Goal: Task Accomplishment & Management: Manage account settings

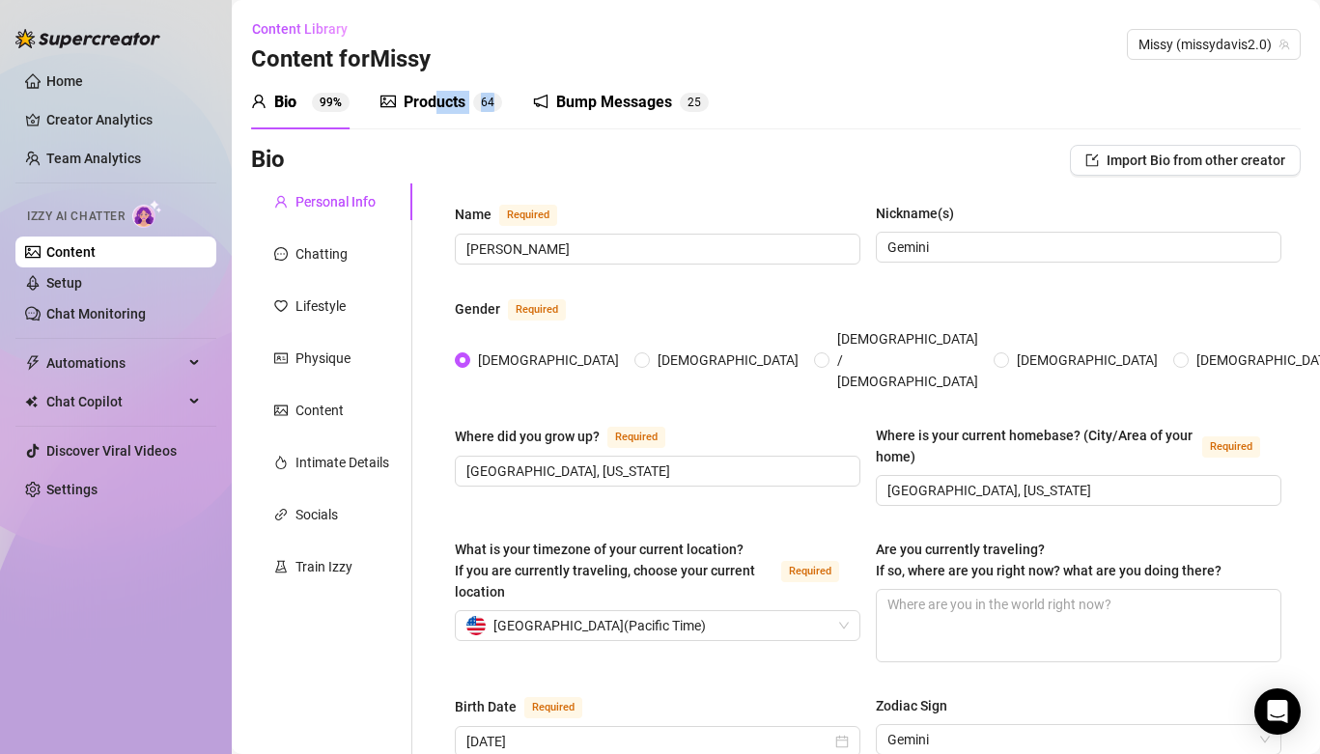
click at [435, 113] on div "Products 6 4" at bounding box center [441, 102] width 122 height 54
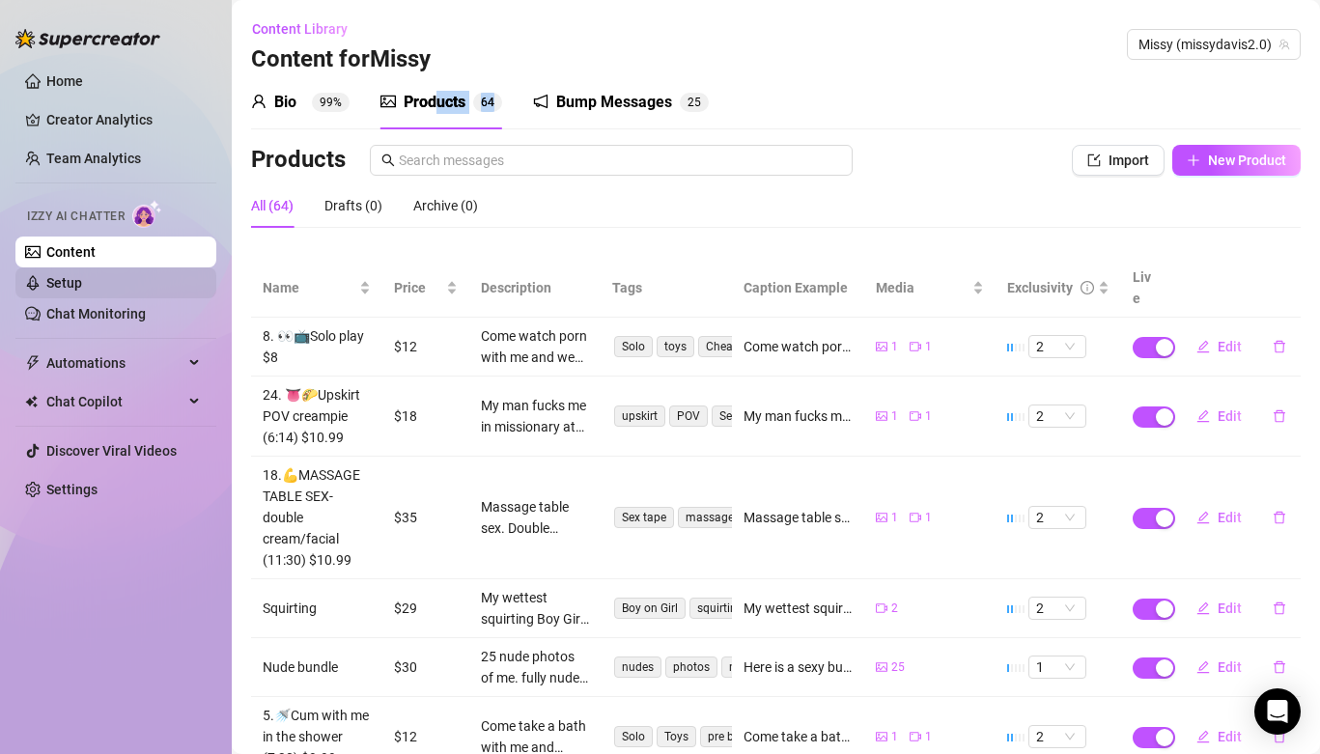
click at [82, 277] on link "Setup" at bounding box center [64, 282] width 36 height 15
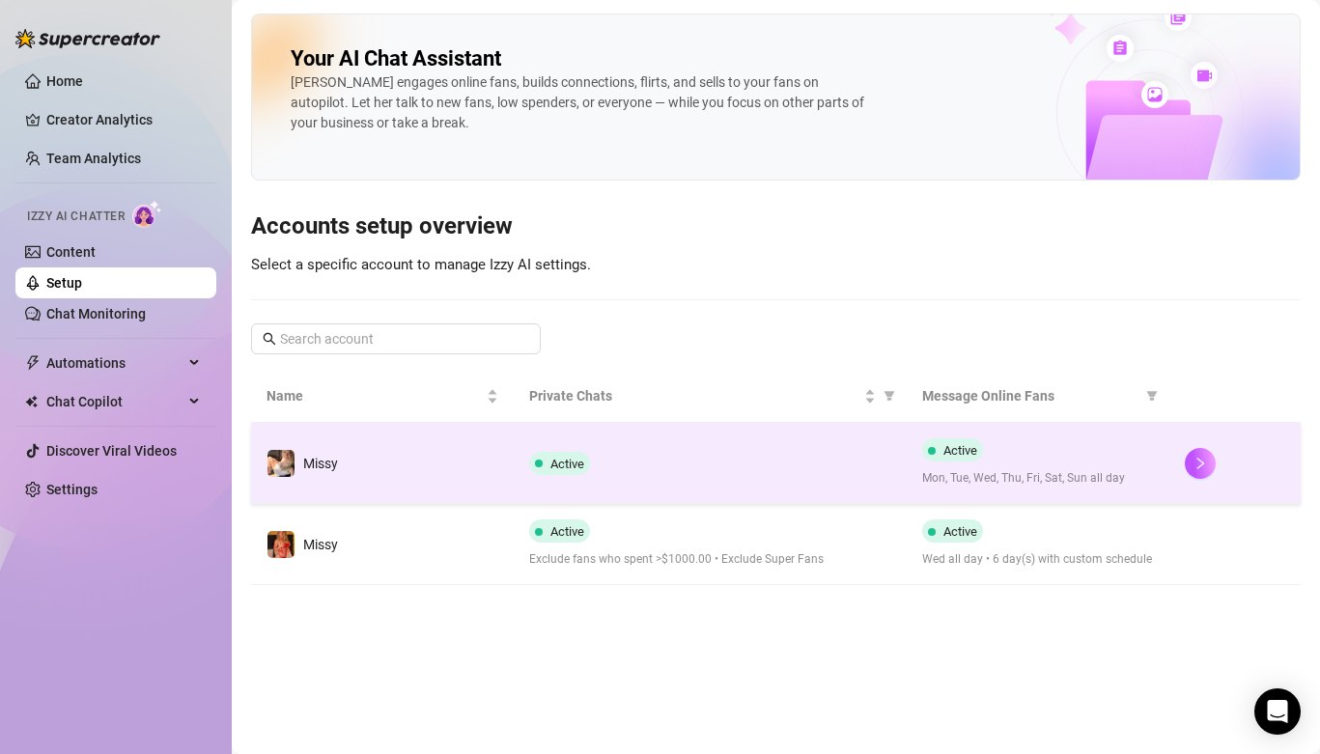
click at [410, 462] on td "Missy" at bounding box center [382, 463] width 263 height 81
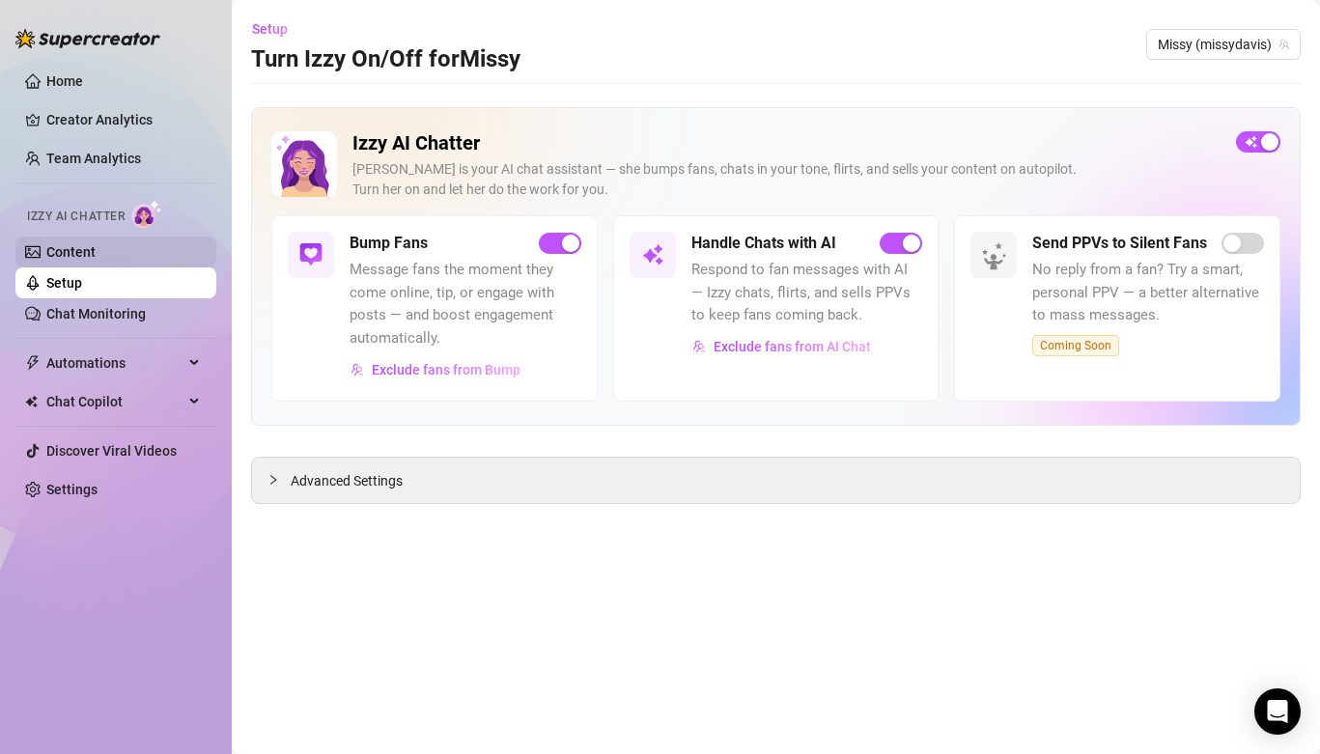
click at [96, 252] on link "Content" at bounding box center [70, 251] width 49 height 15
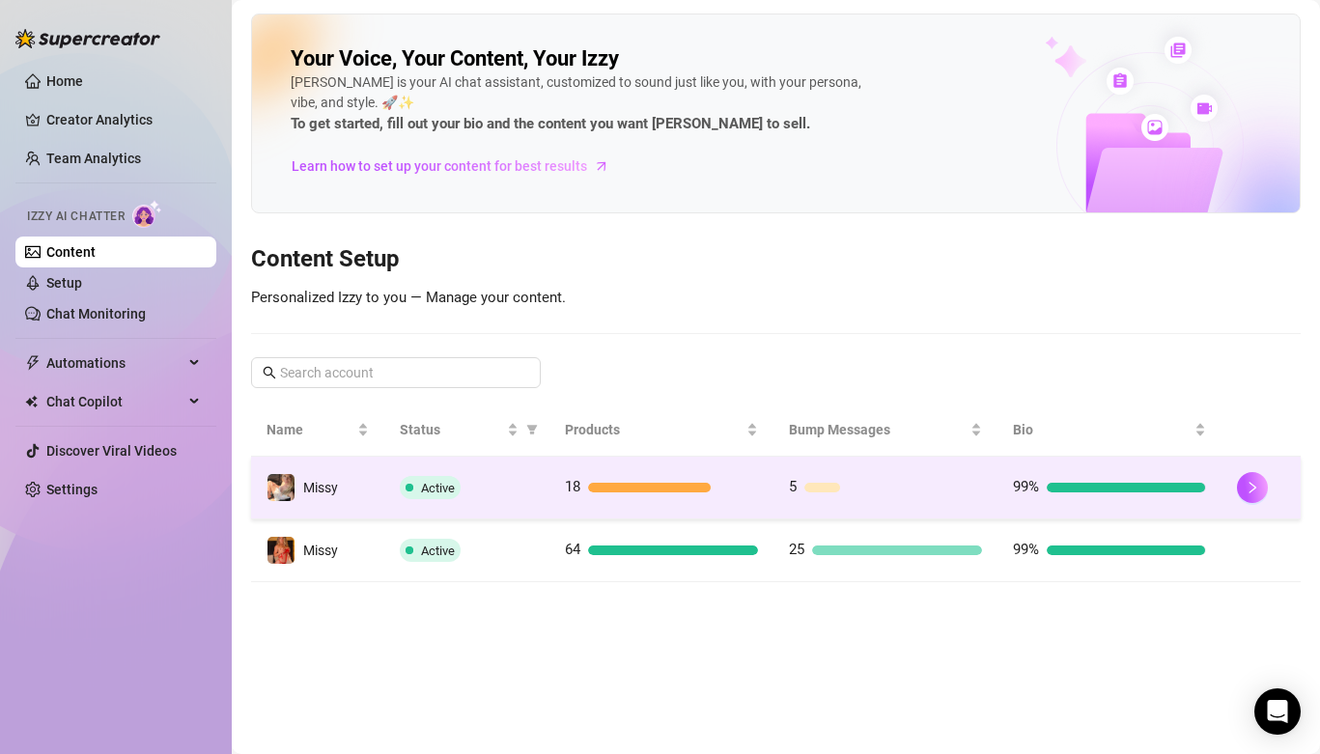
click at [535, 503] on td "Active" at bounding box center [466, 488] width 165 height 63
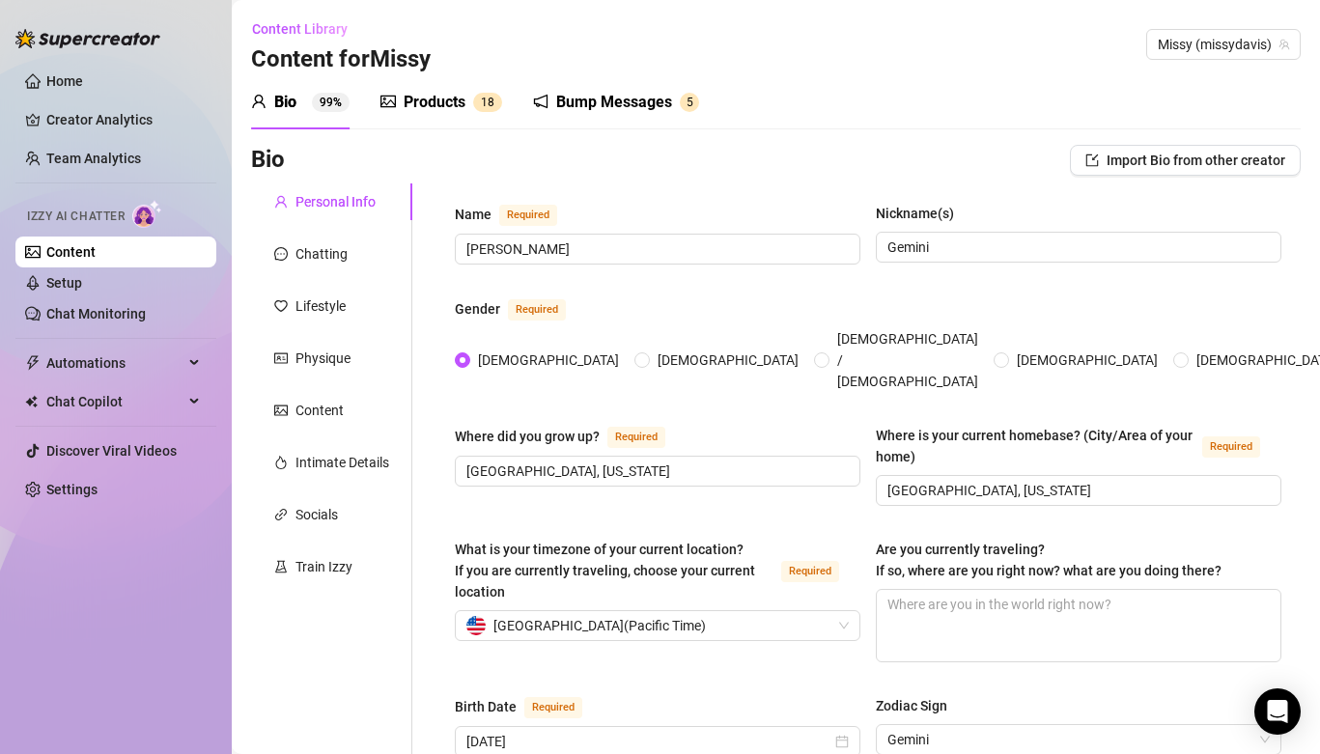
click at [443, 105] on div "Products" at bounding box center [435, 102] width 62 height 23
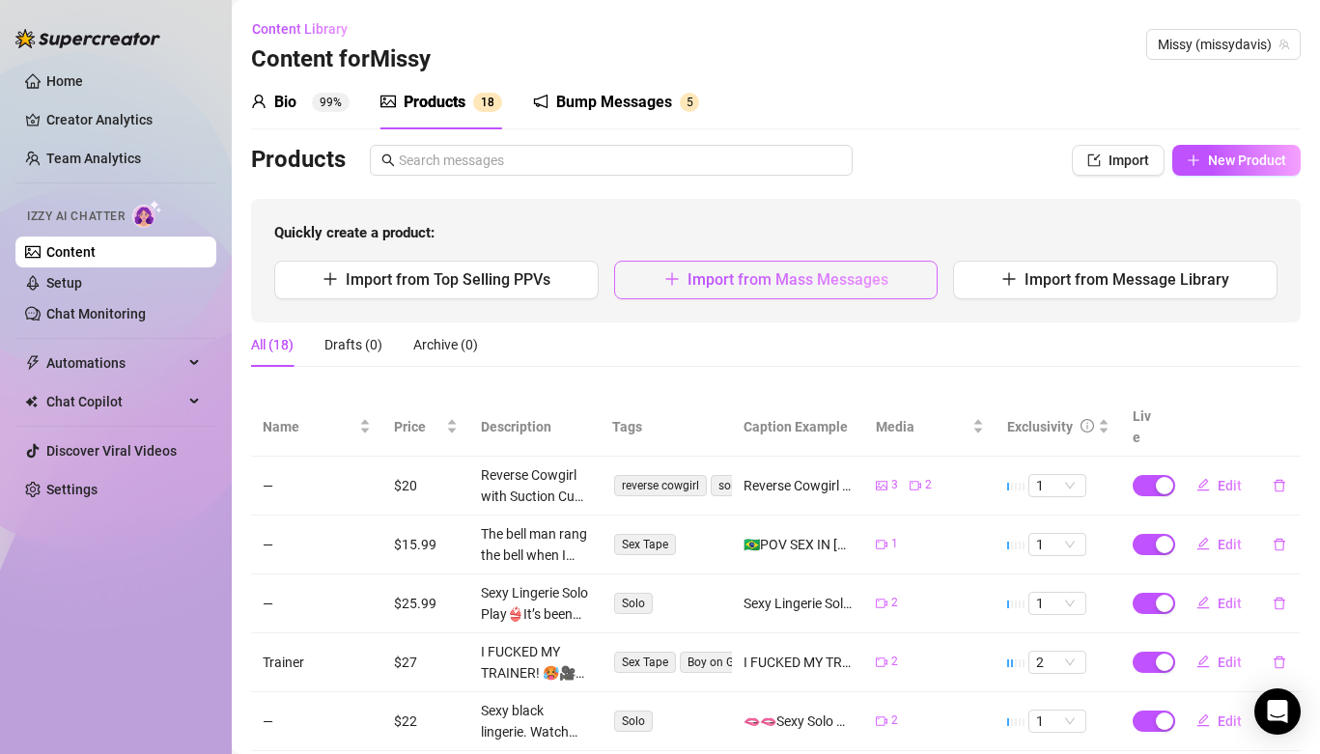
click at [863, 274] on span "Import from Mass Messages" at bounding box center [788, 279] width 201 height 18
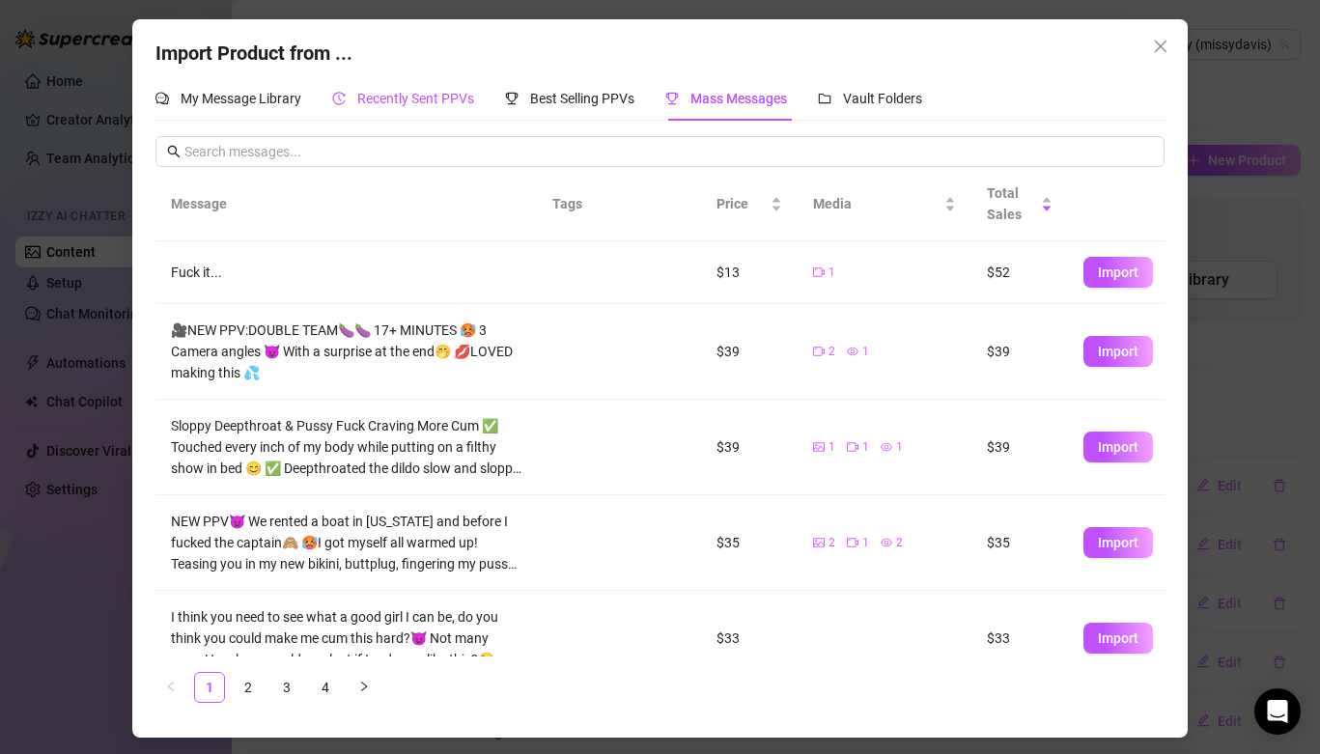
click at [444, 101] on span "Recently Sent PPVs" at bounding box center [415, 98] width 117 height 15
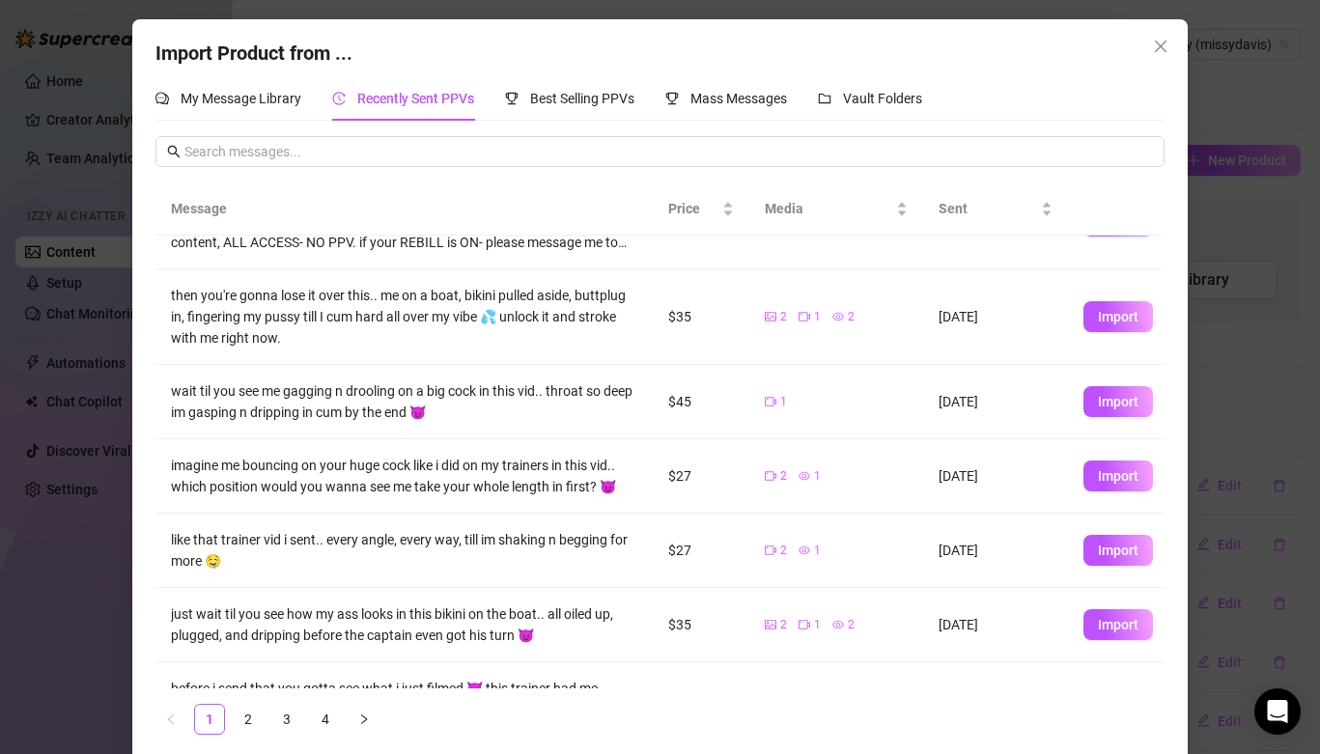
scroll to position [66, 0]
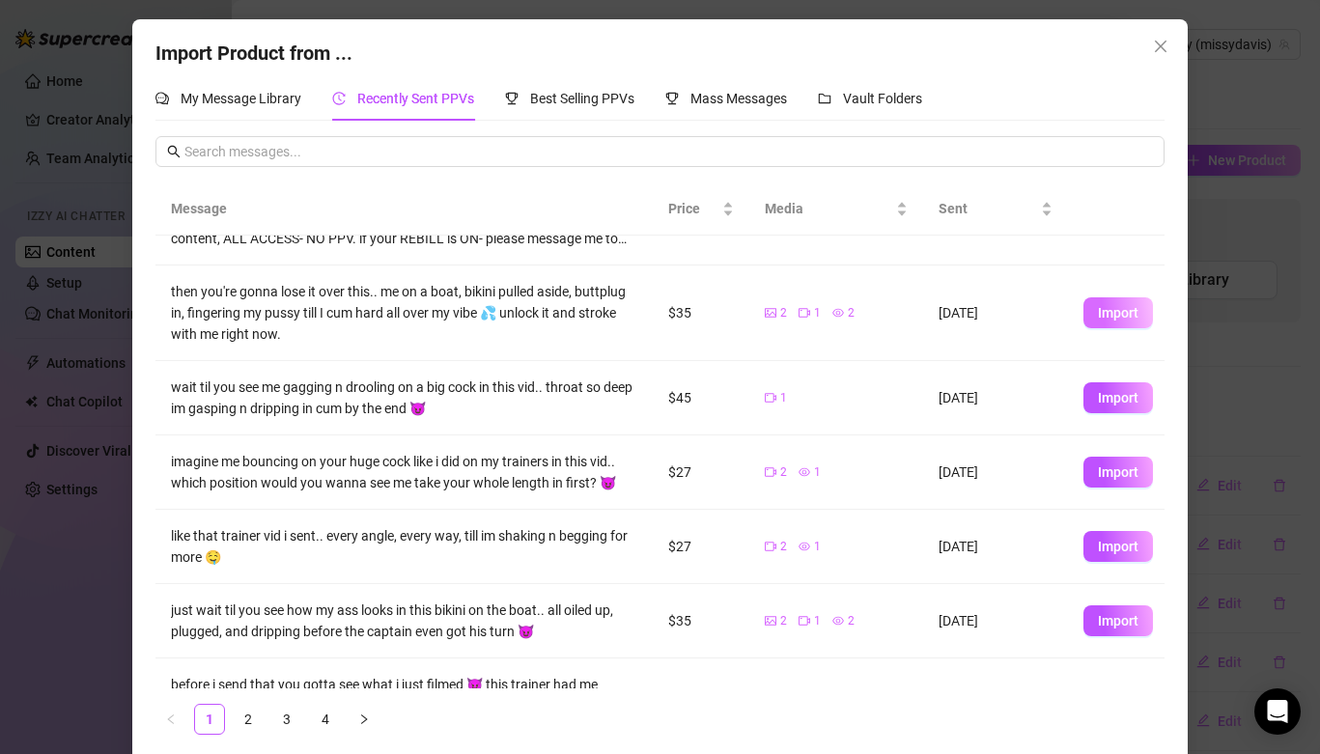
click at [1113, 316] on span "Import" at bounding box center [1118, 312] width 41 height 15
type textarea "then you're gonna lose it over this.. me on a boat, bikini pulled aside, buttpl…"
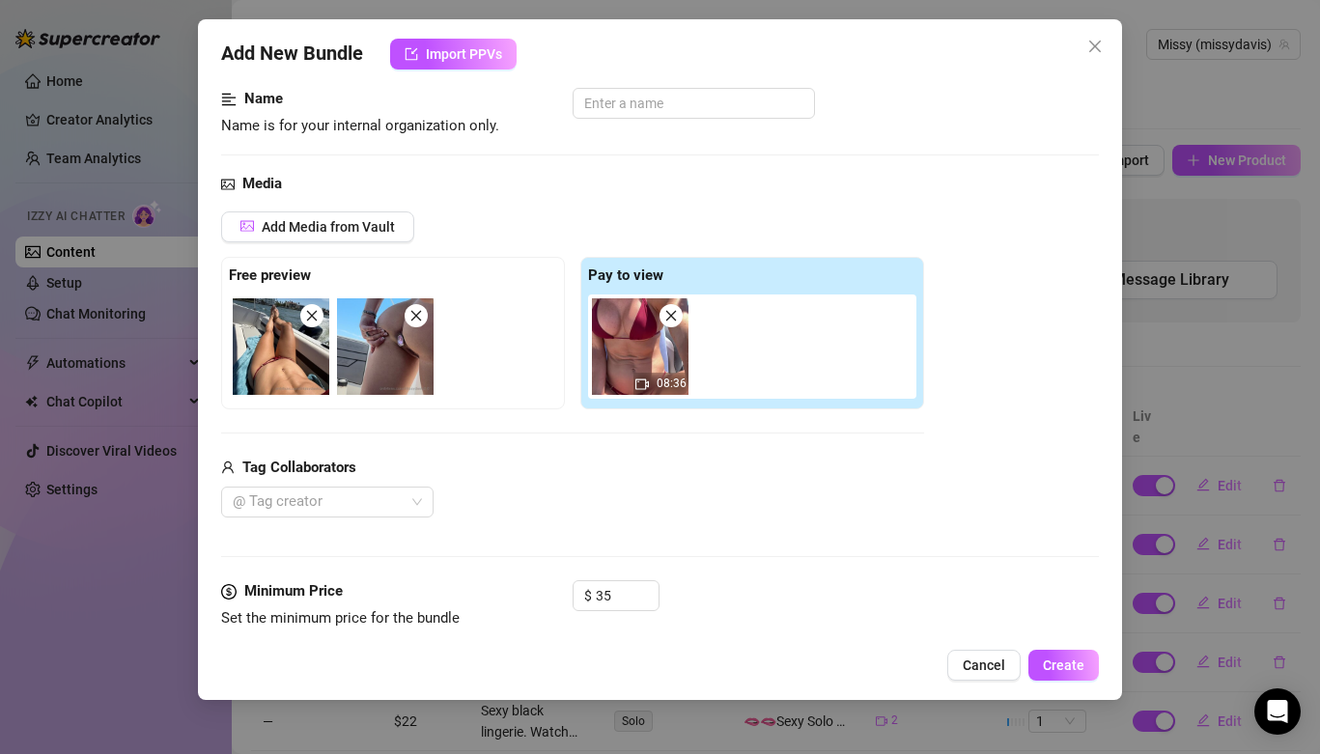
scroll to position [123, 0]
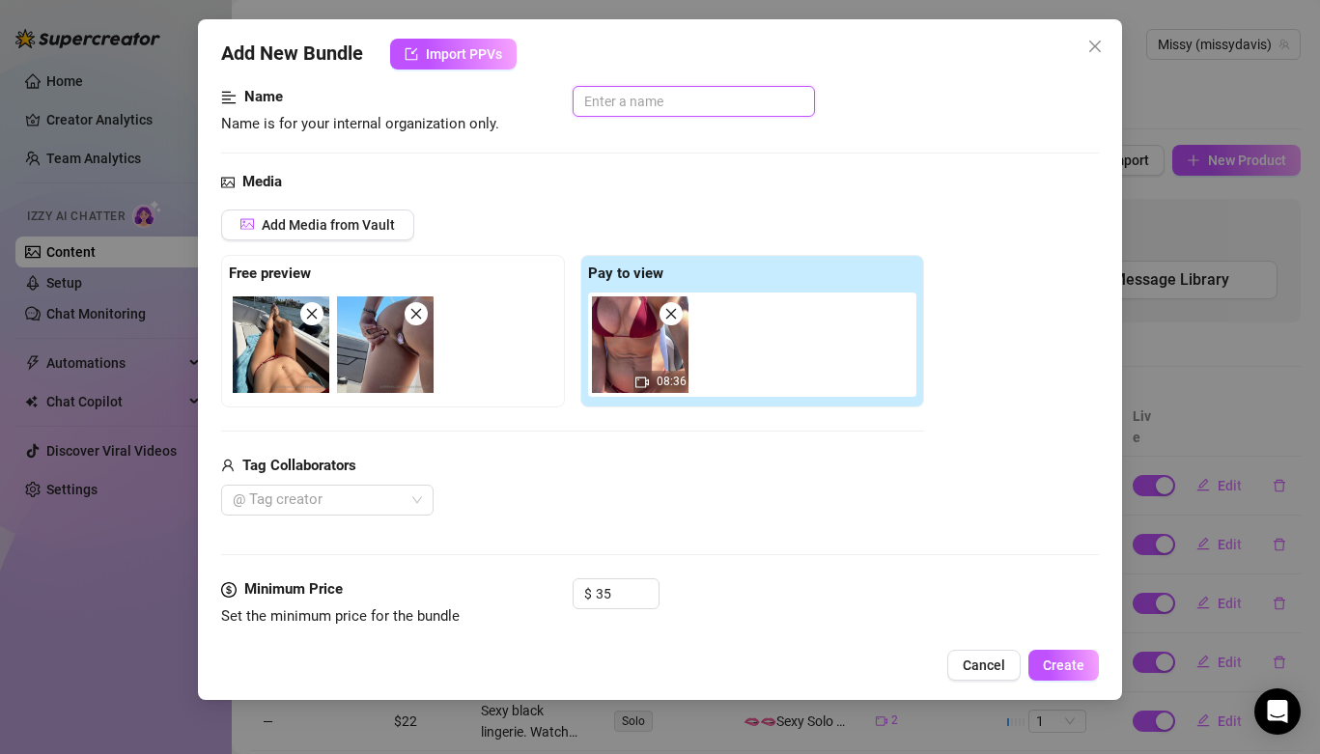
click at [637, 98] on input "text" at bounding box center [694, 101] width 242 height 31
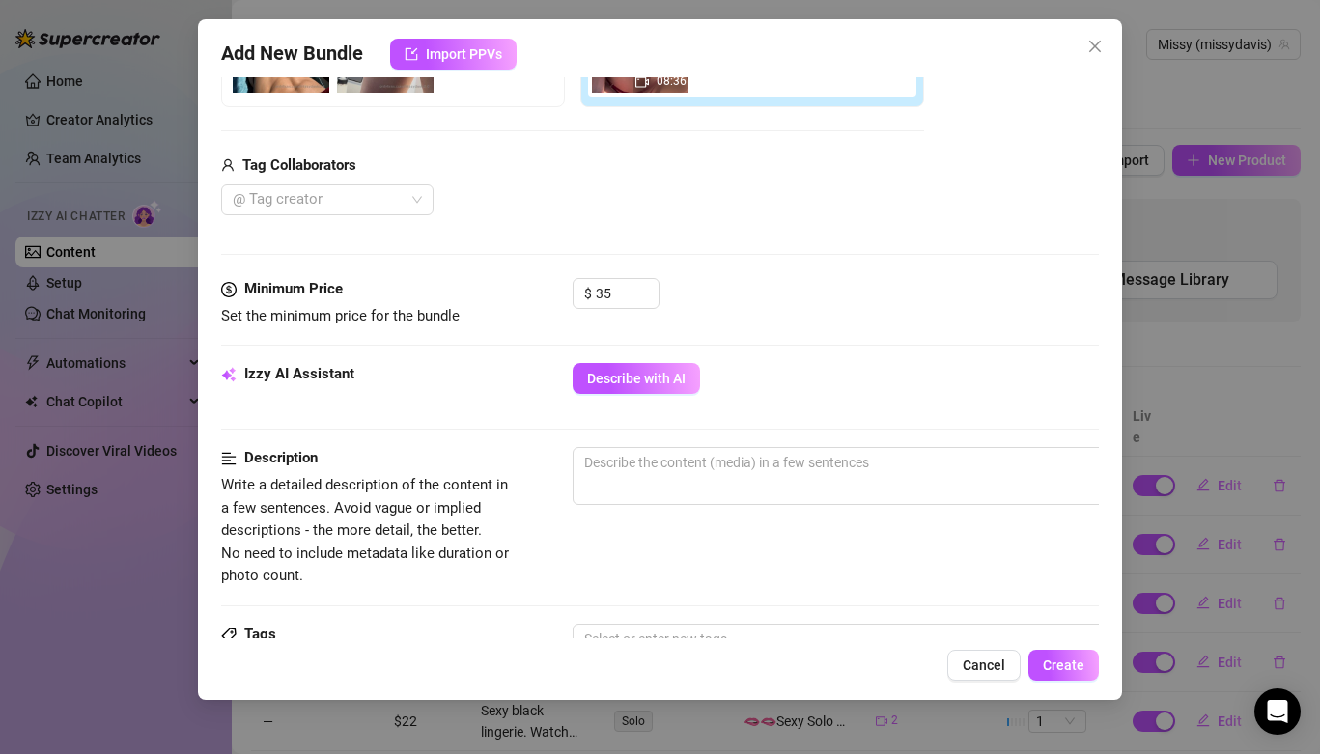
scroll to position [421, 0]
type input "boat ride solo"
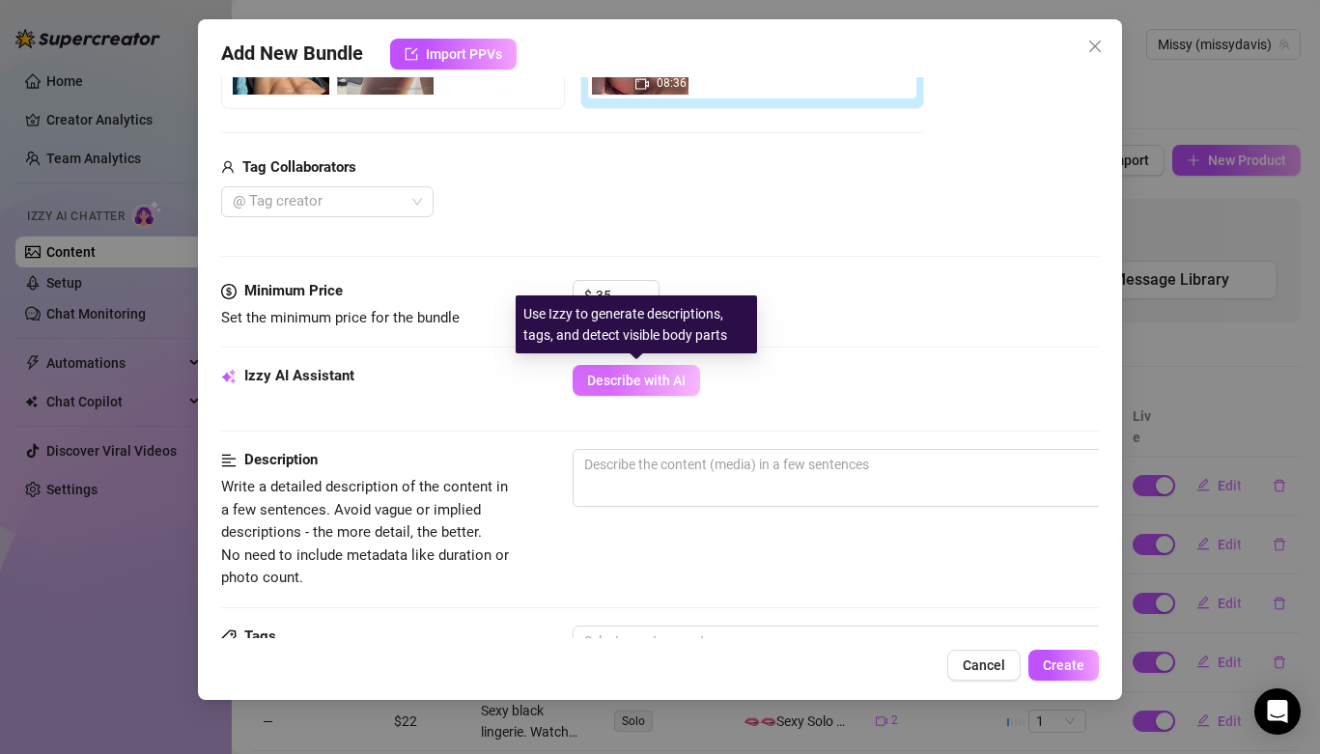
click at [682, 388] on button "Describe with AI" at bounding box center [636, 380] width 127 height 31
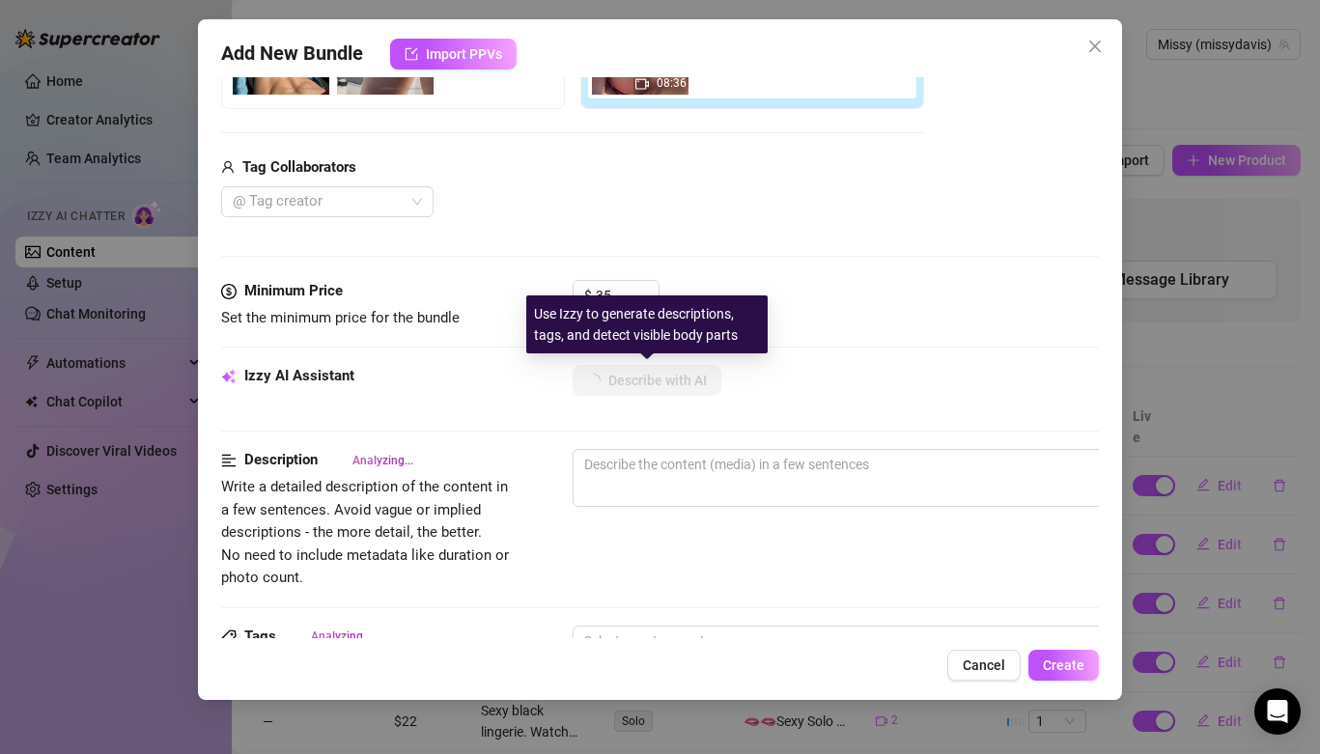
type textarea "Missy"
type textarea "Missy lounges"
type textarea "Missy lounges on"
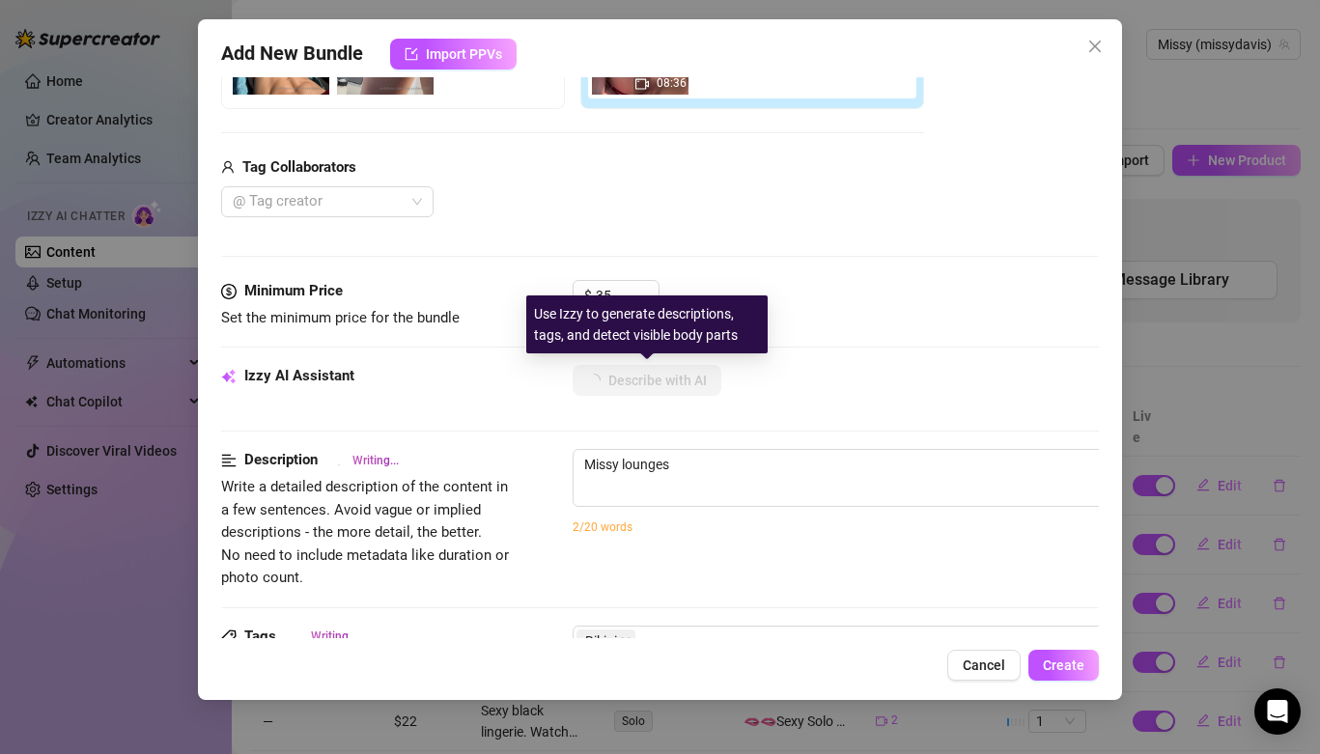
type textarea "Missy lounges on"
type textarea "Missy lounges on a"
type textarea "Missy lounges on a boat"
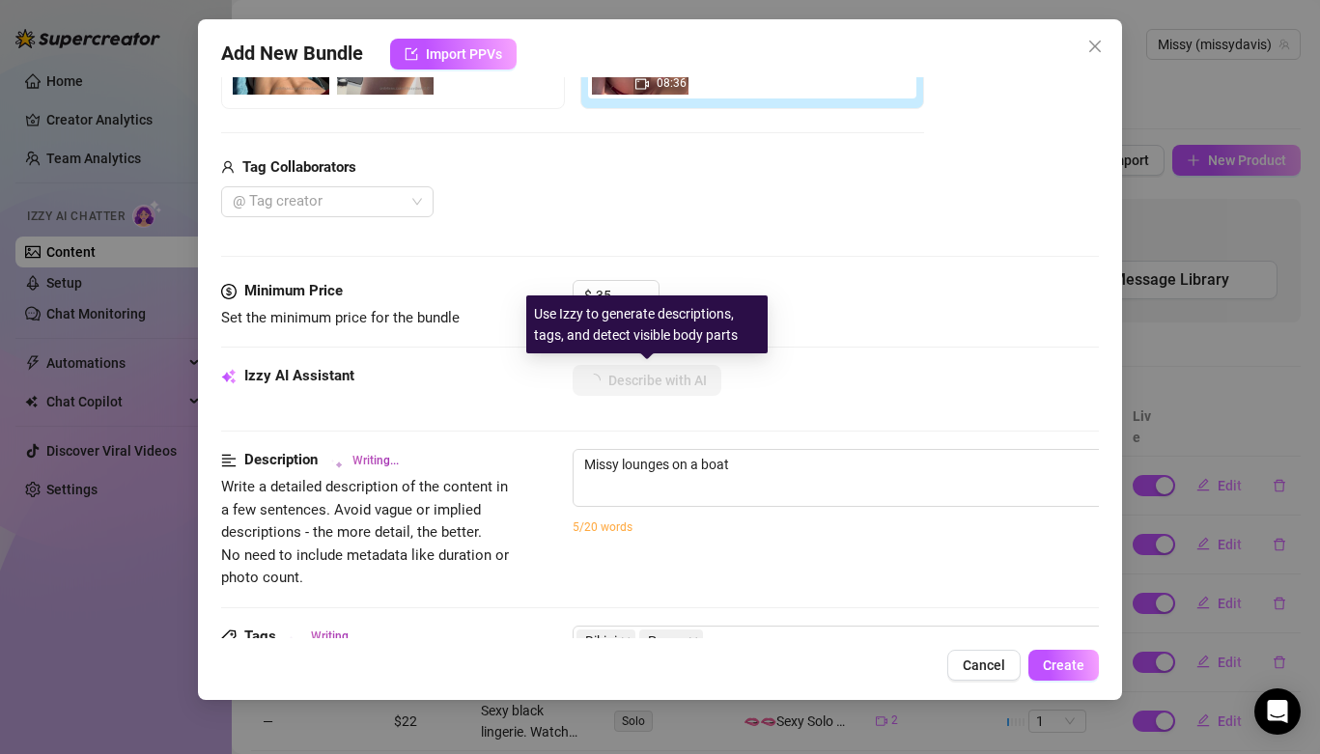
type textarea "Missy lounges on a boat in"
type textarea "Missy lounges on a boat in a"
type textarea "Missy lounges on a boat in a tiny"
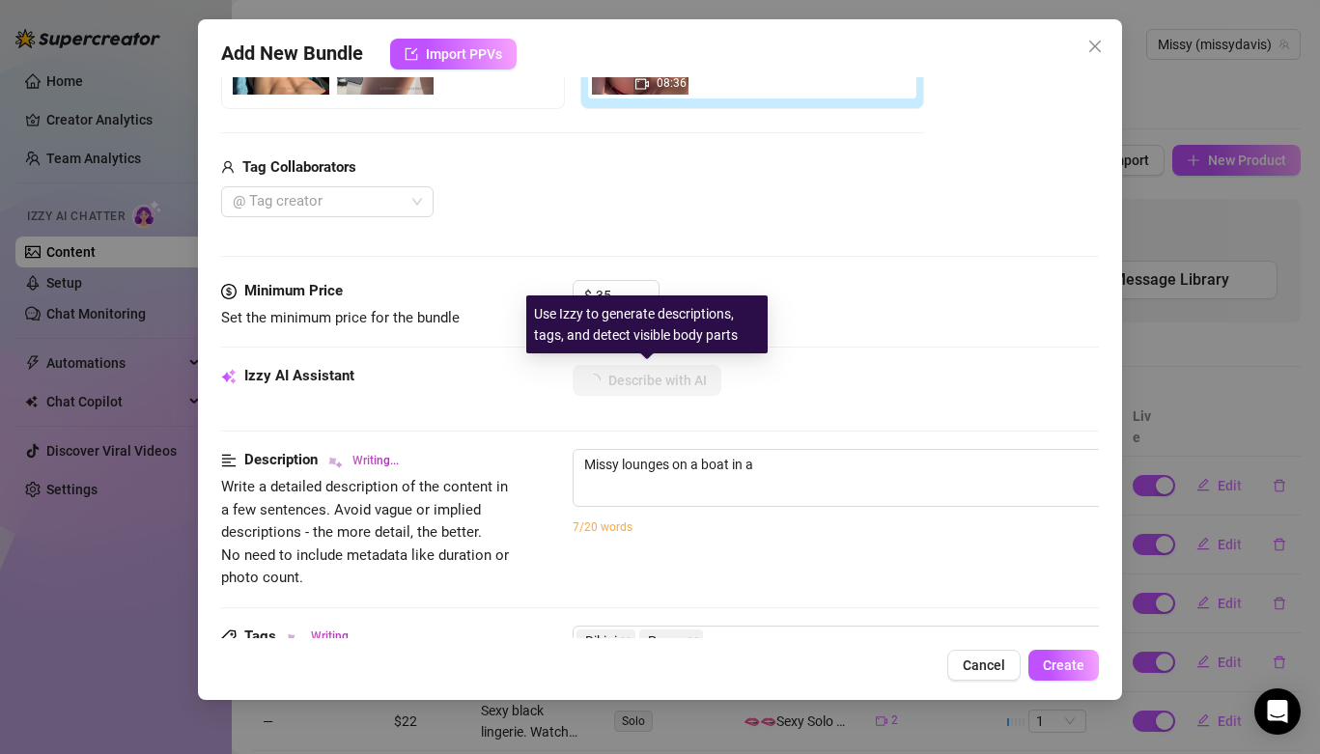
type textarea "Missy lounges on a boat in a tiny"
type textarea "Missy lounges on a boat in a tiny red"
type textarea "Missy lounges on a boat in a tiny red bikini,"
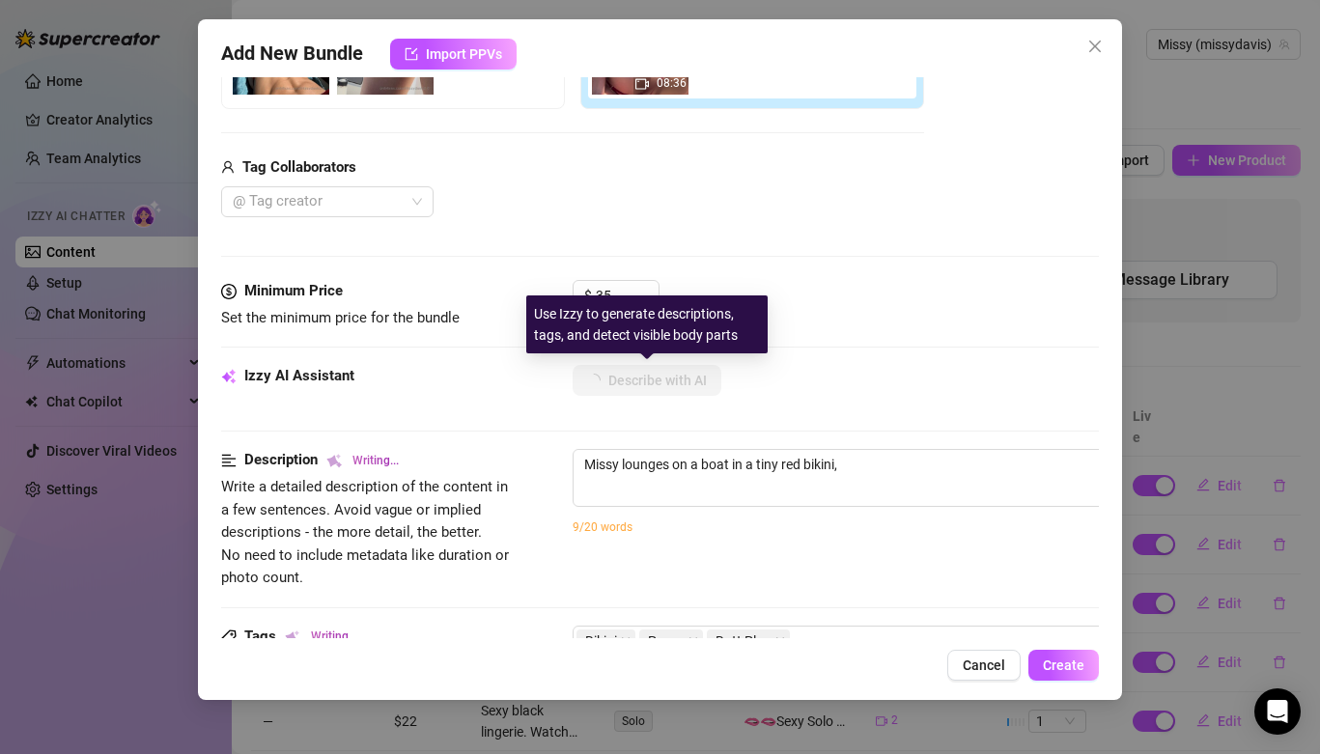
type textarea "Missy lounges on a boat in a tiny red bikini, pulling"
type textarea "Missy lounges on a boat in a tiny red bikini, pulling the"
type textarea "Missy lounges on a boat in a tiny red bikini, pulling the bottoms"
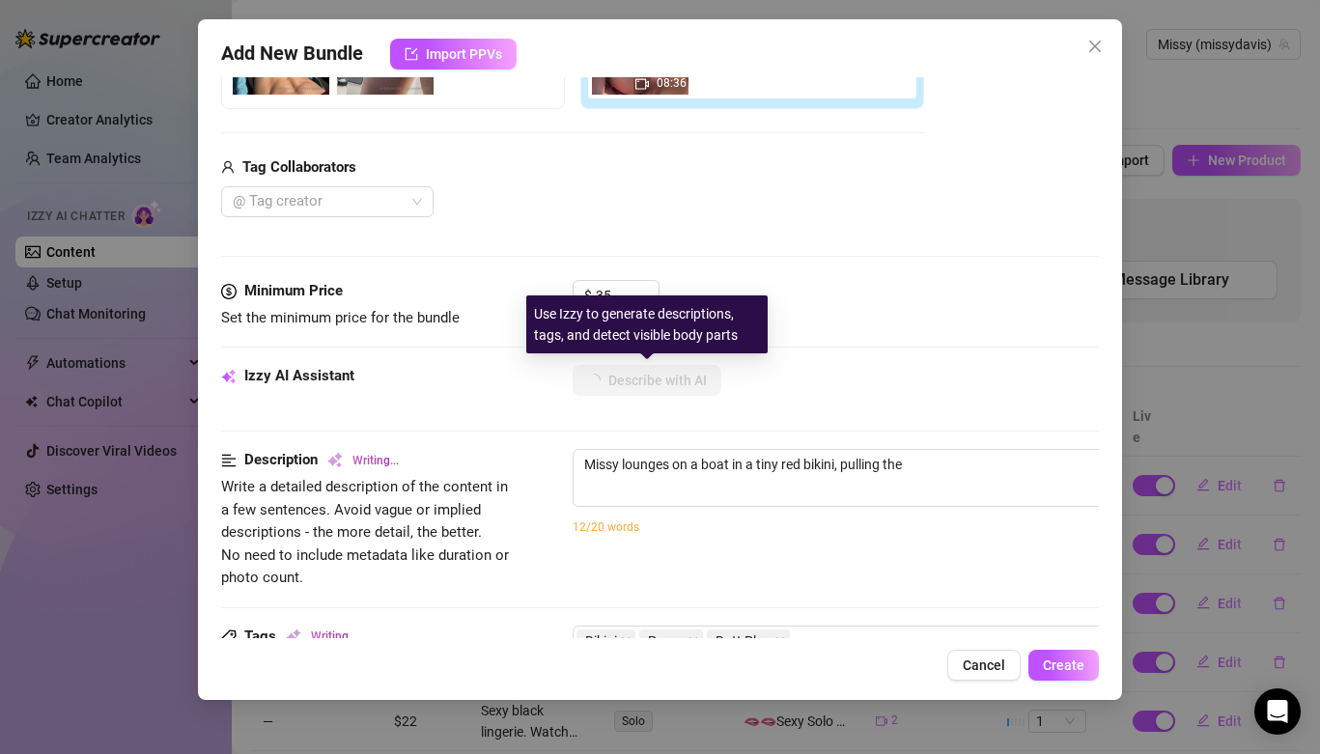
type textarea "Missy lounges on a boat in a tiny red bikini, pulling the bottoms"
type textarea "Missy lounges on a boat in a tiny red bikini, pulling the bottoms aside"
type textarea "Missy lounges on a boat in a tiny red bikini, pulling the bottoms aside to"
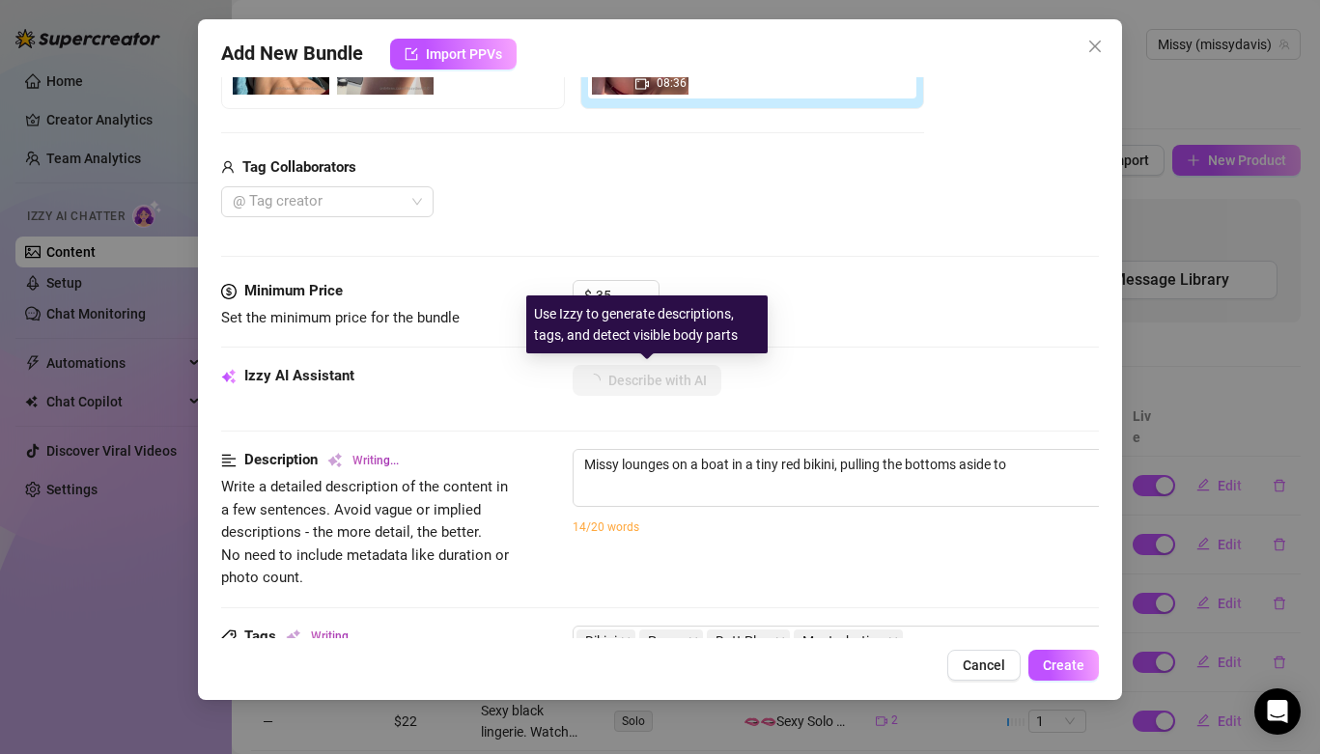
type textarea "Missy lounges on a boat in a tiny red bikini, pulling the bottoms aside to fing…"
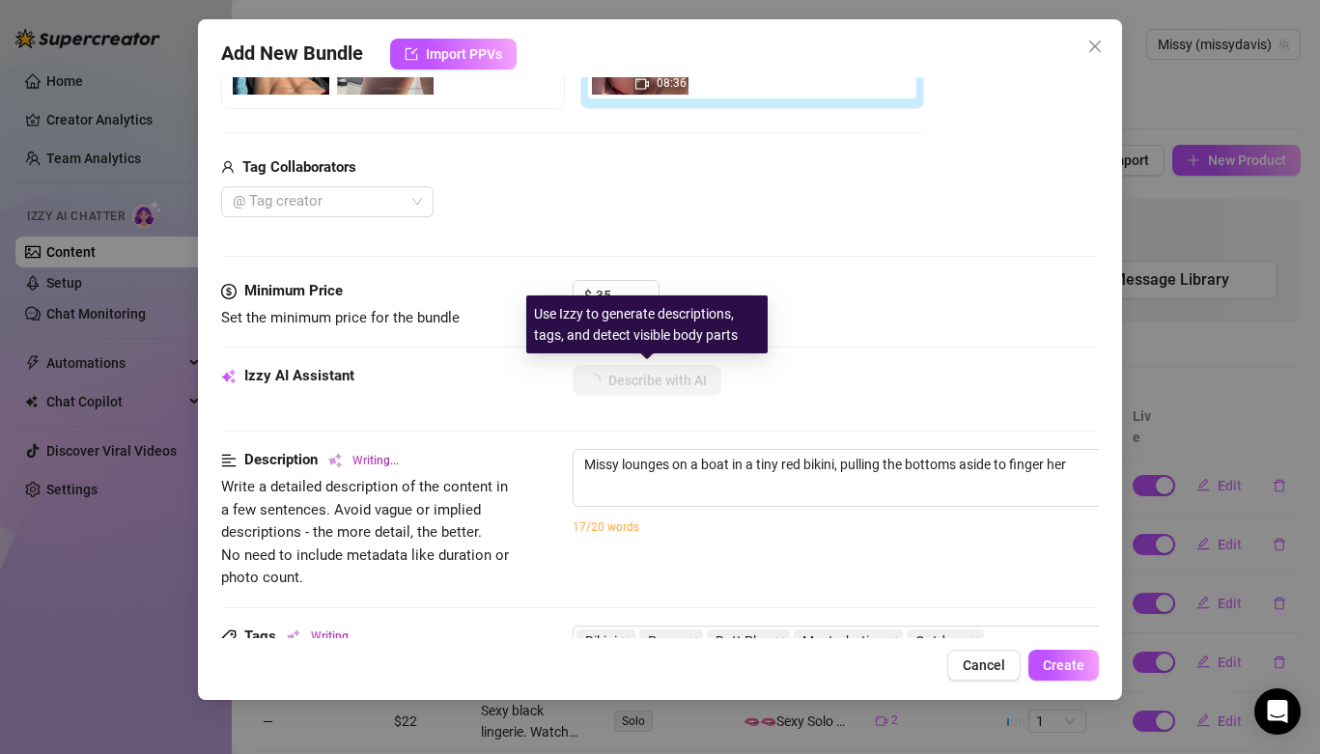
type textarea "Missy lounges on a boat in a tiny red bikini, pulling the bottoms aside to fing…"
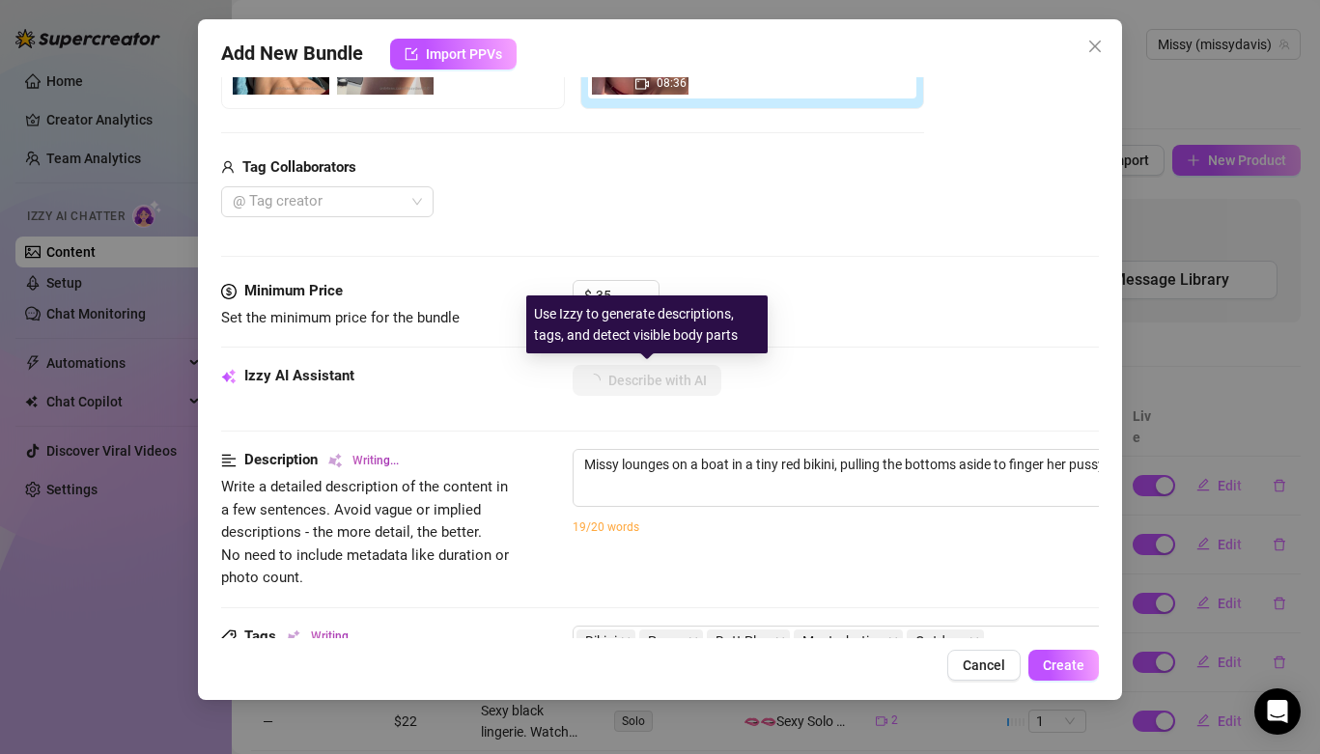
type textarea "Missy lounges on a boat in a tiny red bikini, pulling the bottoms aside to fing…"
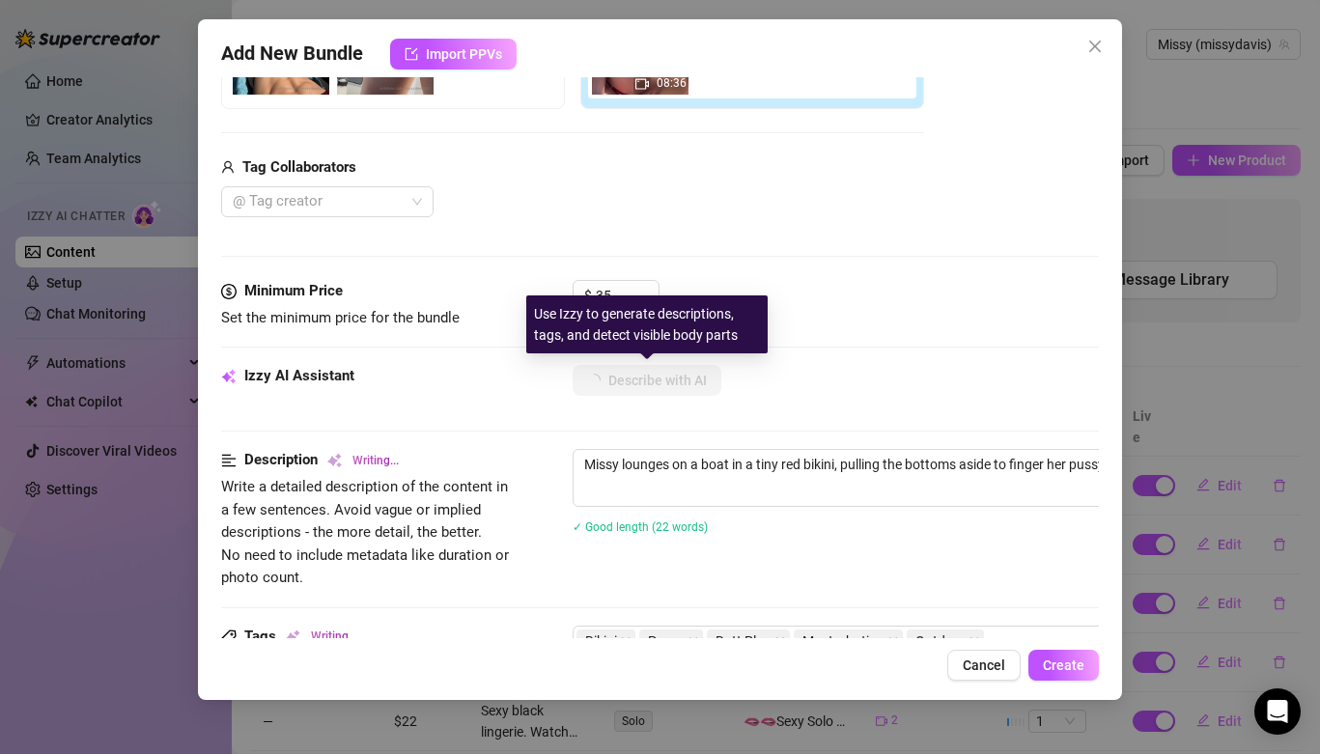
type textarea "Missy lounges on a boat in a tiny red bikini, pulling the bottoms aside to fing…"
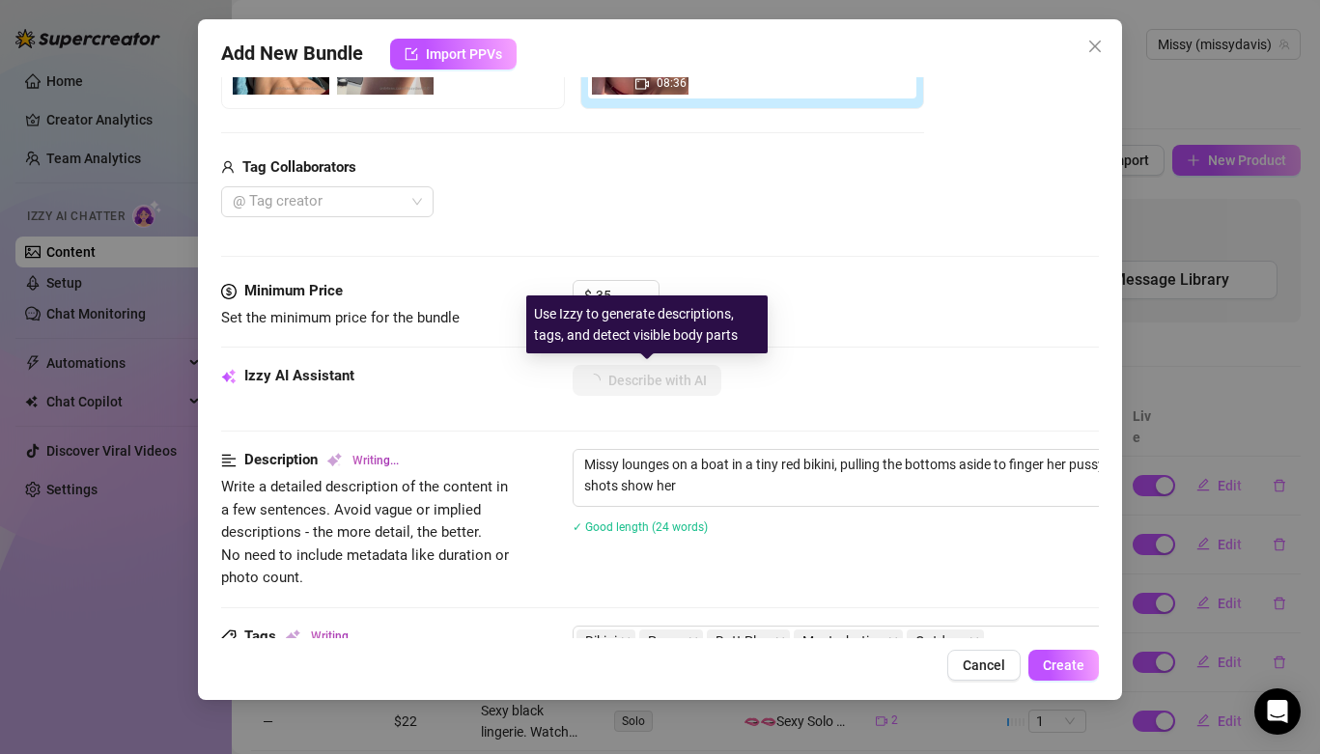
type textarea "Missy lounges on a boat in a tiny red bikini, pulling the bottoms aside to fing…"
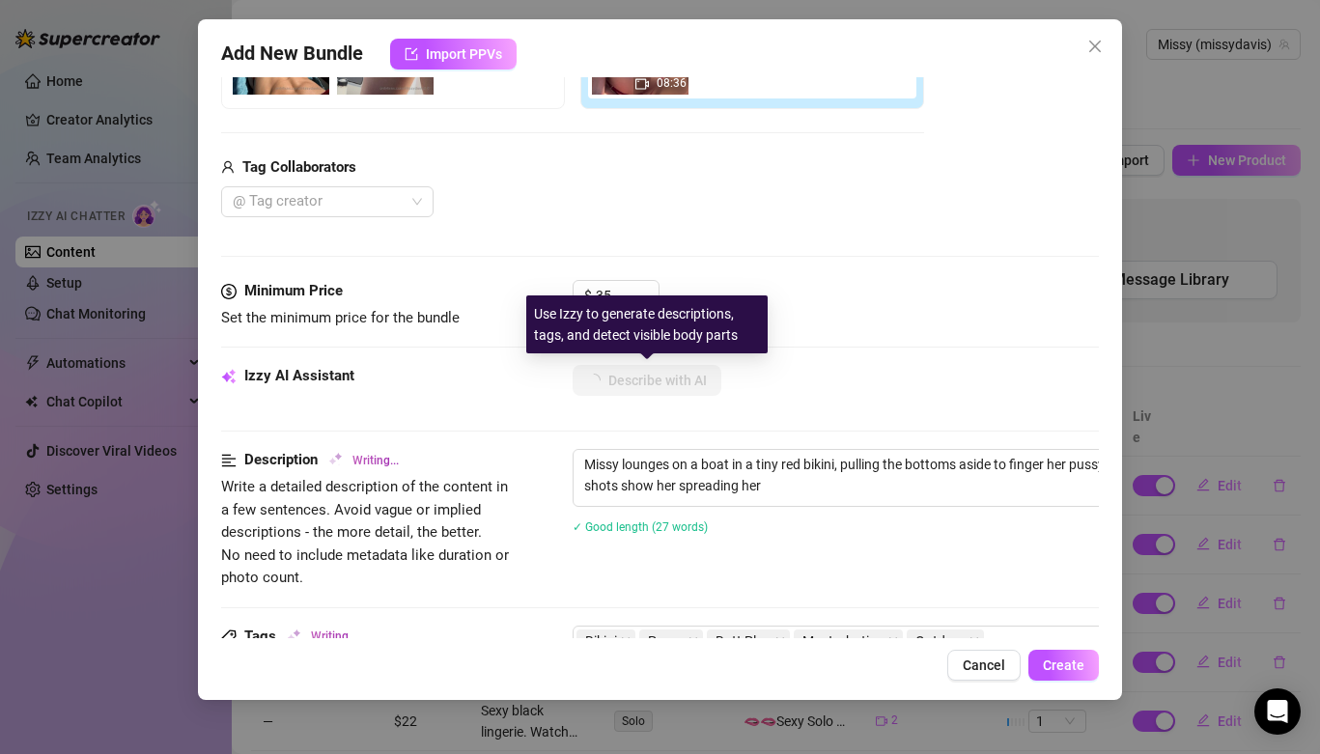
type textarea "Missy lounges on a boat in a tiny red bikini, pulling the bottoms aside to fing…"
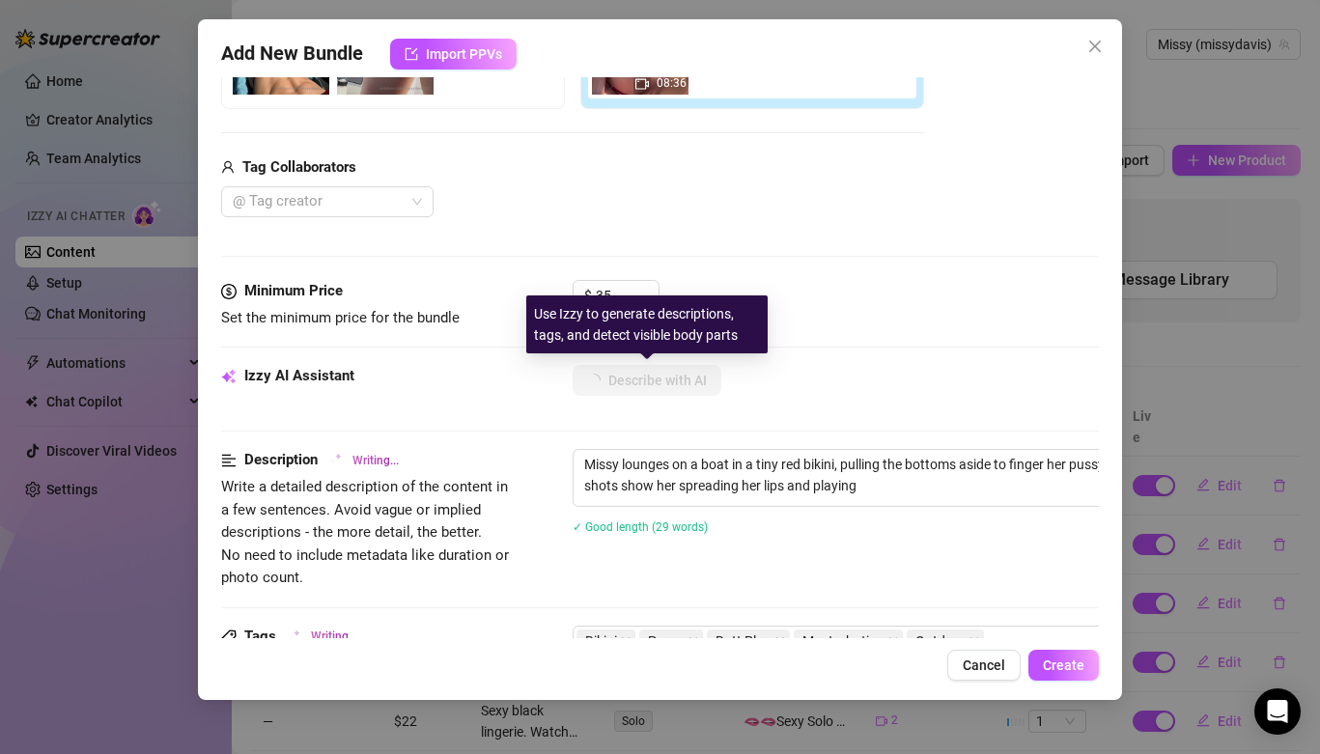
type textarea "Missy lounges on a boat in a tiny red bikini, pulling the bottoms aside to fing…"
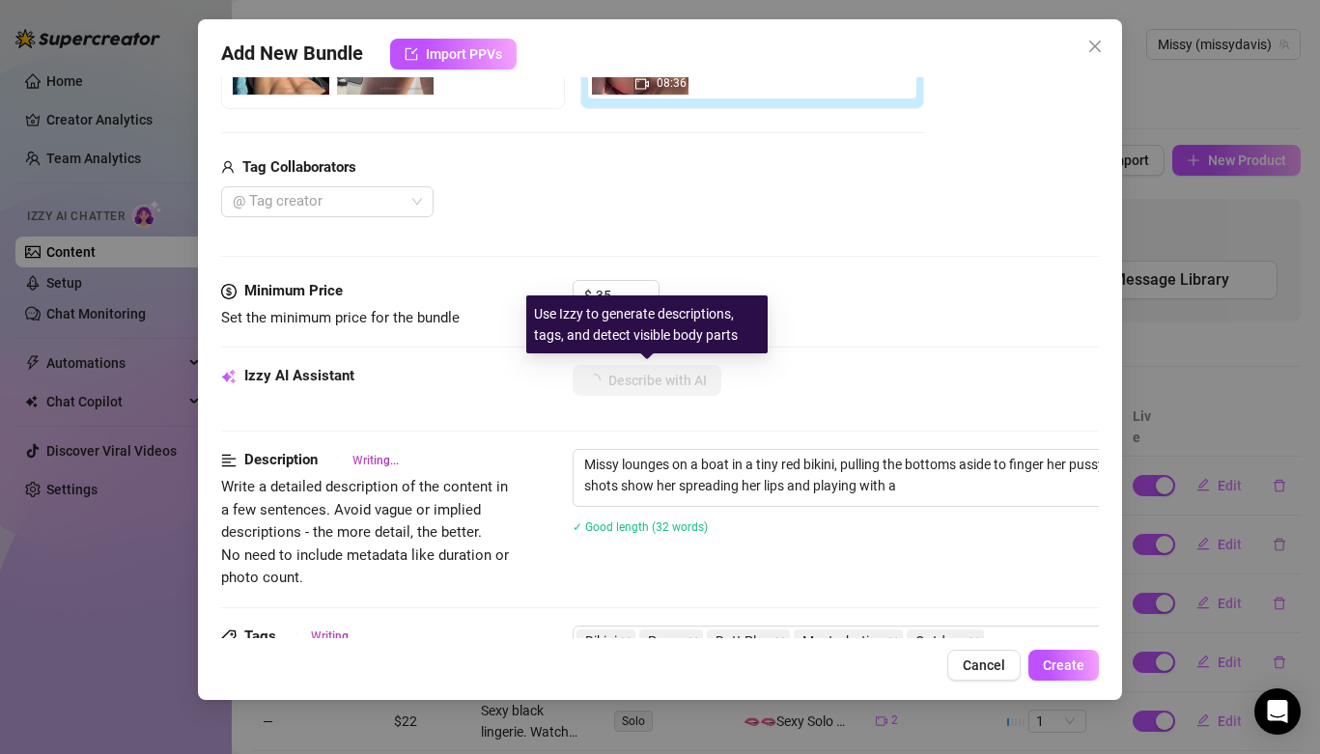
type textarea "Missy lounges on a boat in a tiny red bikini, pulling the bottoms aside to fing…"
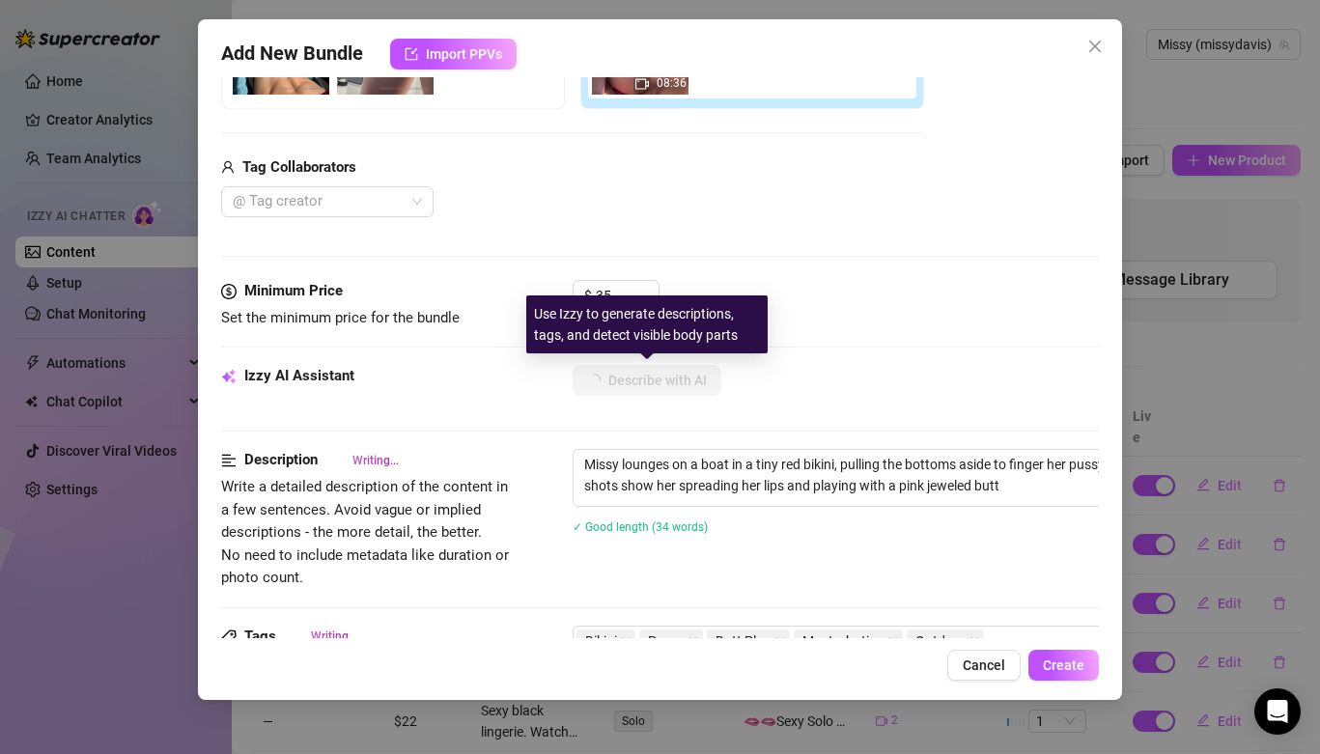
type textarea "Missy lounges on a boat in a tiny red bikini, pulling the bottoms aside to fing…"
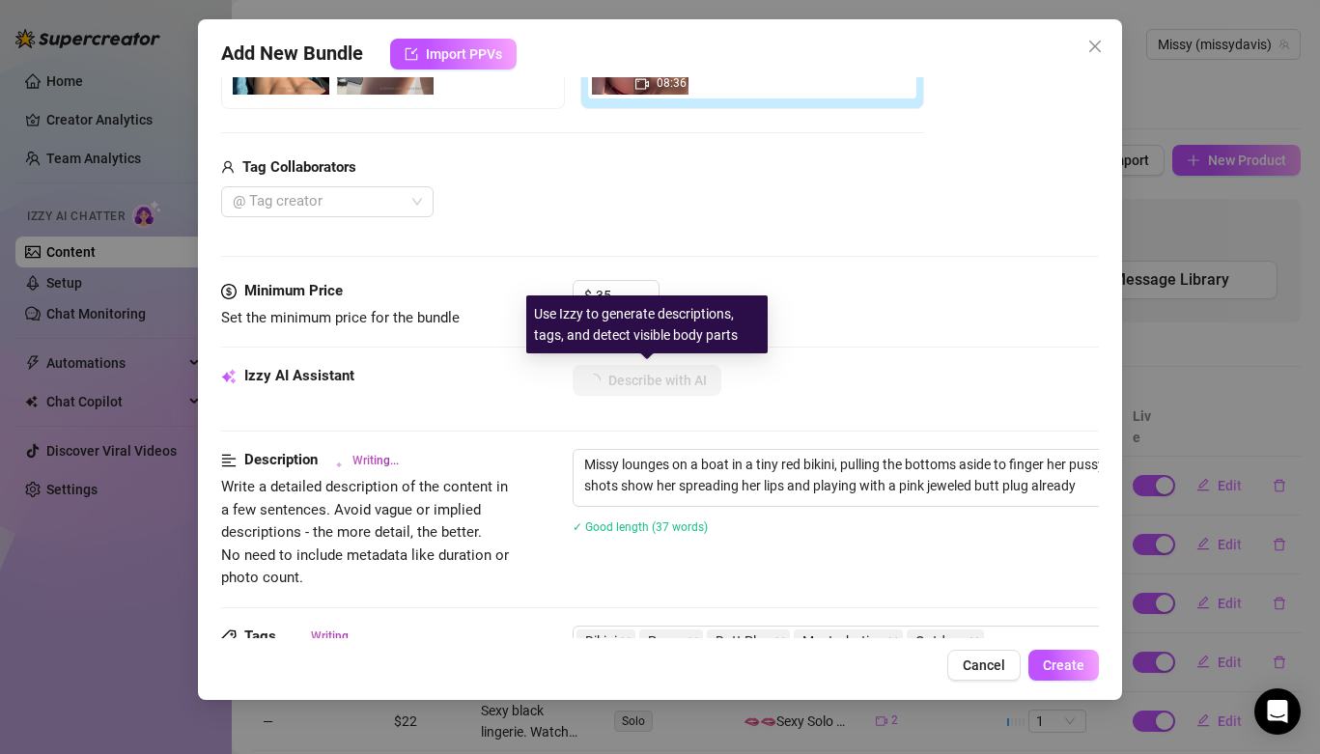
type textarea "Missy lounges on a boat in a tiny red bikini, pulling the bottoms aside to fing…"
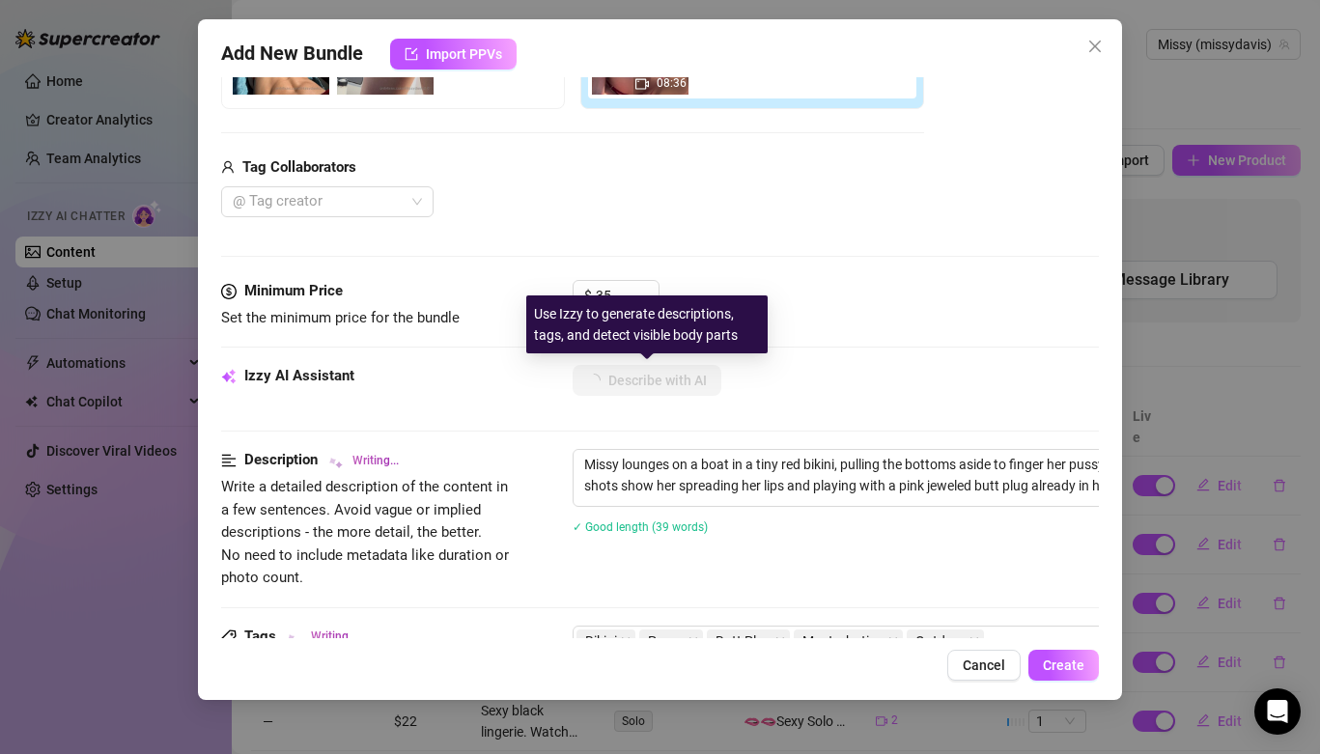
type textarea "Missy lounges on a boat in a tiny red bikini, pulling the bottoms aside to fing…"
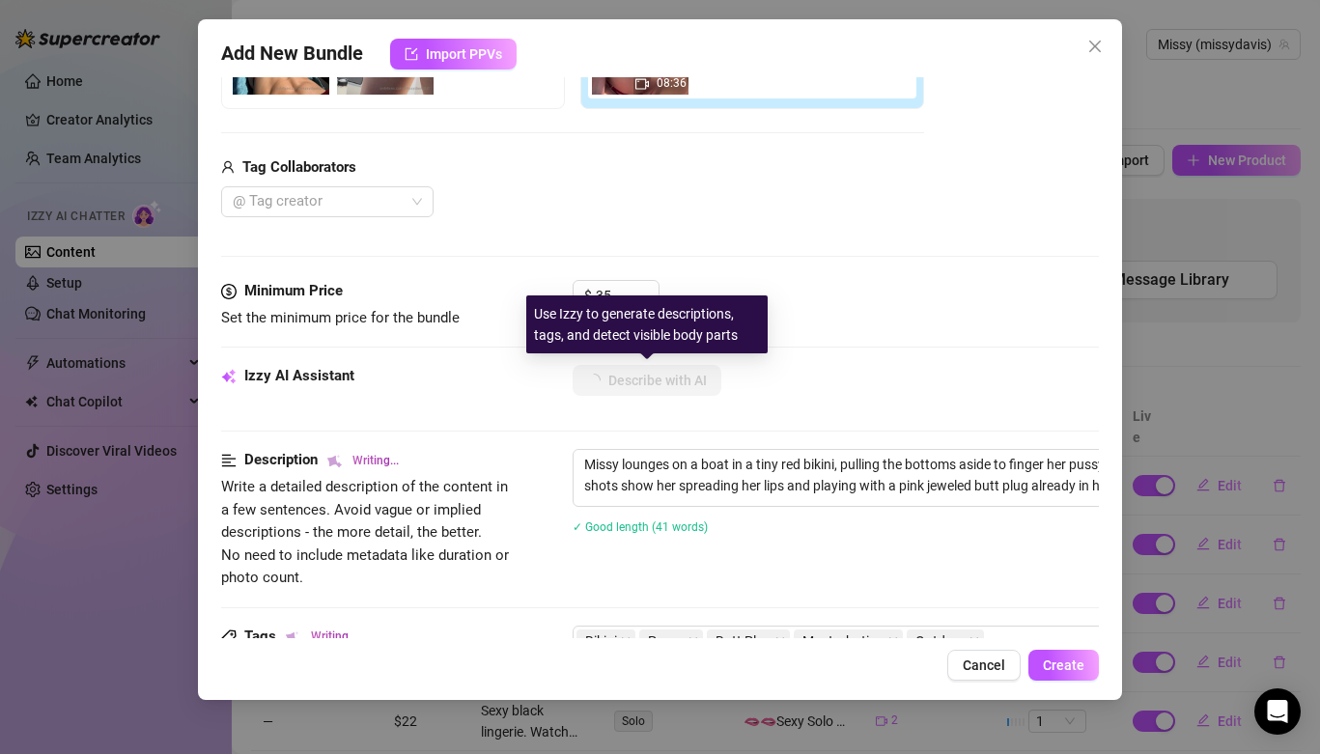
type textarea "Missy lounges on a boat in a tiny red bikini, pulling the bottoms aside to fing…"
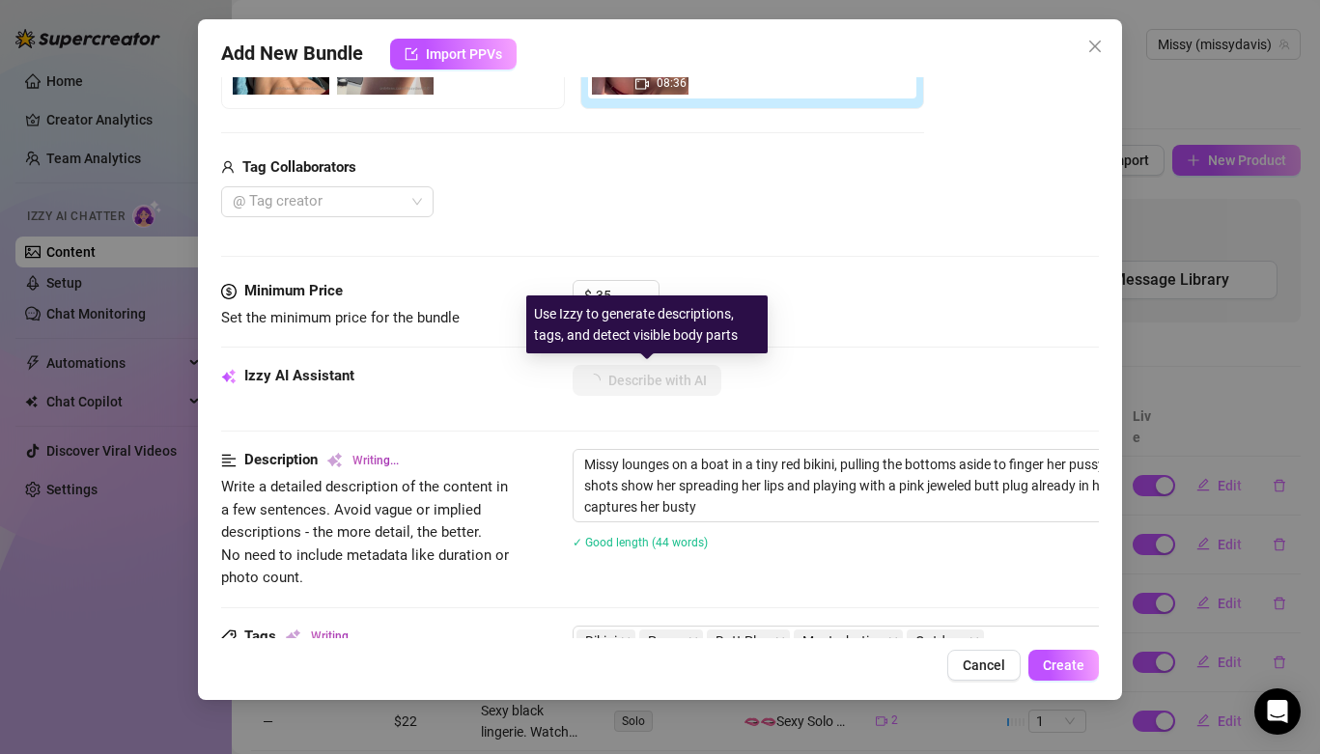
type textarea "Missy lounges on a boat in a tiny red bikini, pulling the bottoms aside to fing…"
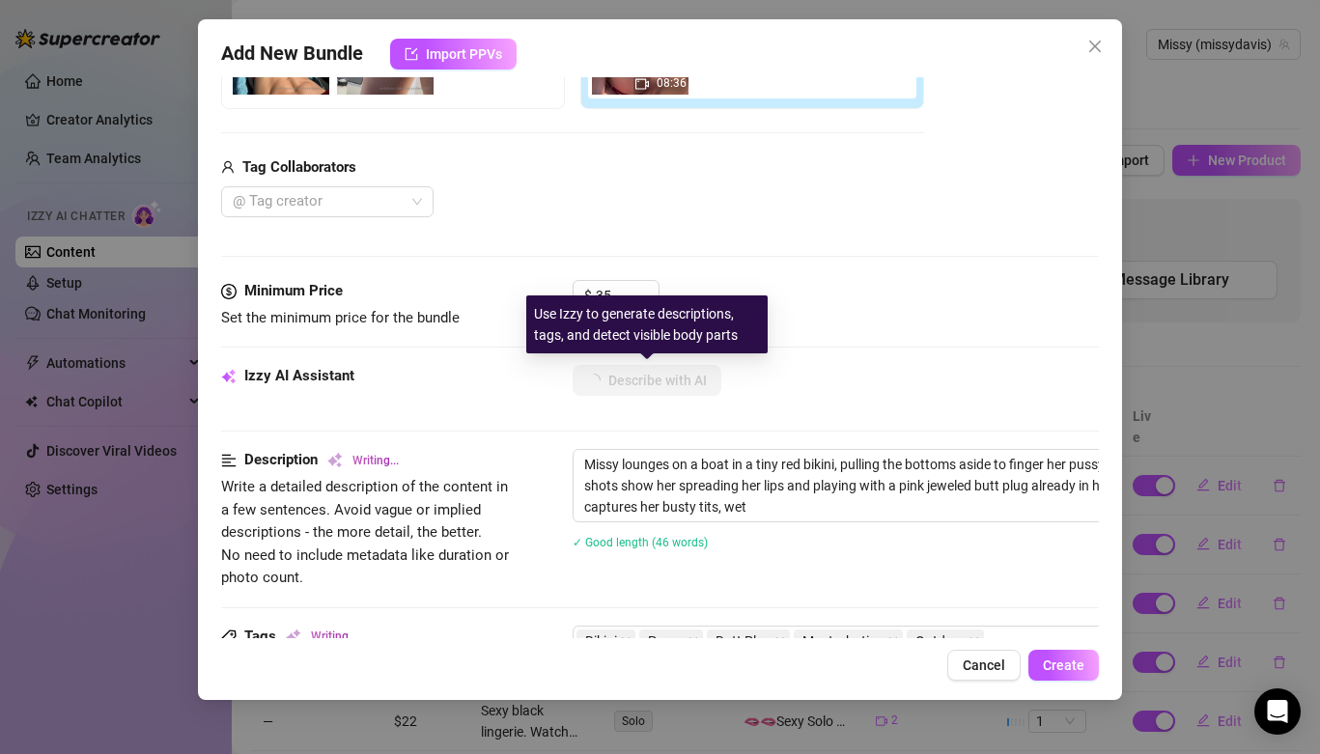
type textarea "Missy lounges on a boat in a tiny red bikini, pulling the bottoms aside to fing…"
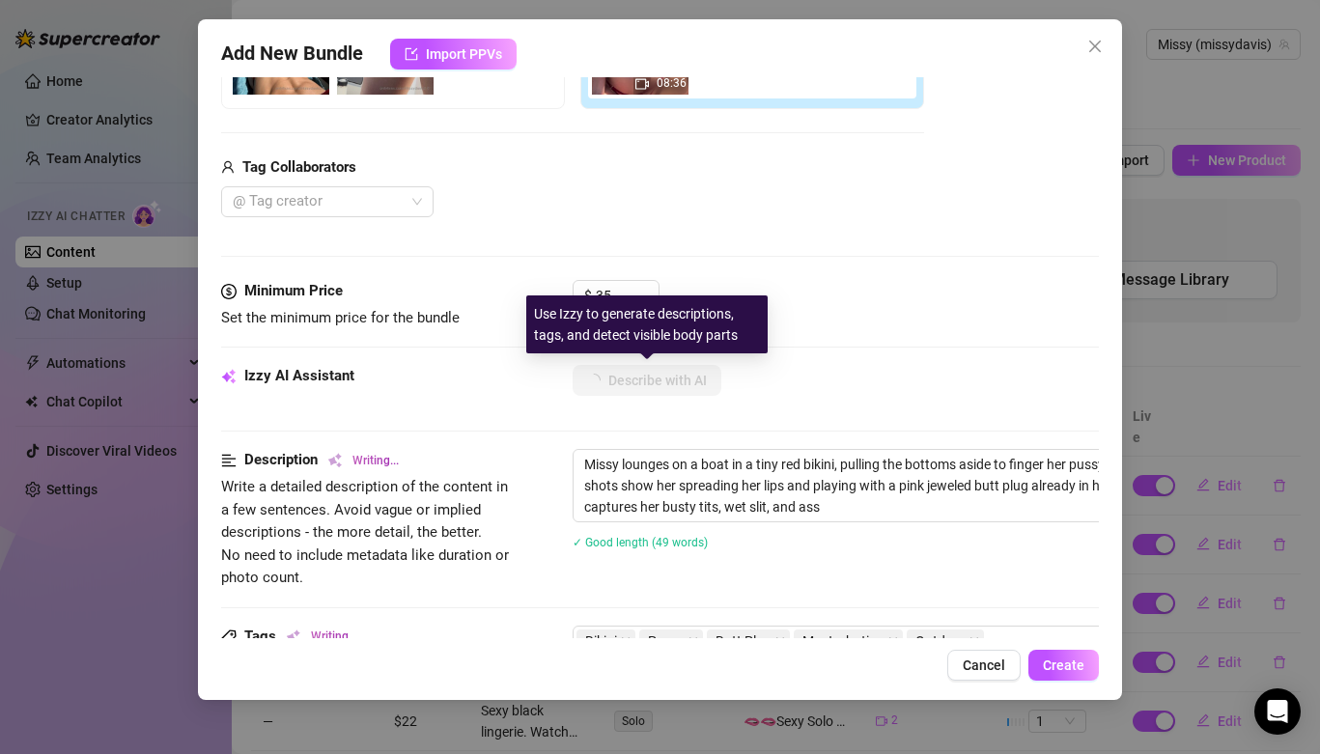
type textarea "Missy lounges on a boat in a tiny red bikini, pulling the bottoms aside to fing…"
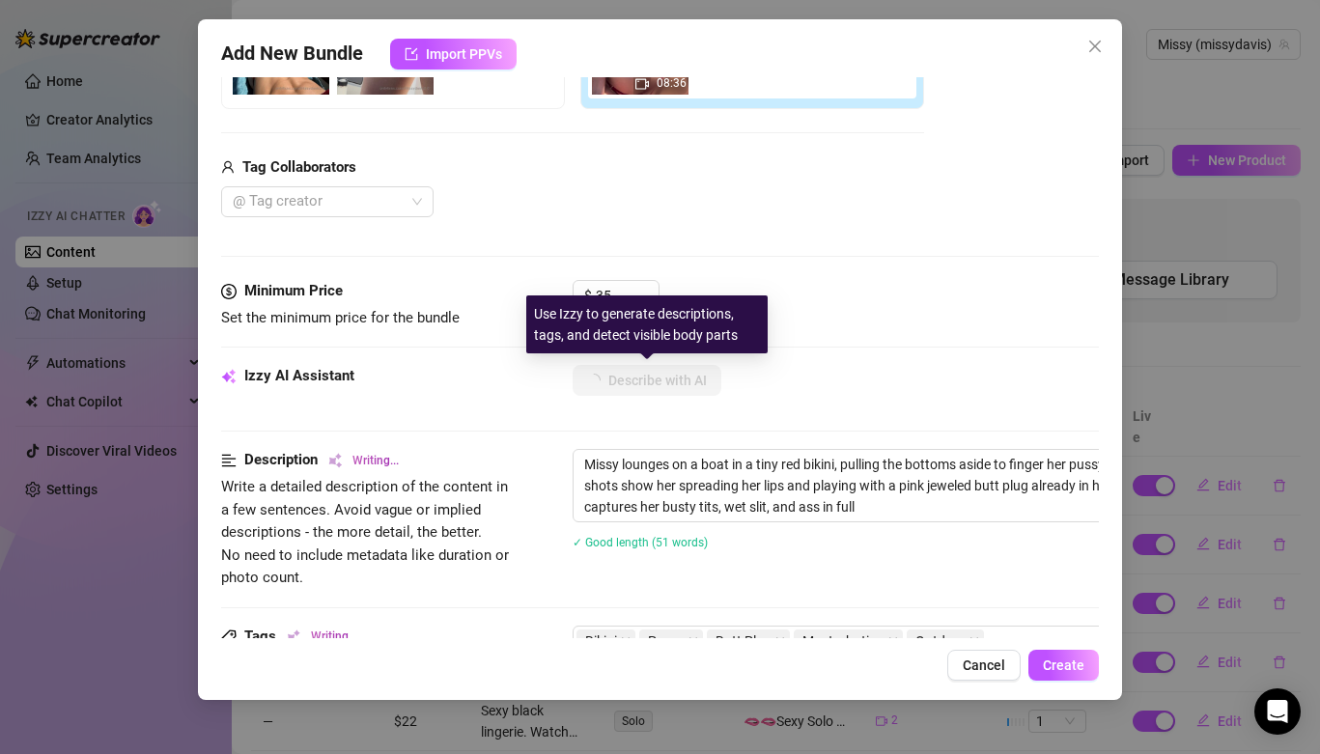
type textarea "Missy lounges on a boat in a tiny red bikini, pulling the bottoms aside to fing…"
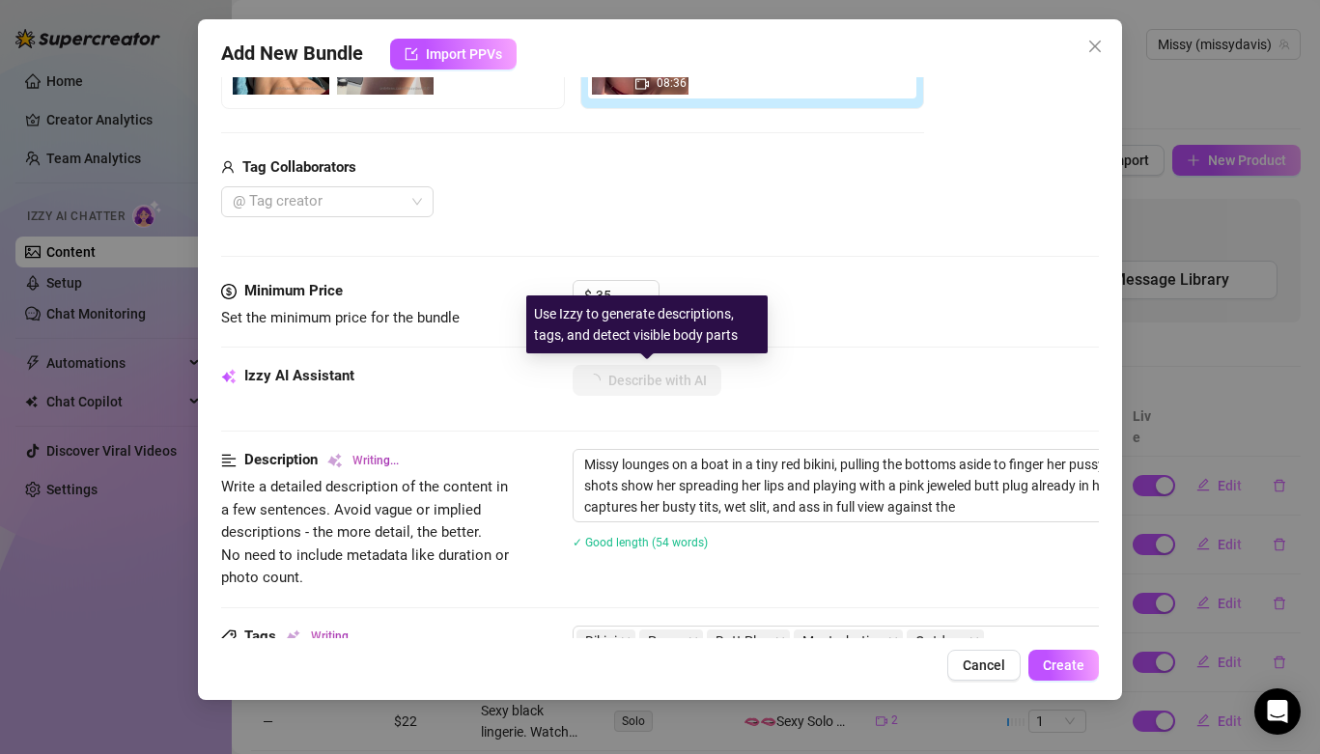
type textarea "Missy lounges on a boat in a tiny red bikini, pulling the bottoms aside to fing…"
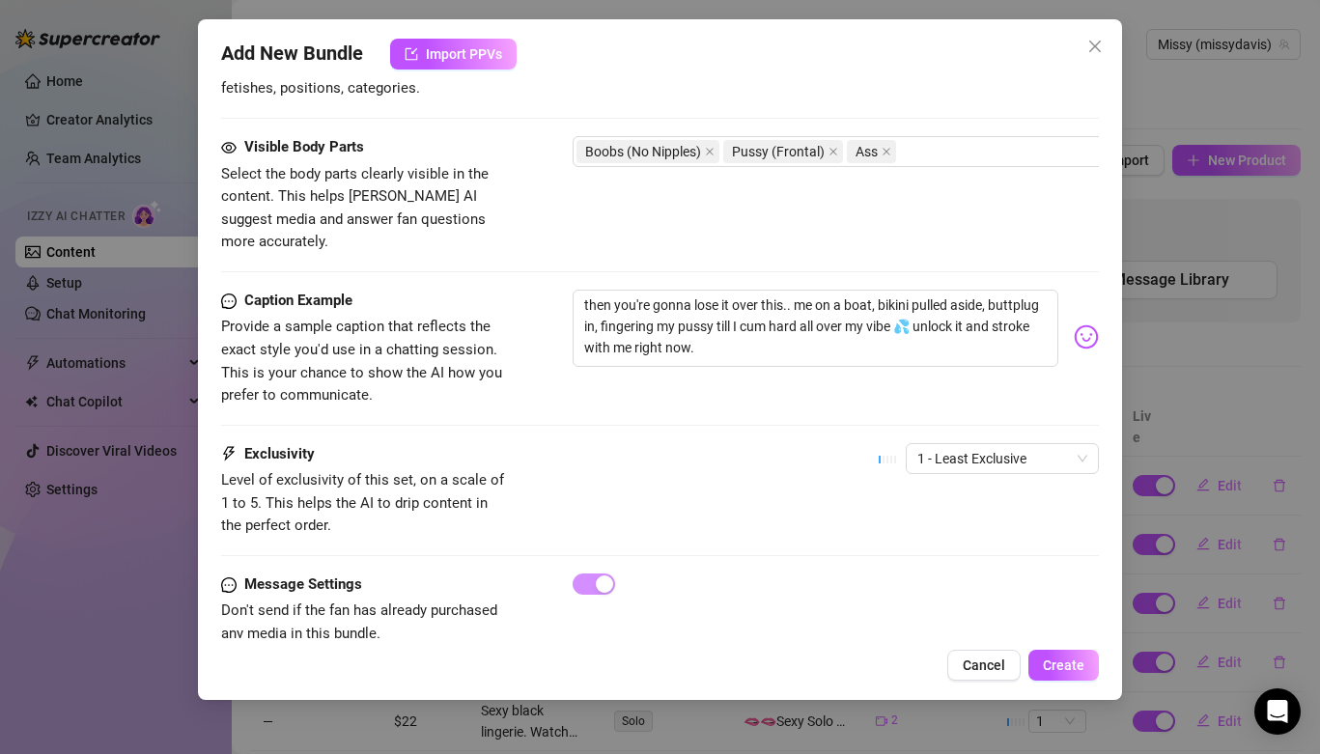
scroll to position [1061, 0]
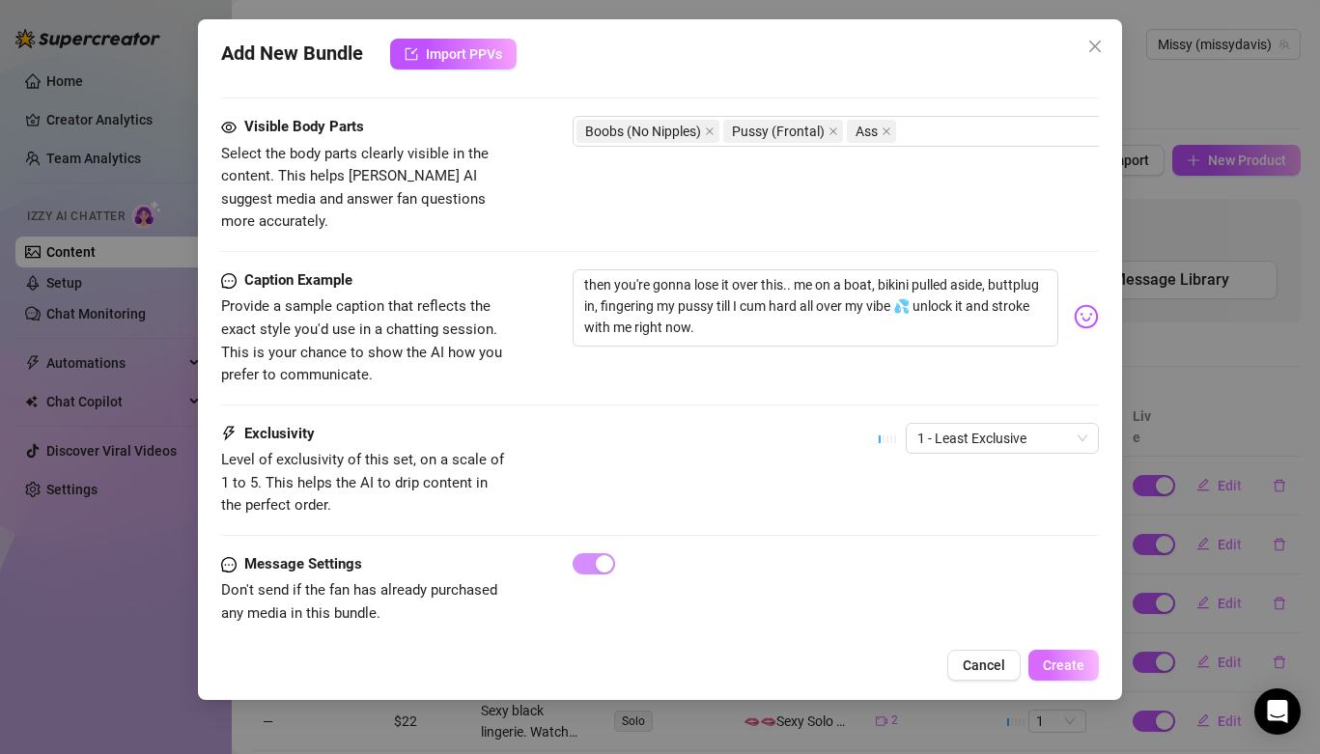
click at [1048, 662] on span "Create" at bounding box center [1064, 665] width 42 height 15
click at [1057, 662] on span "Create" at bounding box center [1064, 665] width 42 height 15
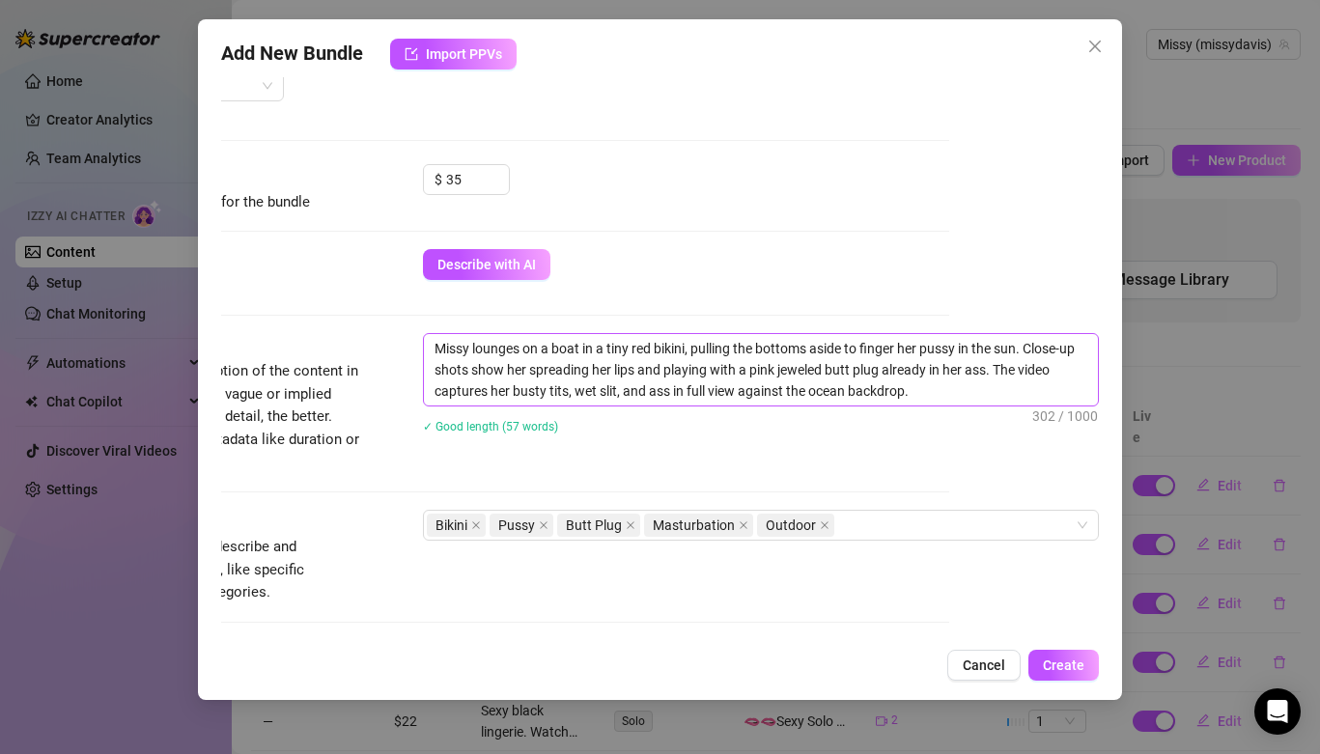
scroll to position [541, 150]
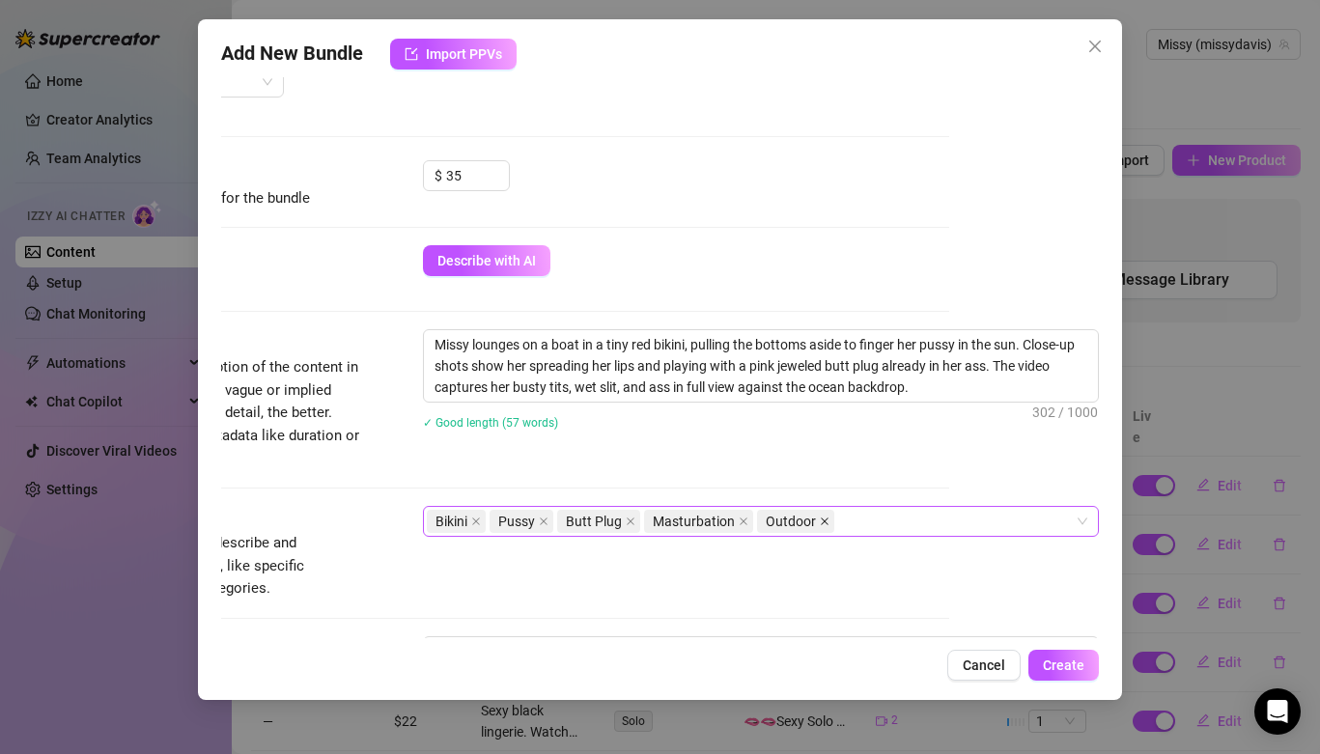
click at [823, 521] on icon "close" at bounding box center [825, 522] width 10 height 10
click at [924, 518] on div "Bikini Pussy Butt Plug Masturbation" at bounding box center [751, 521] width 648 height 27
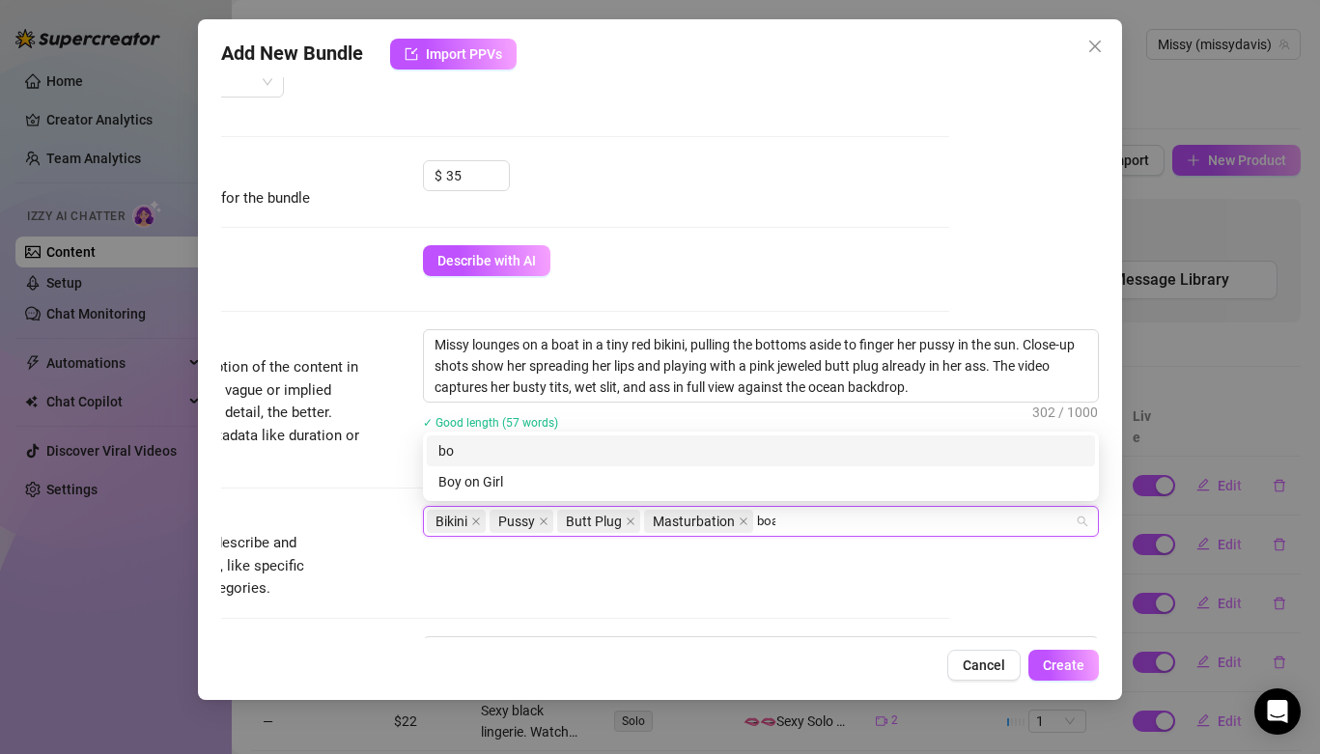
type input "boat"
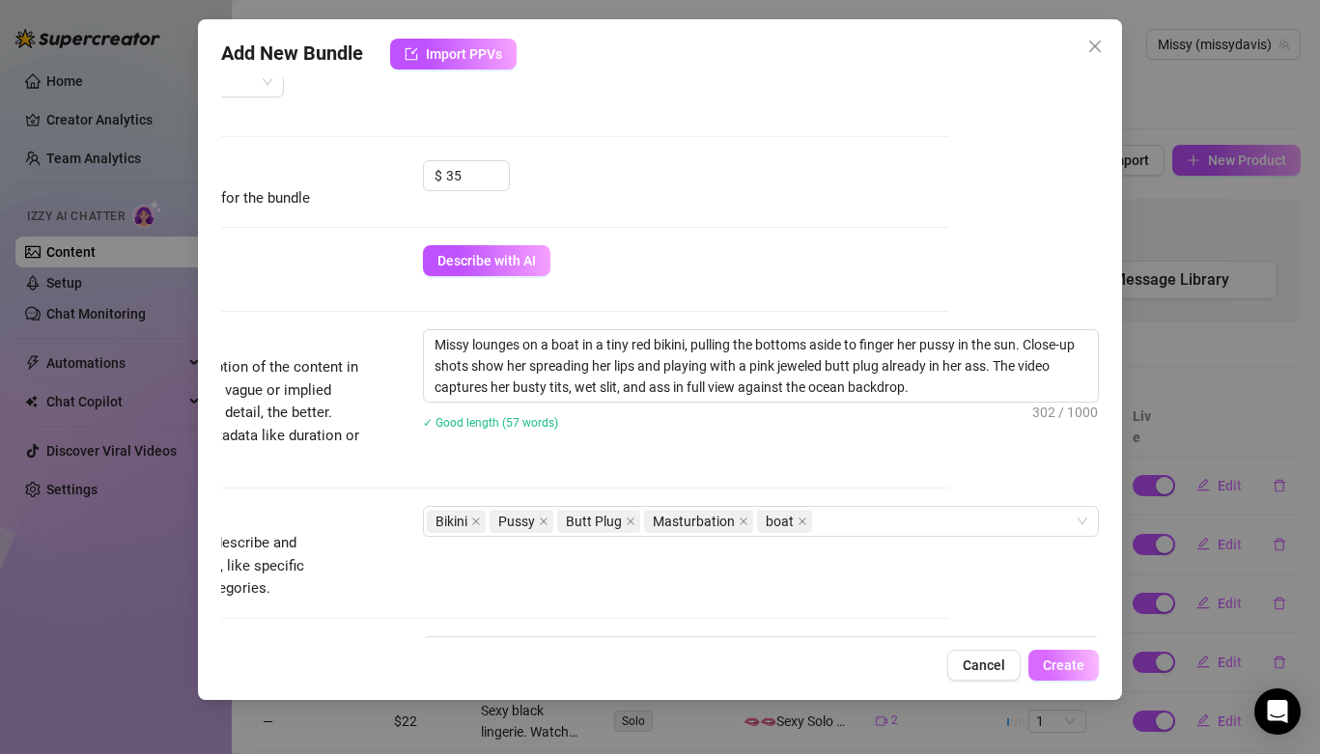
click at [1063, 660] on span "Create" at bounding box center [1064, 665] width 42 height 15
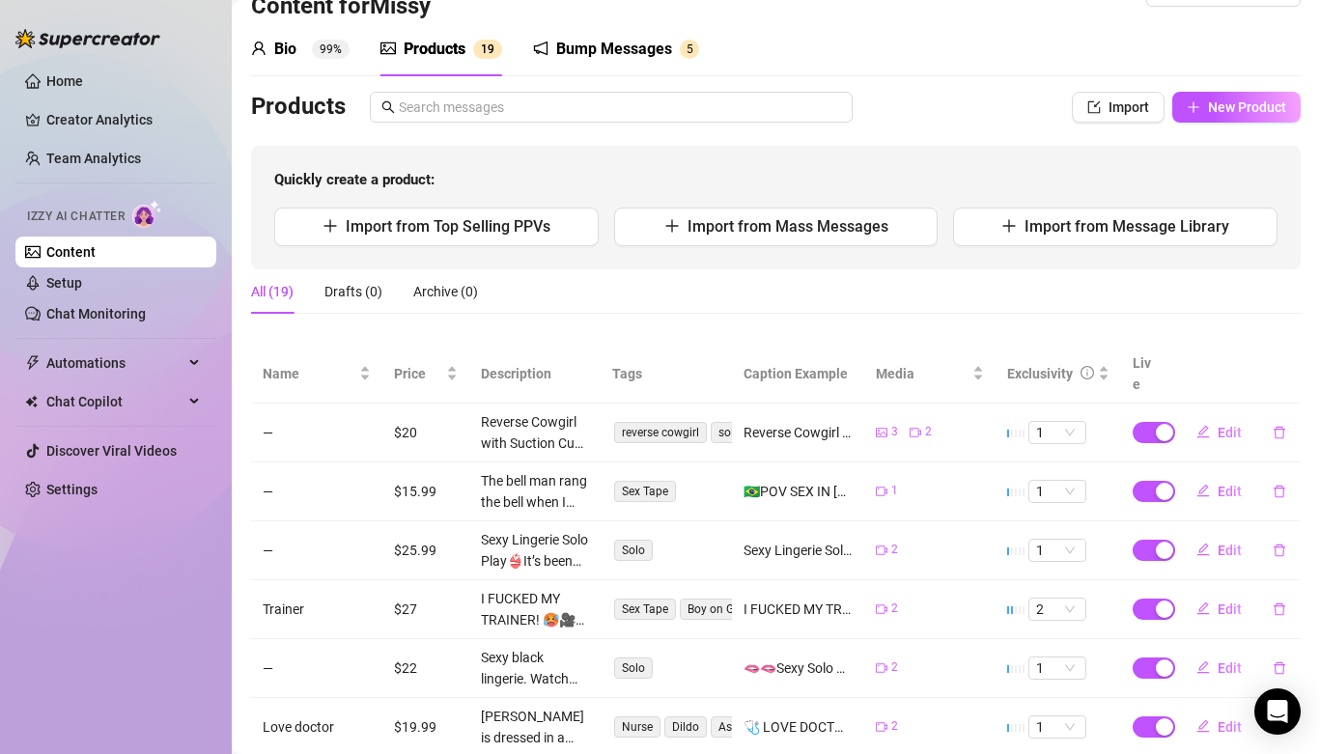
scroll to position [50, 0]
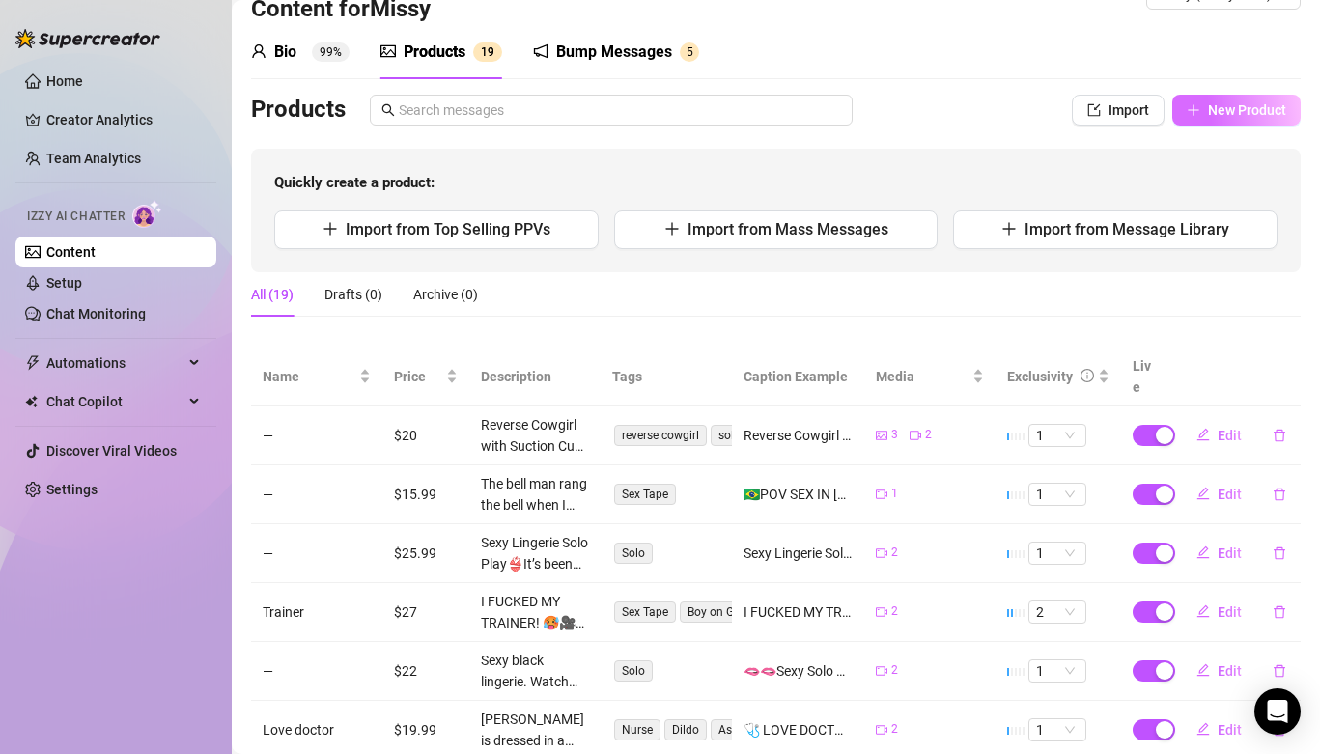
click at [1189, 119] on button "New Product" at bounding box center [1236, 110] width 128 height 31
type textarea "Type your message here..."
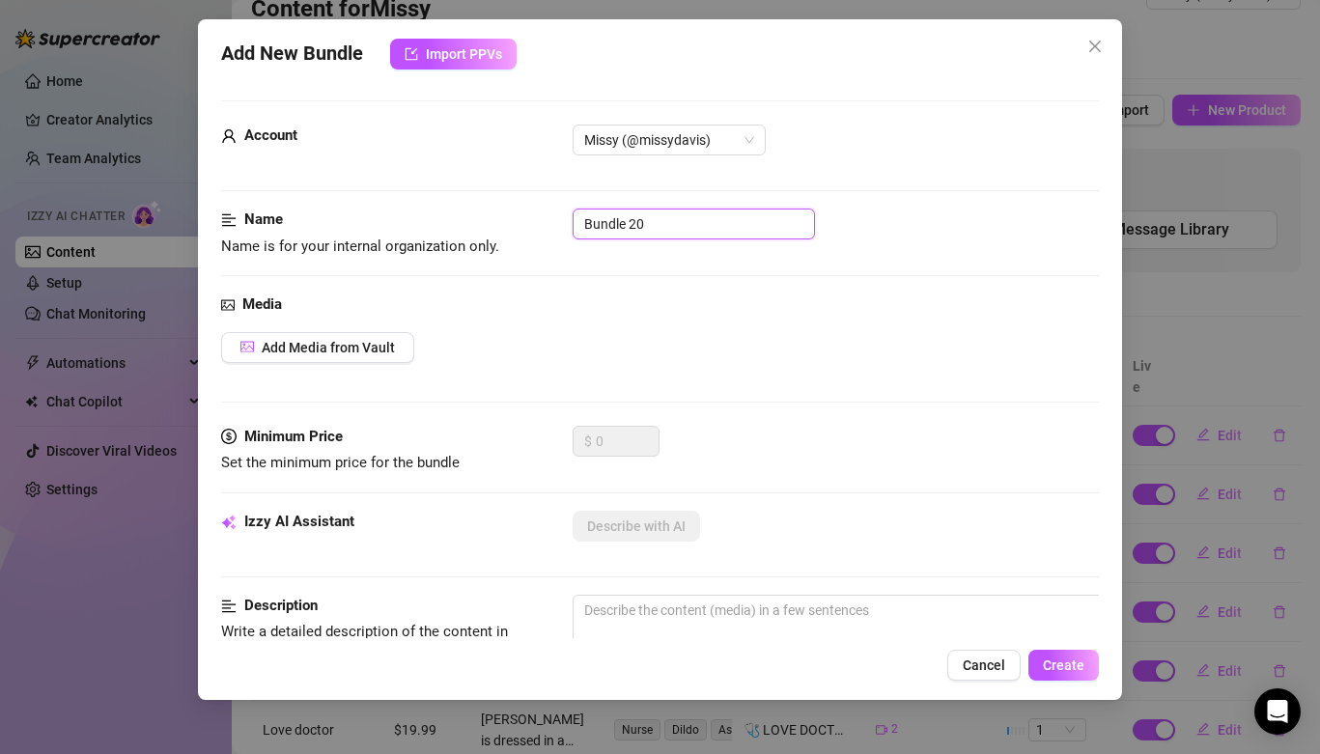
drag, startPoint x: 652, startPoint y: 230, endPoint x: 395, endPoint y: 204, distance: 258.2
type input "Squirt"
click at [271, 348] on span "Add Media from Vault" at bounding box center [328, 347] width 133 height 15
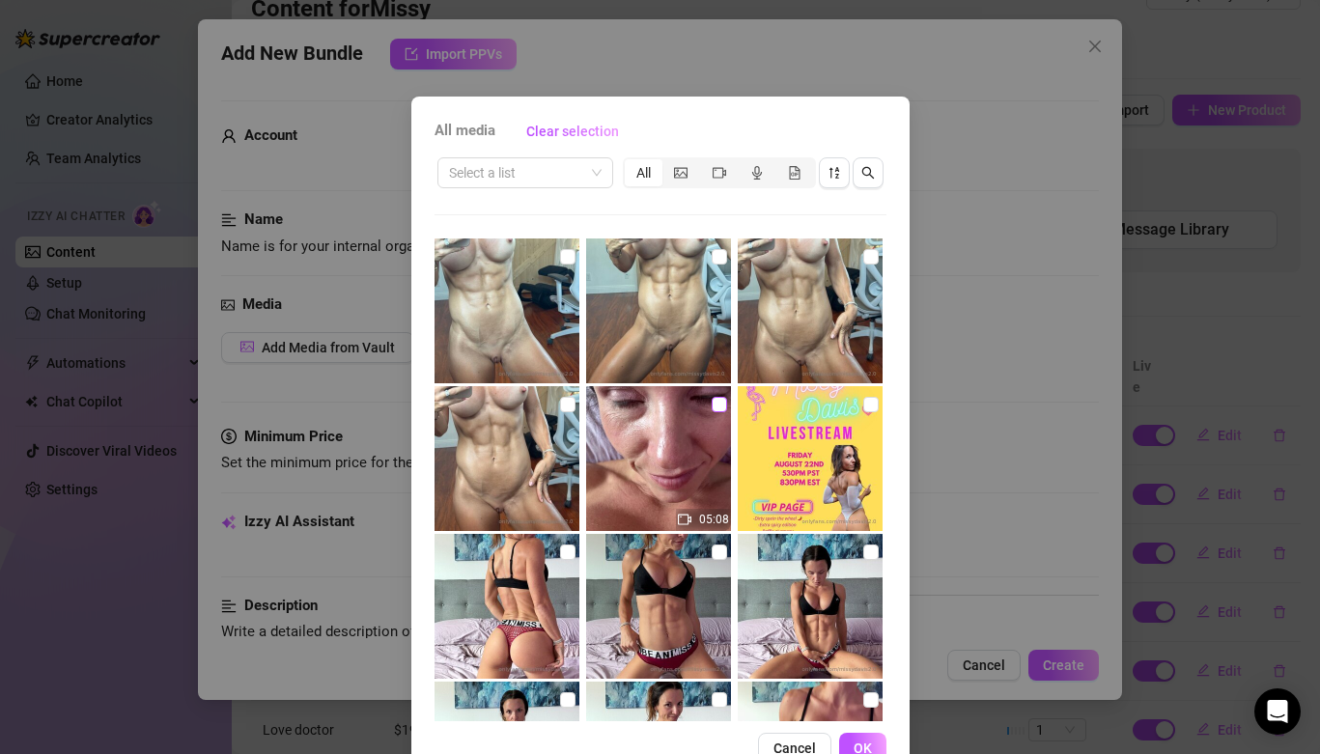
click at [717, 408] on input "checkbox" at bounding box center [719, 404] width 15 height 15
checkbox input "true"
click at [847, 739] on button "OK" at bounding box center [862, 748] width 47 height 31
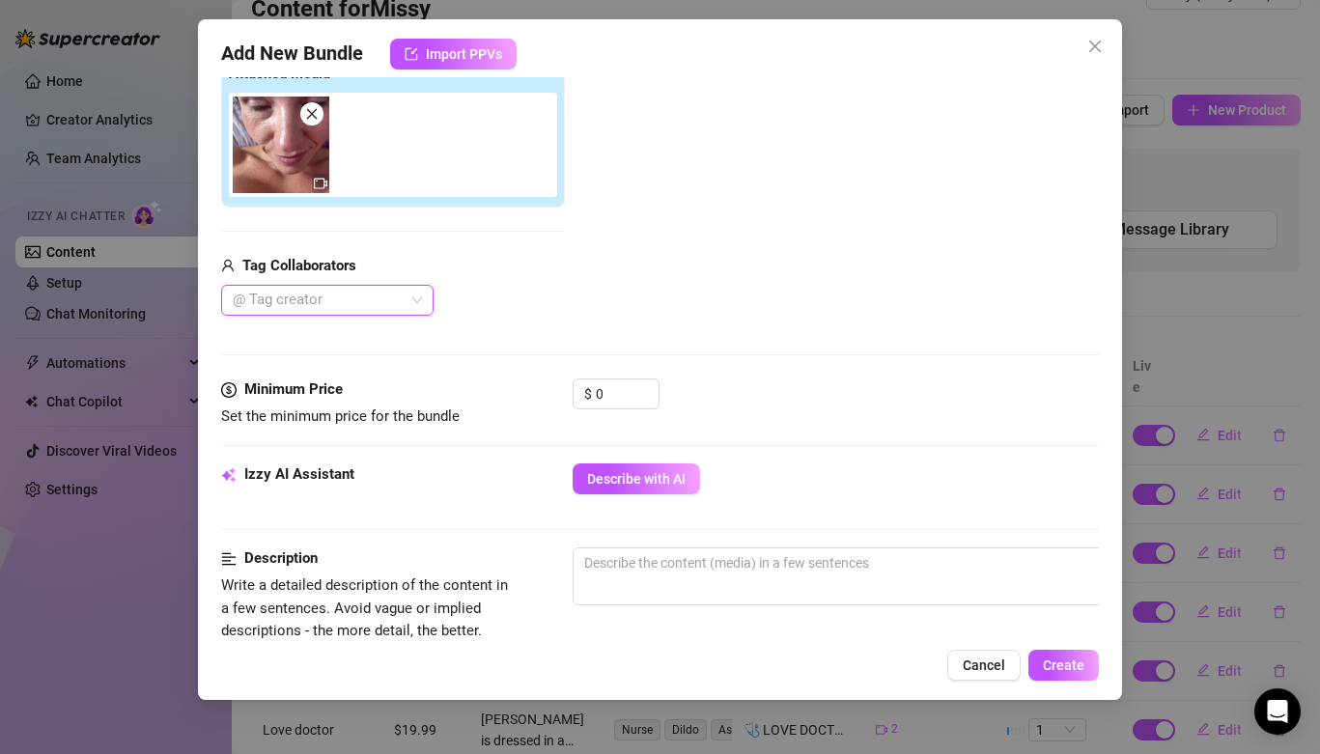
scroll to position [351, 0]
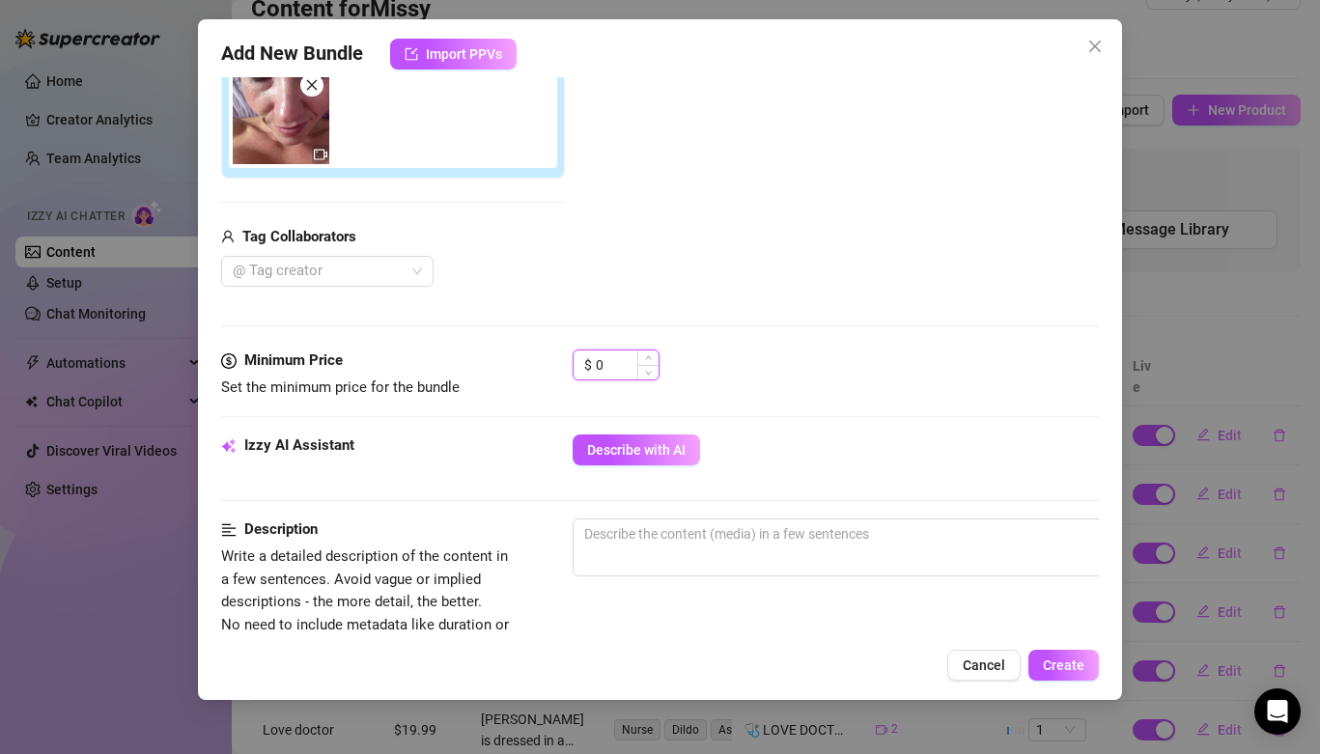
click at [610, 362] on input "0" at bounding box center [627, 365] width 63 height 29
type input "2"
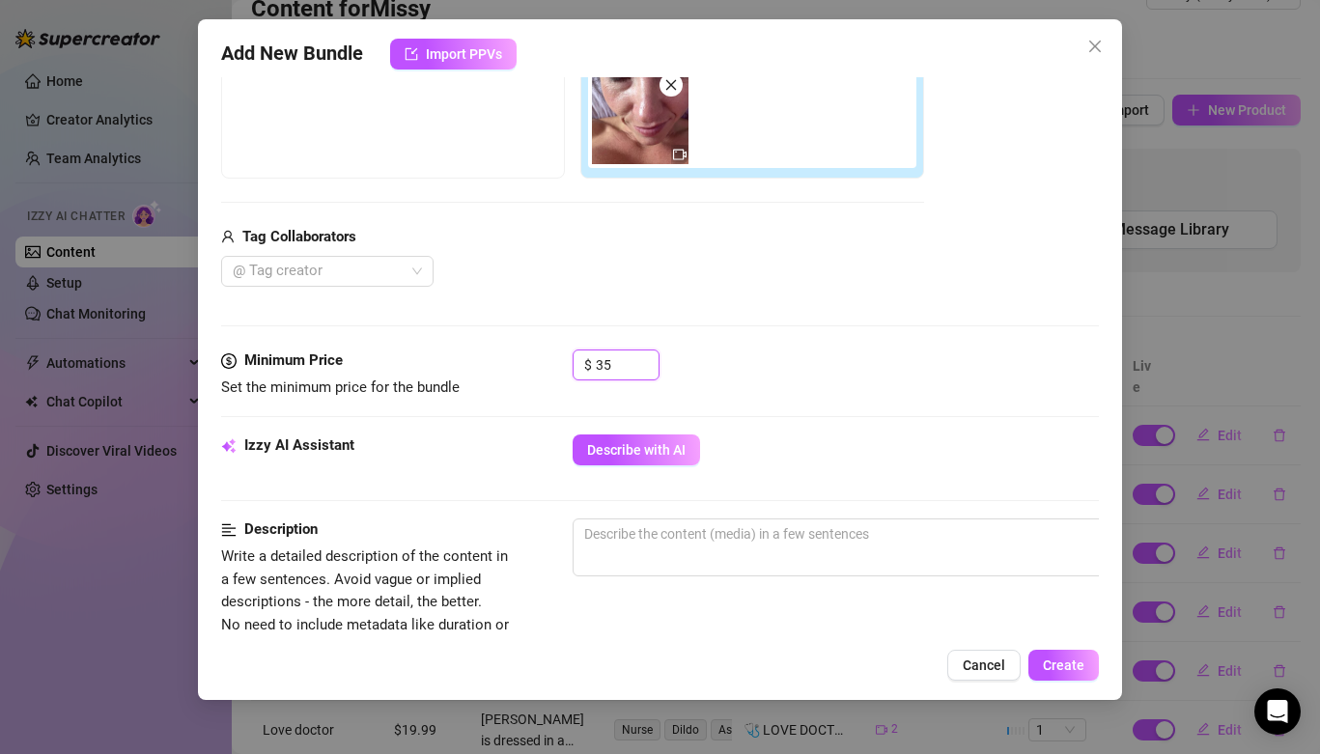
type input "35"
click at [675, 458] on button "Describe with AI" at bounding box center [636, 450] width 127 height 31
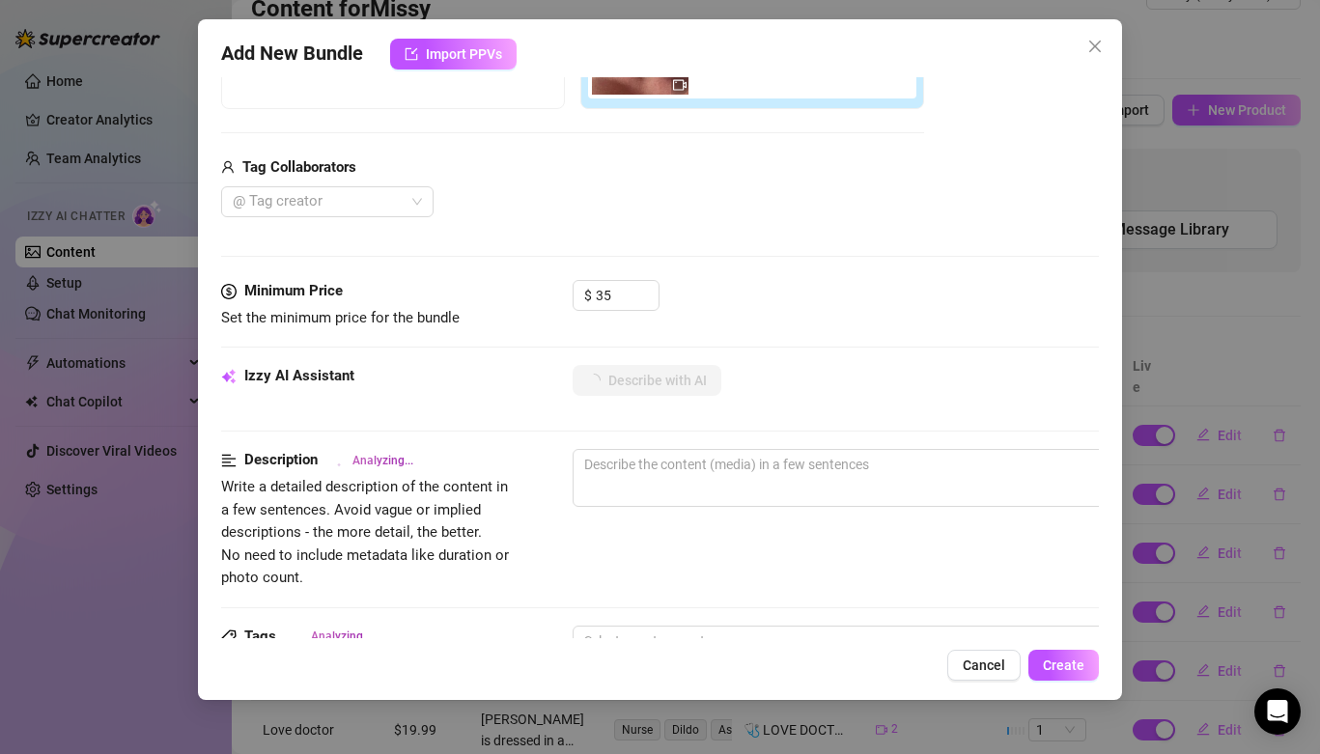
scroll to position [438, 0]
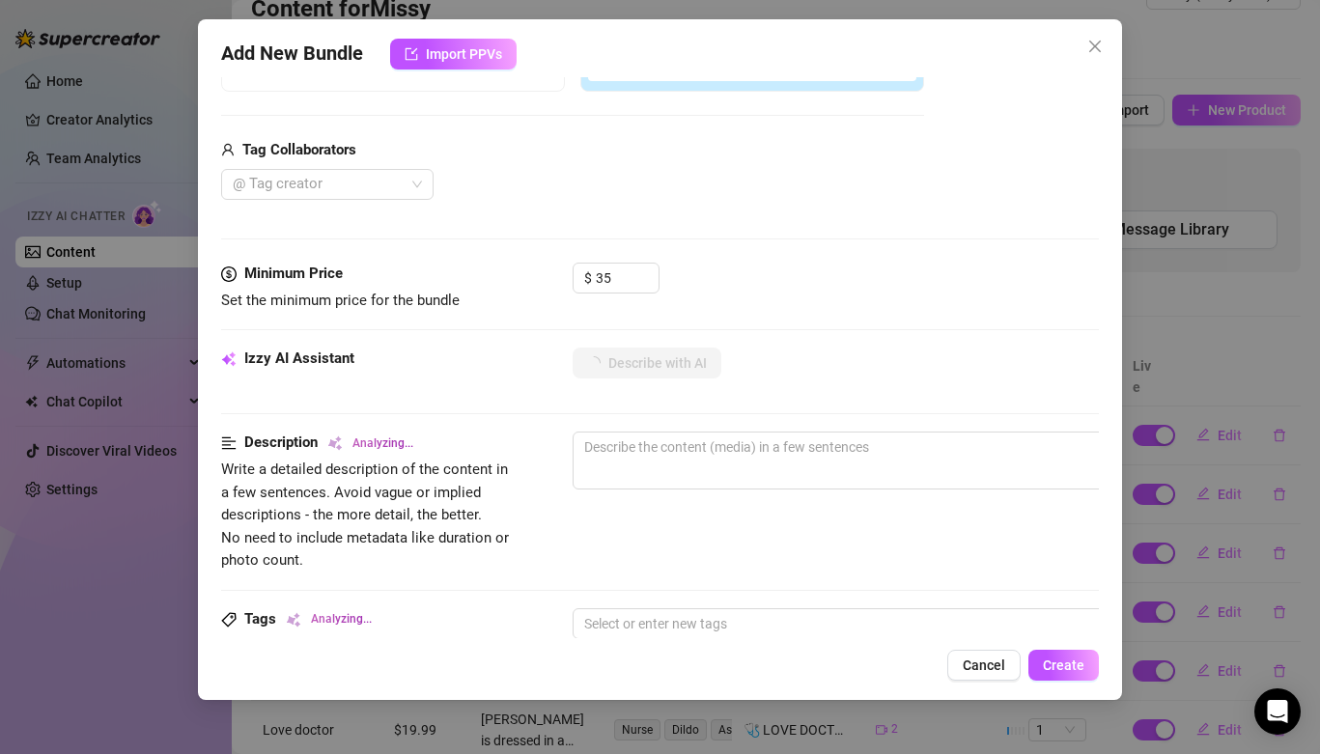
type textarea "Missy"
type textarea "Missy is"
type textarea "Missy is fully"
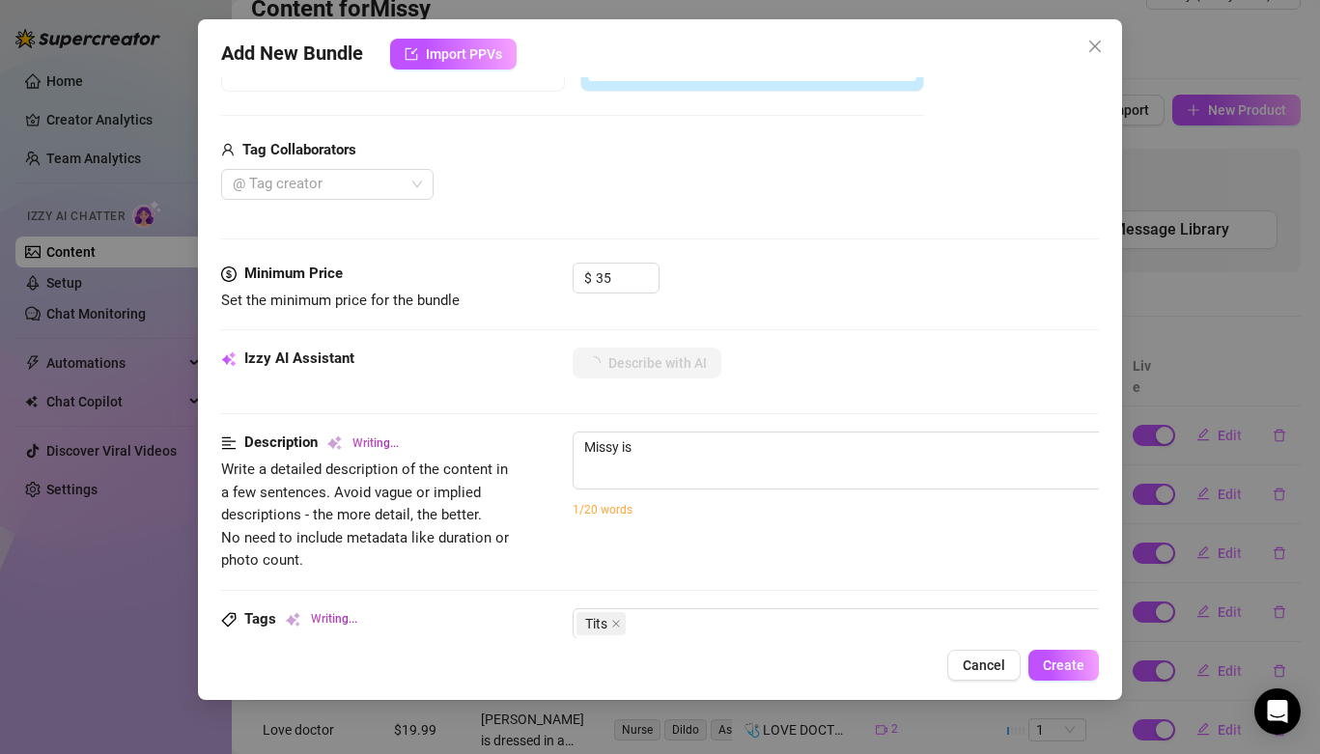
type textarea "Missy is fully"
type textarea "Missy is fully naked"
type textarea "Missy is fully naked on"
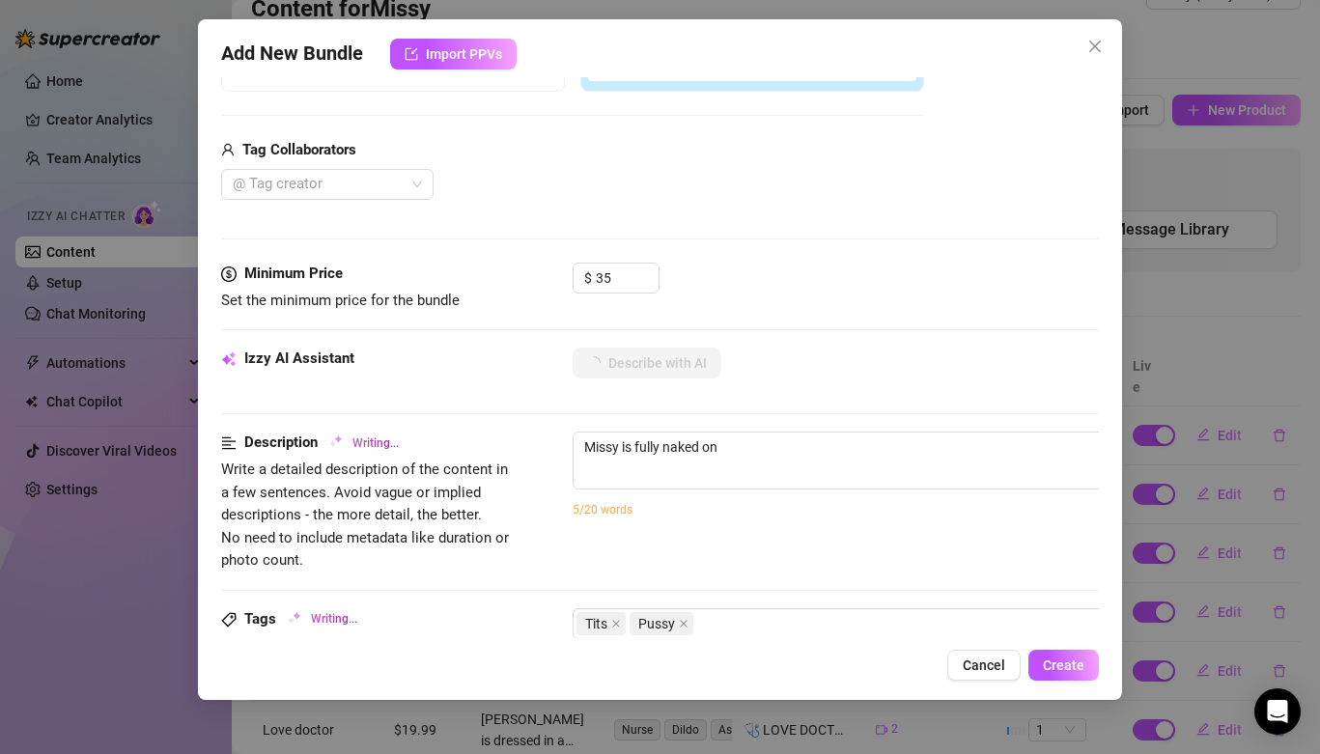
type textarea "Missy is fully naked on a"
type textarea "Missy is fully naked on a bed,"
type textarea "Missy is fully naked on a bed, showing"
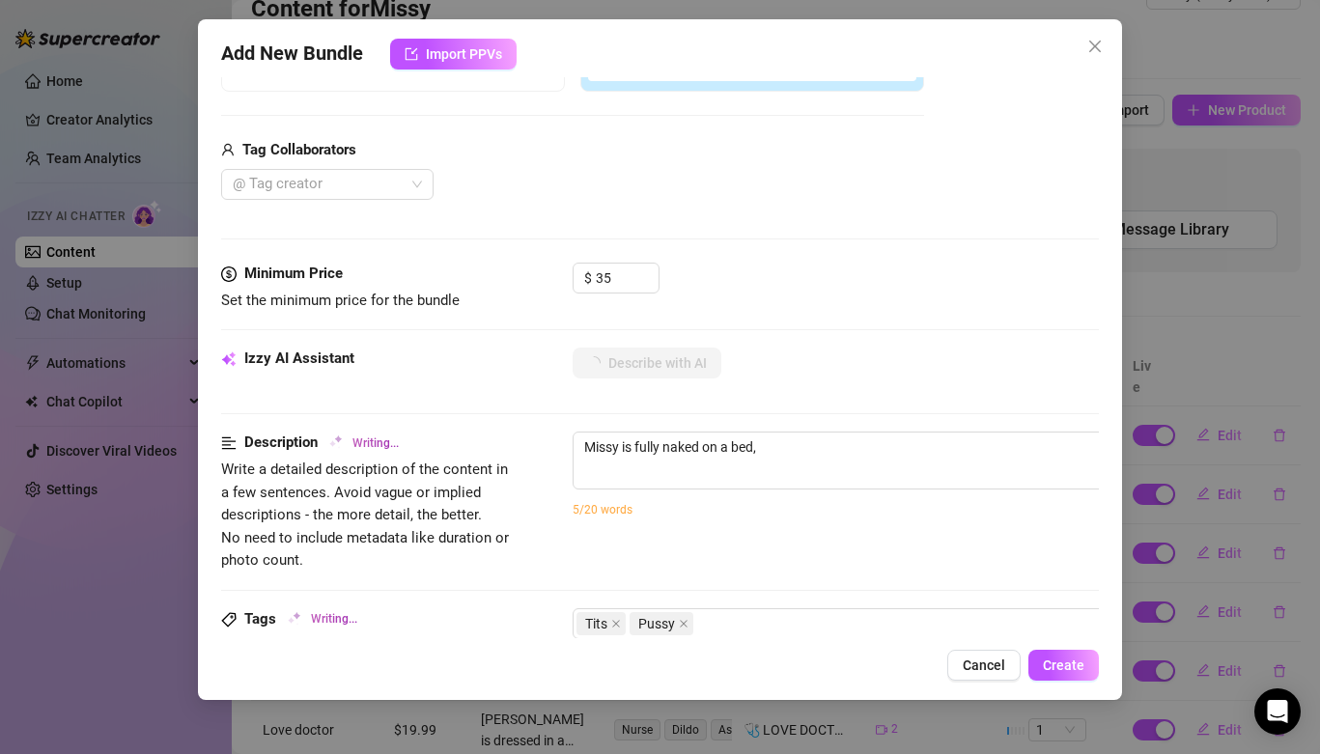
type textarea "Missy is fully naked on a bed, showing"
type textarea "Missy is fully naked on a bed, showing off"
type textarea "Missy is fully naked on a bed, showing off her"
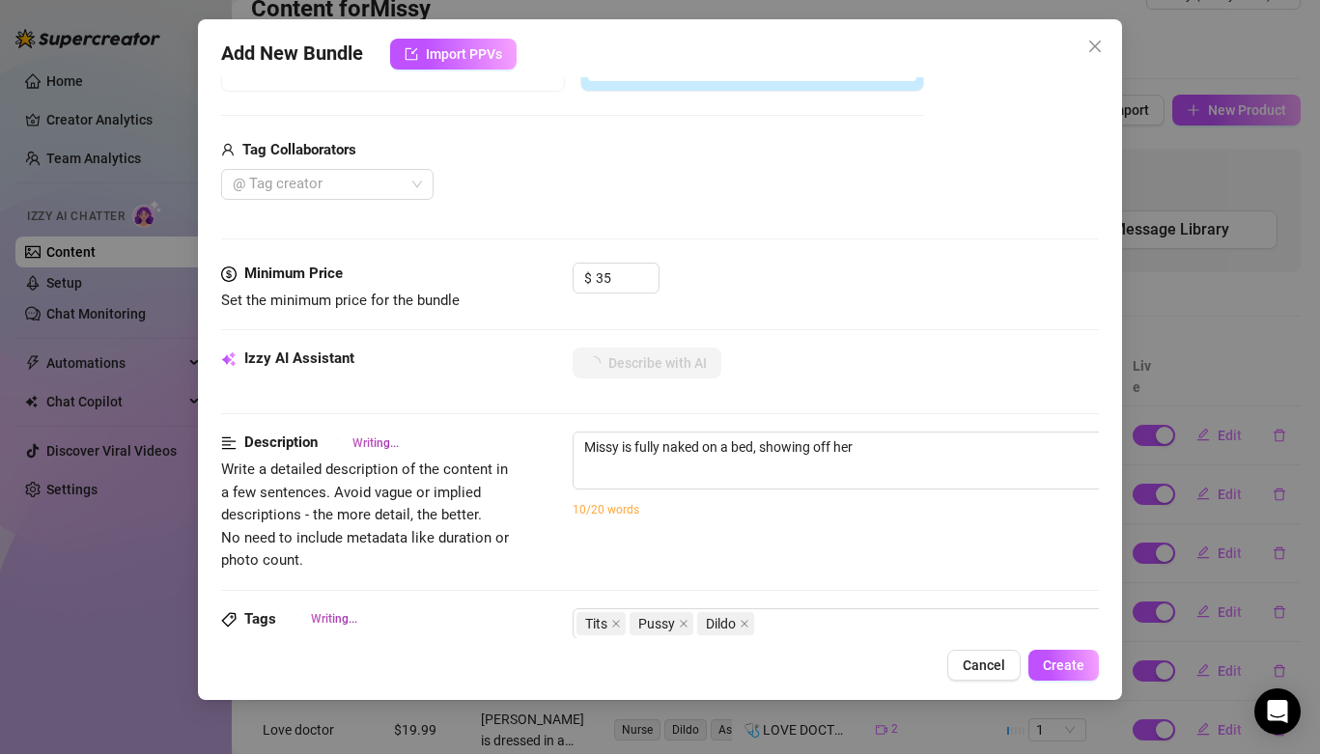
type textarea "Missy is fully naked on a bed, showing off her perky"
type textarea "Missy is fully naked on a bed, showing off her perky tits"
type textarea "Missy is fully naked on a bed, showing off her perky tits and"
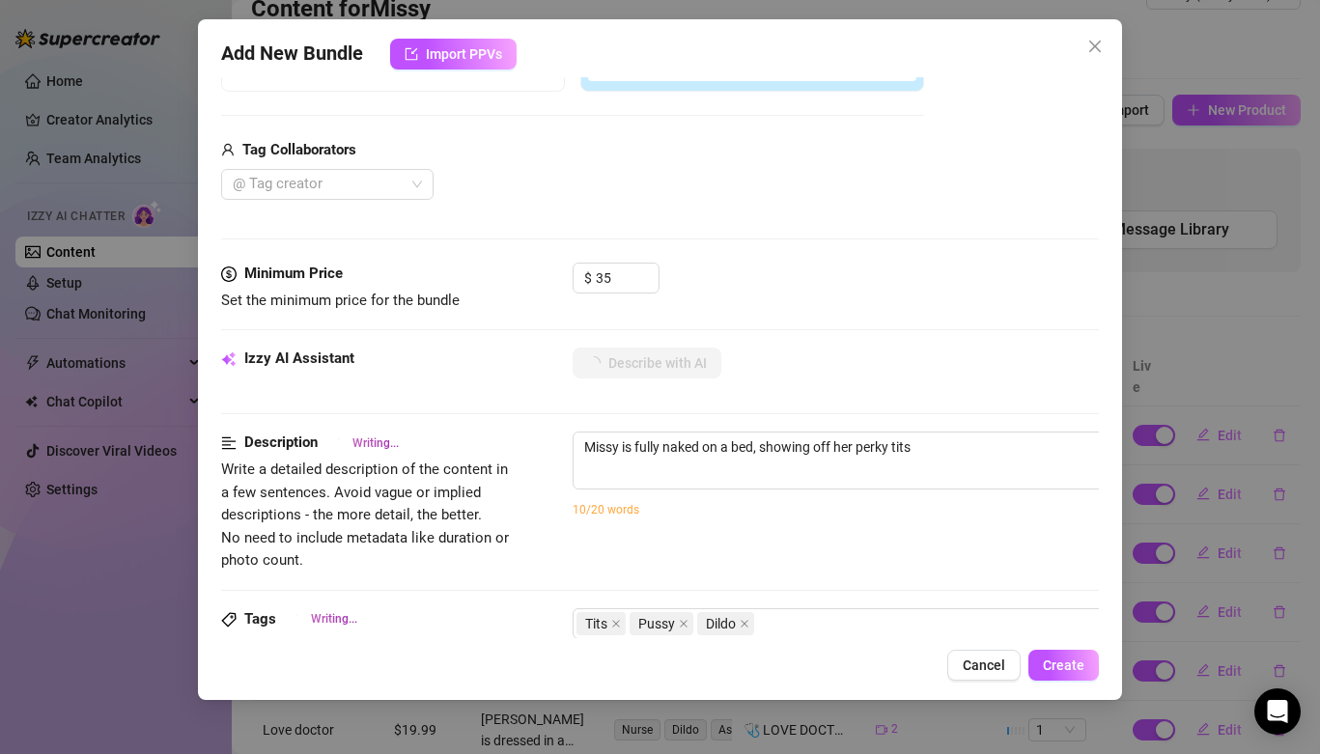
type textarea "Missy is fully naked on a bed, showing off her perky tits and"
type textarea "Missy is fully naked on a bed, showing off her perky tits and spread"
type textarea "Missy is fully naked on a bed, showing off her perky tits and spread pussy."
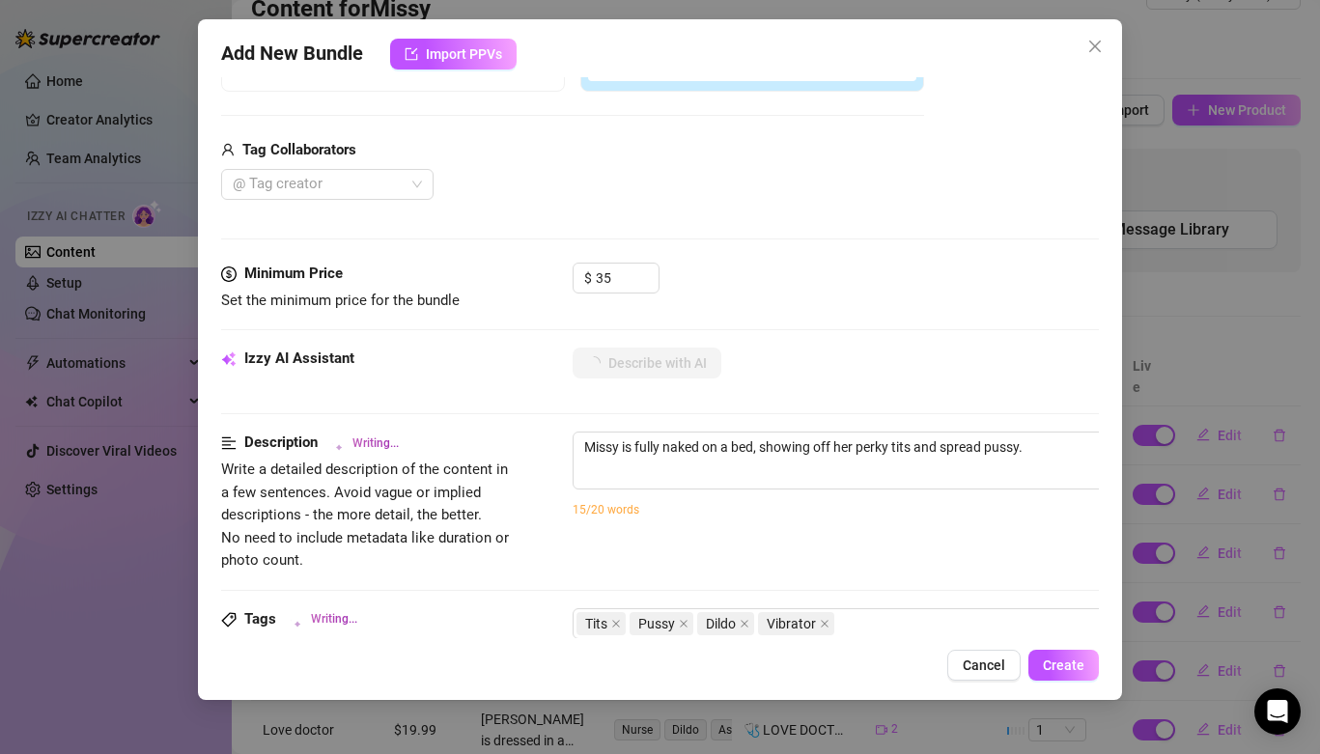
type textarea "Missy is fully naked on a bed, showing off her perky tits and spread pussy. She"
type textarea "Missy is fully naked on a bed, showing off her perky tits and spread pussy. She…"
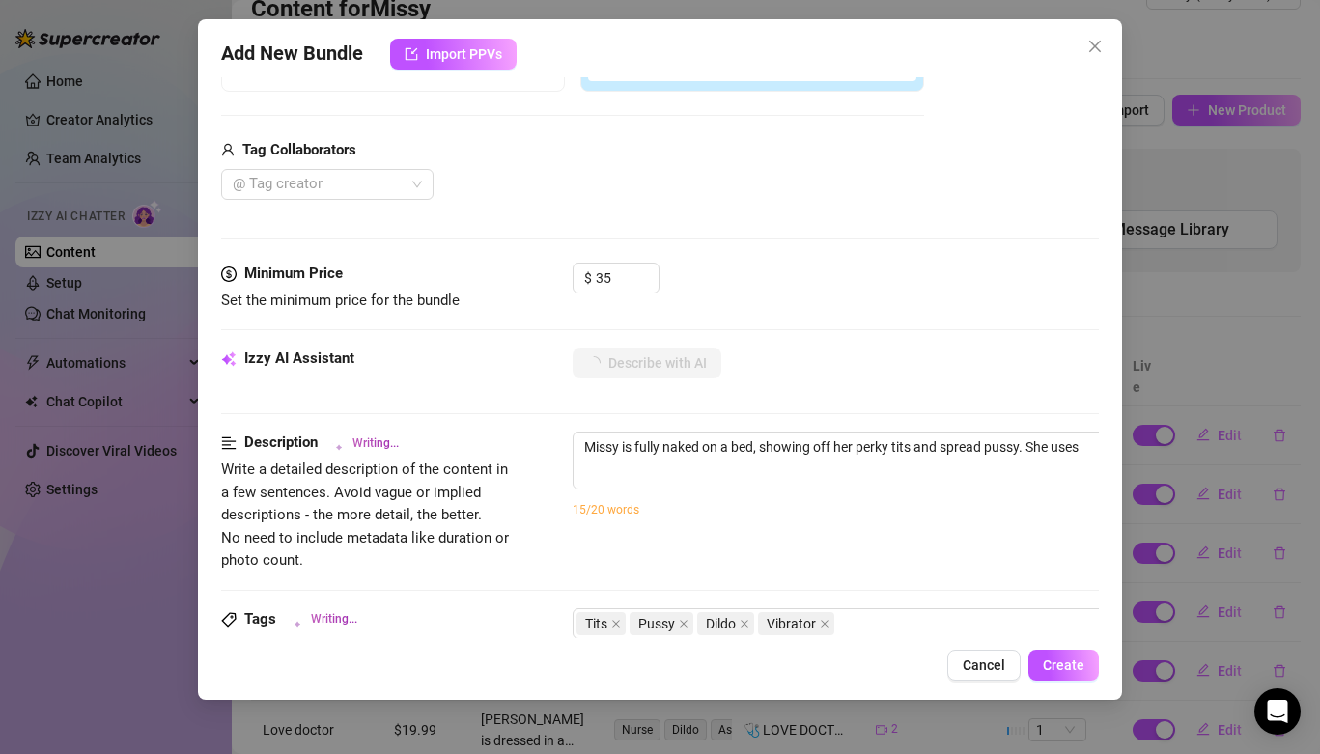
type textarea "Missy is fully naked on a bed, showing off her perky tits and spread pussy. She…"
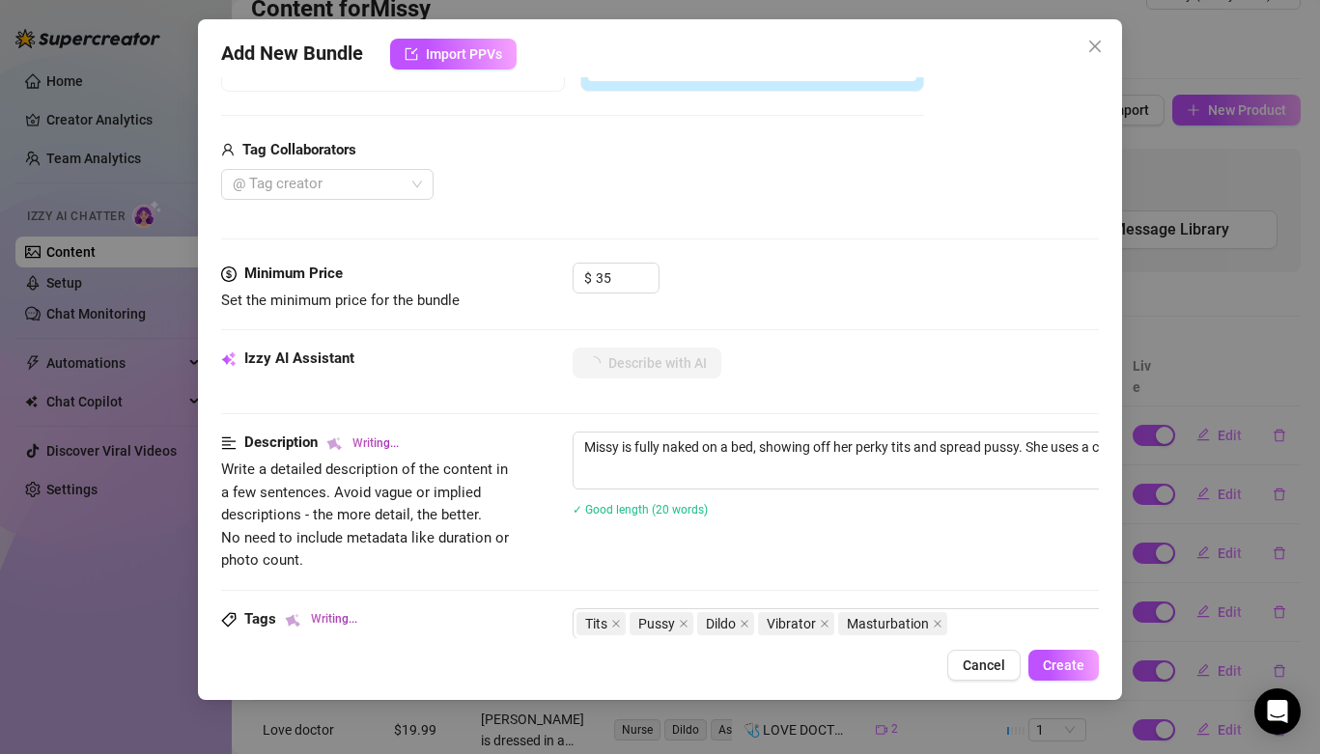
type textarea "Missy is fully naked on a bed, showing off her perky tits and spread pussy. She…"
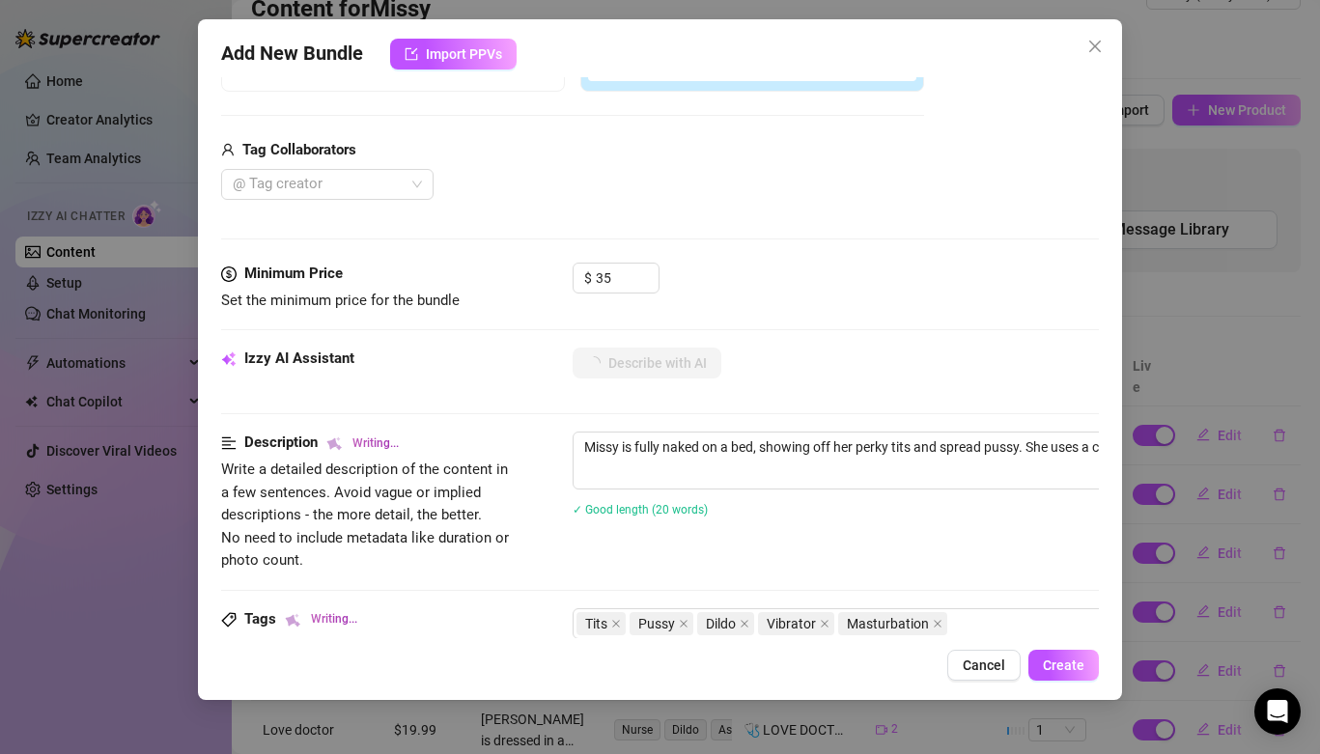
type textarea "Missy is fully naked on a bed, showing off her perky tits and spread pussy. She…"
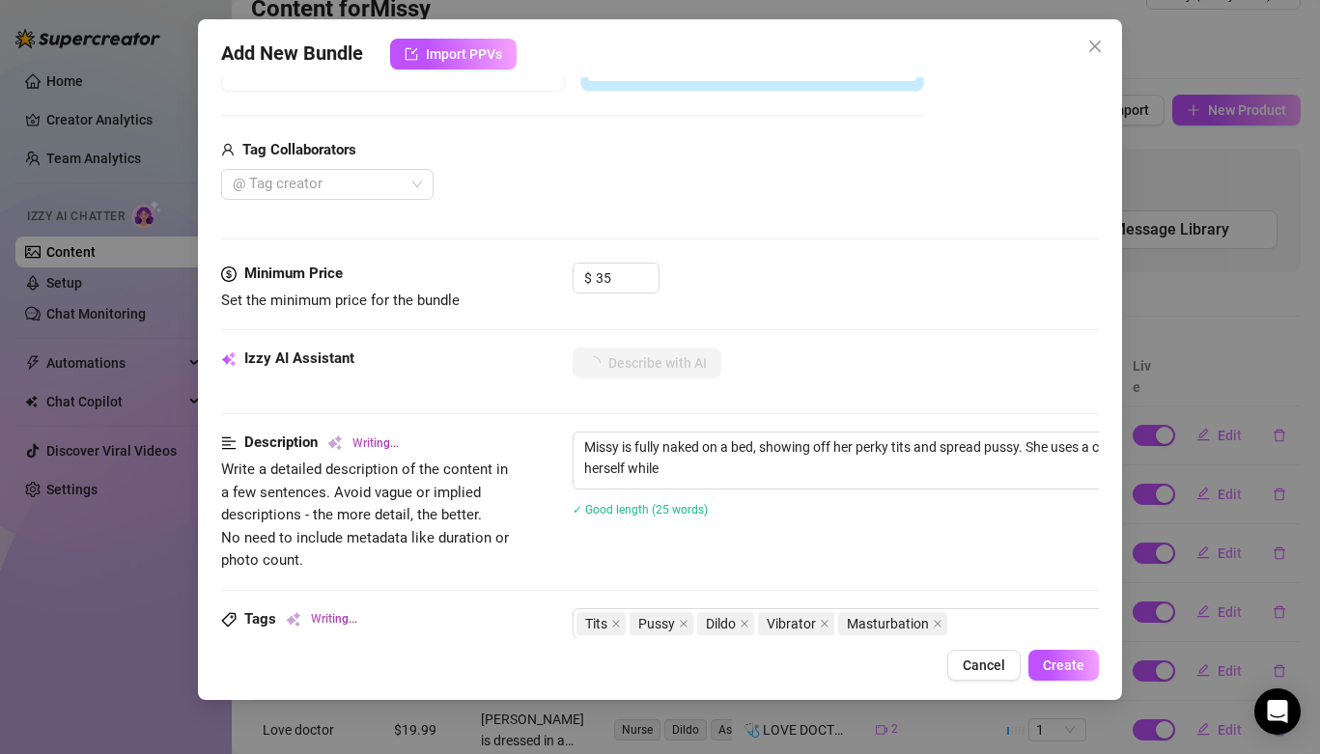
type textarea "Missy is fully naked on a bed, showing off her perky tits and spread pussy. She…"
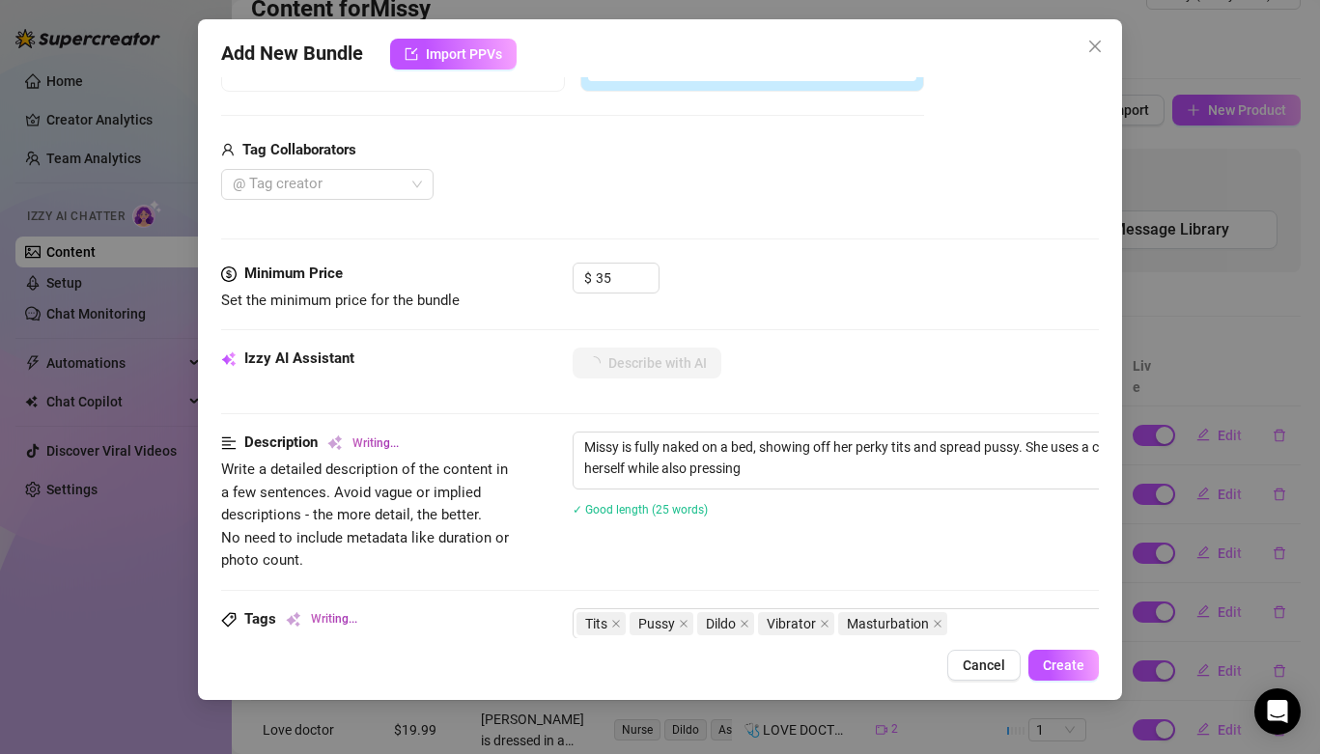
type textarea "Missy is fully naked on a bed, showing off her perky tits and spread pussy. She…"
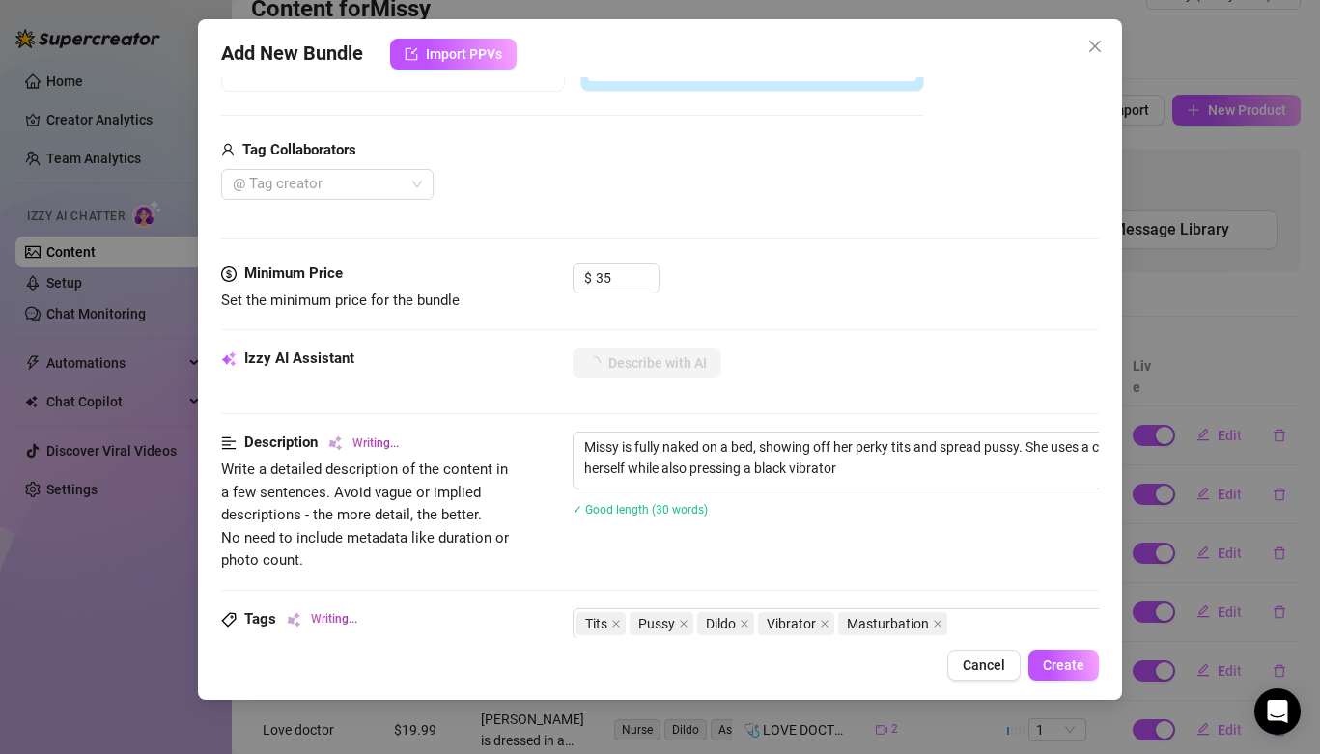
type textarea "Missy is fully naked on a bed, showing off her perky tits and spread pussy. She…"
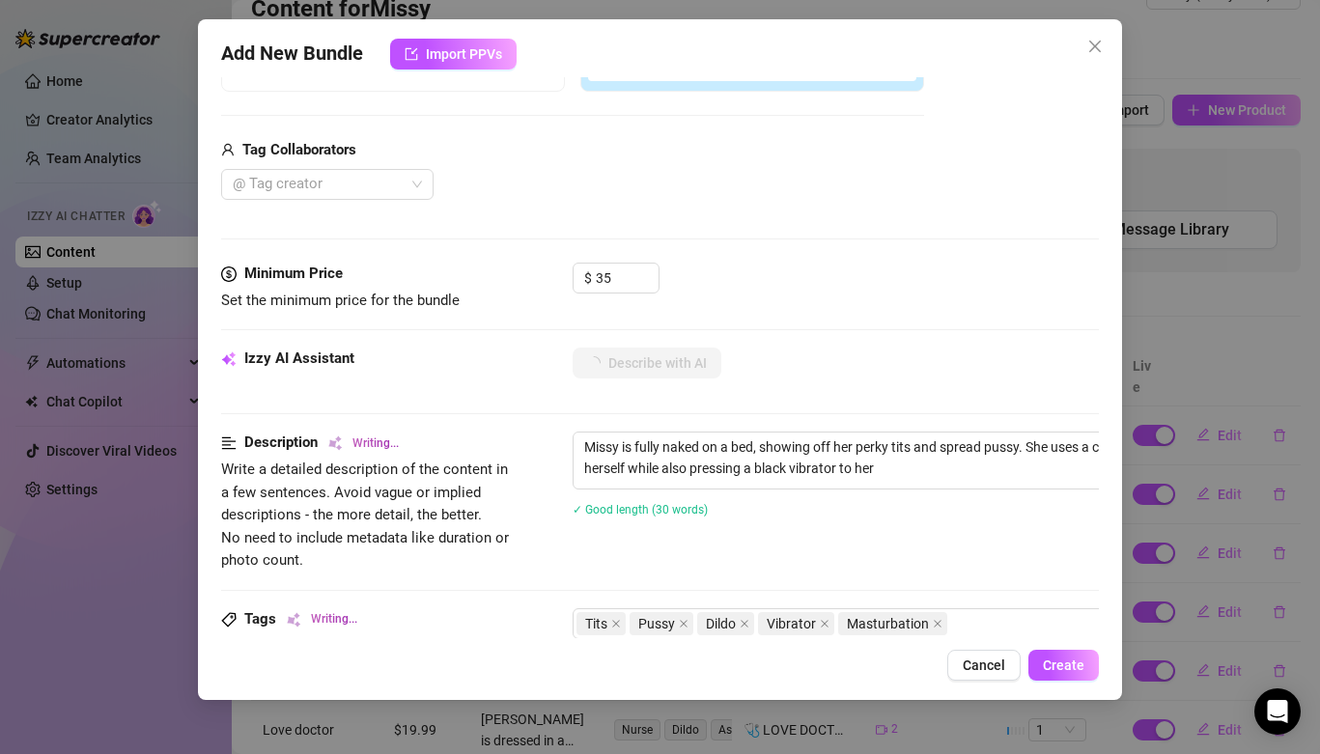
type textarea "Missy is fully naked on a bed, showing off her perky tits and spread pussy. She…"
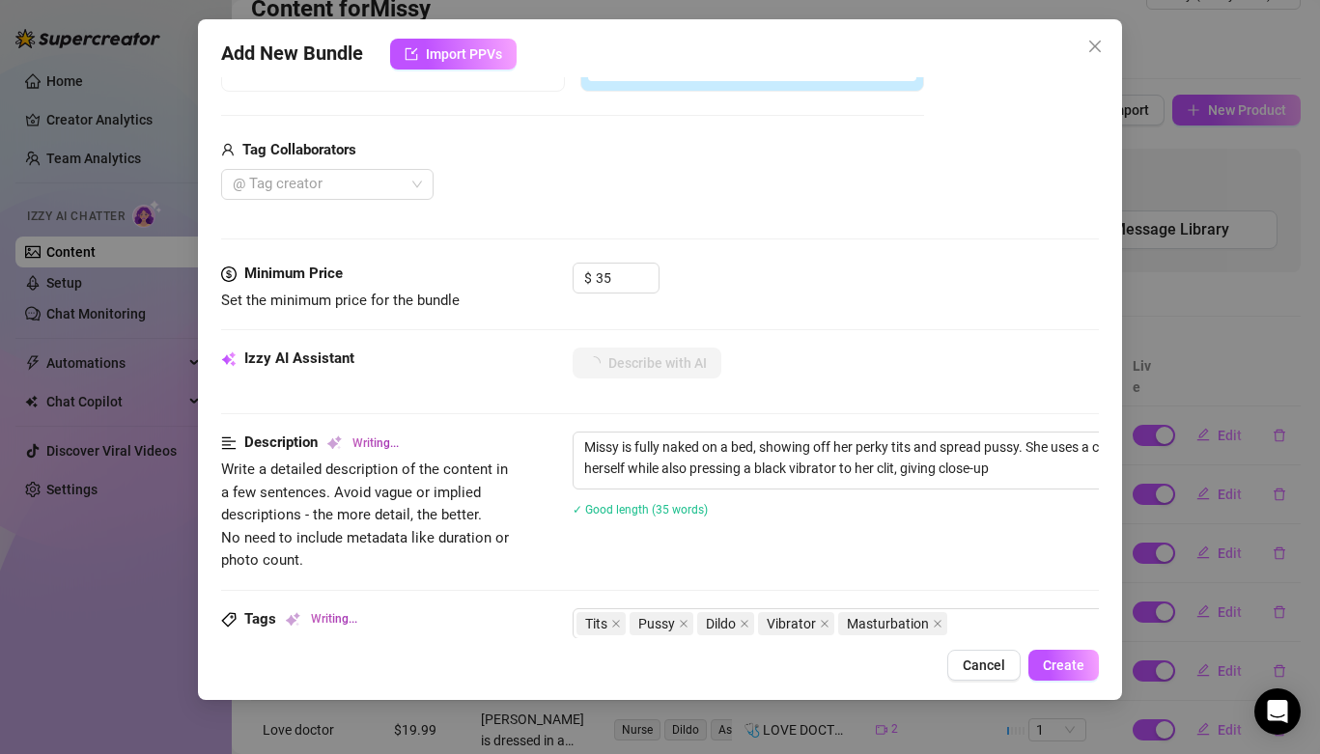
type textarea "Missy is fully naked on a bed, showing off her perky tits and spread pussy. She…"
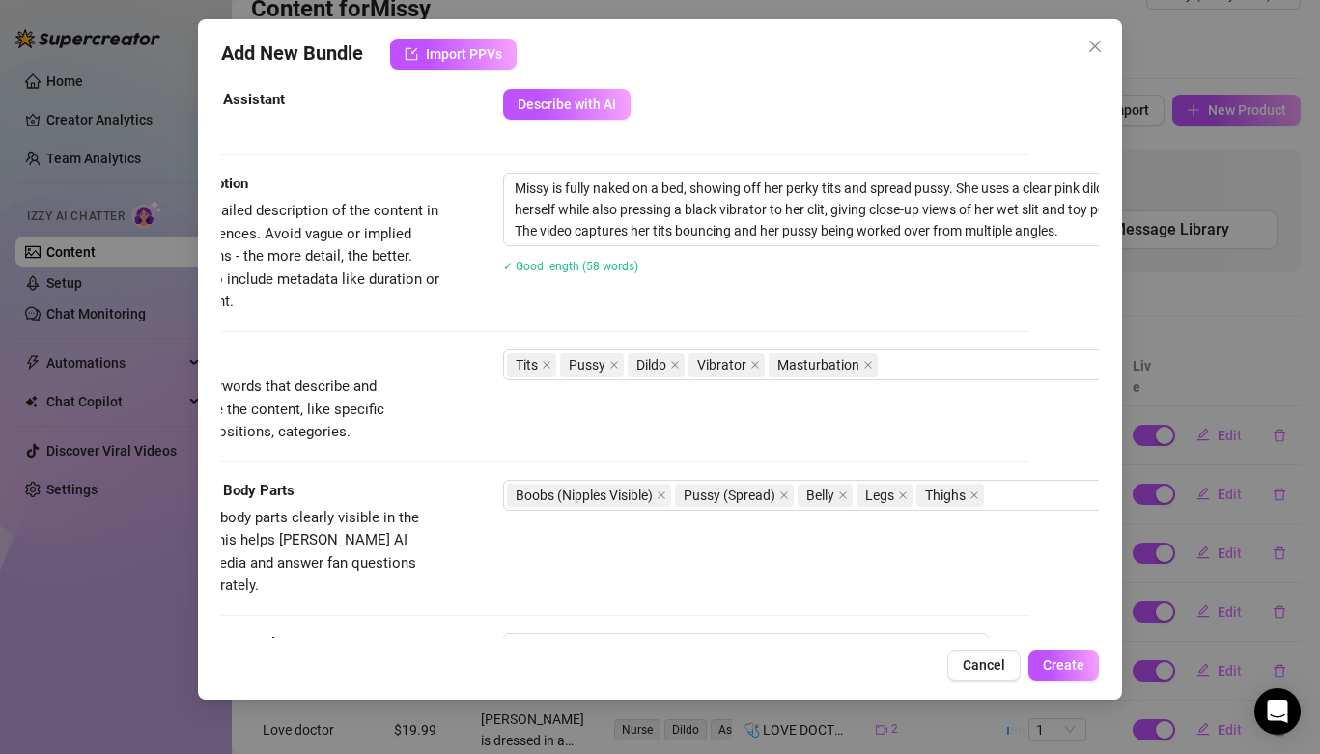
scroll to position [1061, 70]
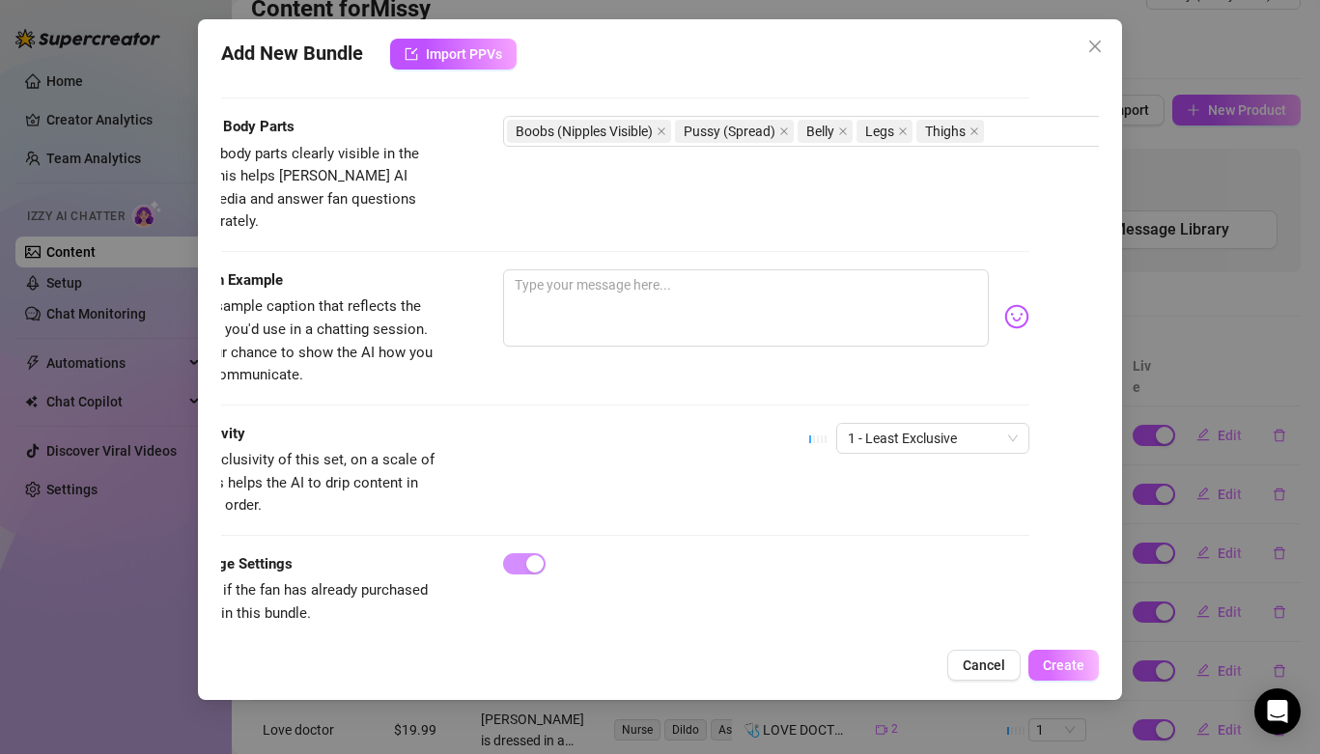
click at [1053, 674] on button "Create" at bounding box center [1063, 665] width 70 height 31
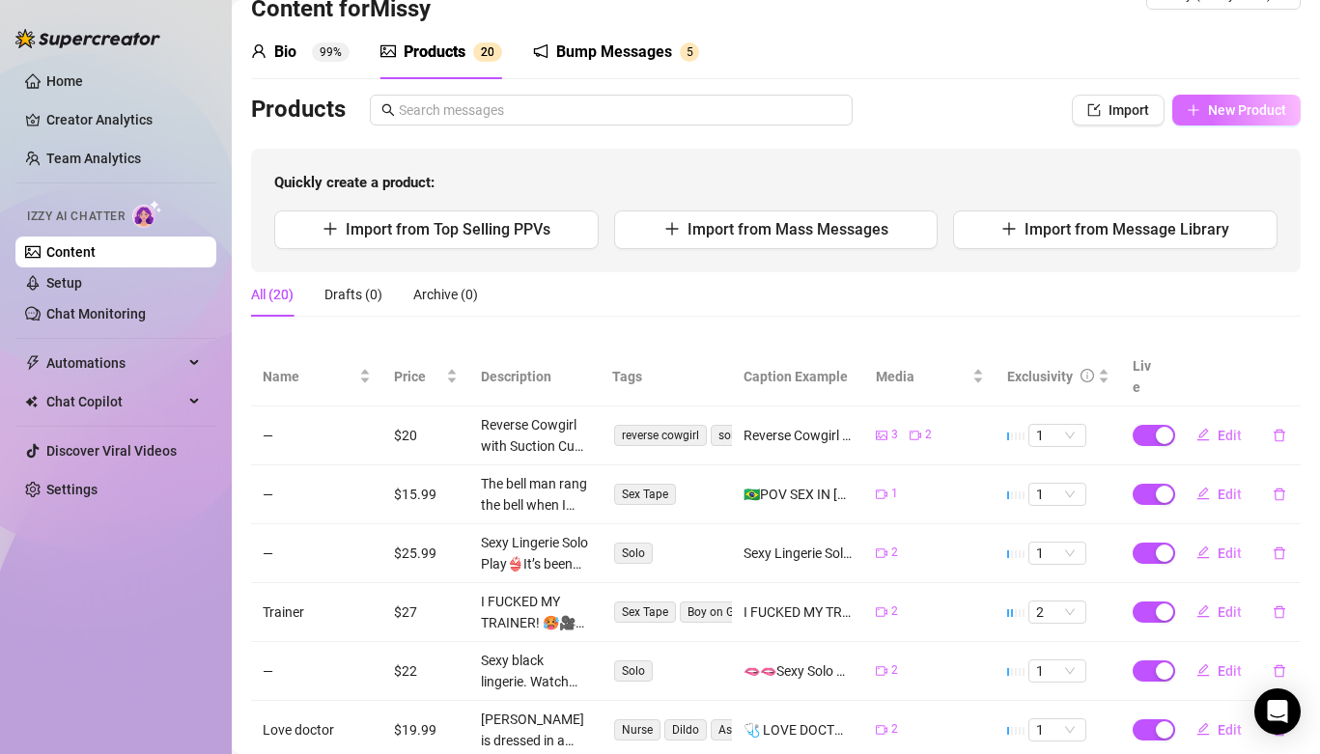
click at [1279, 111] on span "New Product" at bounding box center [1247, 109] width 78 height 15
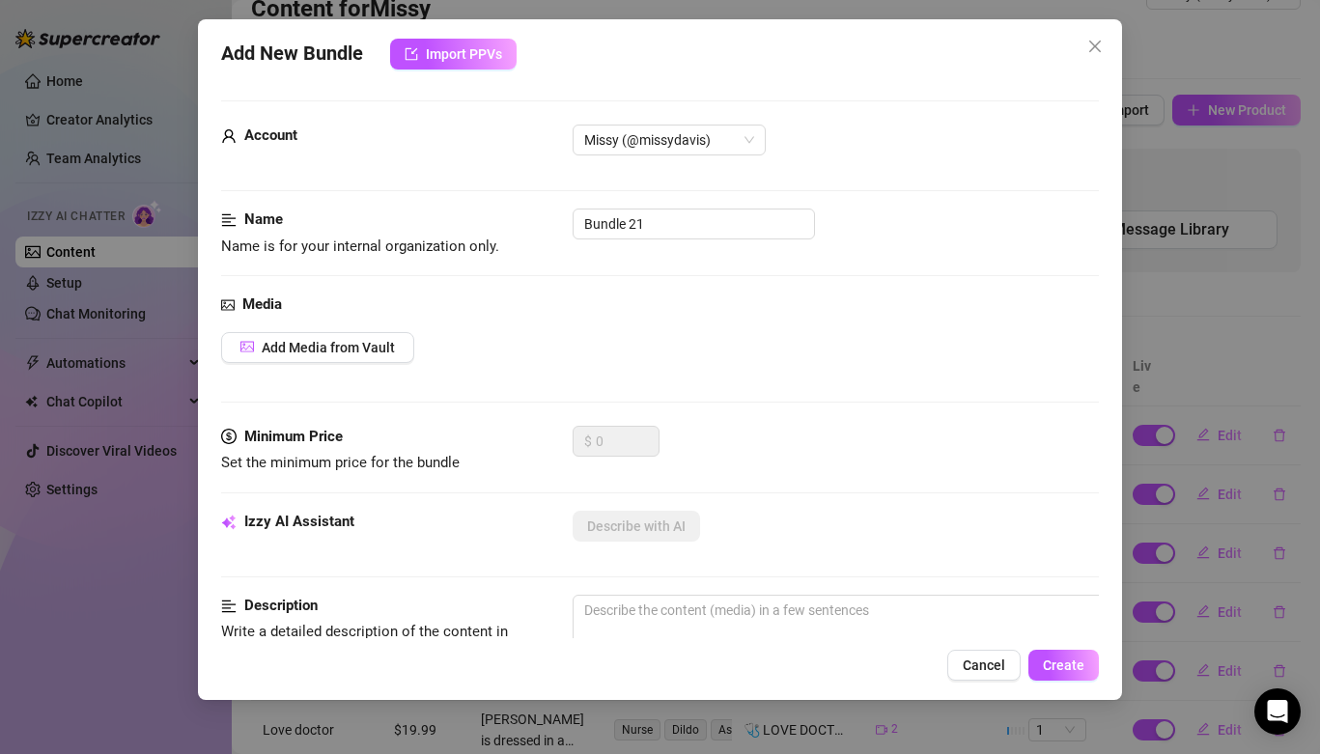
click at [649, 240] on div "Name Name is for your internal organization only. Bundle 21" at bounding box center [660, 233] width 878 height 49
drag, startPoint x: 647, startPoint y: 224, endPoint x: 518, endPoint y: 214, distance: 129.8
click at [517, 214] on div "Name Name is for your internal organization only. Bundle 21" at bounding box center [660, 233] width 878 height 49
click at [306, 351] on span "Add Media from Vault" at bounding box center [328, 347] width 133 height 15
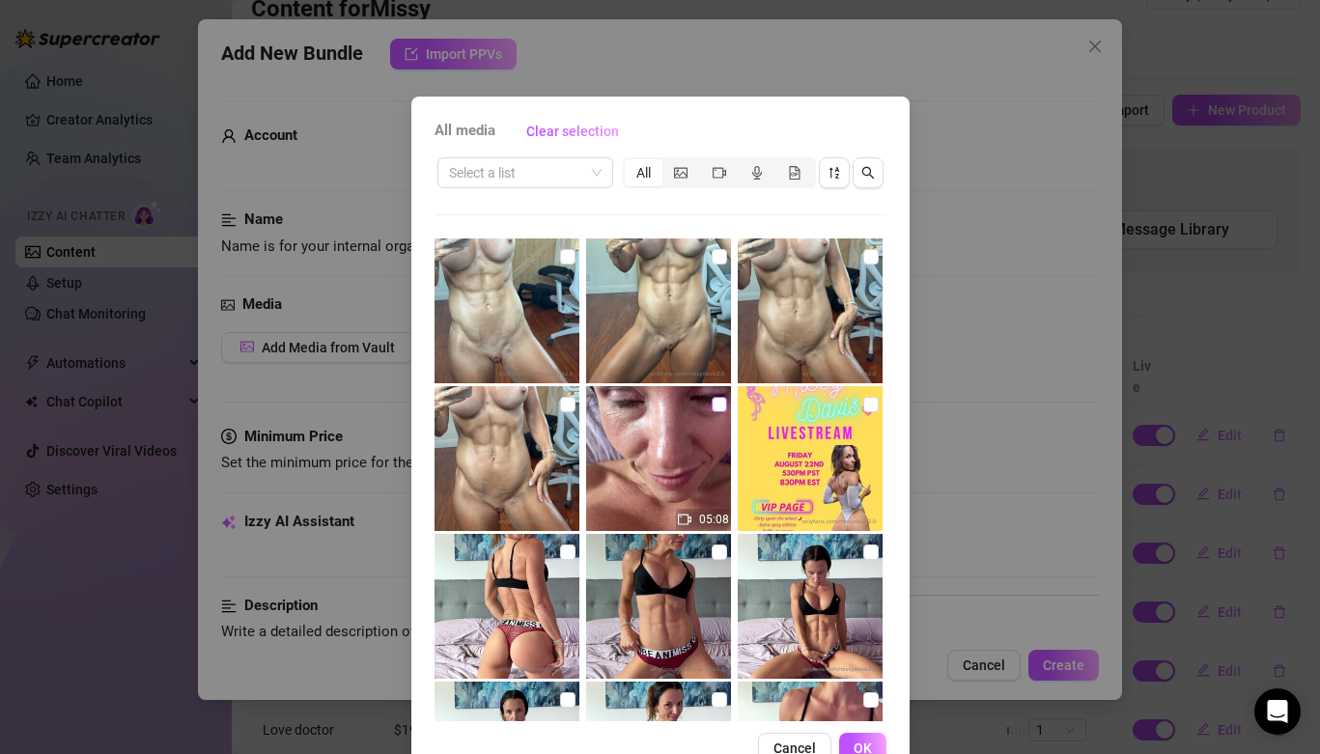
click at [719, 398] on input "checkbox" at bounding box center [719, 404] width 15 height 15
click at [859, 745] on span "OK" at bounding box center [863, 748] width 18 height 15
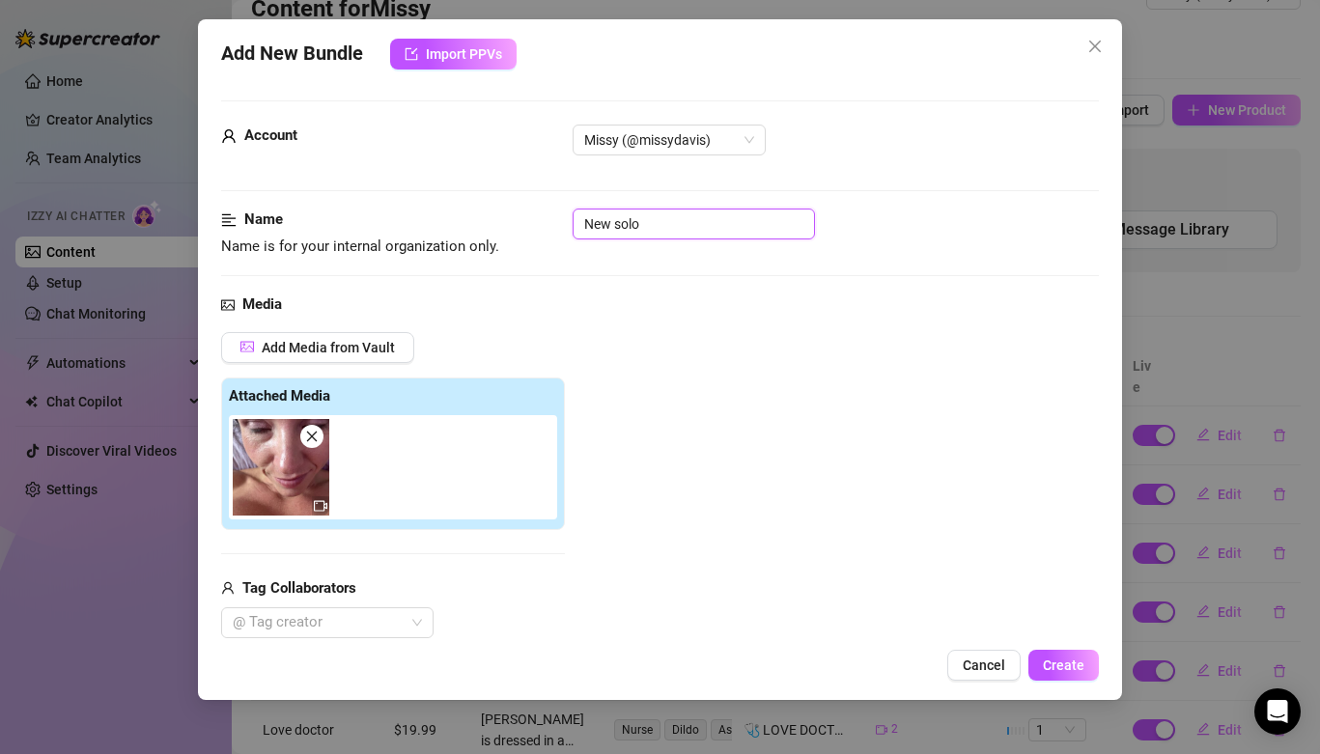
drag, startPoint x: 665, startPoint y: 227, endPoint x: 525, endPoint y: 213, distance: 140.7
click at [525, 213] on div "Name Name is for your internal organization only. New solo" at bounding box center [660, 233] width 878 height 49
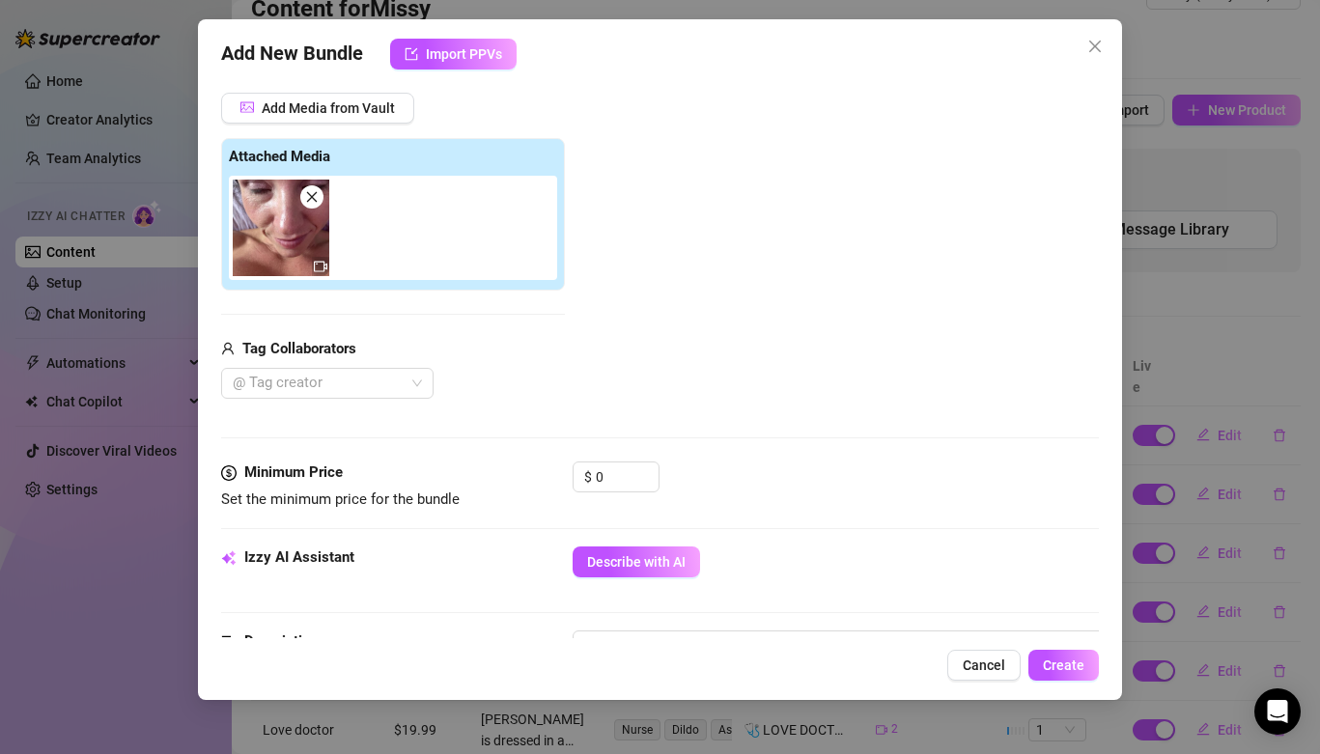
scroll to position [241, 0]
click at [617, 476] on input "0" at bounding box center [627, 475] width 63 height 29
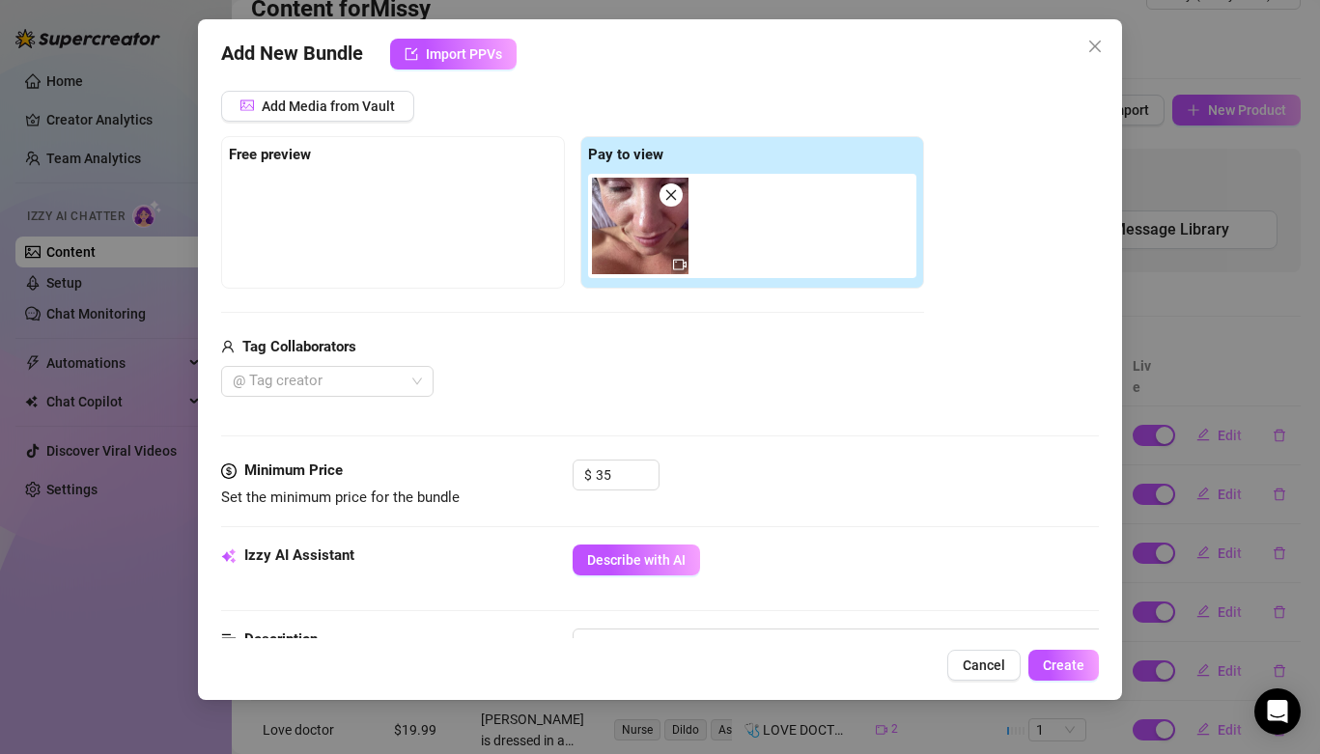
click at [606, 379] on div "@ Tag creator" at bounding box center [572, 381] width 703 height 31
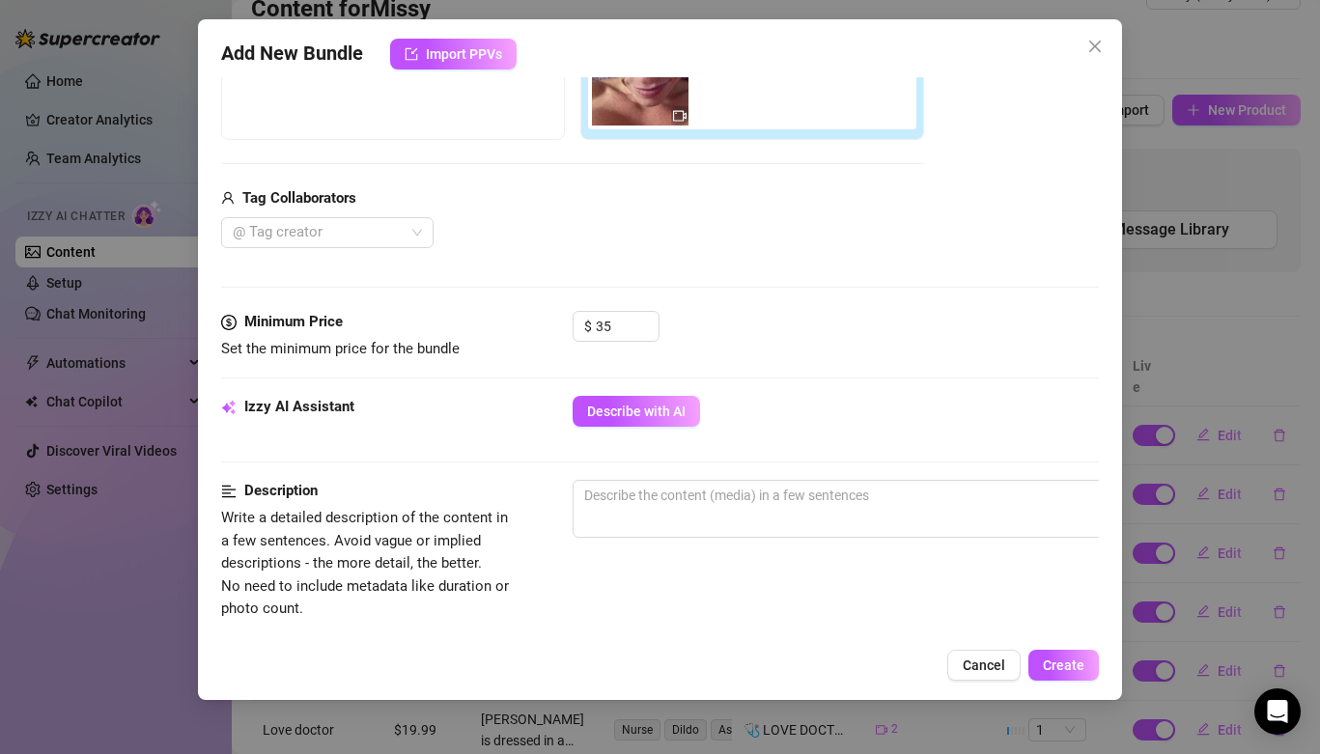
scroll to position [393, 0]
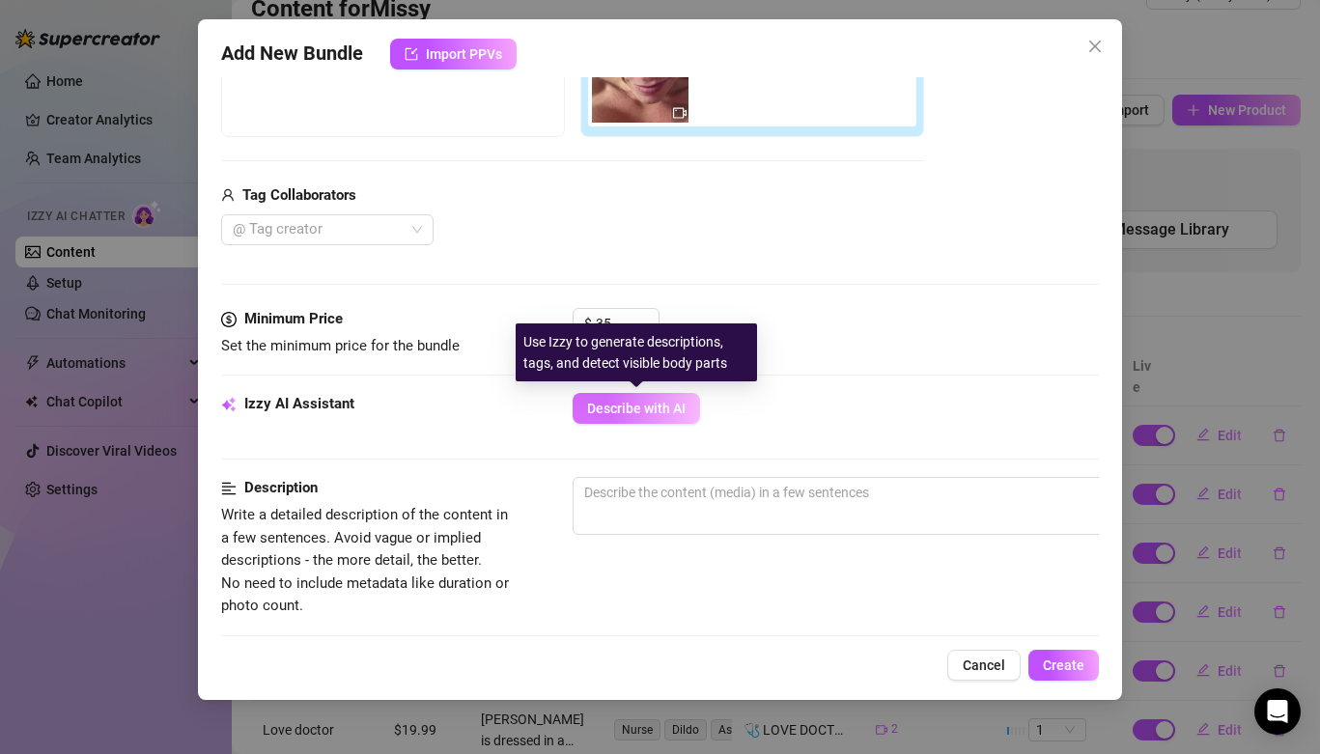
click at [611, 397] on button "Describe with AI" at bounding box center [636, 408] width 127 height 31
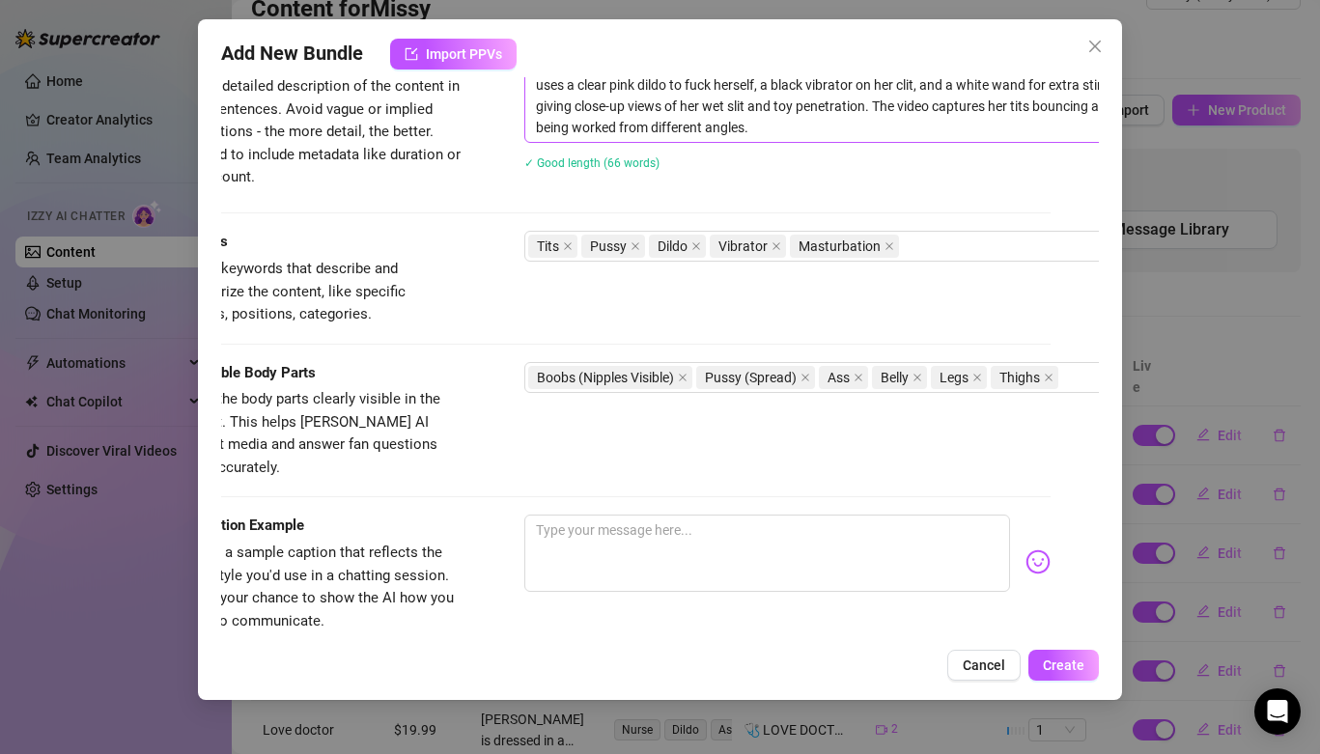
scroll to position [839, 48]
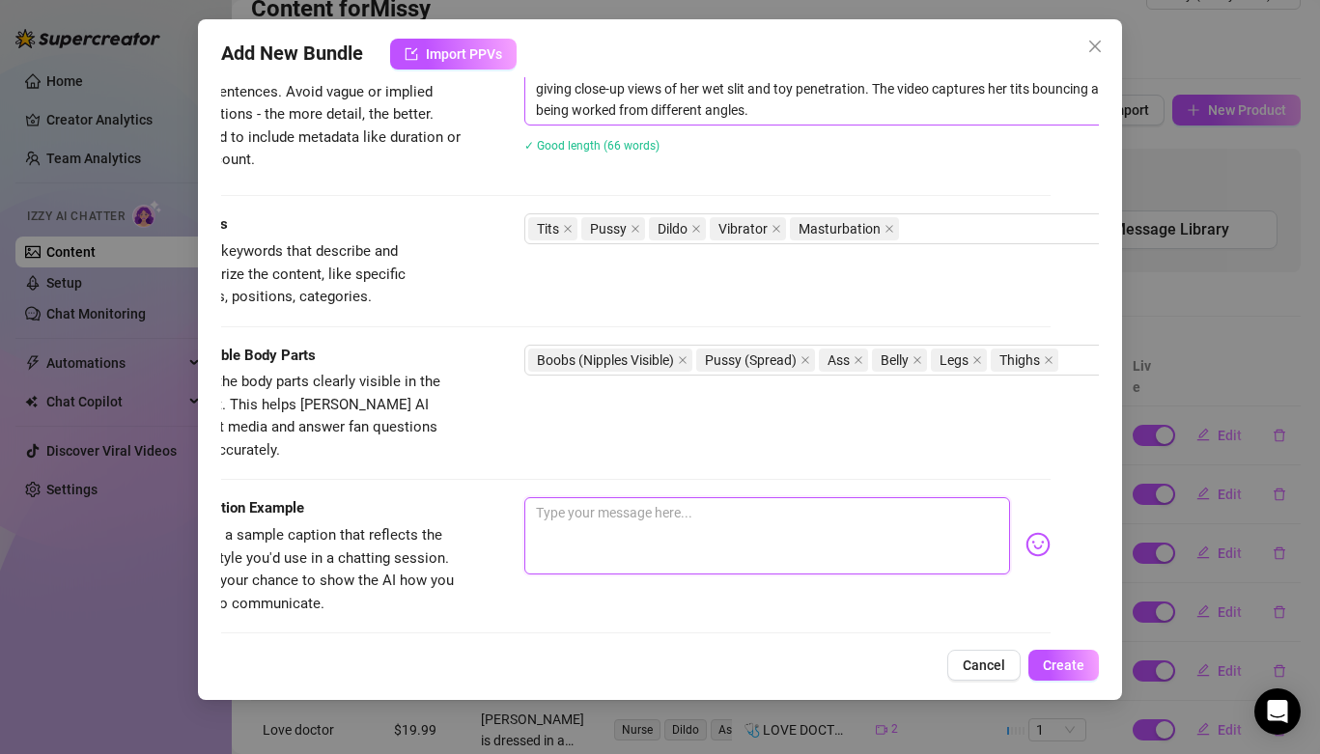
click at [745, 500] on textarea at bounding box center [767, 535] width 486 height 77
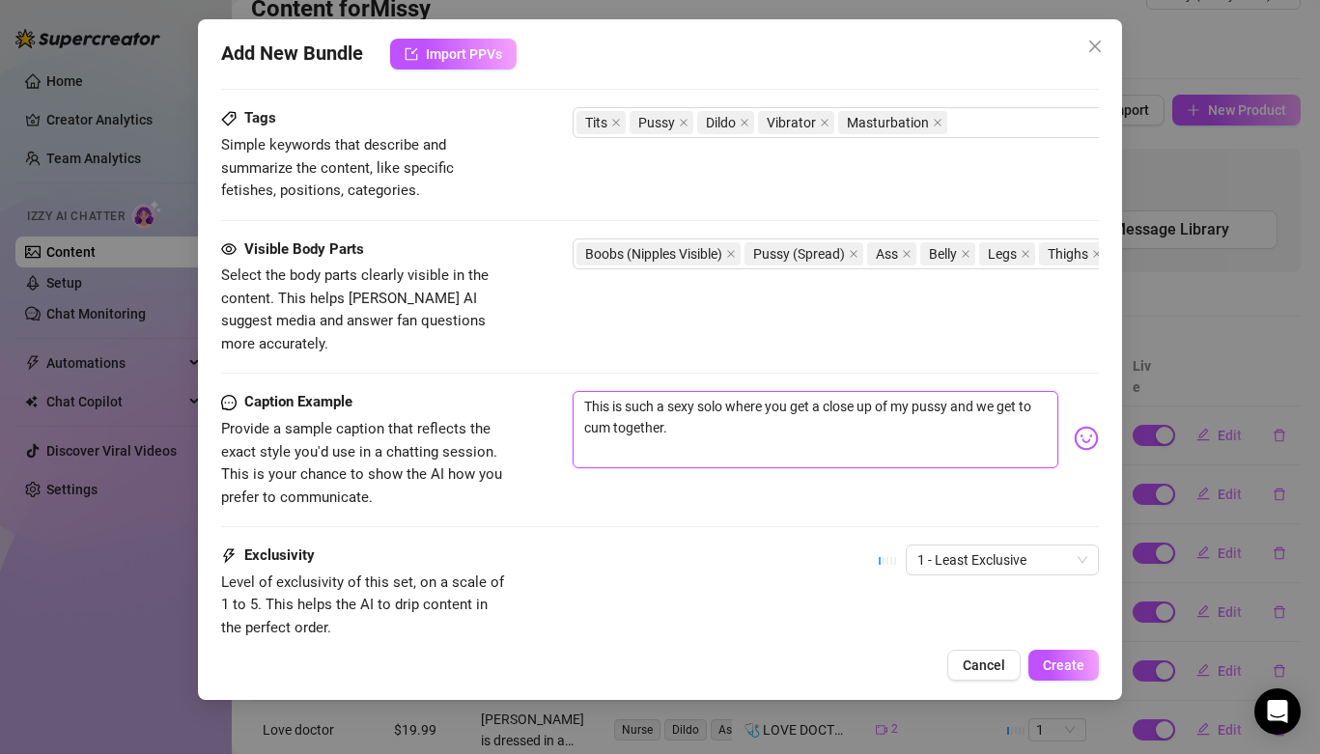
scroll to position [1068, 0]
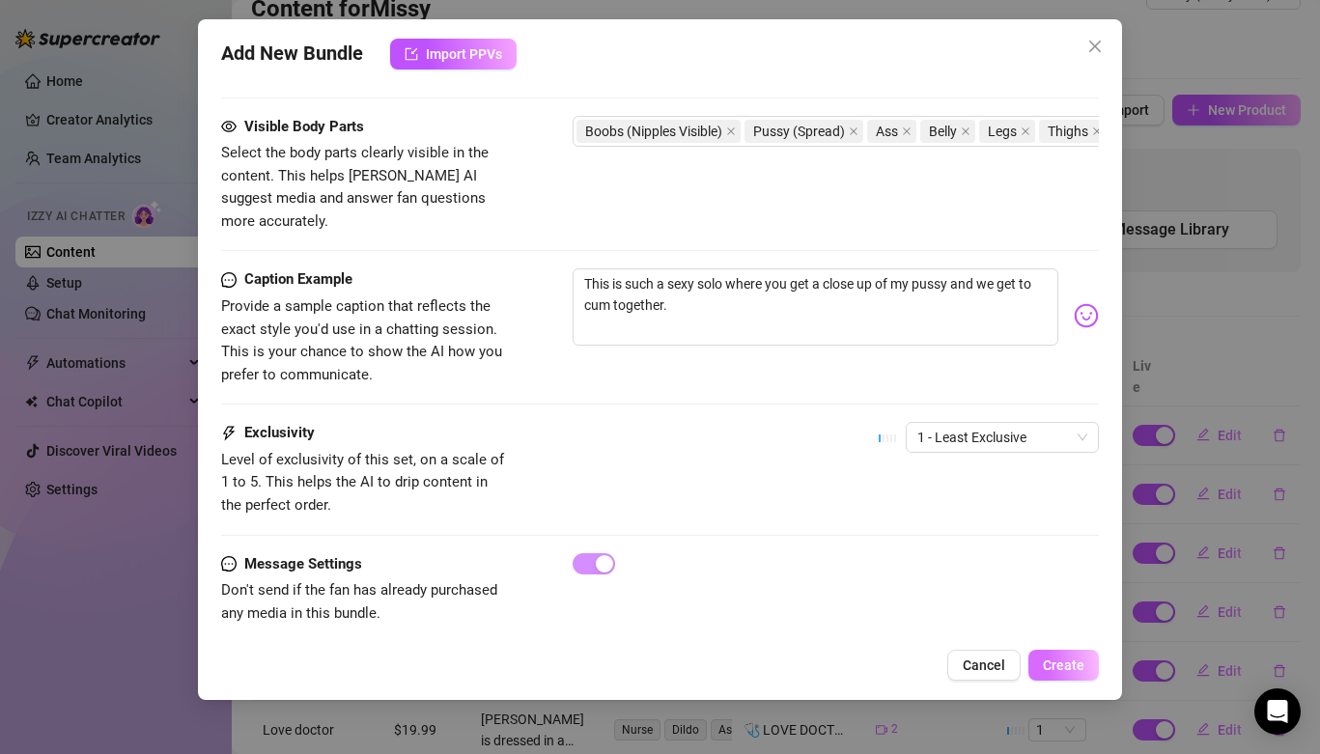
click at [1069, 660] on span "Create" at bounding box center [1064, 665] width 42 height 15
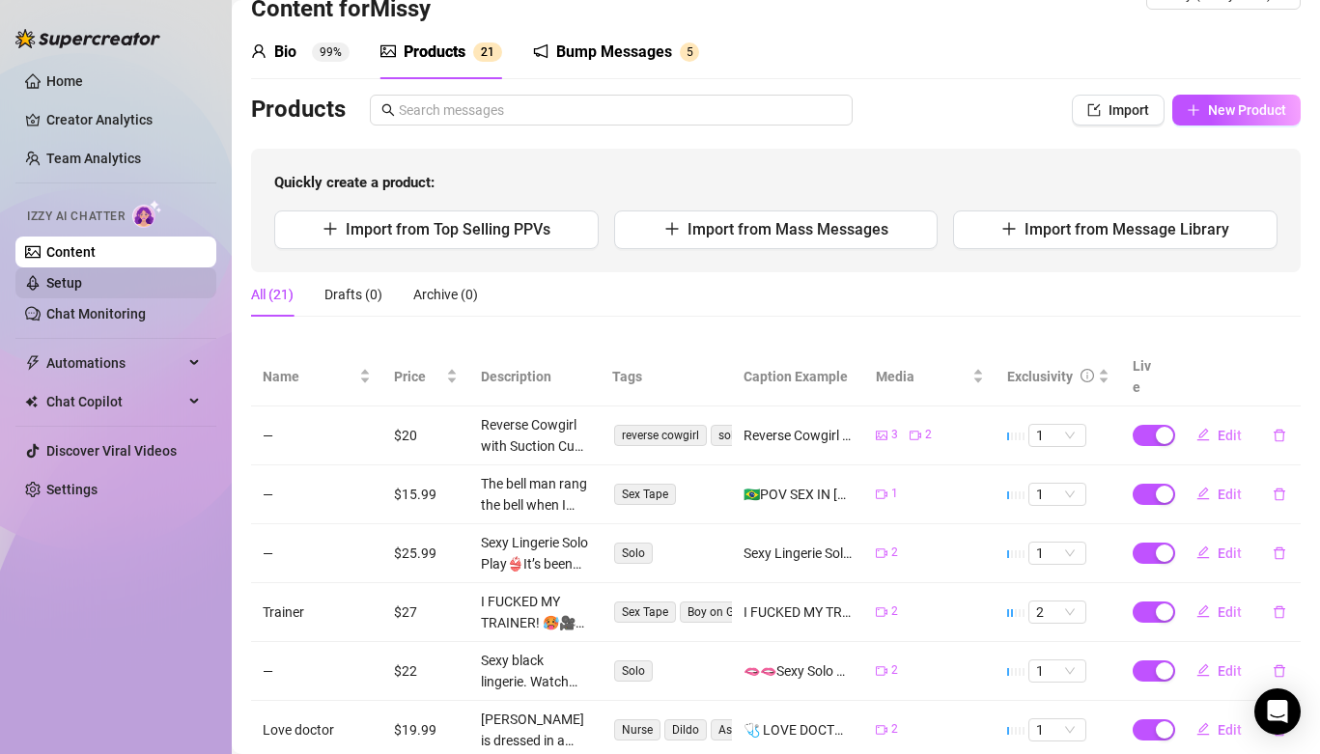
click at [82, 283] on link "Setup" at bounding box center [64, 282] width 36 height 15
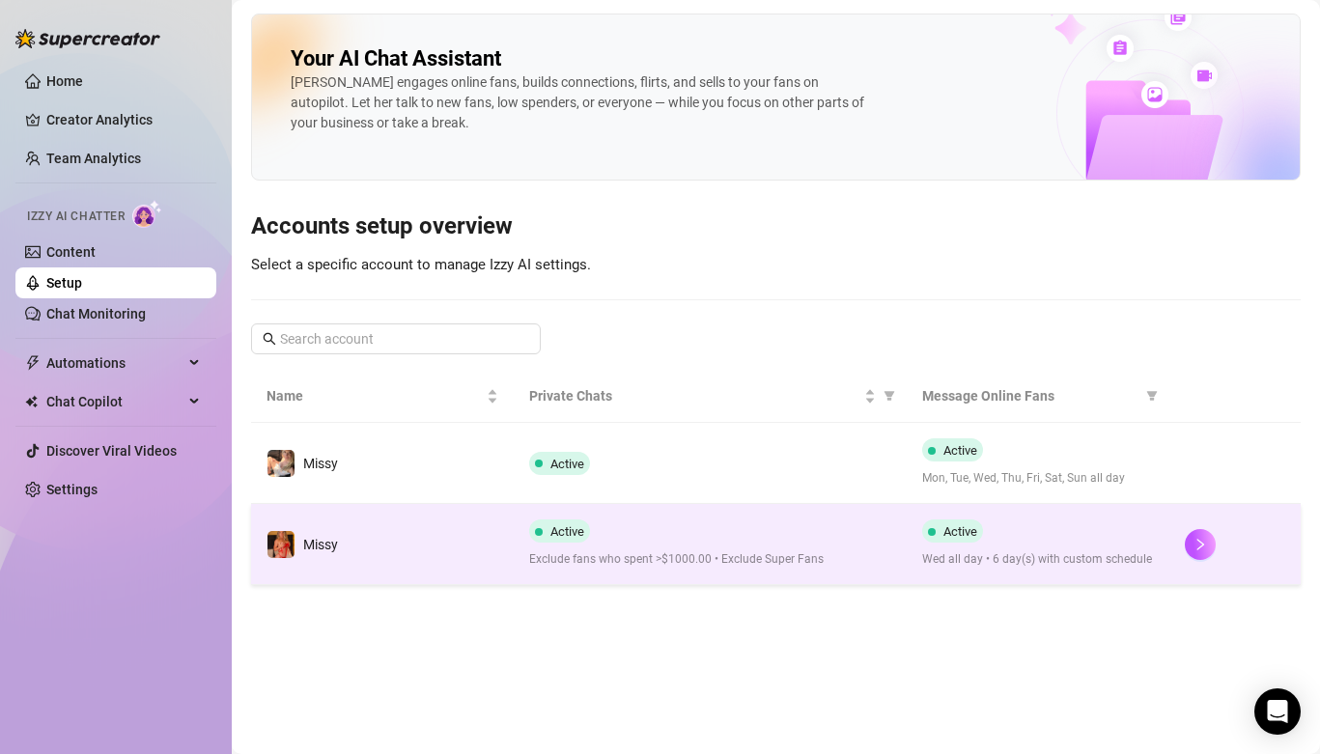
click at [463, 545] on td "Missy" at bounding box center [382, 544] width 263 height 81
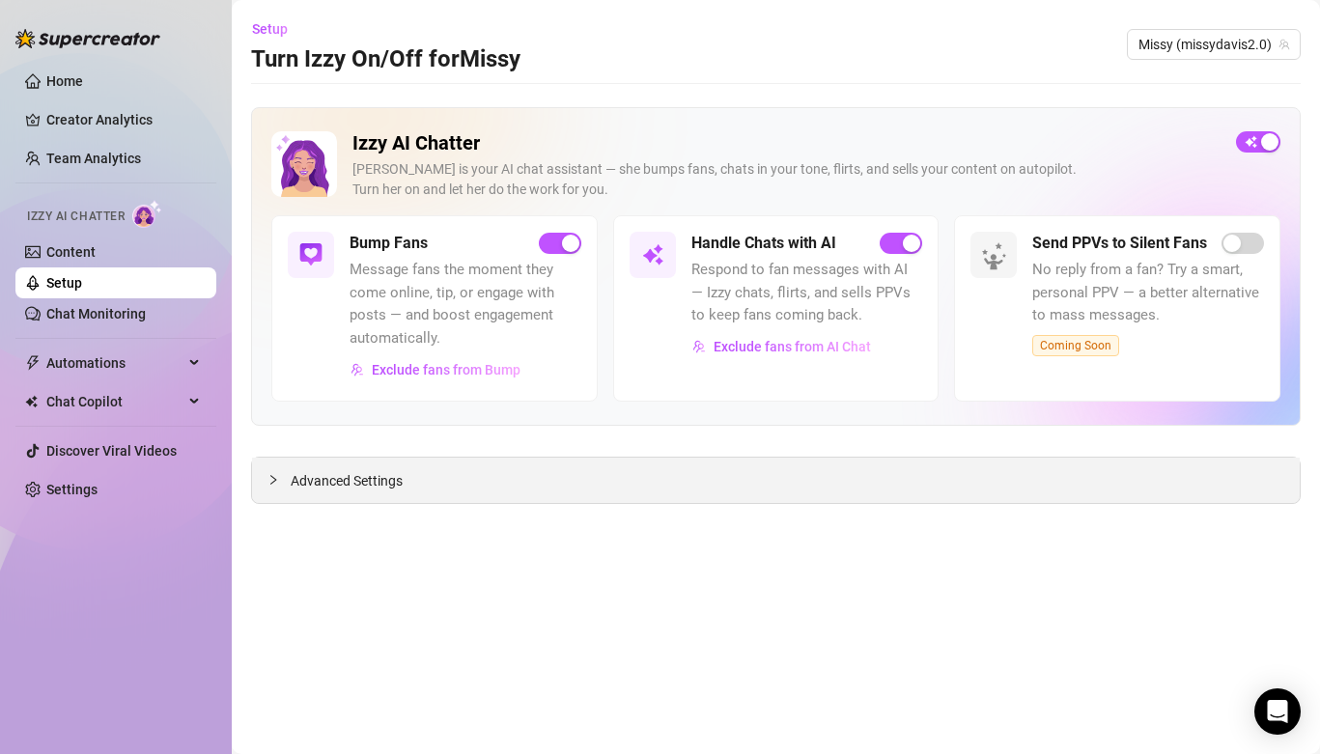
click at [351, 463] on div "Advanced Settings" at bounding box center [776, 480] width 1048 height 45
click at [351, 482] on span "Advanced Settings" at bounding box center [347, 480] width 112 height 21
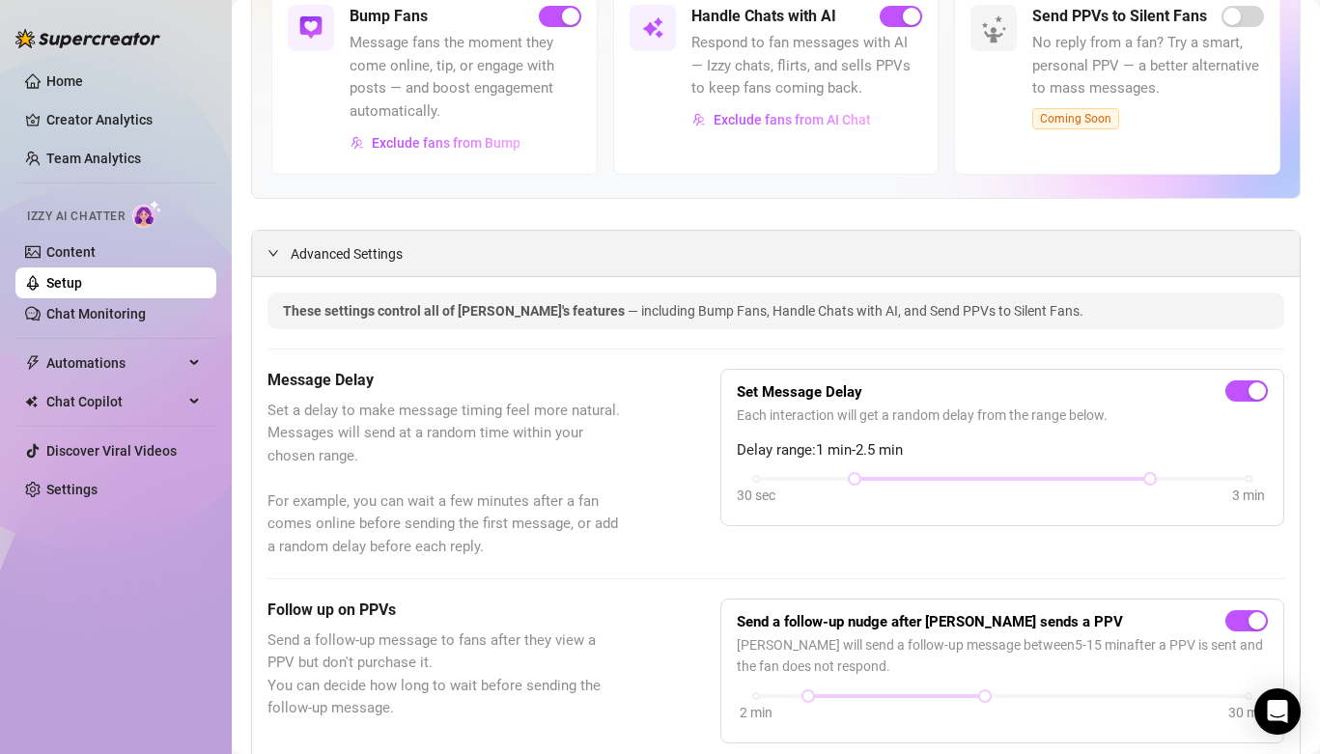
scroll to position [235, 0]
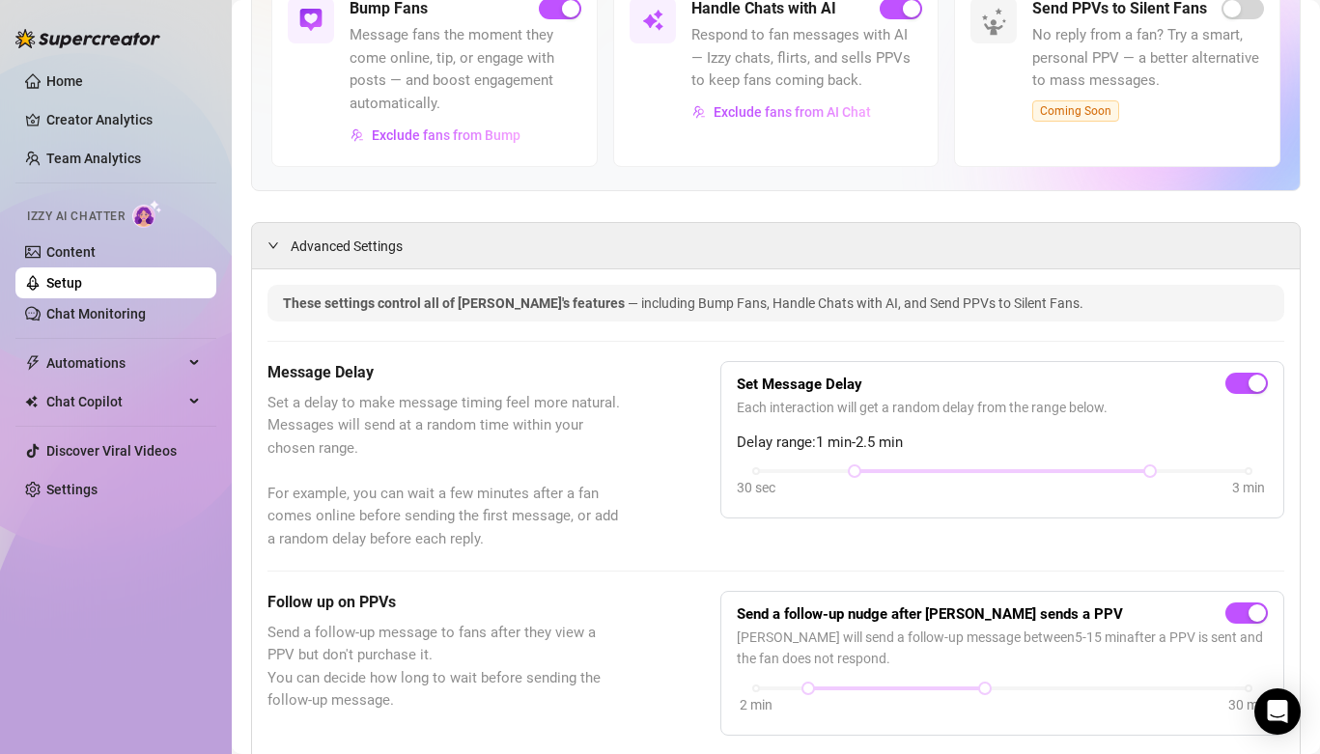
click at [133, 331] on ul "Home Creator Analytics Team Analytics Izzy AI Chatter Content Setup Chat Monito…" at bounding box center [115, 285] width 201 height 455
click at [130, 321] on link "Chat Monitoring" at bounding box center [95, 313] width 99 height 15
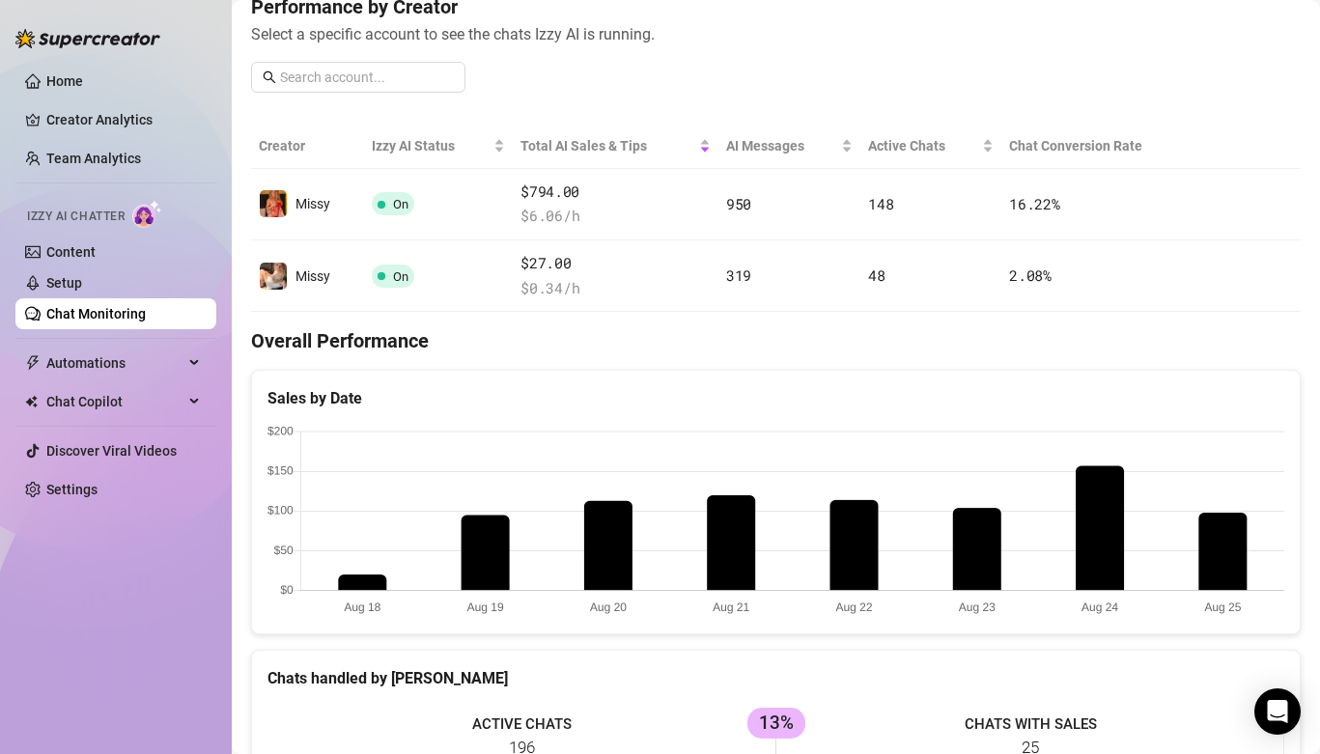
scroll to position [243, 0]
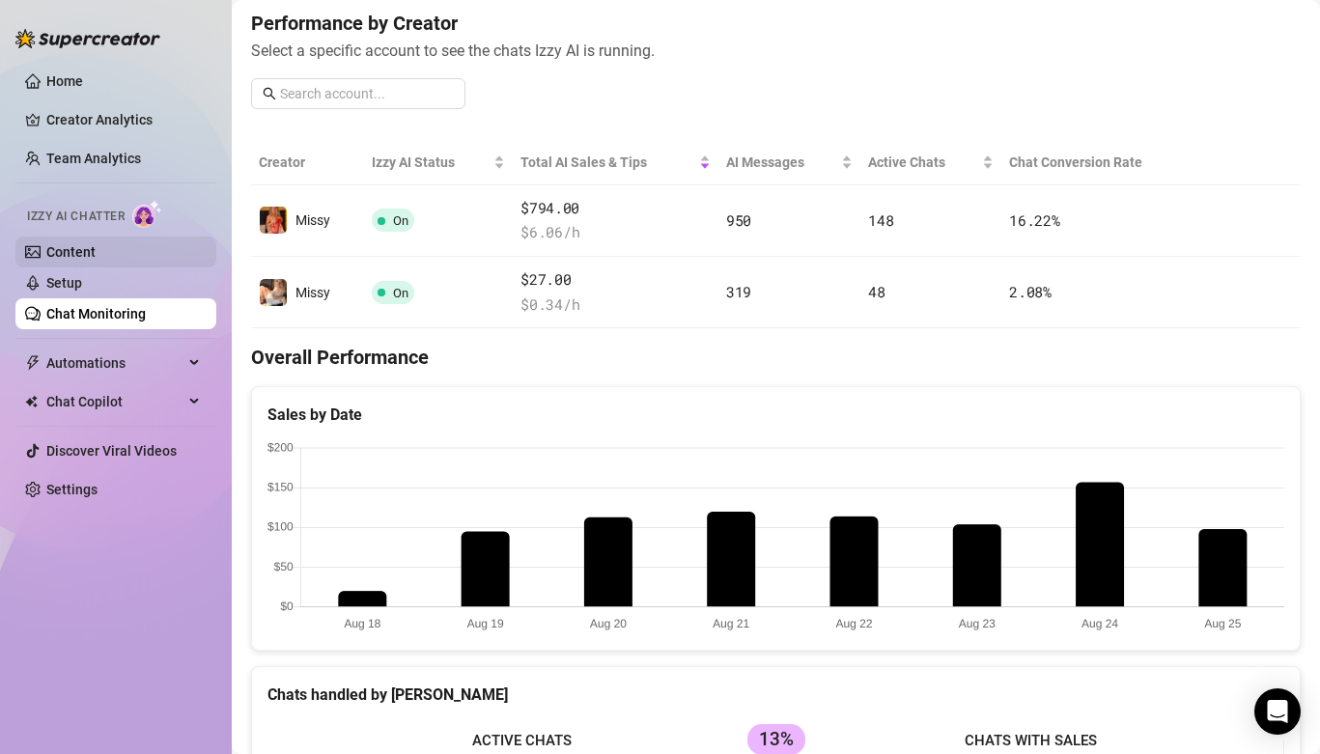
click at [95, 245] on link "Content" at bounding box center [70, 251] width 49 height 15
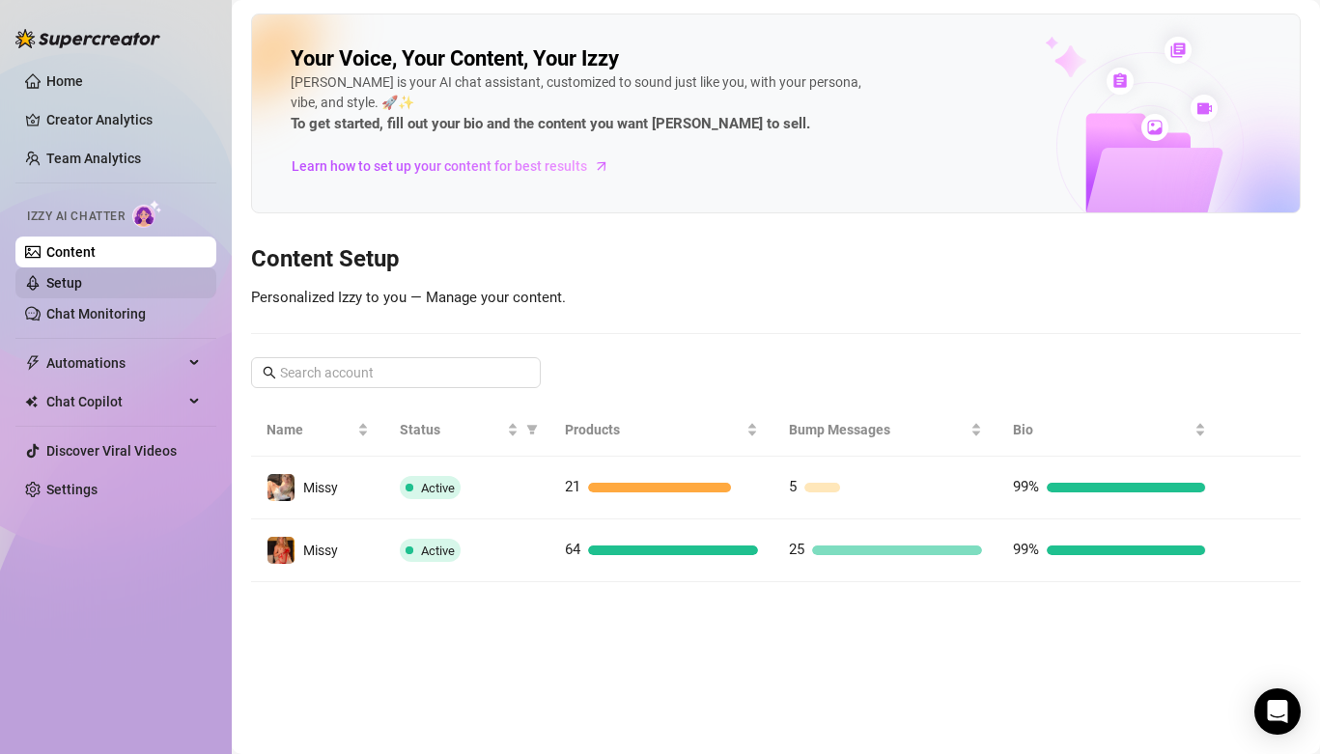
click at [82, 275] on link "Setup" at bounding box center [64, 282] width 36 height 15
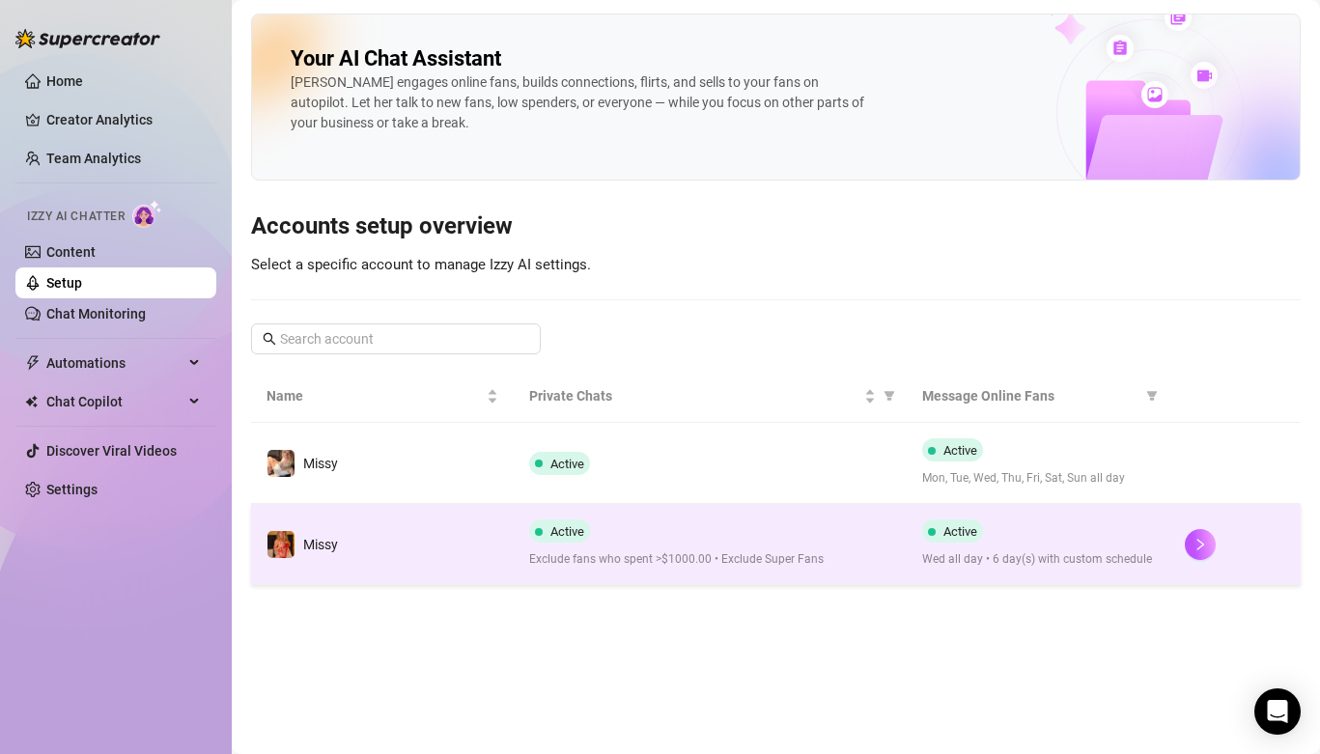
click at [497, 544] on td "Missy" at bounding box center [382, 544] width 263 height 81
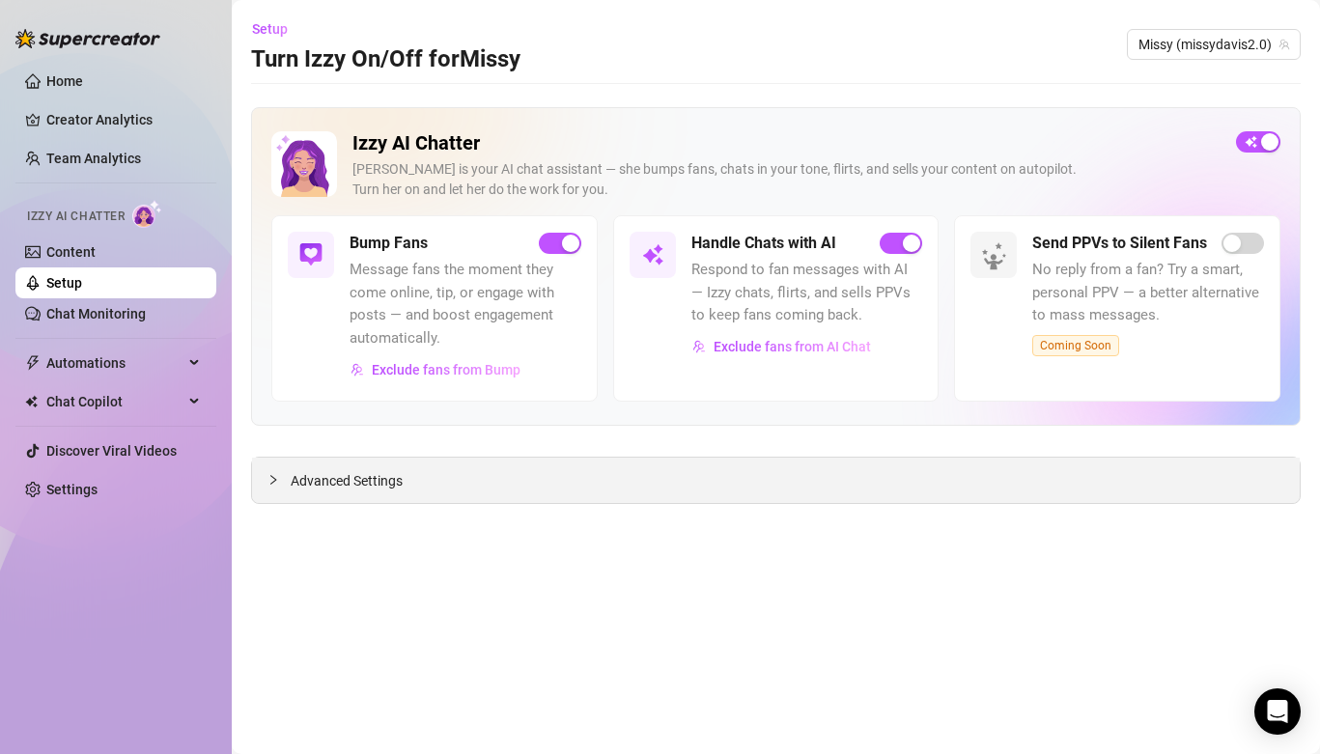
click at [489, 502] on div "Advanced Settings" at bounding box center [776, 480] width 1048 height 45
click at [477, 479] on div "Advanced Settings" at bounding box center [776, 480] width 1048 height 45
click at [350, 493] on div "Advanced Settings" at bounding box center [776, 480] width 1048 height 45
click at [351, 484] on span "Advanced Settings" at bounding box center [347, 480] width 112 height 21
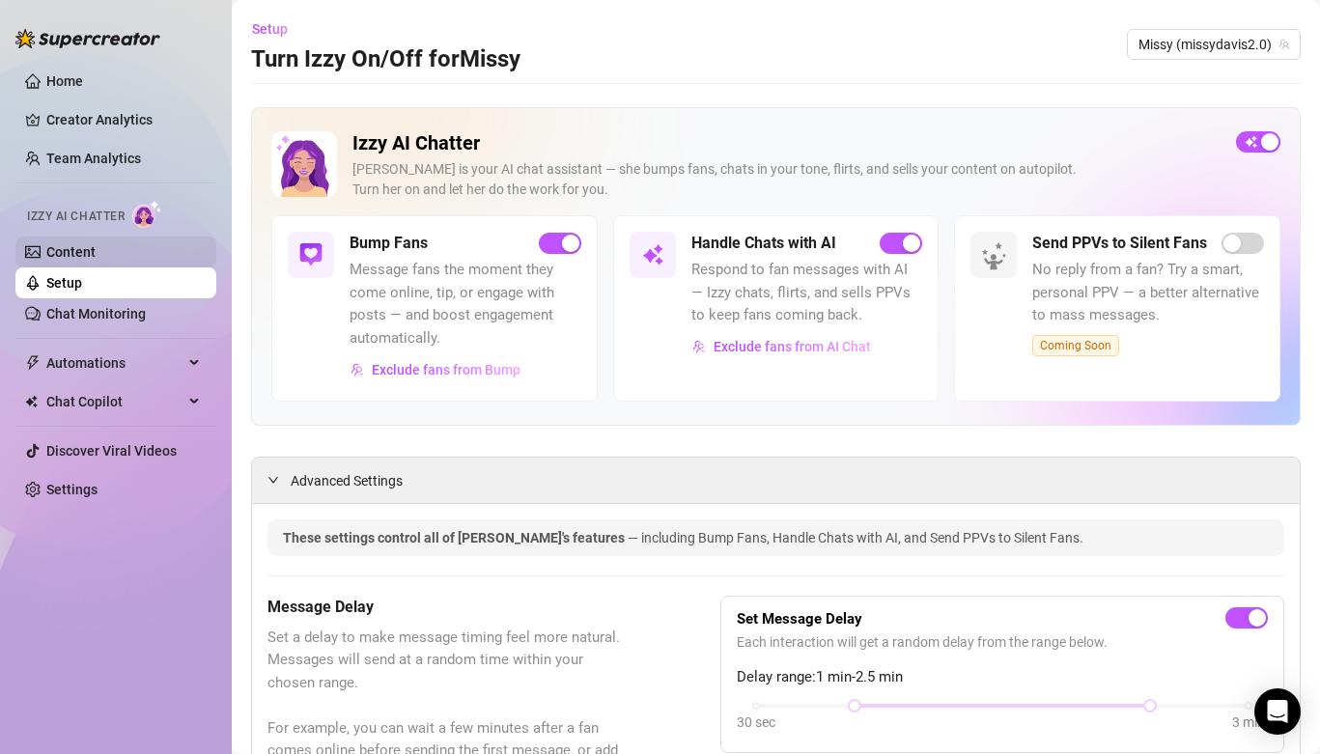
click at [82, 260] on link "Content" at bounding box center [70, 251] width 49 height 15
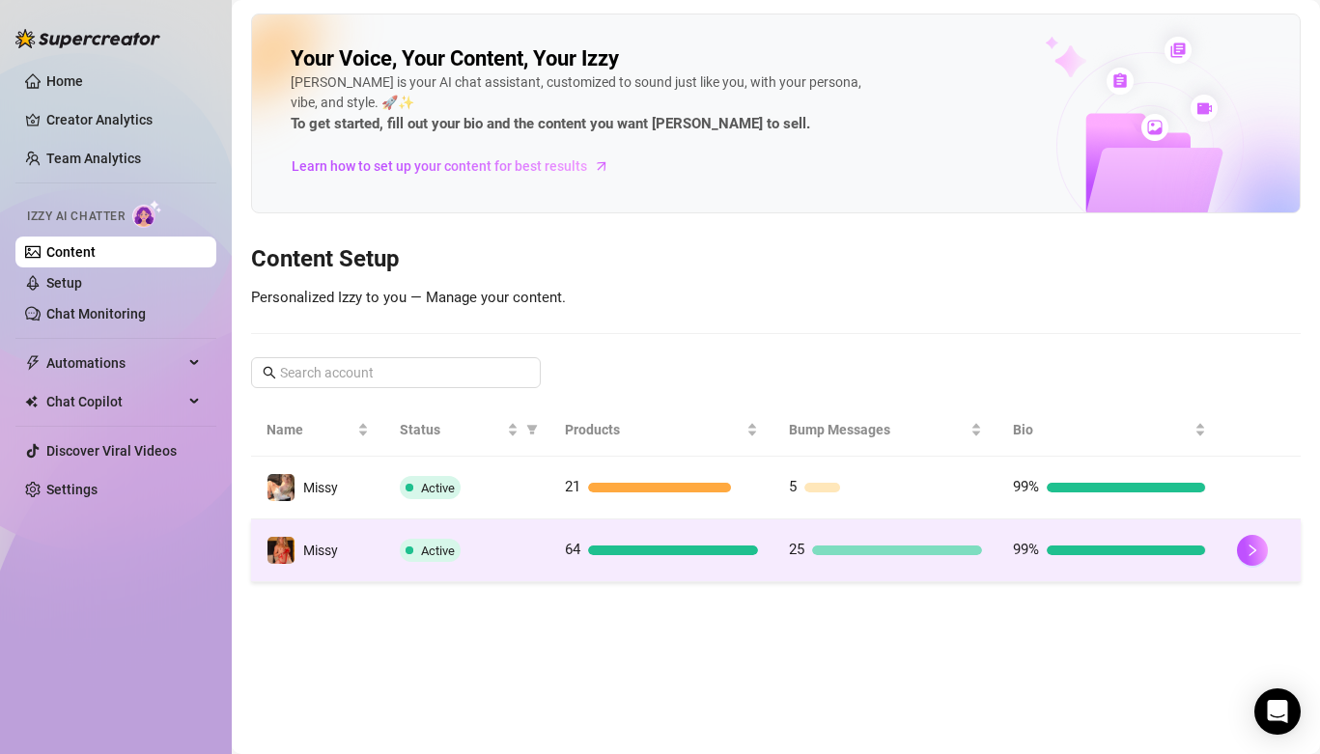
click at [534, 569] on td "Active" at bounding box center [466, 550] width 165 height 63
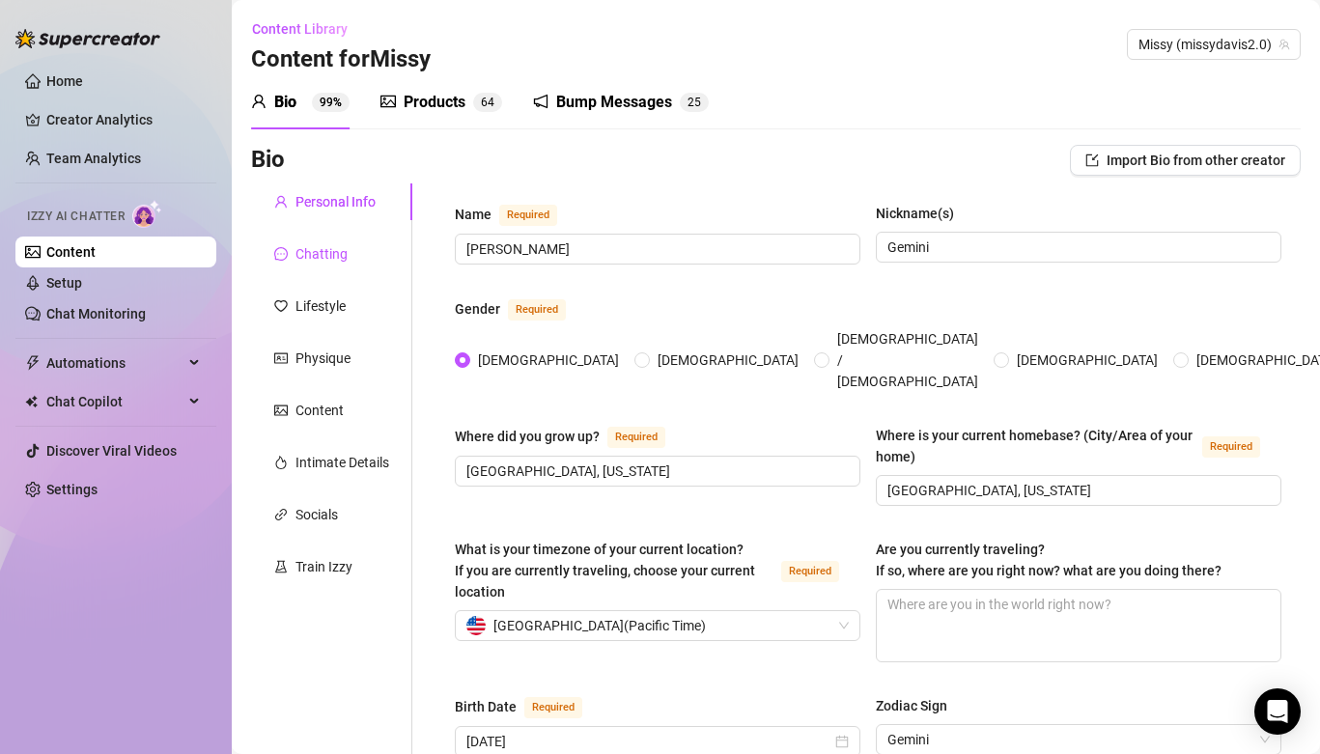
click at [321, 258] on div "Chatting" at bounding box center [321, 253] width 52 height 21
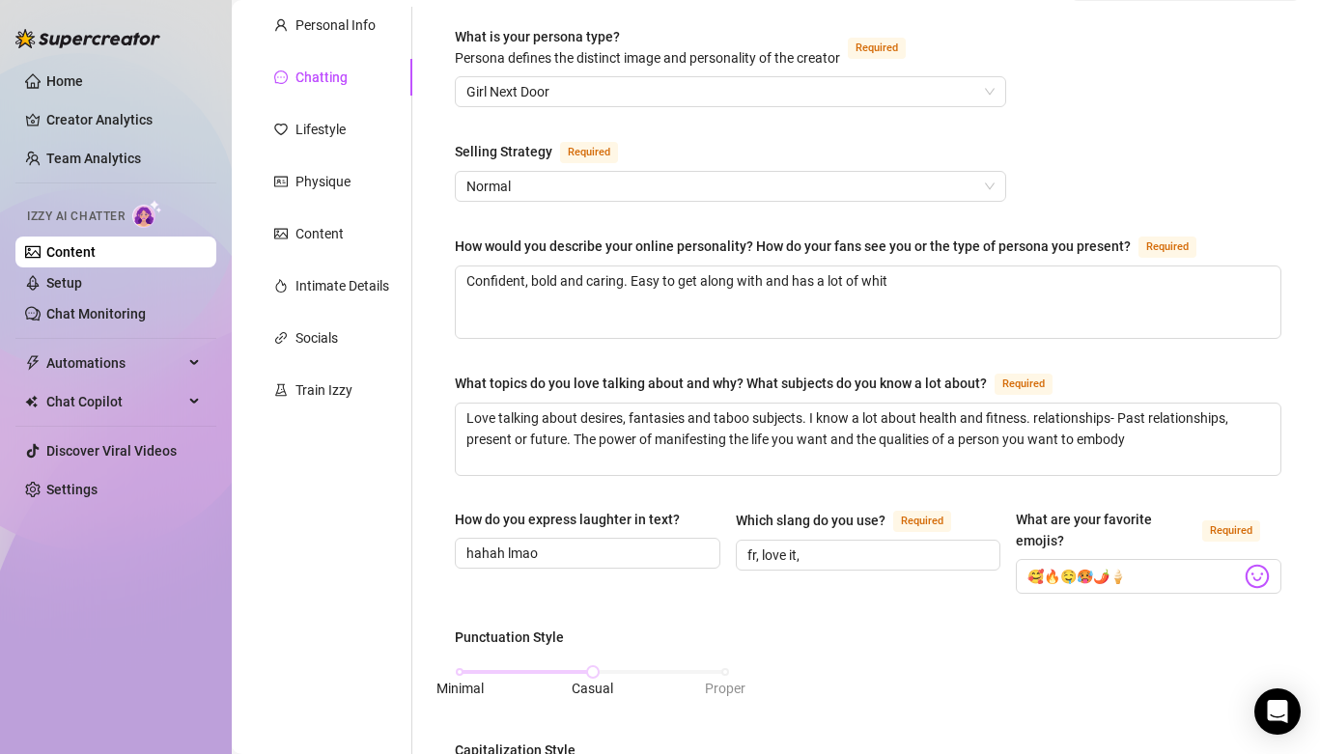
scroll to position [175, 0]
click at [368, 249] on div "Content" at bounding box center [331, 235] width 161 height 37
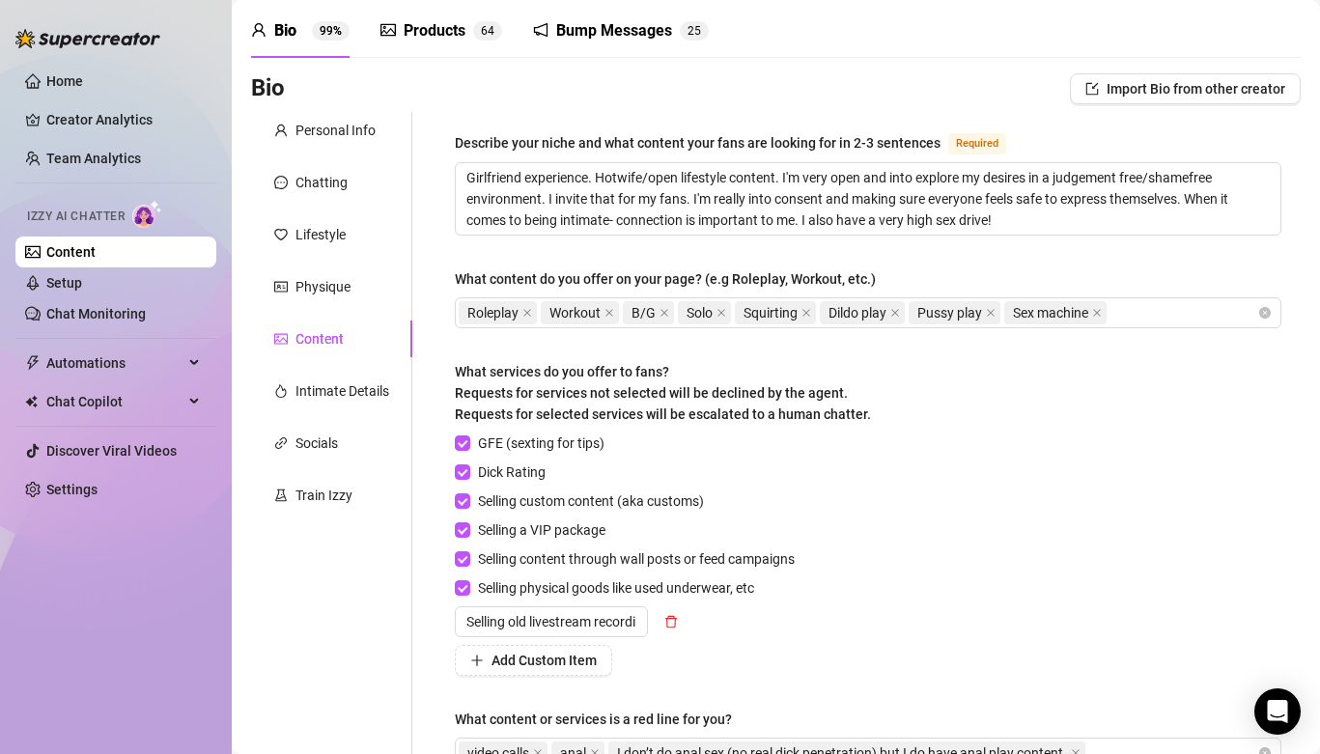
scroll to position [67, 0]
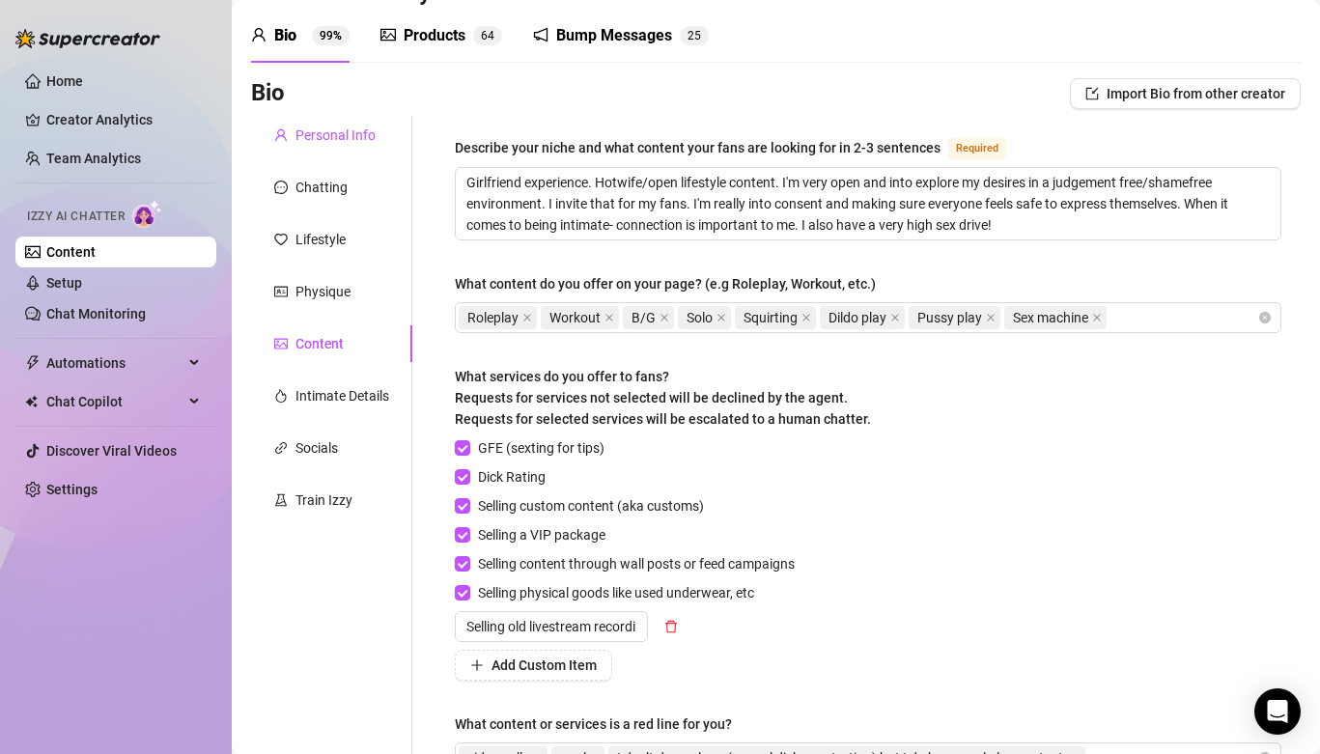
click at [332, 136] on div "Personal Info" at bounding box center [335, 135] width 80 height 21
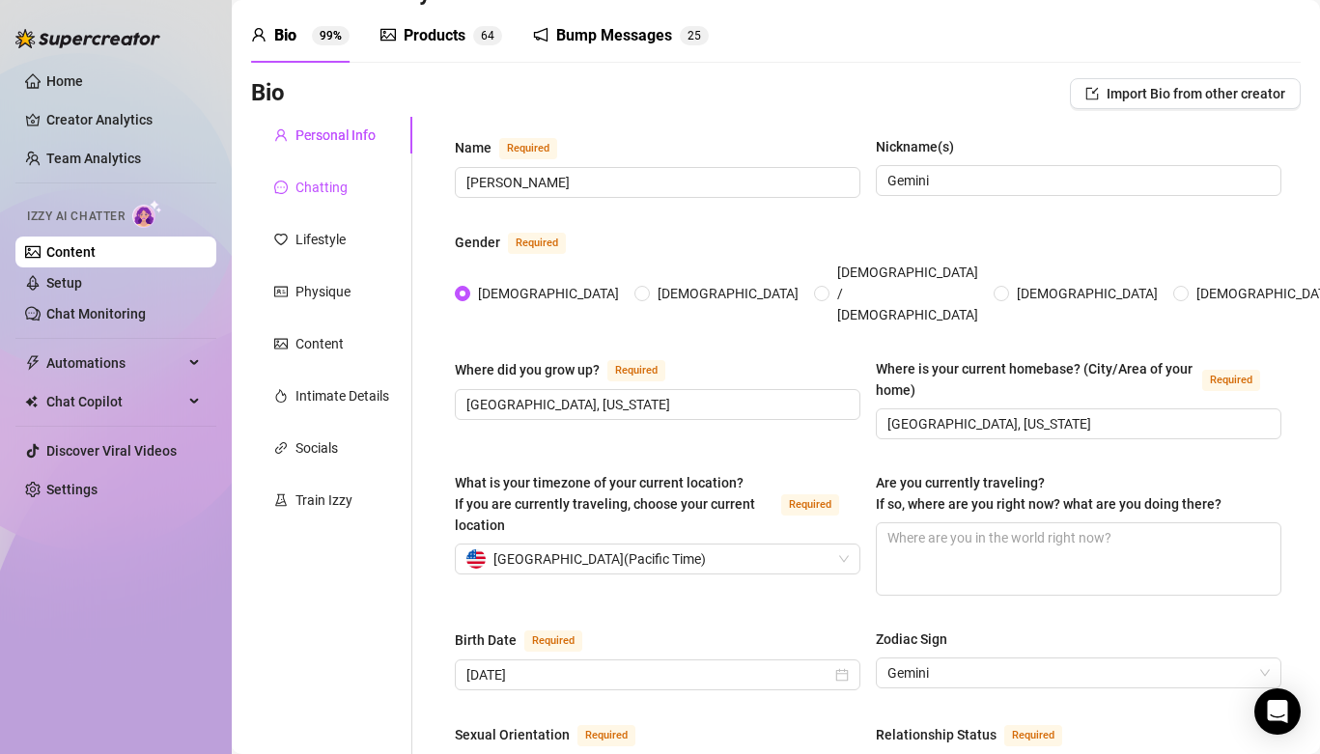
click at [345, 181] on div "Chatting" at bounding box center [321, 187] width 52 height 21
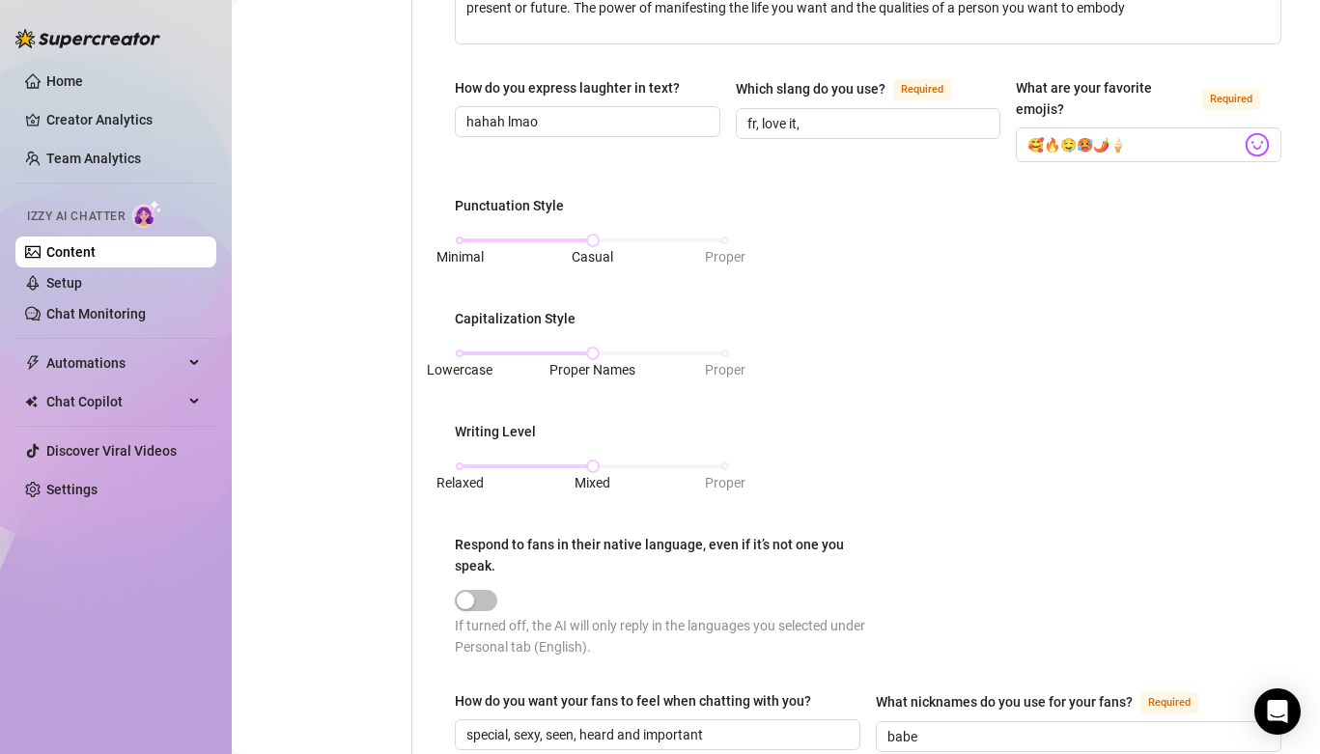
scroll to position [0, 0]
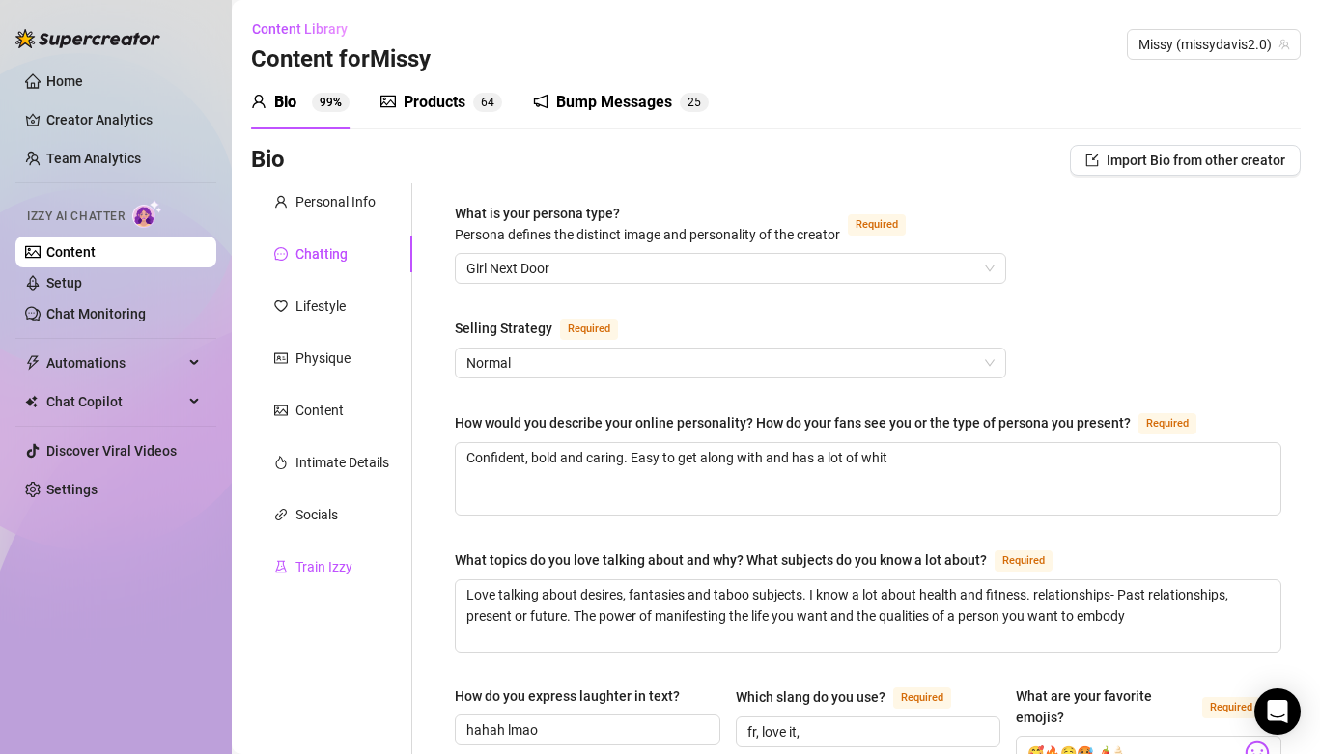
click at [335, 568] on div "Train Izzy" at bounding box center [323, 566] width 57 height 21
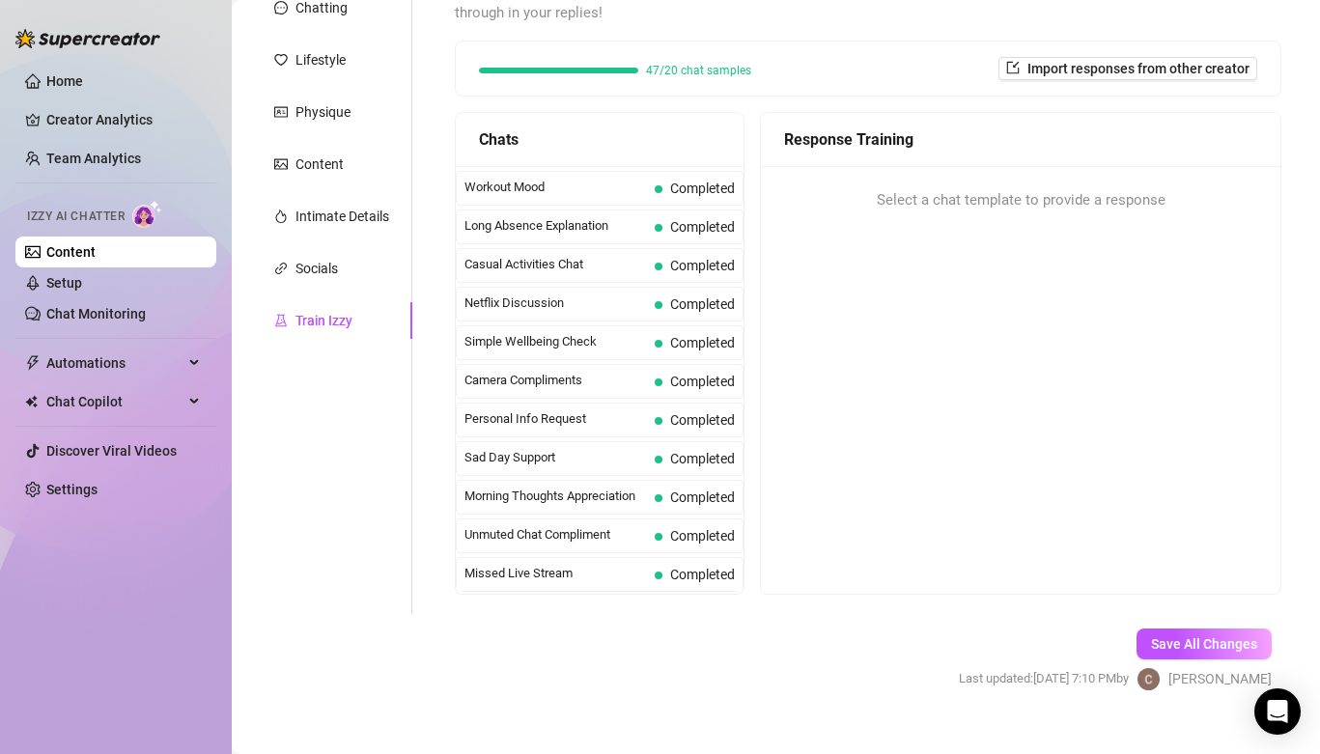
scroll to position [241, 0]
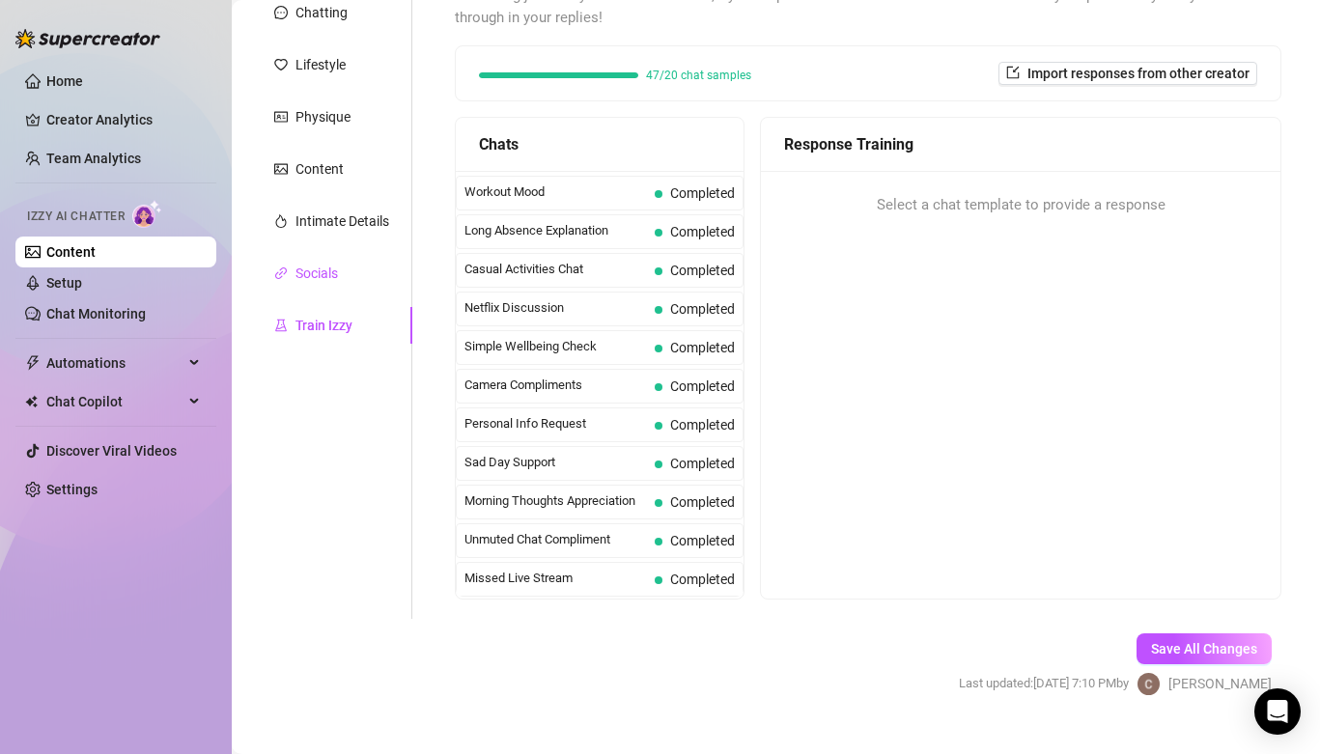
click at [309, 268] on div "Socials" at bounding box center [316, 273] width 42 height 21
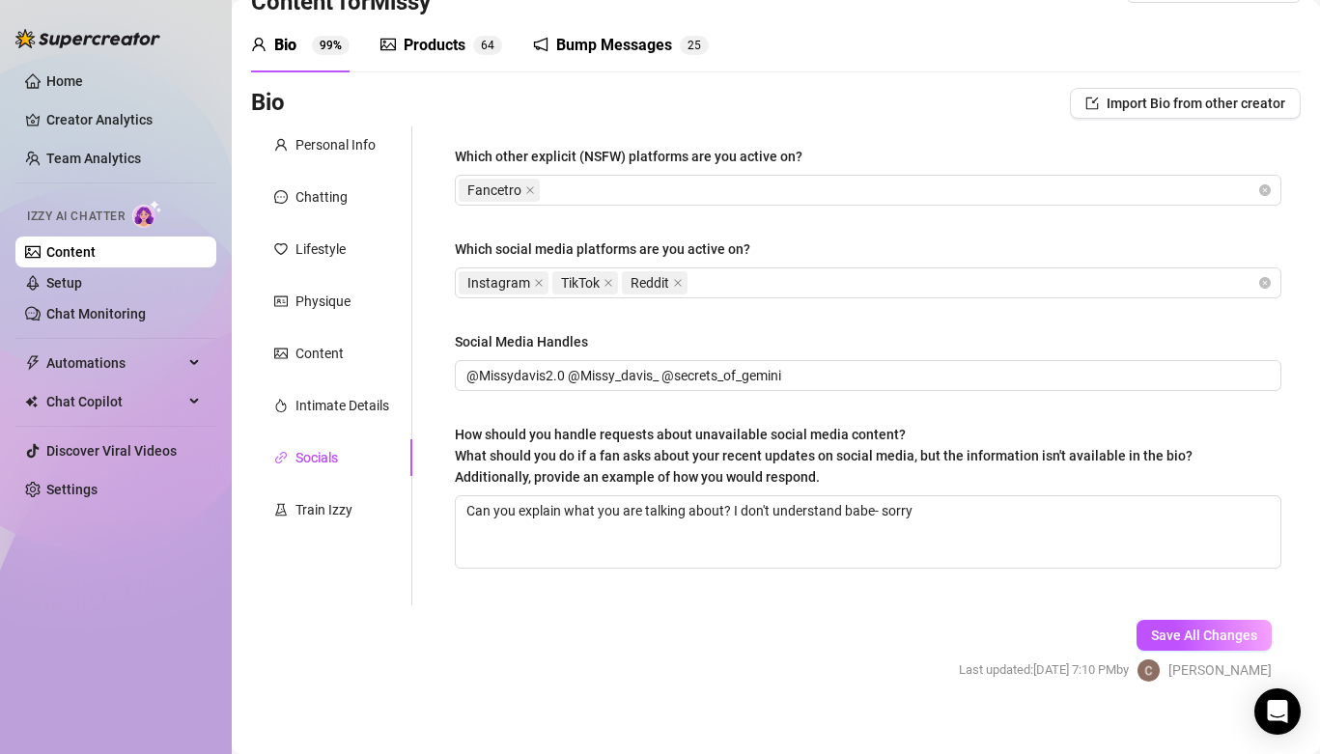
scroll to position [55, 0]
click at [352, 399] on div "Intimate Details" at bounding box center [342, 407] width 94 height 21
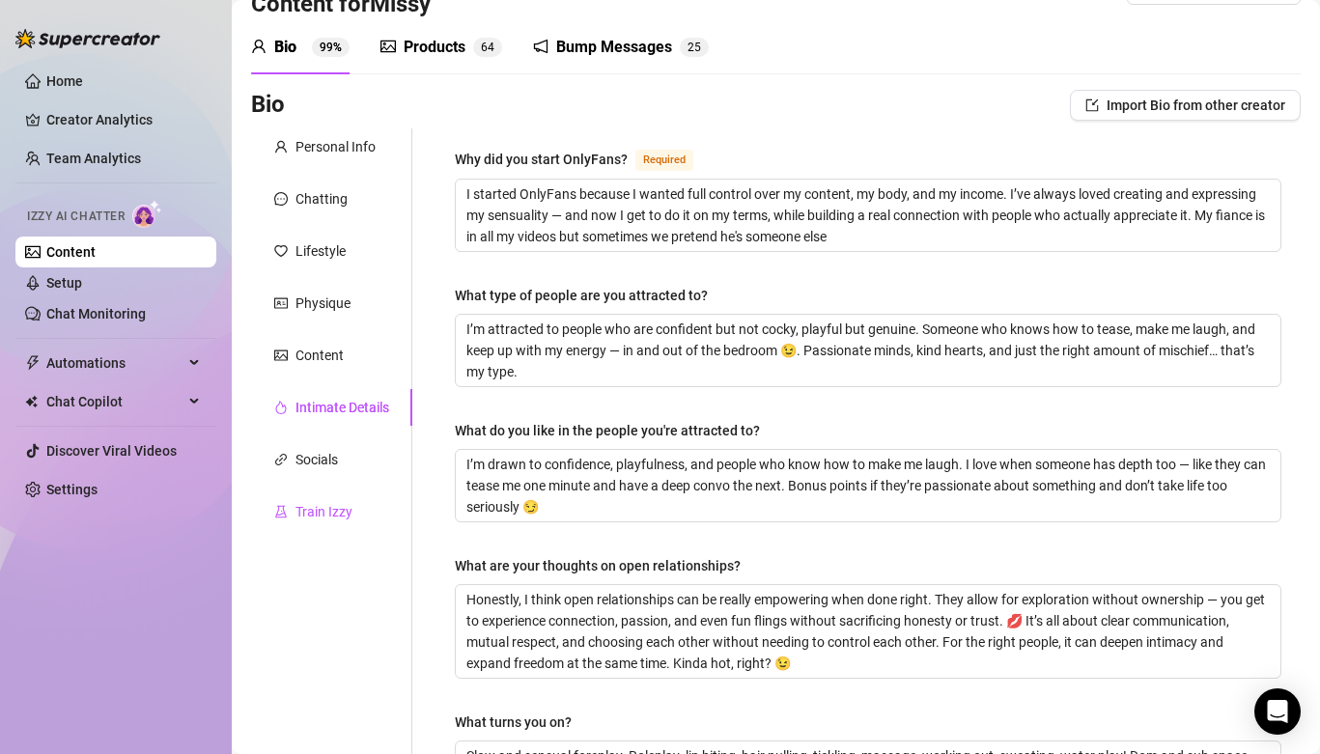
click at [337, 504] on div "Train Izzy" at bounding box center [323, 511] width 57 height 21
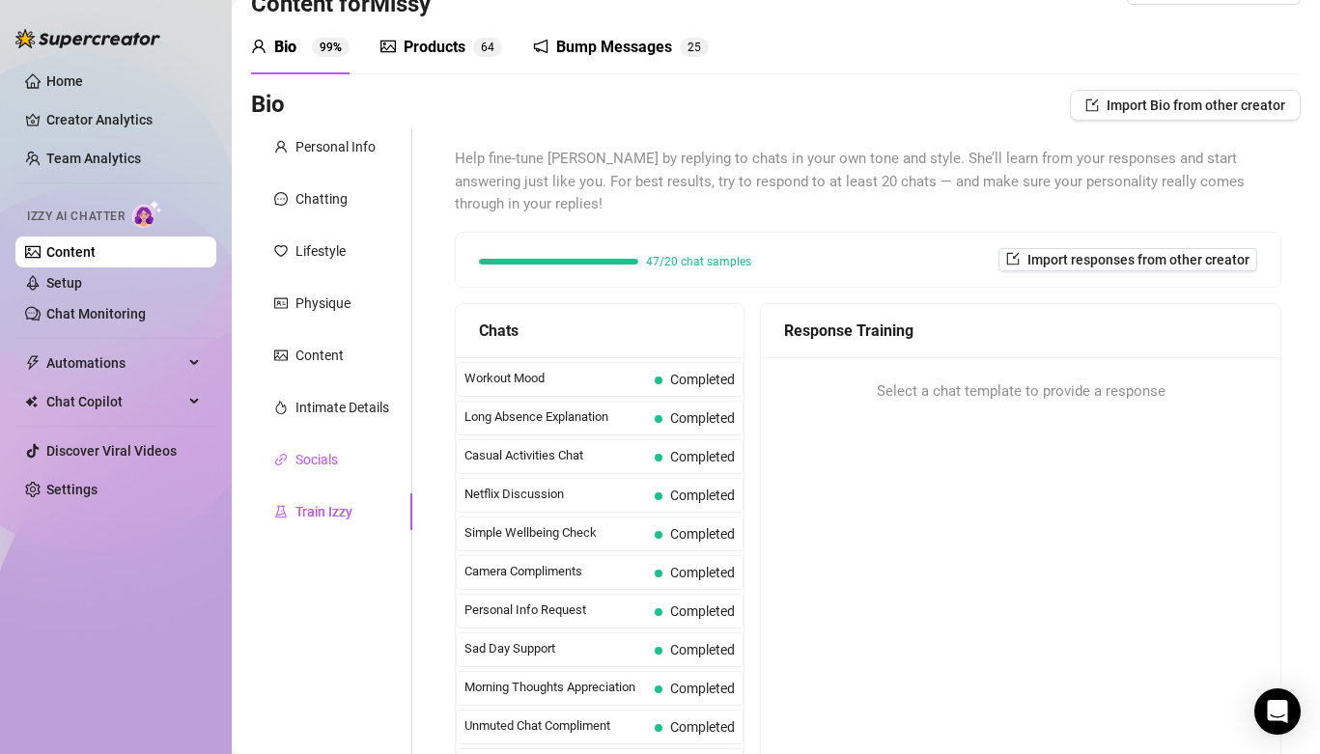
click at [337, 458] on div "Socials" at bounding box center [316, 459] width 42 height 21
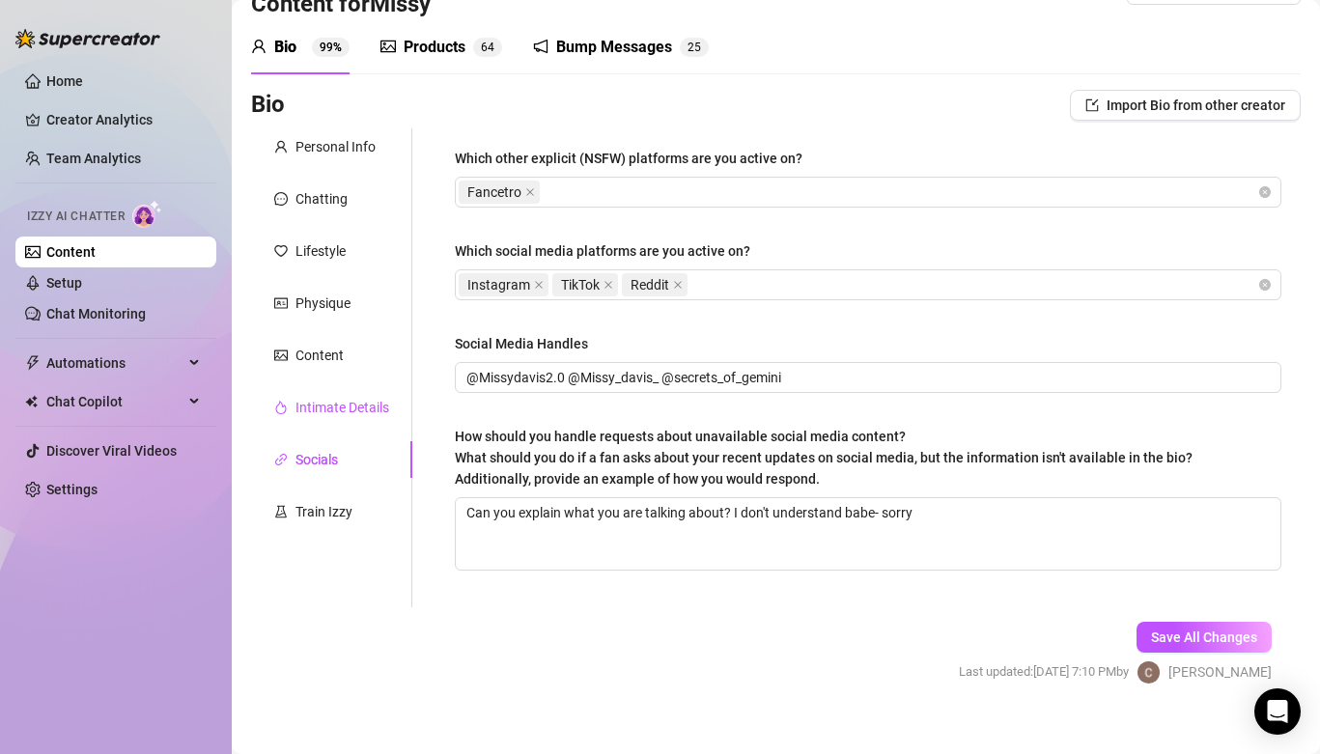
click at [348, 405] on div "Intimate Details" at bounding box center [342, 407] width 94 height 21
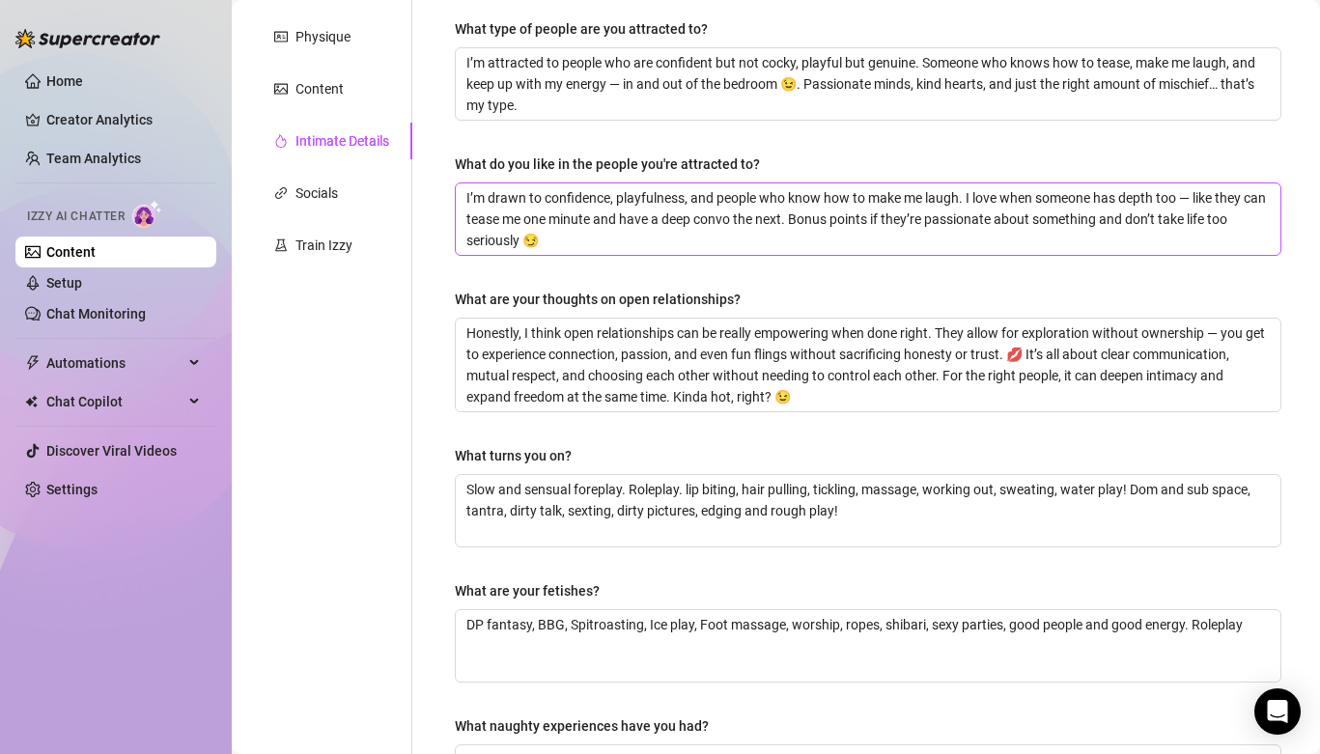
scroll to position [0, 0]
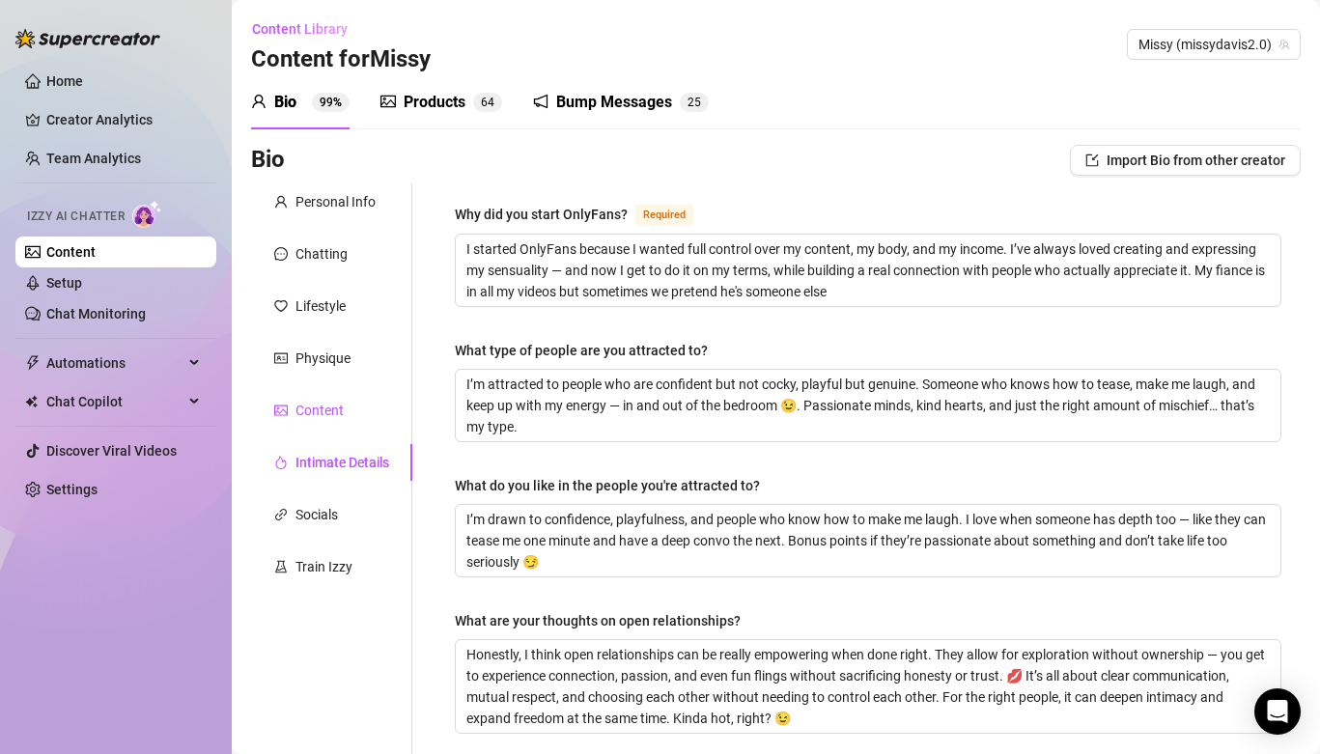
click at [326, 415] on div "Content" at bounding box center [319, 410] width 48 height 21
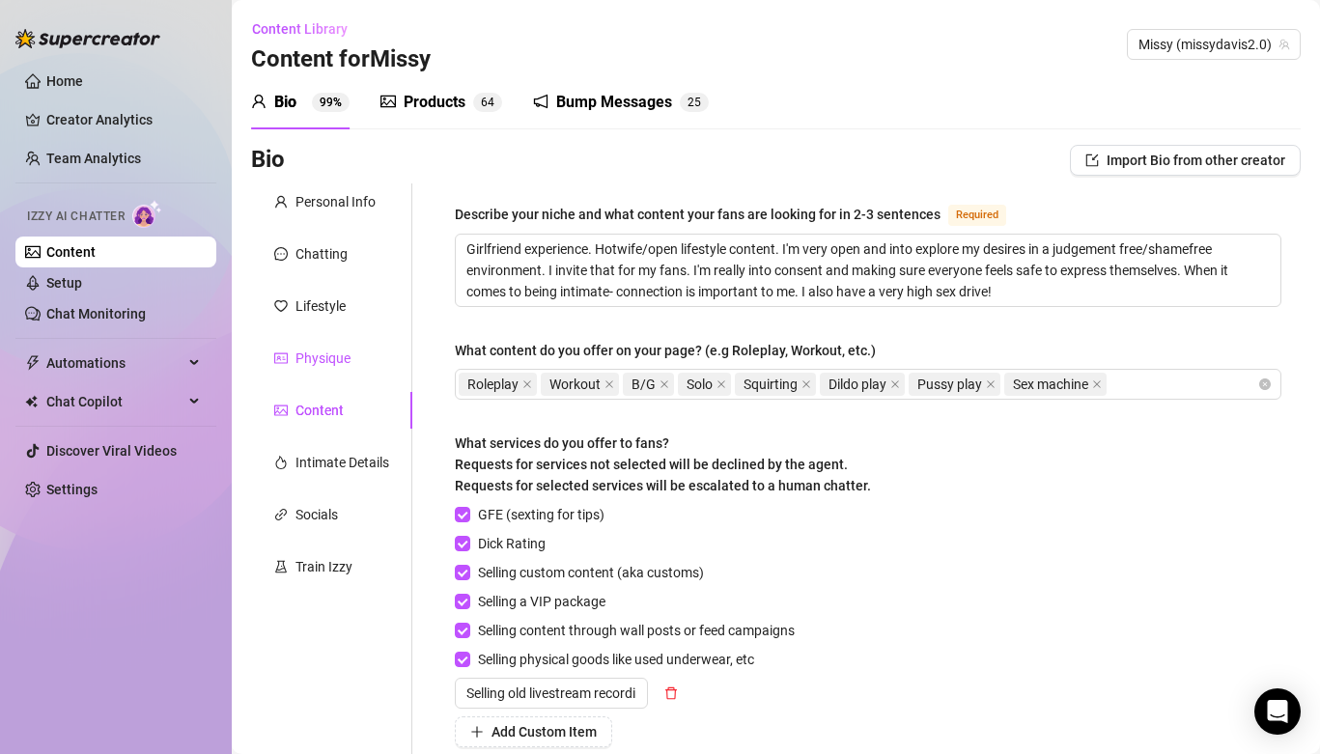
click at [326, 351] on div "Physique" at bounding box center [322, 358] width 55 height 21
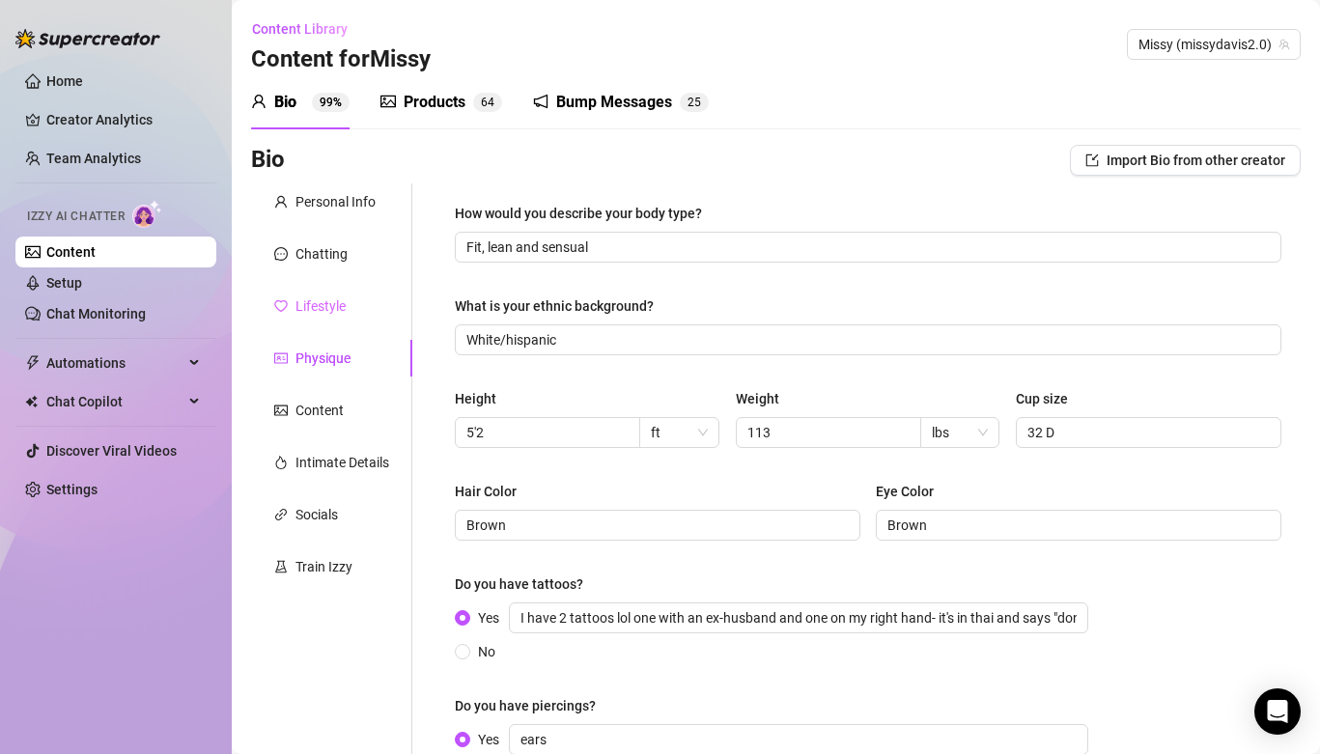
click at [346, 307] on div "Lifestyle" at bounding box center [331, 306] width 161 height 37
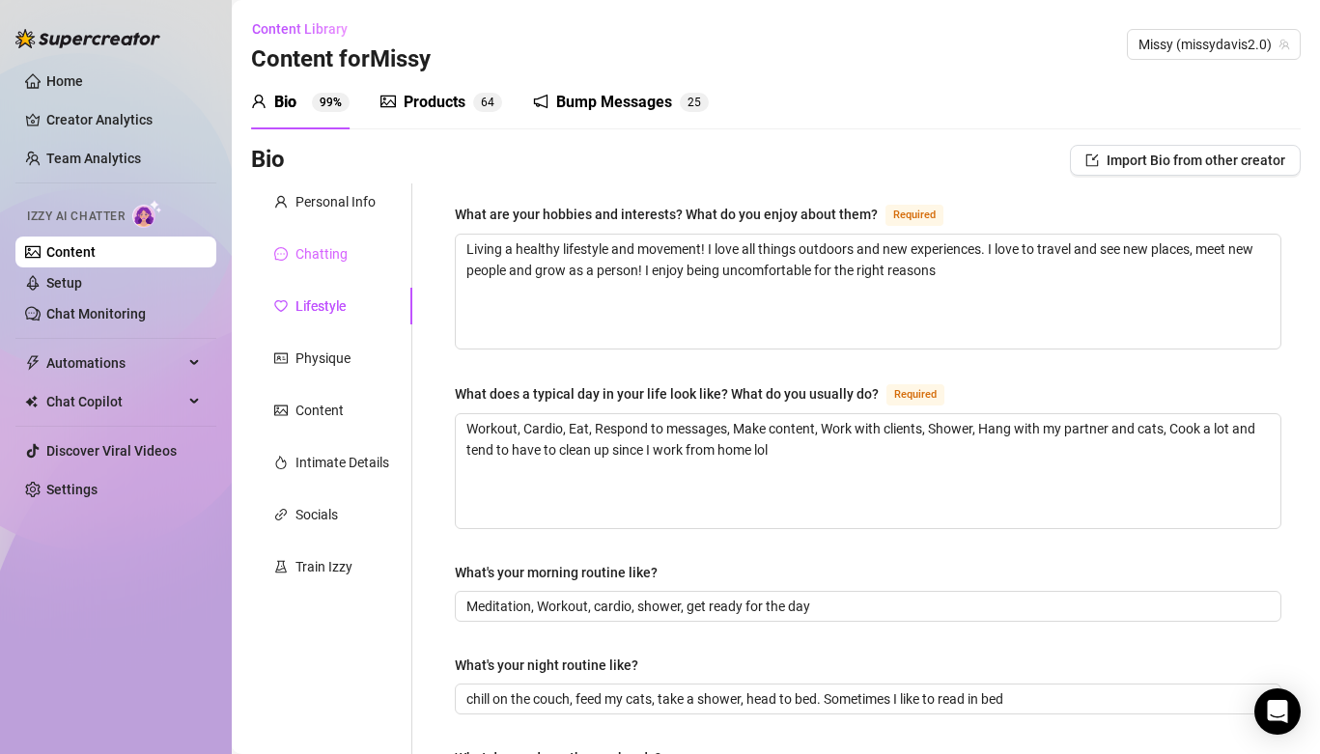
click at [346, 265] on div "Chatting" at bounding box center [331, 254] width 161 height 37
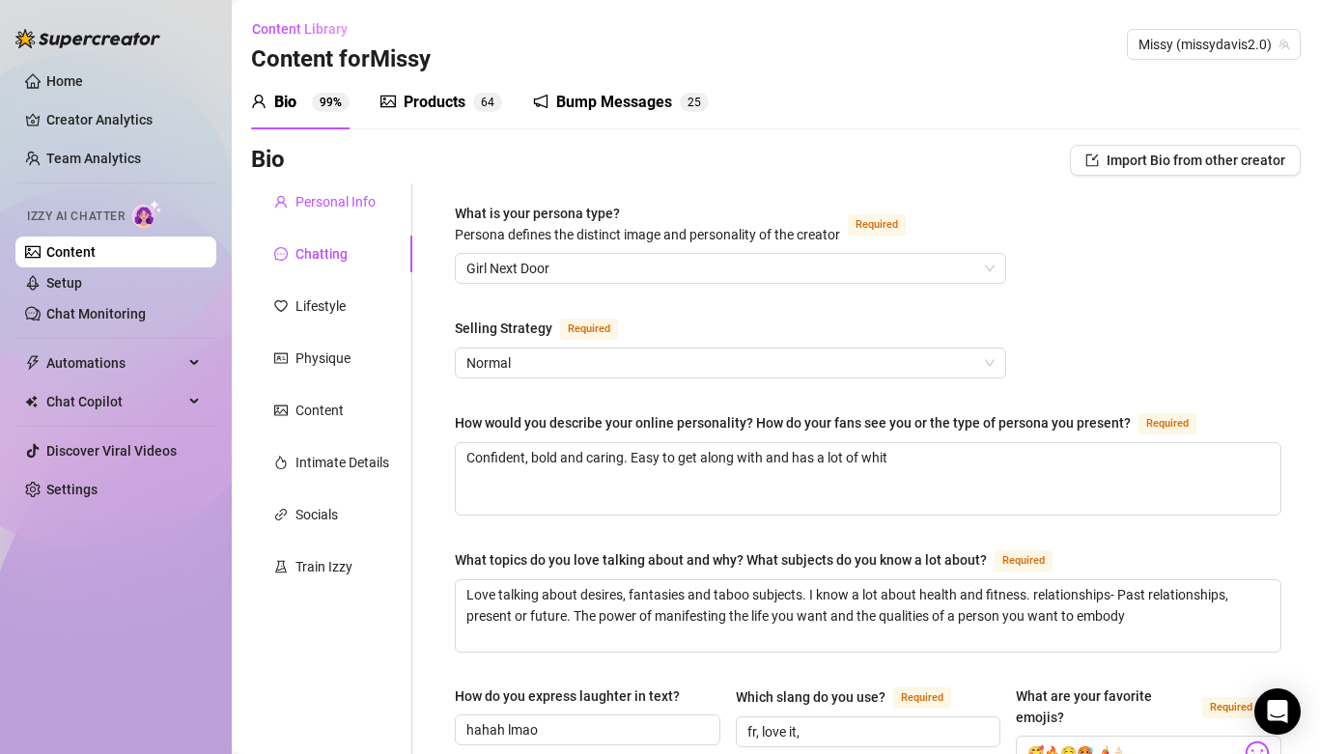
click at [344, 206] on div "Personal Info" at bounding box center [335, 201] width 80 height 21
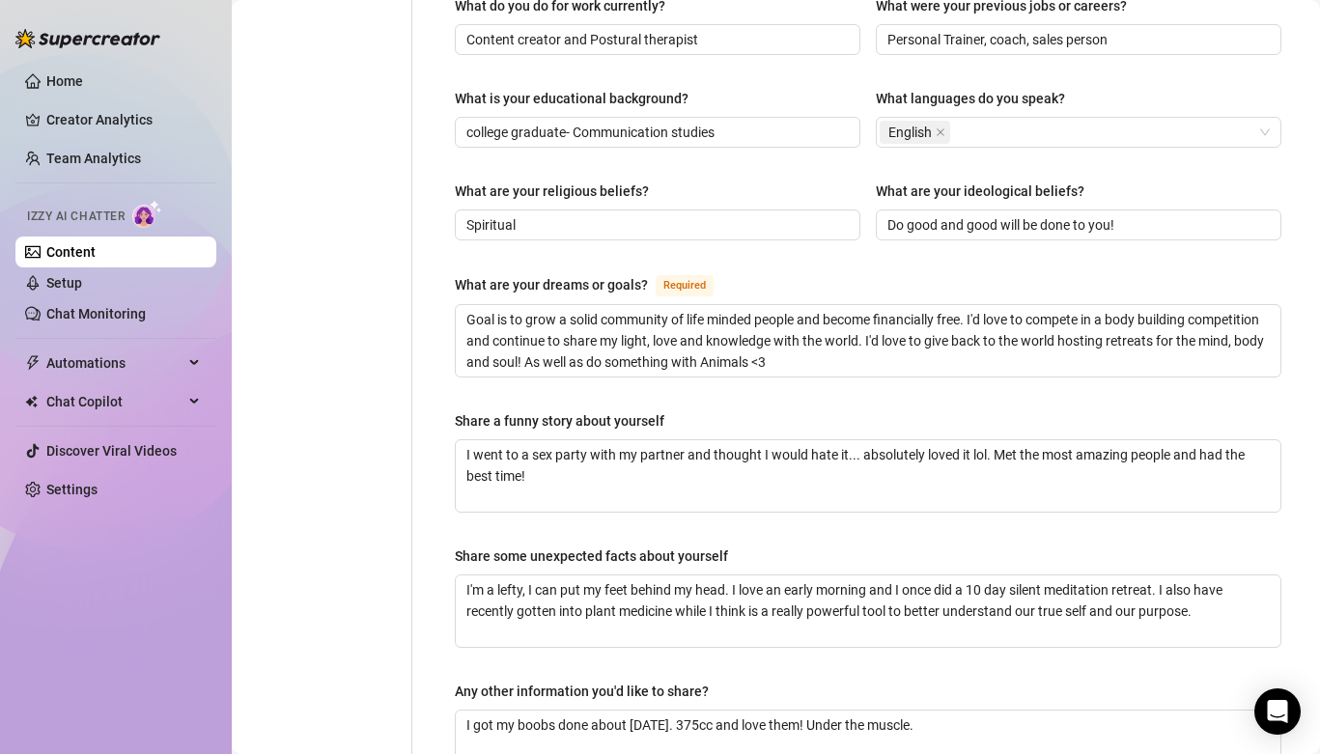
scroll to position [1179, 0]
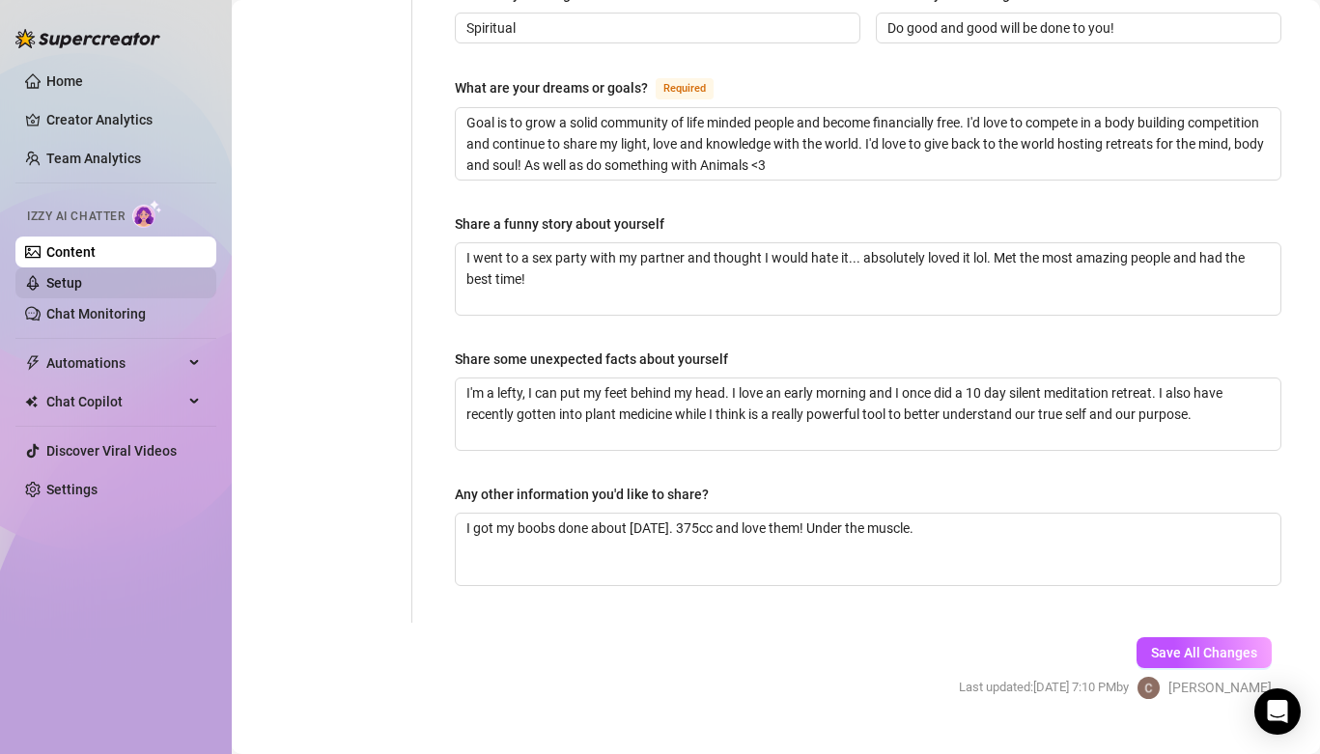
click at [82, 275] on link "Setup" at bounding box center [64, 282] width 36 height 15
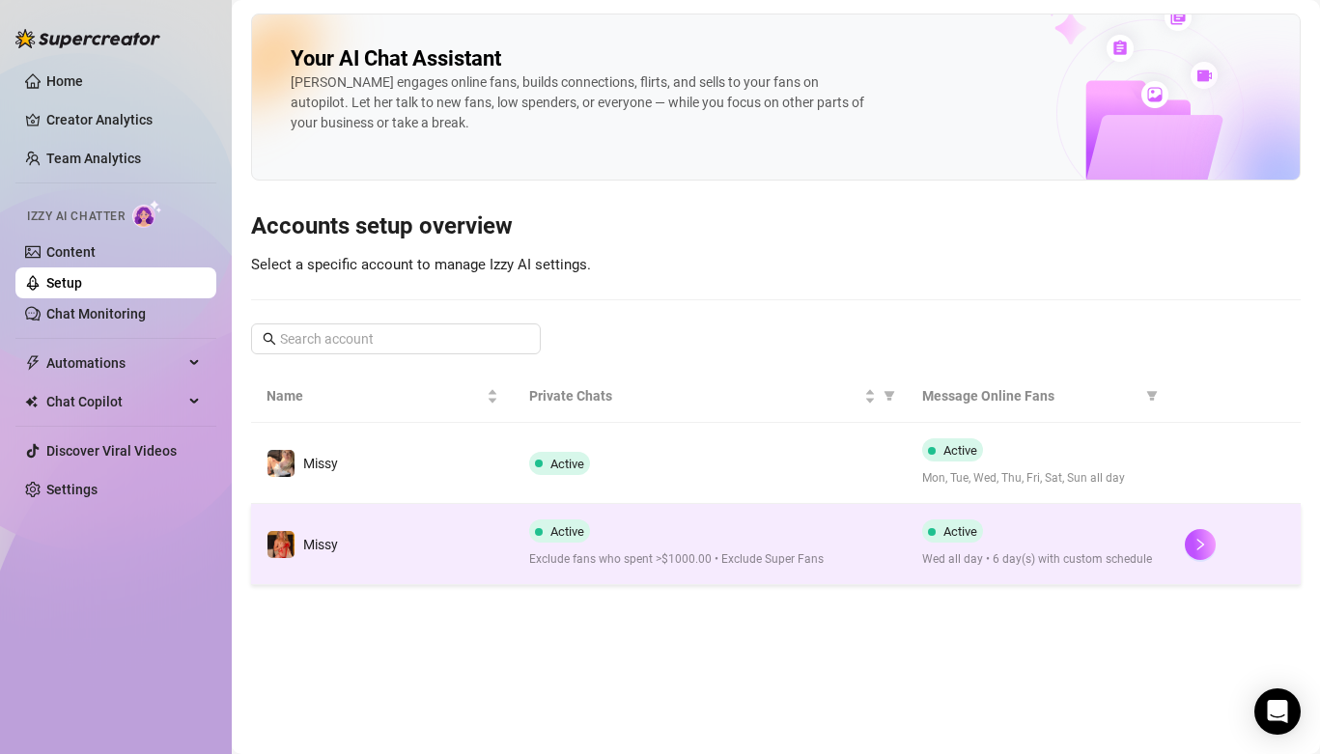
click at [446, 544] on td "Missy" at bounding box center [382, 544] width 263 height 81
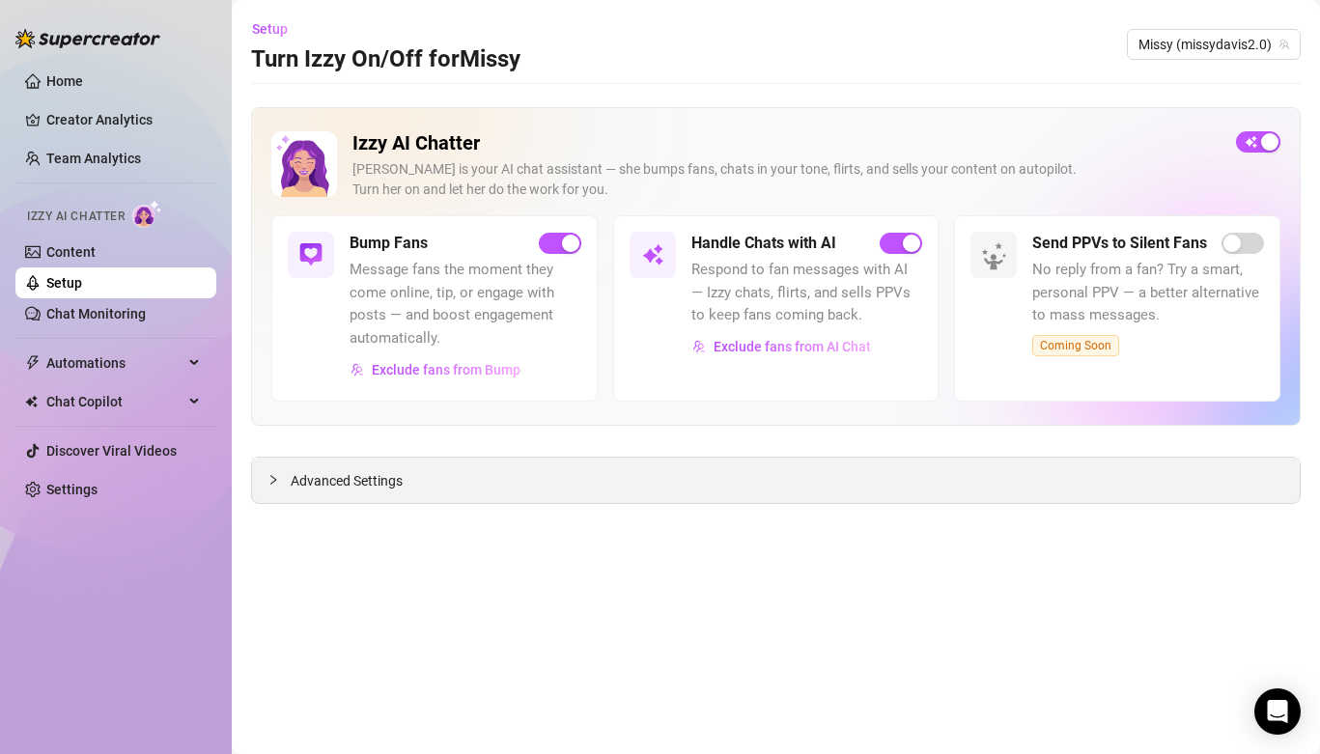
click at [363, 473] on span "Advanced Settings" at bounding box center [347, 480] width 112 height 21
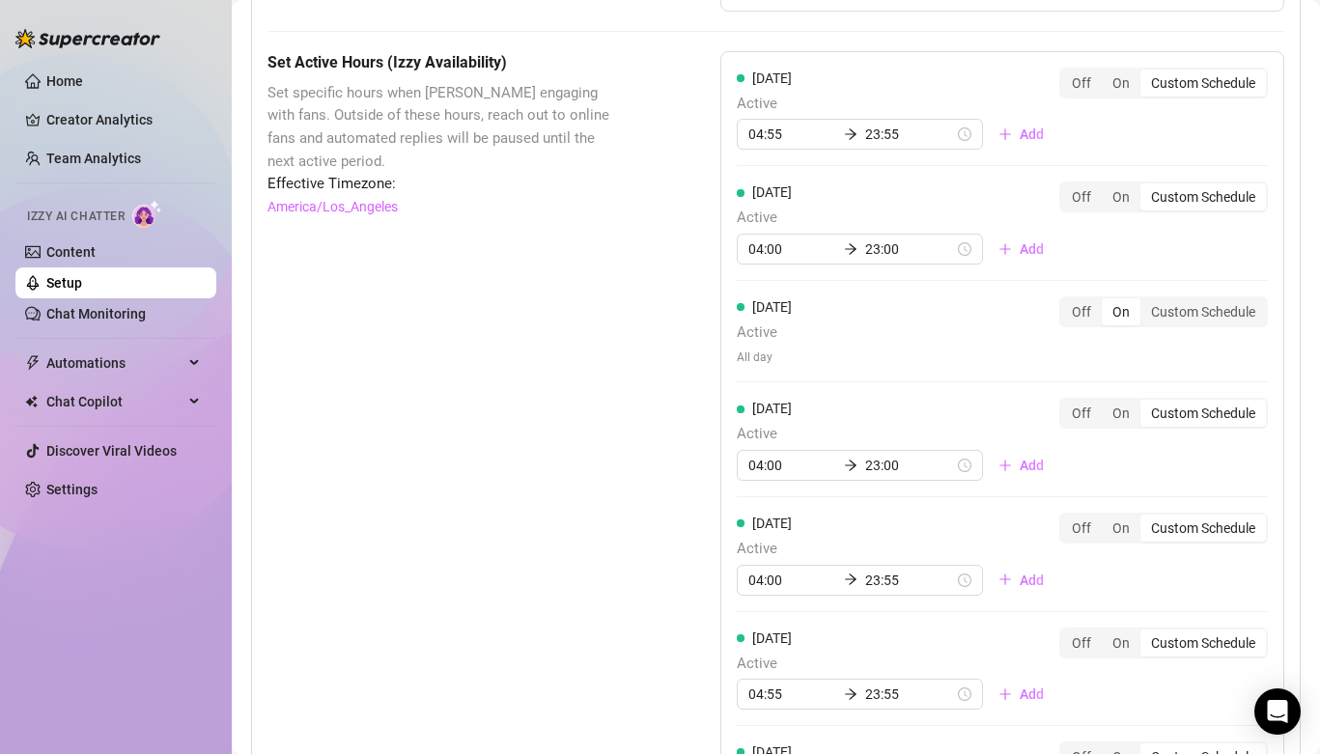
scroll to position [1581, 0]
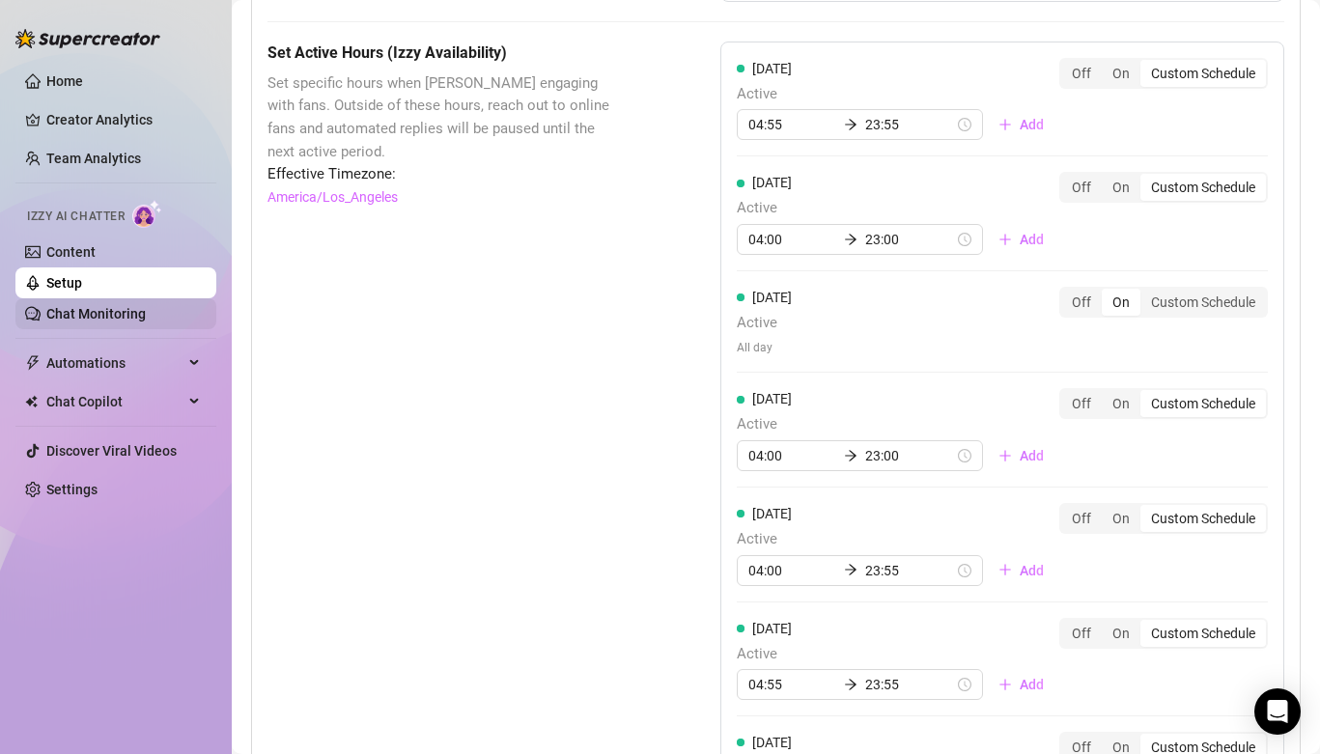
click at [118, 306] on link "Chat Monitoring" at bounding box center [95, 313] width 99 height 15
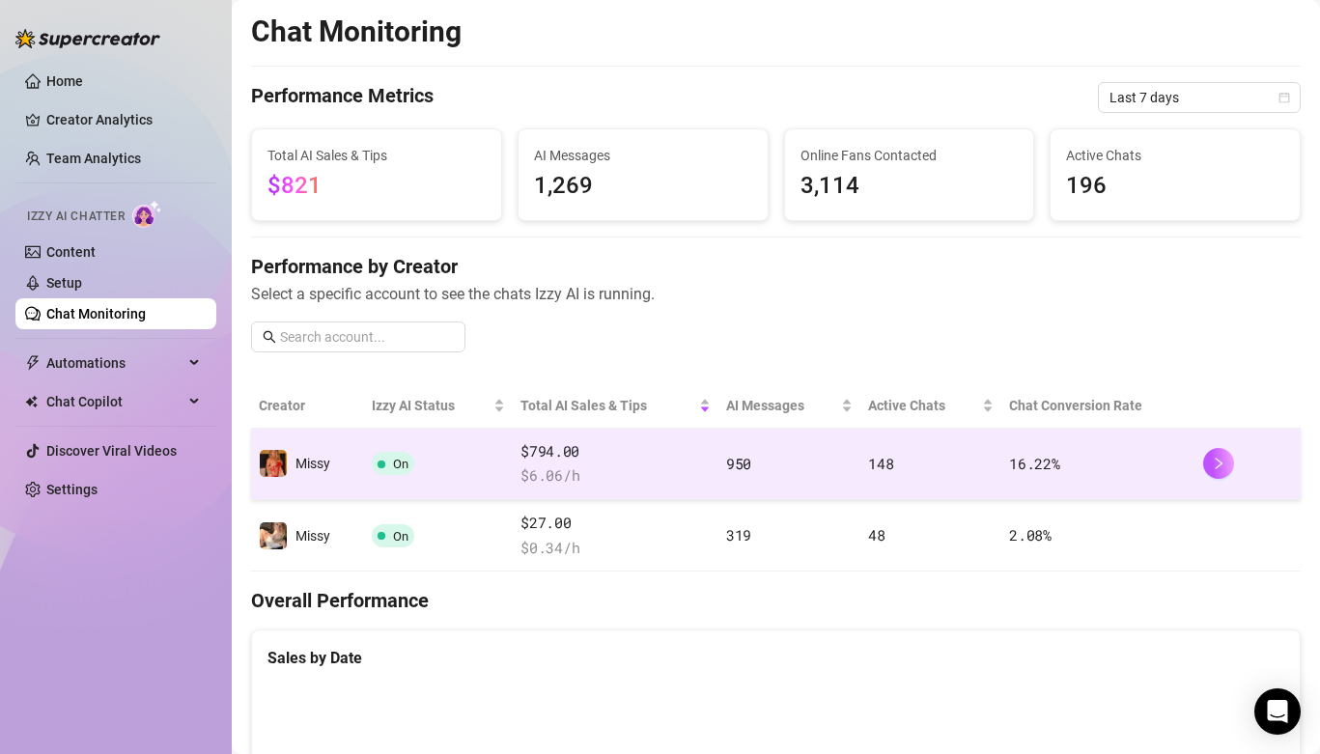
click at [414, 459] on span "On" at bounding box center [393, 463] width 42 height 23
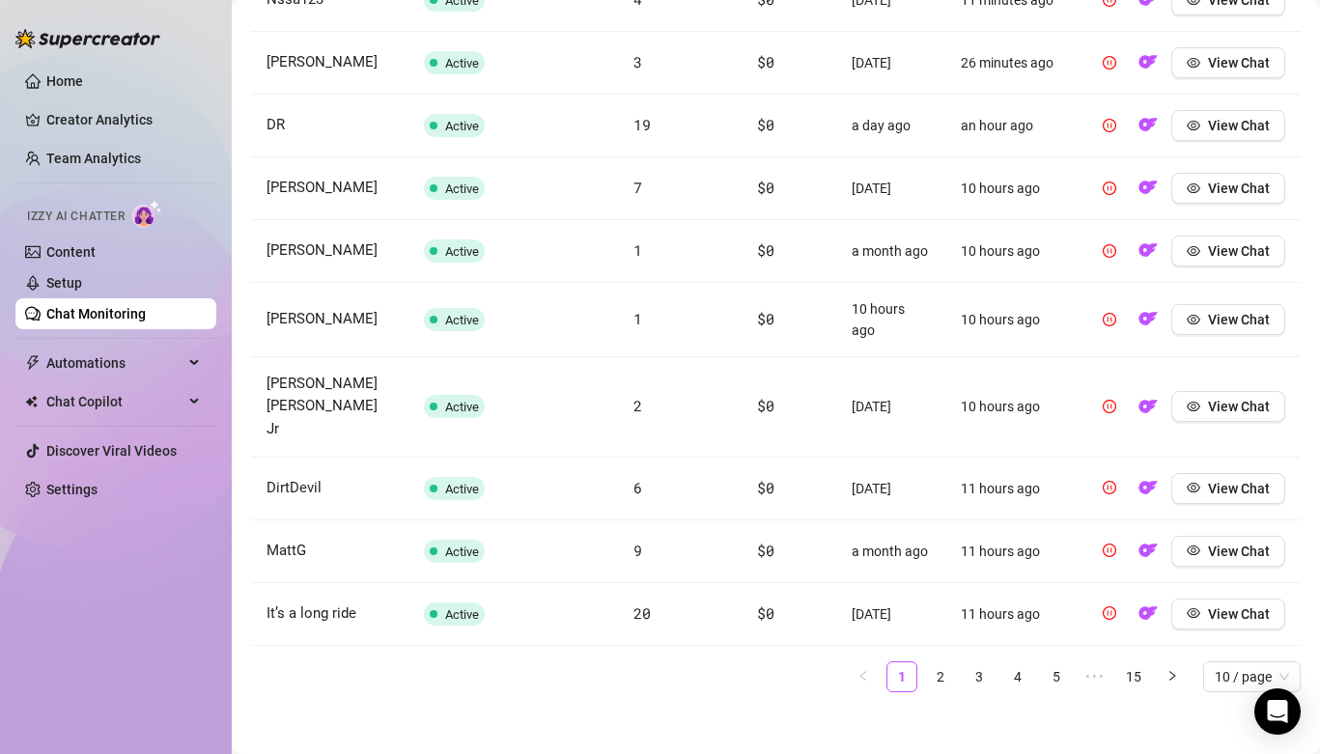
scroll to position [845, 0]
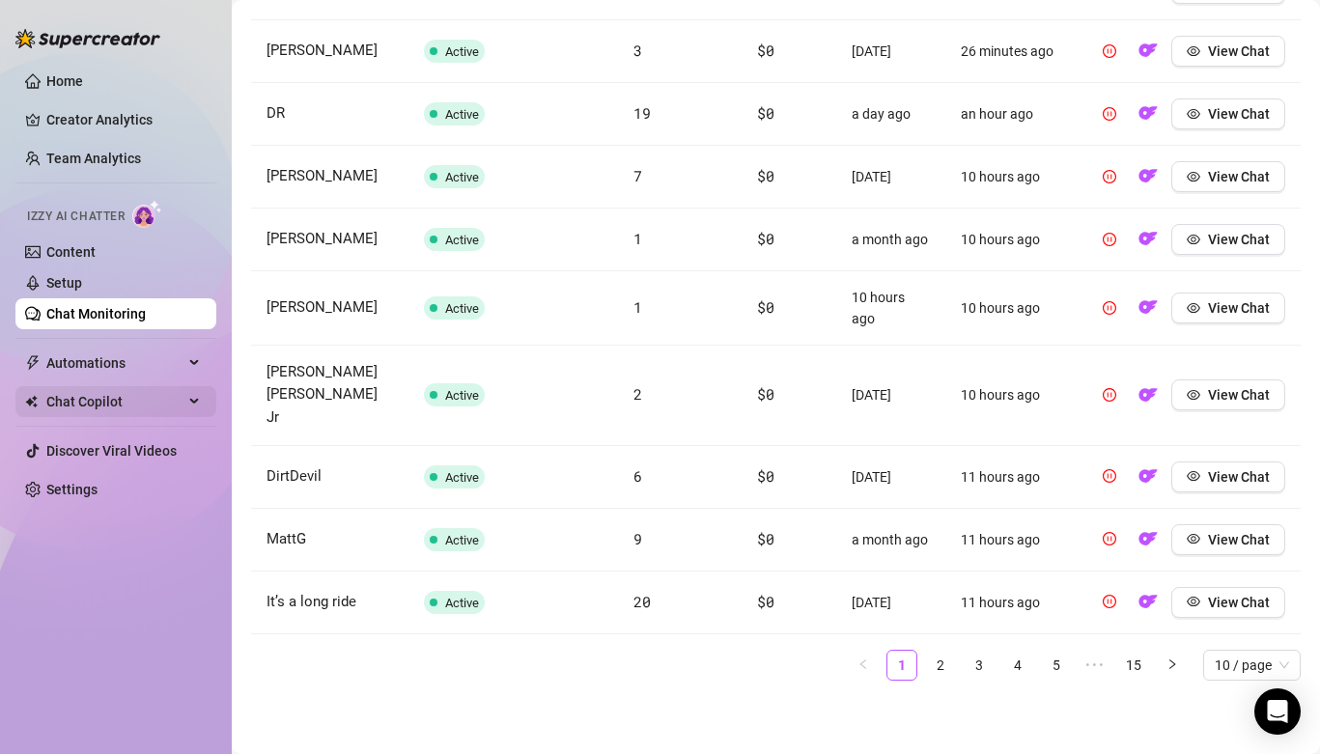
click at [127, 403] on span "Chat Copilot" at bounding box center [114, 401] width 137 height 31
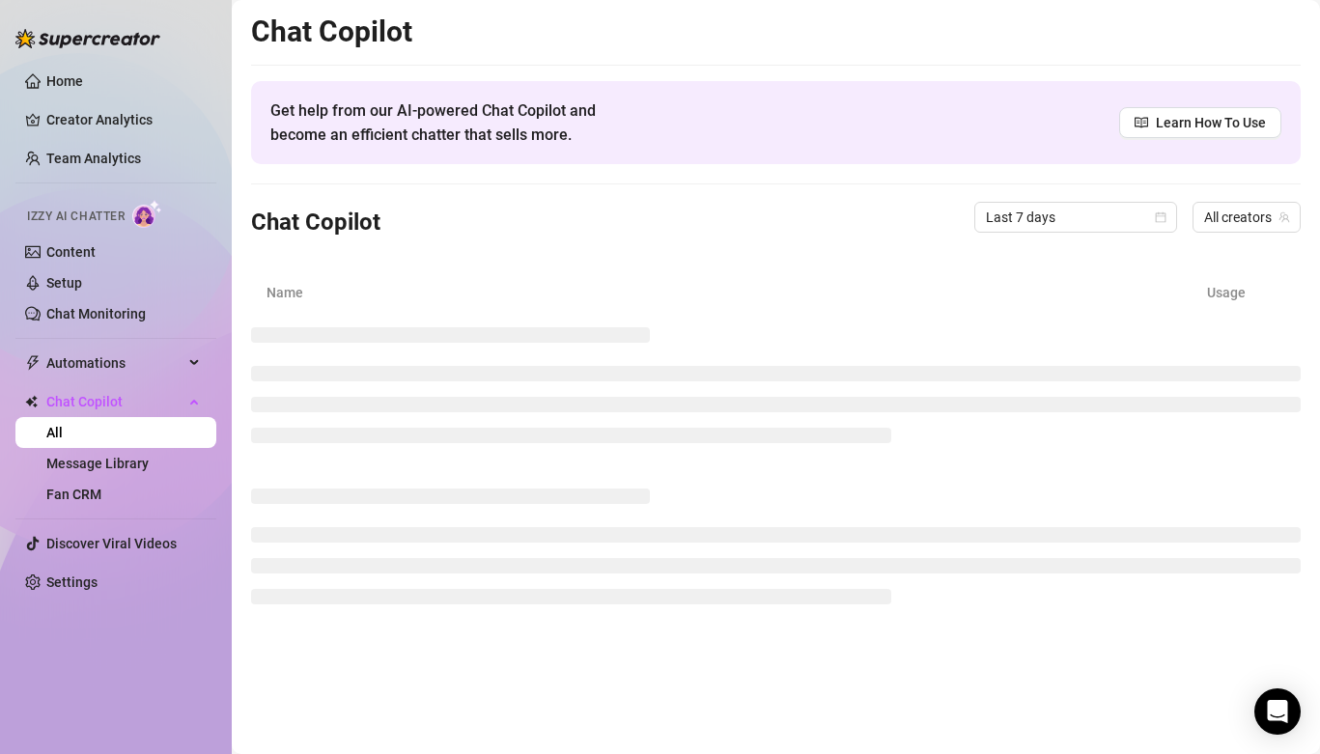
click at [85, 231] on div "Izzy AI Chatter" at bounding box center [114, 213] width 205 height 43
click at [90, 256] on link "Content" at bounding box center [70, 251] width 49 height 15
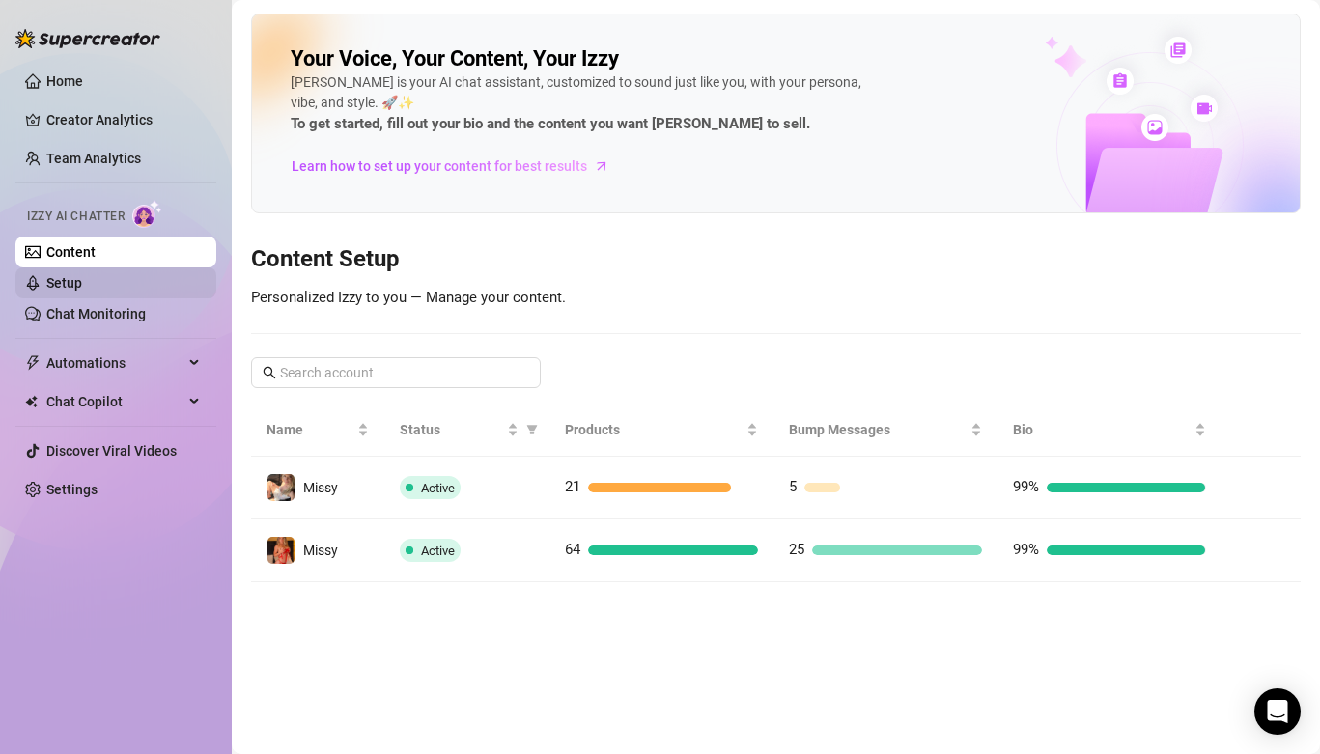
click at [76, 285] on link "Setup" at bounding box center [64, 282] width 36 height 15
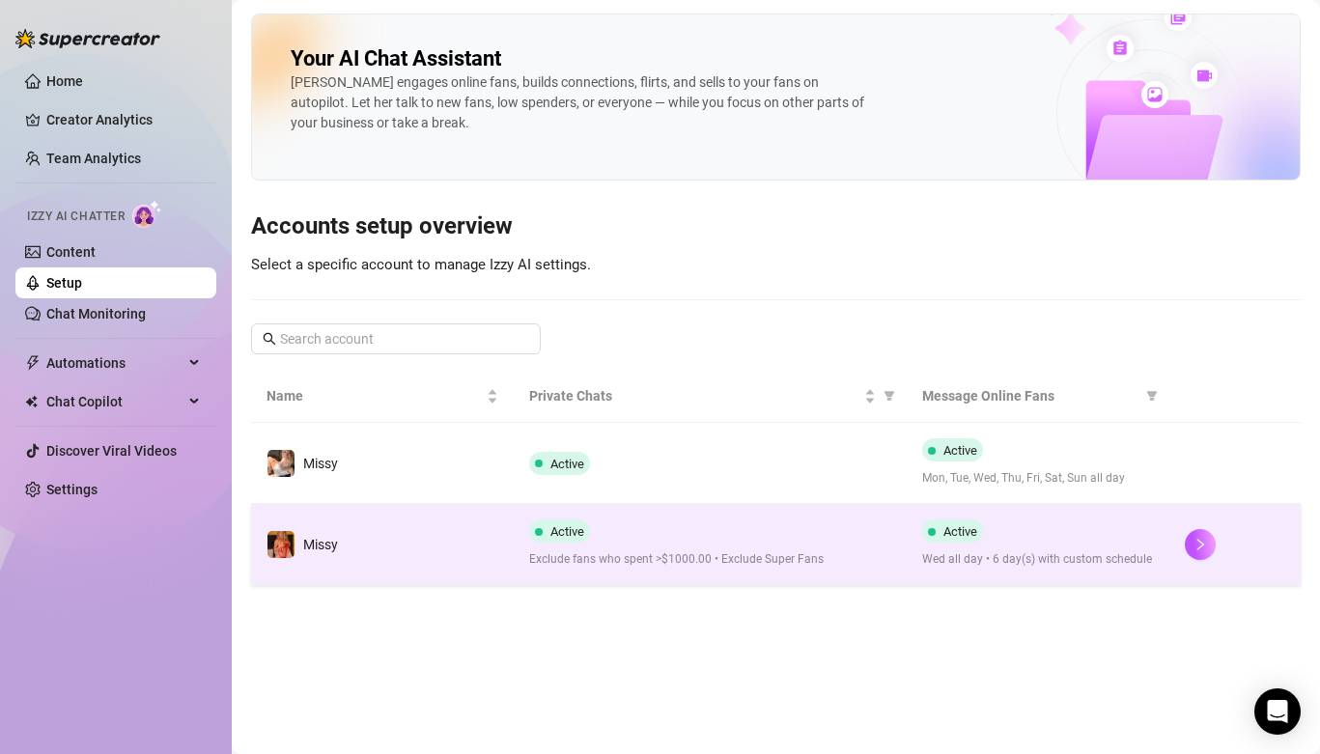
click at [478, 548] on td "Missy" at bounding box center [382, 544] width 263 height 81
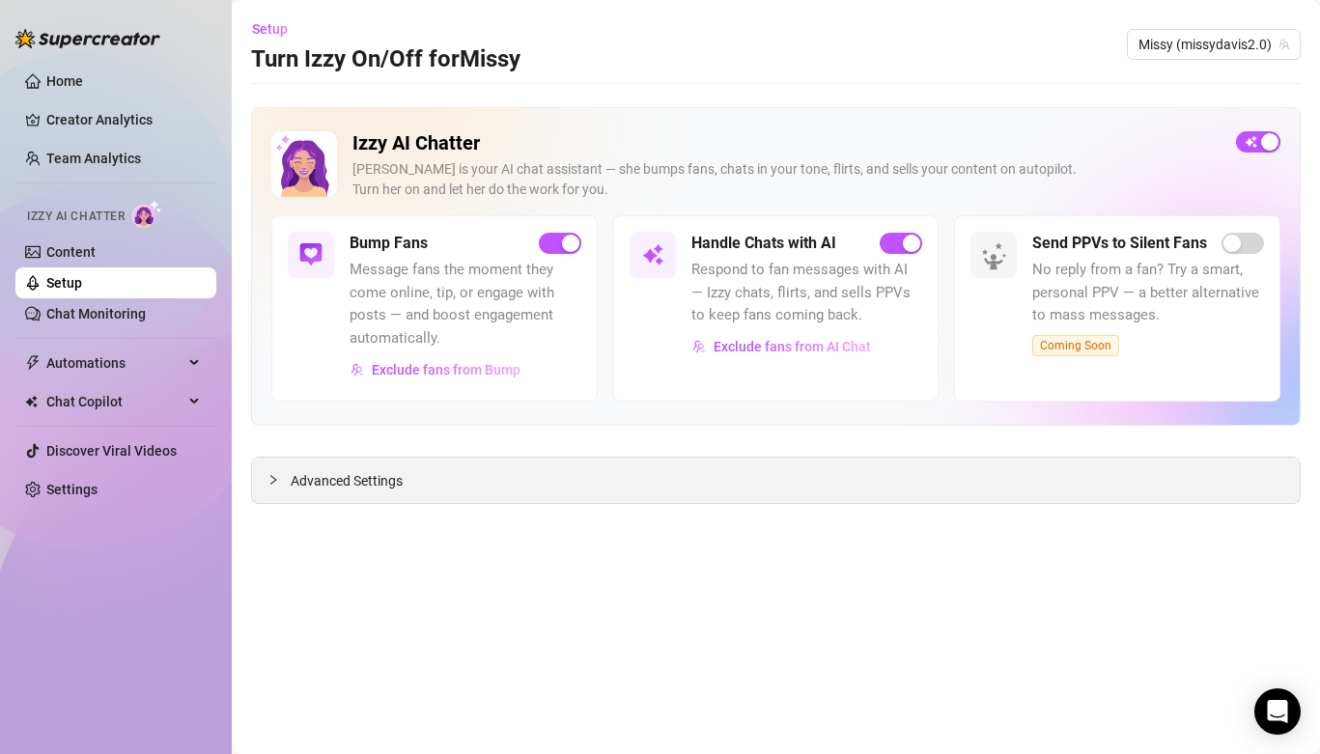
click at [344, 480] on span "Advanced Settings" at bounding box center [347, 480] width 112 height 21
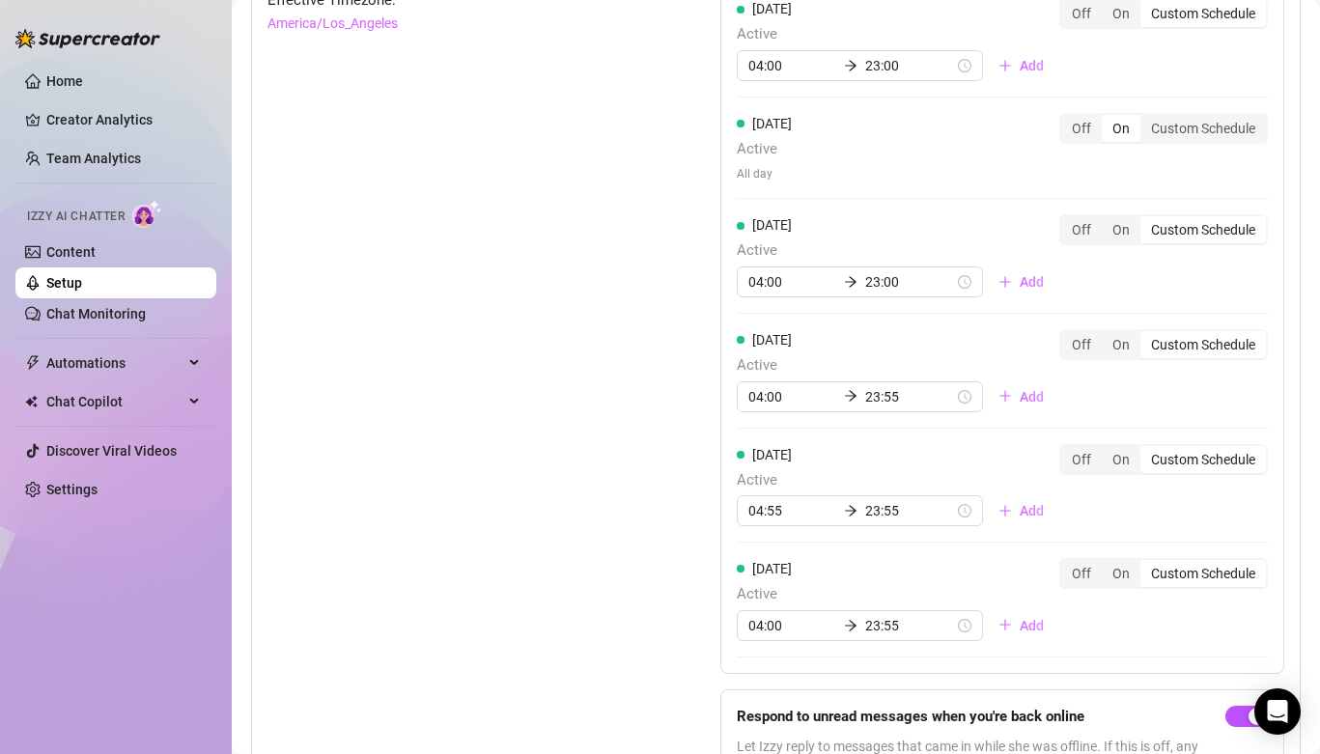
scroll to position [1886, 0]
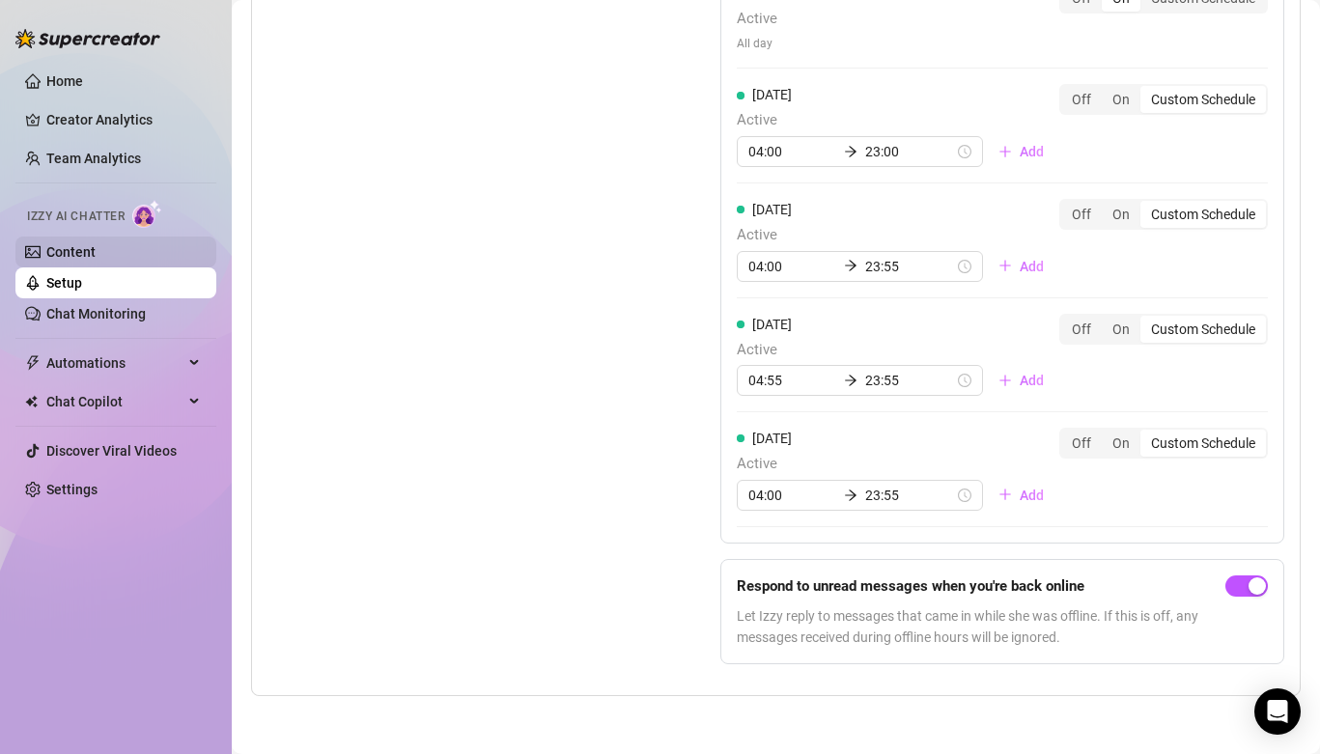
click at [48, 244] on link "Content" at bounding box center [70, 251] width 49 height 15
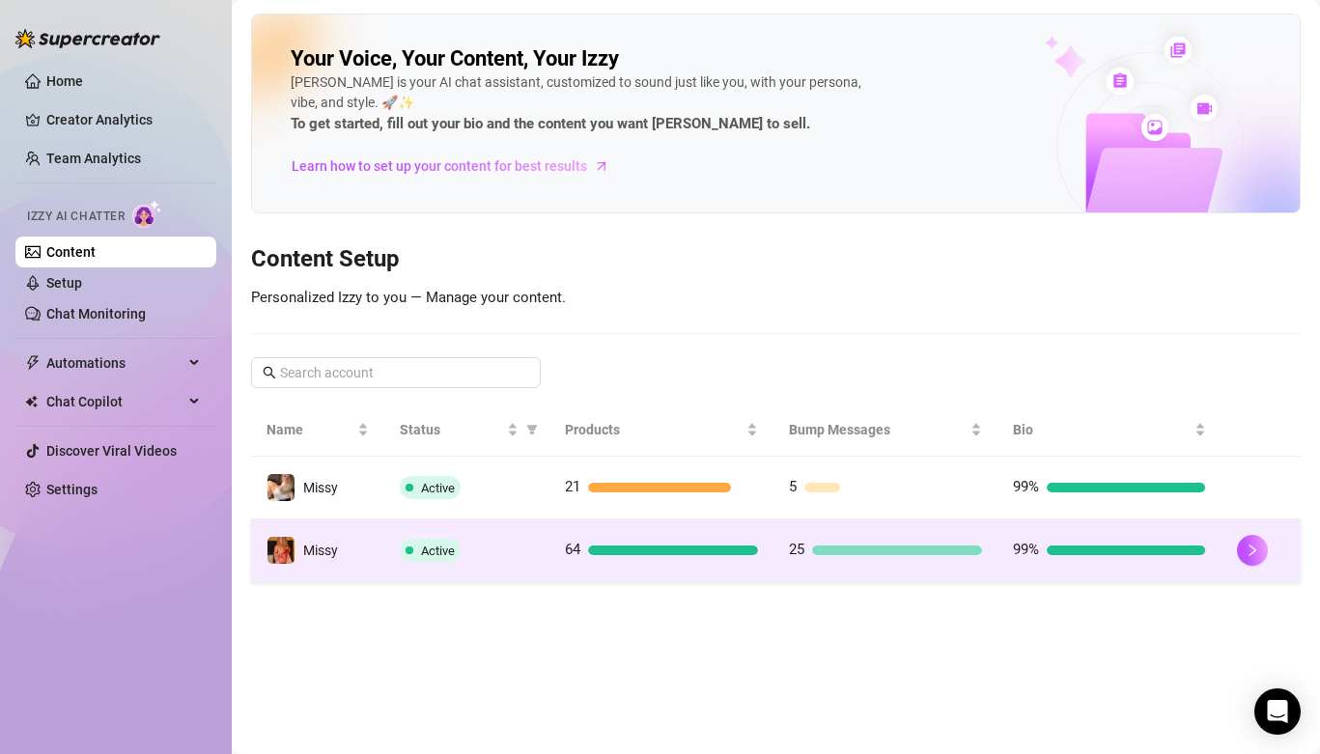
click at [340, 558] on td "Missy" at bounding box center [317, 550] width 133 height 63
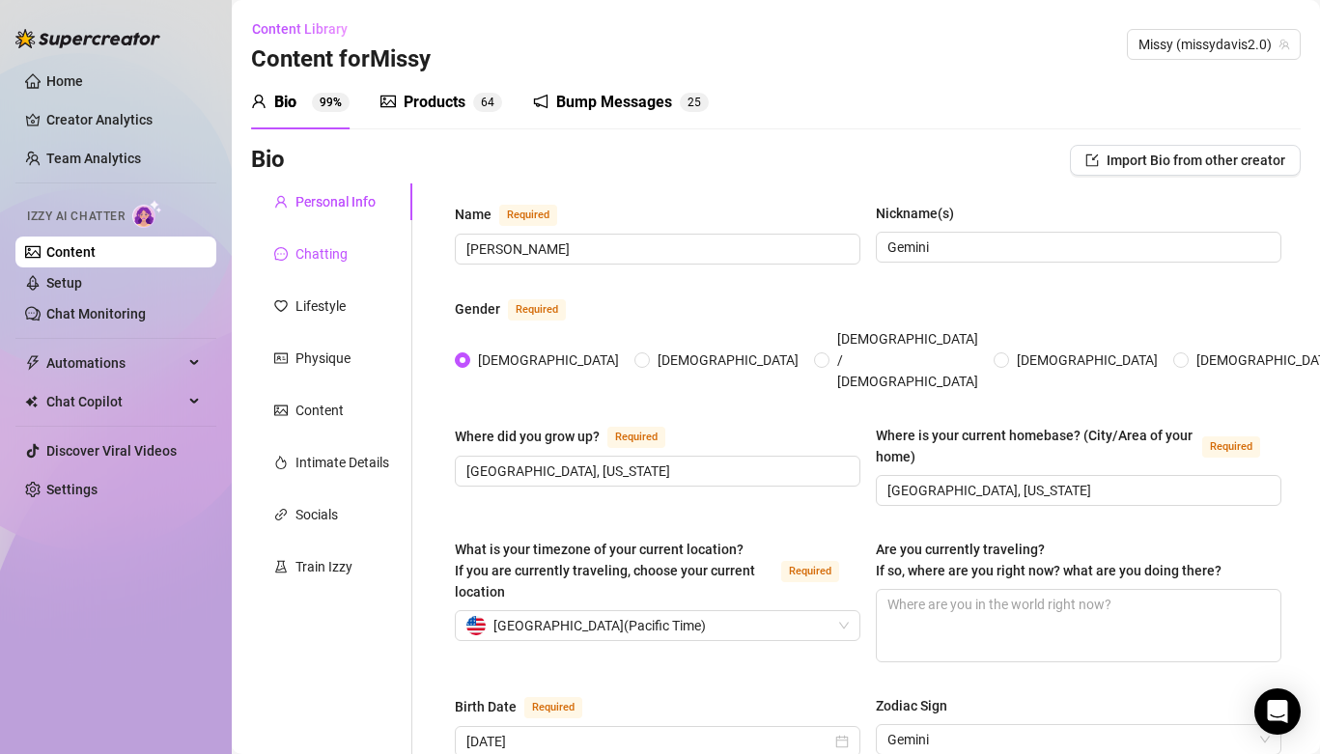
click at [337, 249] on div "Chatting" at bounding box center [321, 253] width 52 height 21
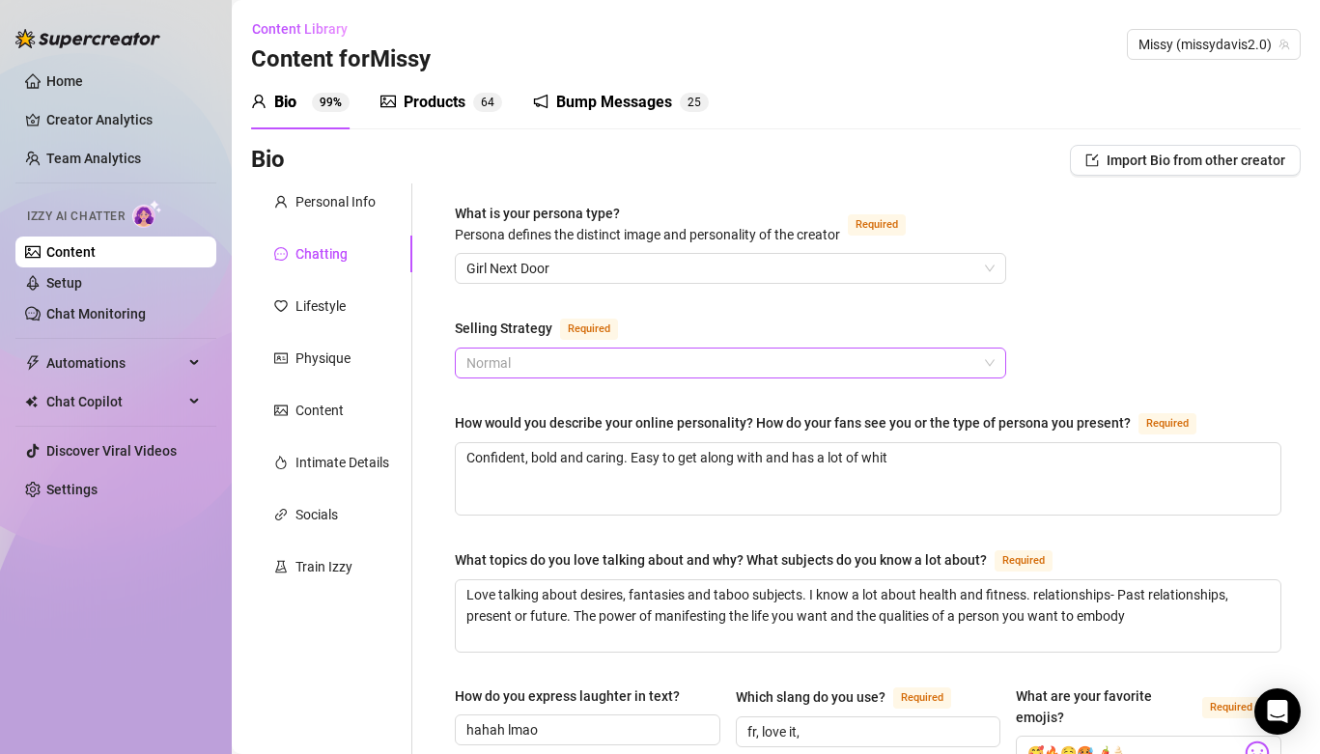
click at [515, 365] on span "Normal" at bounding box center [730, 363] width 528 height 29
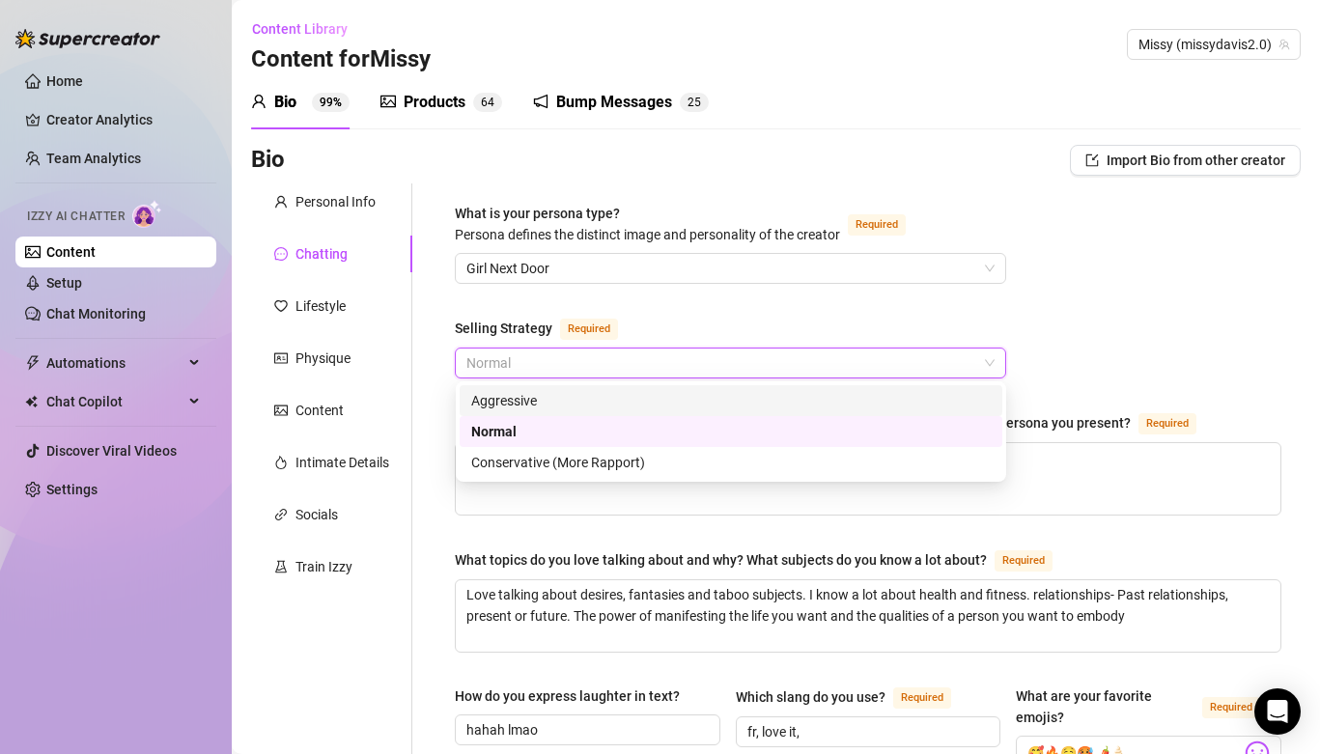
click at [536, 398] on div "Aggressive" at bounding box center [730, 400] width 519 height 21
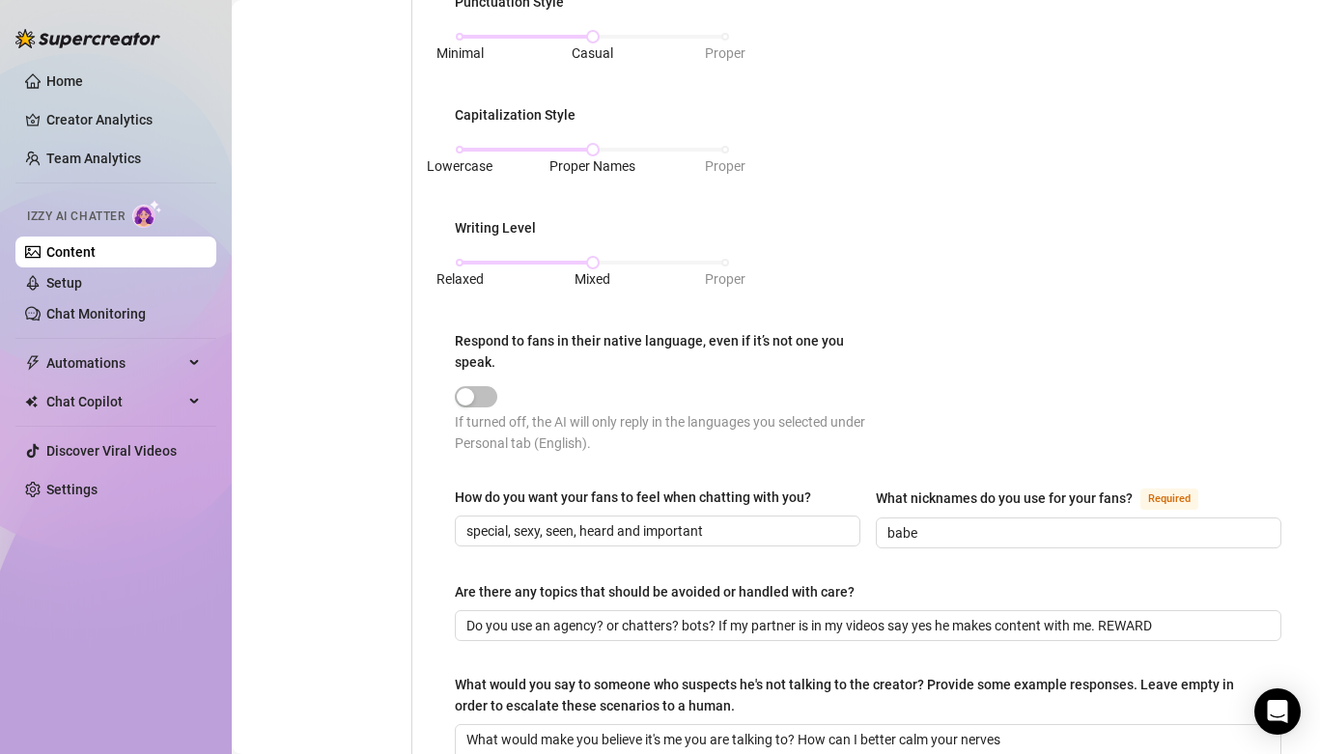
scroll to position [1057, 0]
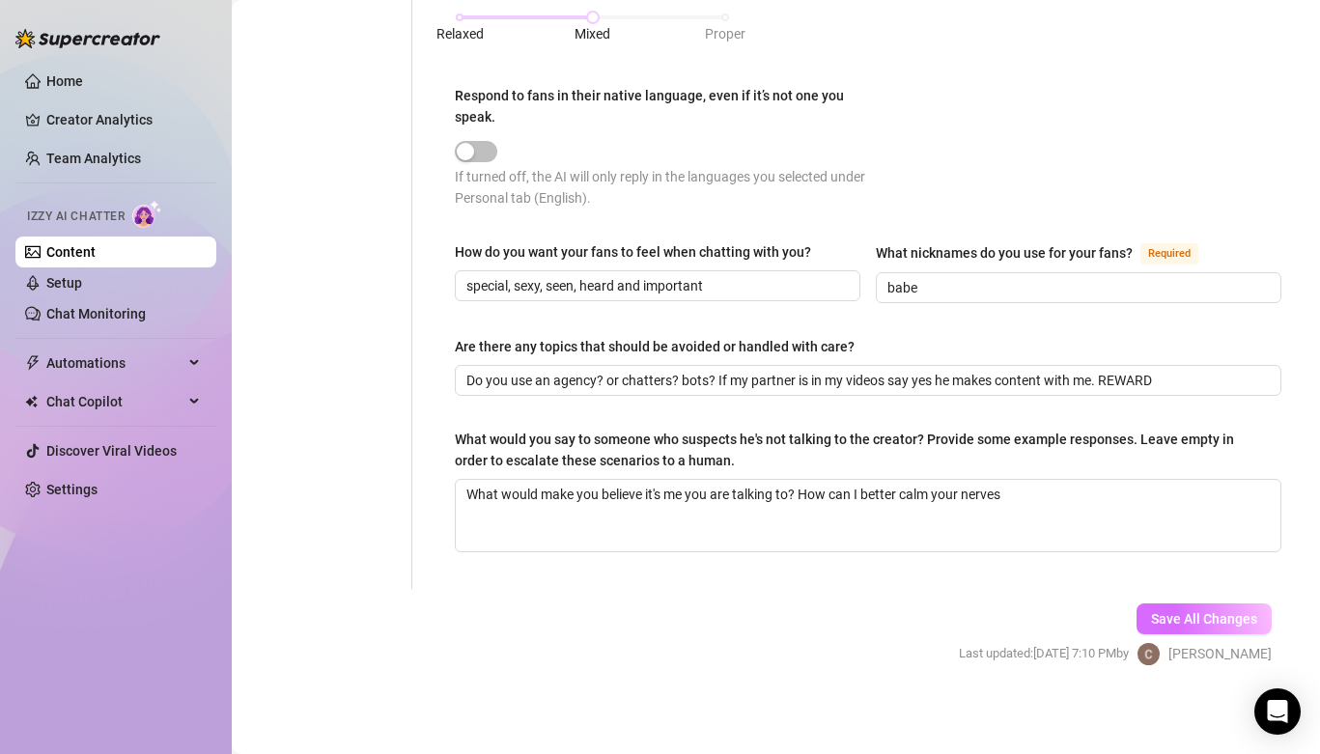
click at [1181, 611] on span "Save All Changes" at bounding box center [1204, 618] width 106 height 15
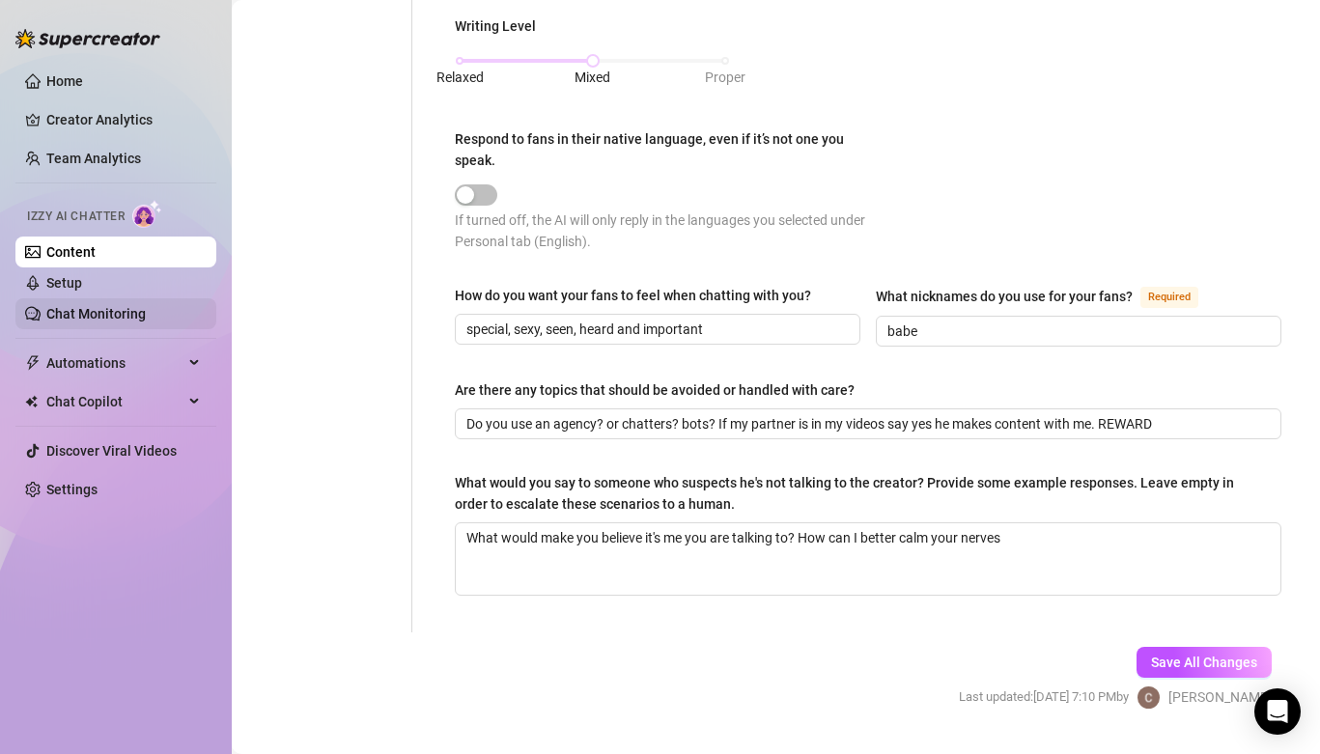
click at [101, 322] on link "Chat Monitoring" at bounding box center [95, 313] width 99 height 15
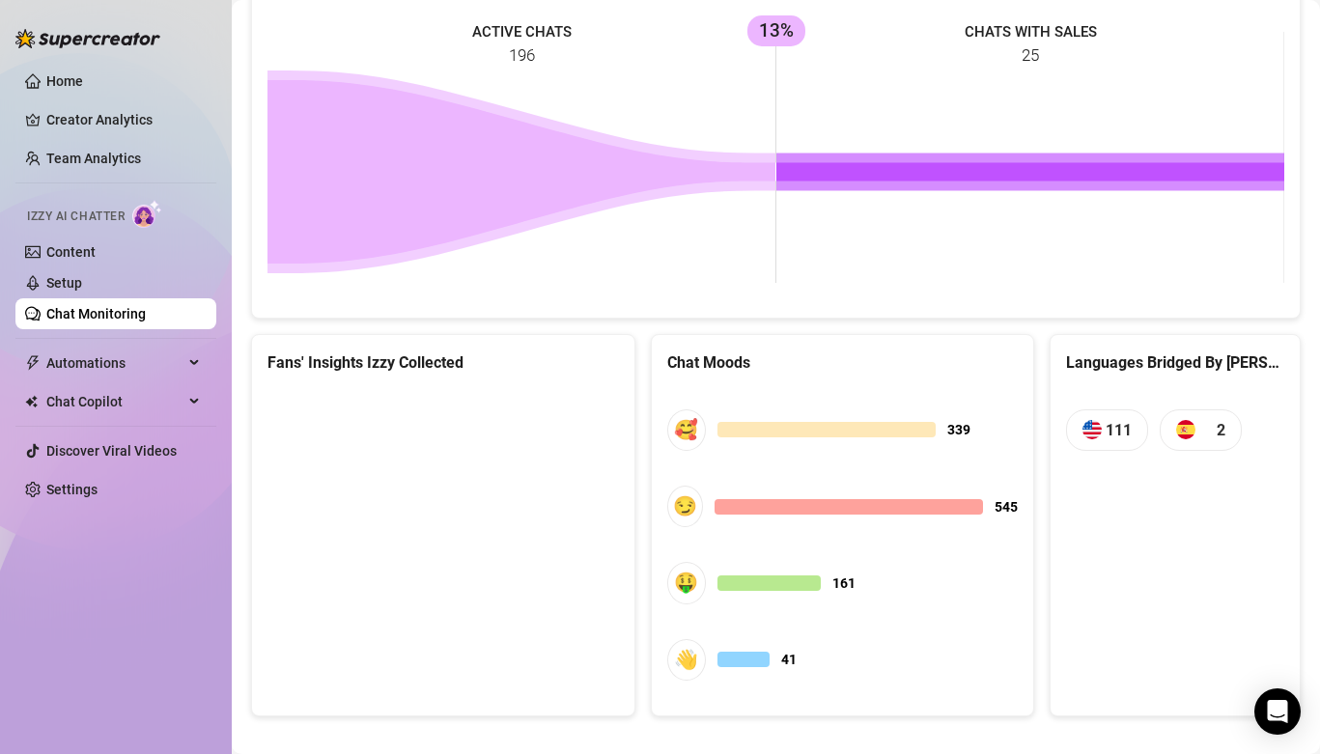
scroll to position [960, 0]
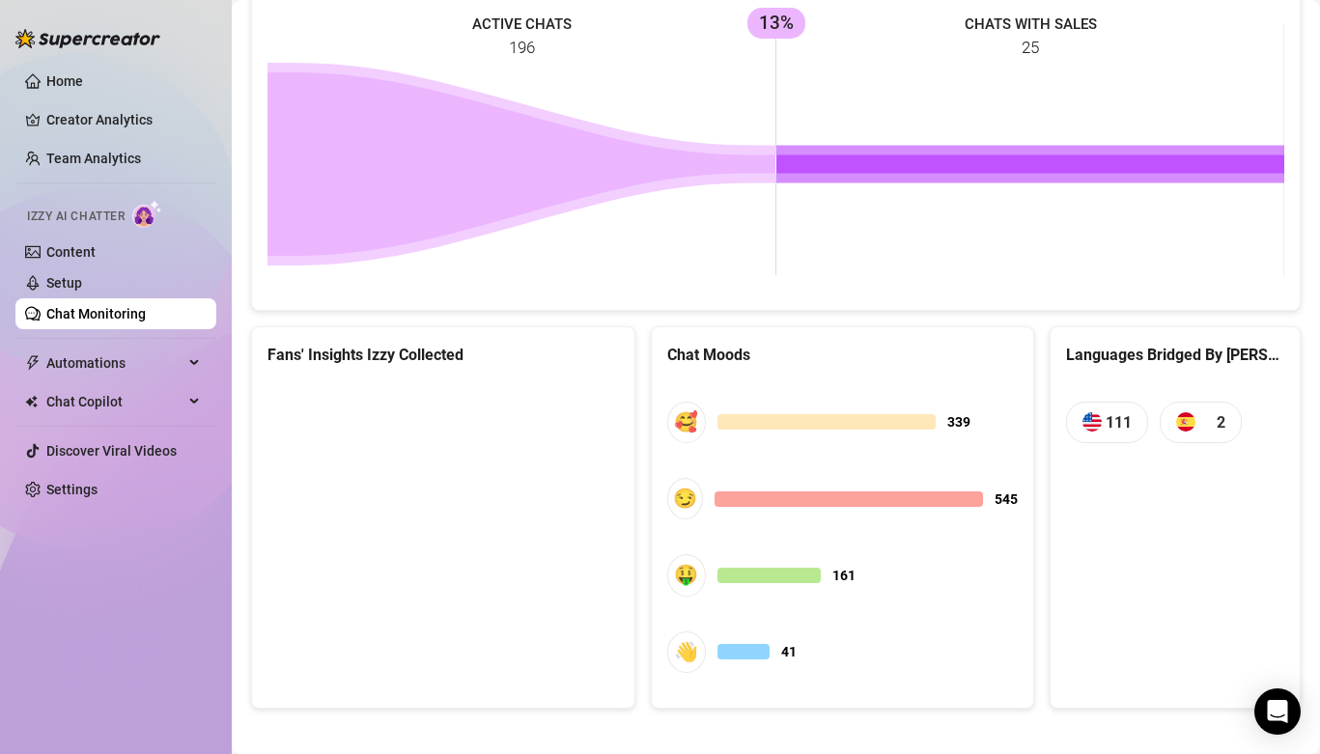
click at [453, 496] on canvas at bounding box center [442, 527] width 351 height 290
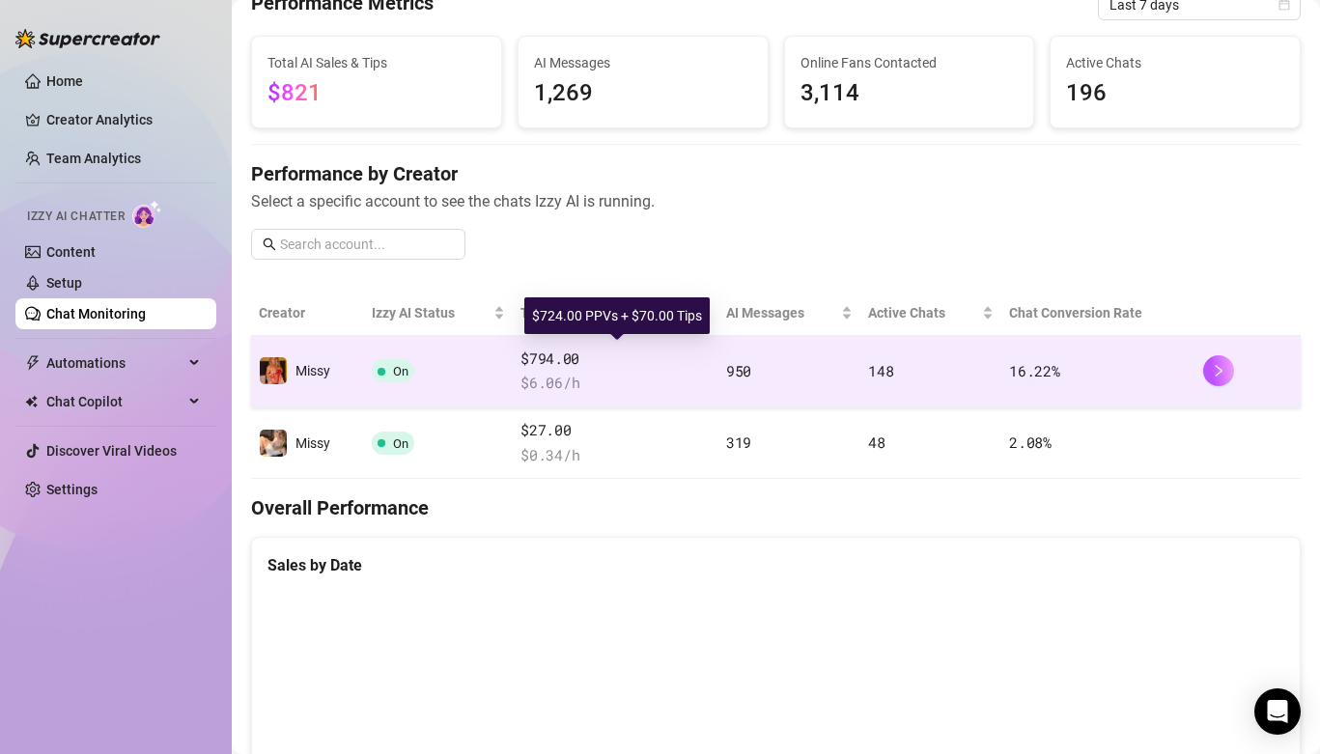
scroll to position [88, 0]
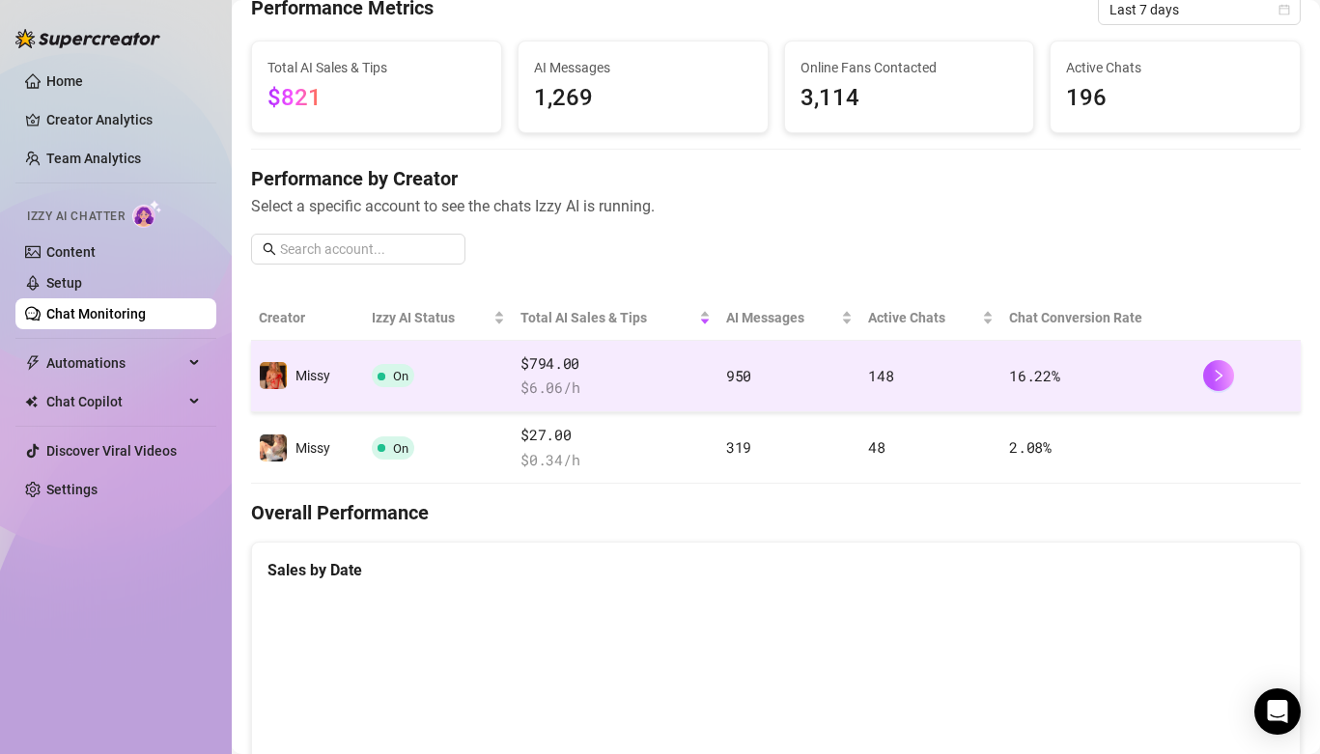
click at [627, 379] on span "$ 6.06 /h" at bounding box center [615, 388] width 190 height 23
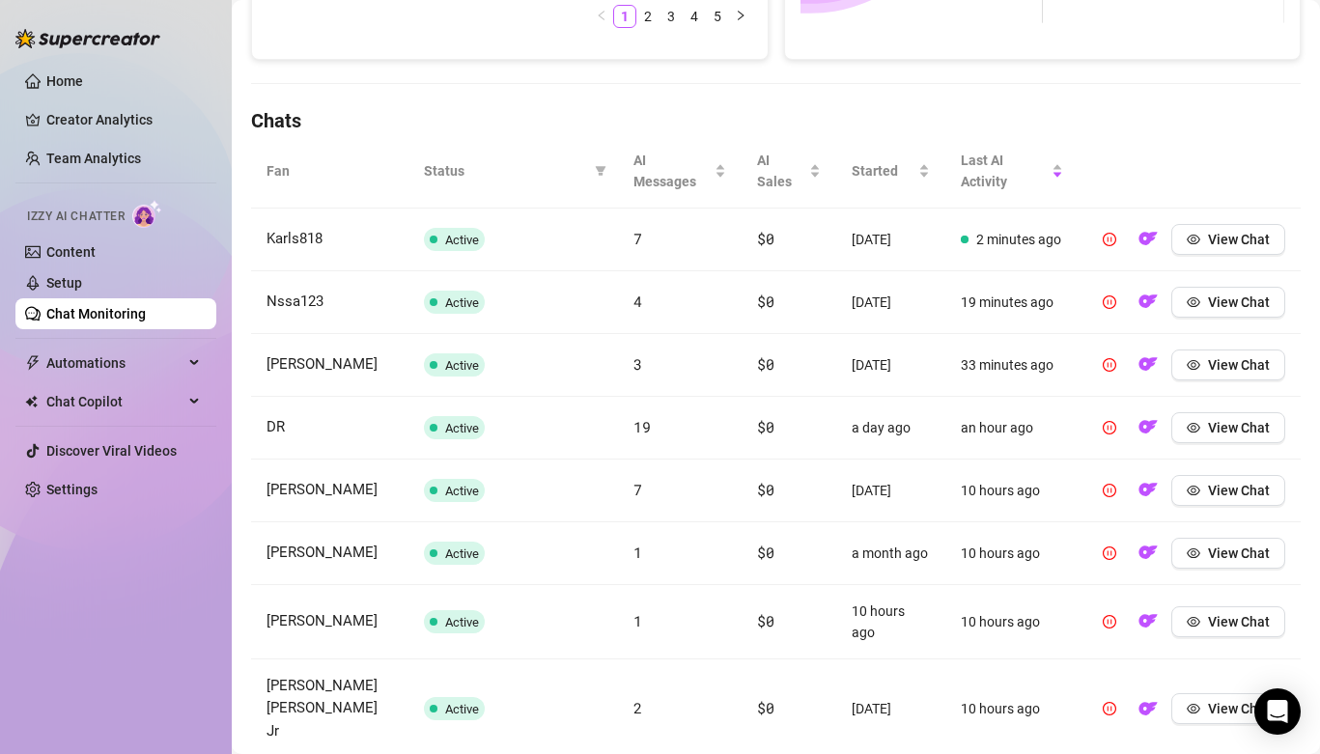
scroll to position [587, 0]
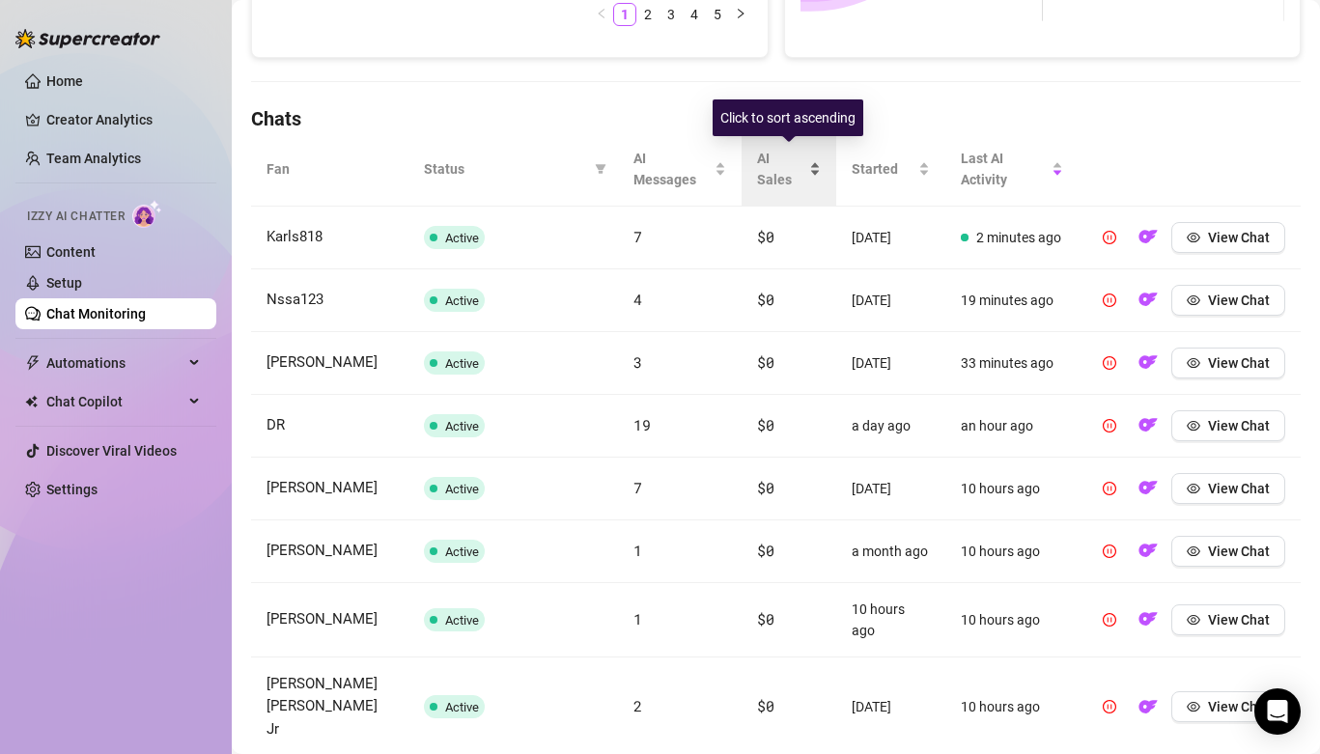
click at [804, 172] on div "AI Sales" at bounding box center [789, 169] width 64 height 42
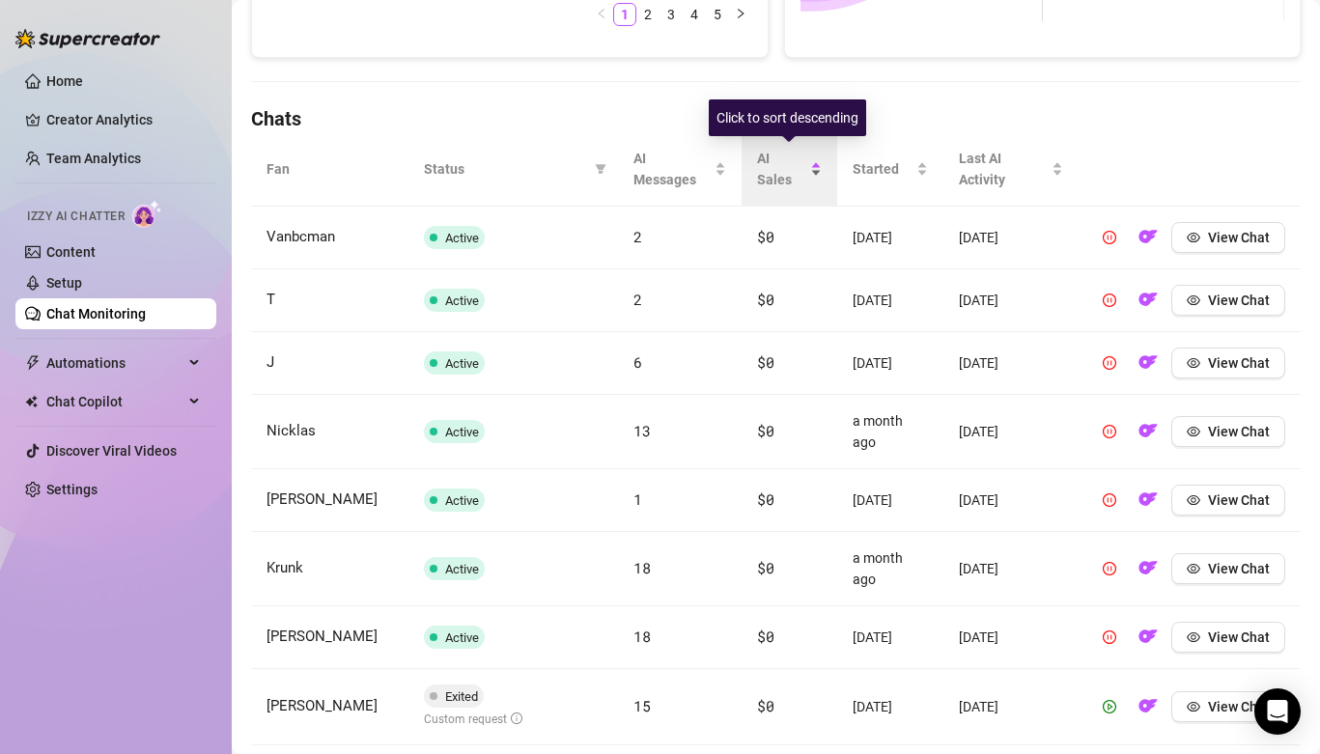
click at [816, 175] on div "AI Sales" at bounding box center [789, 169] width 65 height 42
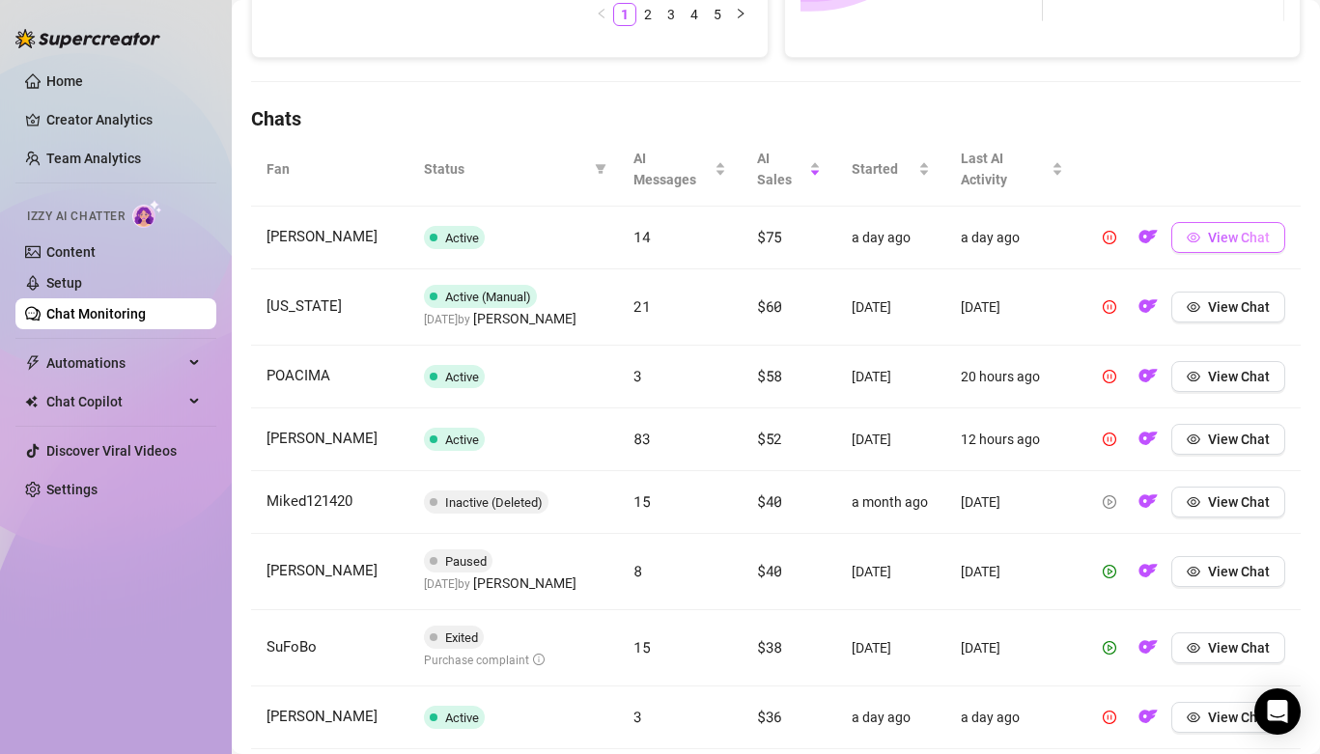
click at [1216, 241] on span "View Chat" at bounding box center [1239, 237] width 62 height 15
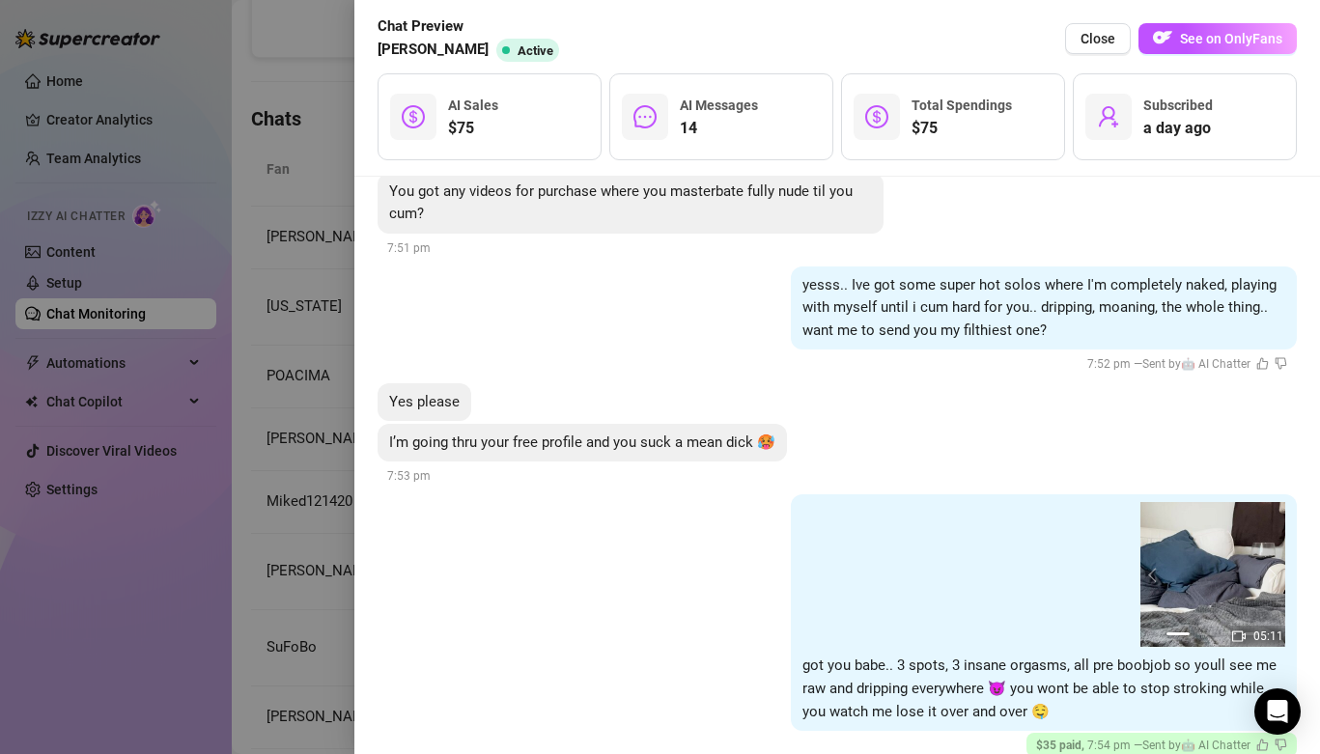
scroll to position [0, 0]
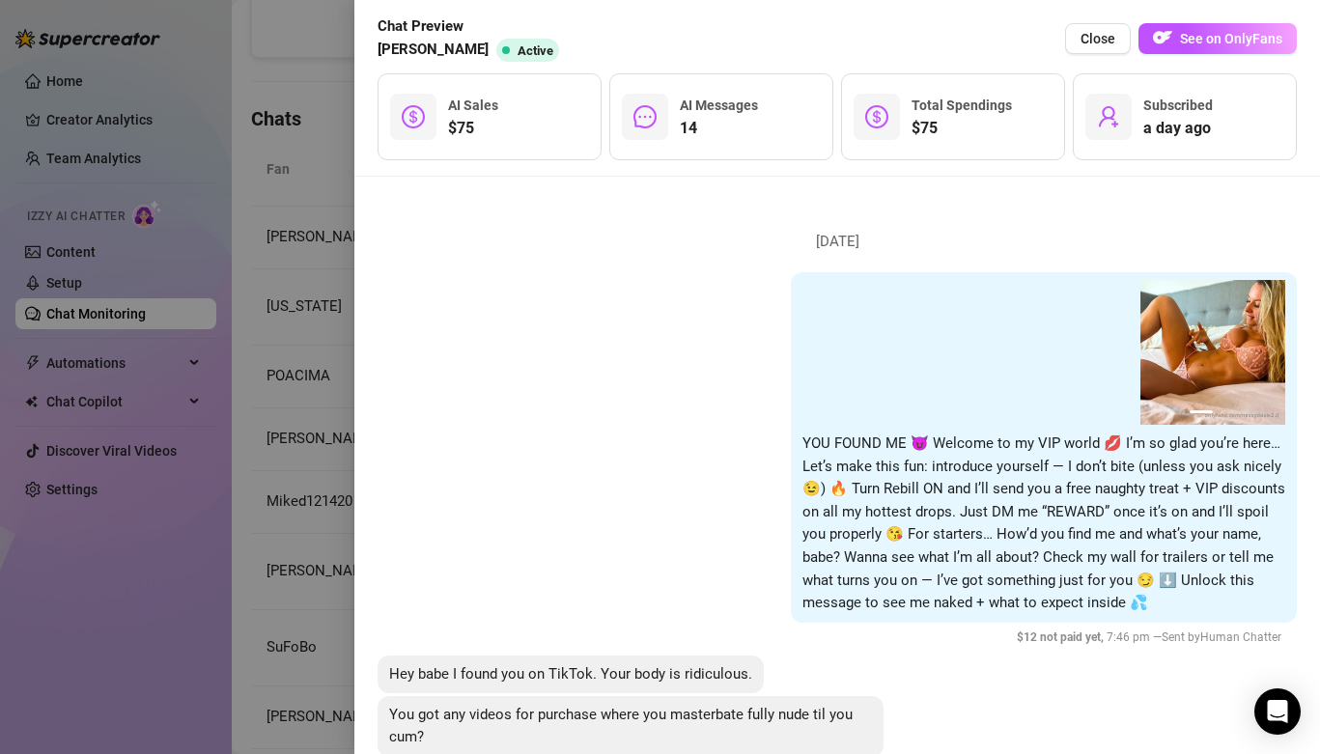
click at [332, 50] on div at bounding box center [660, 377] width 1320 height 754
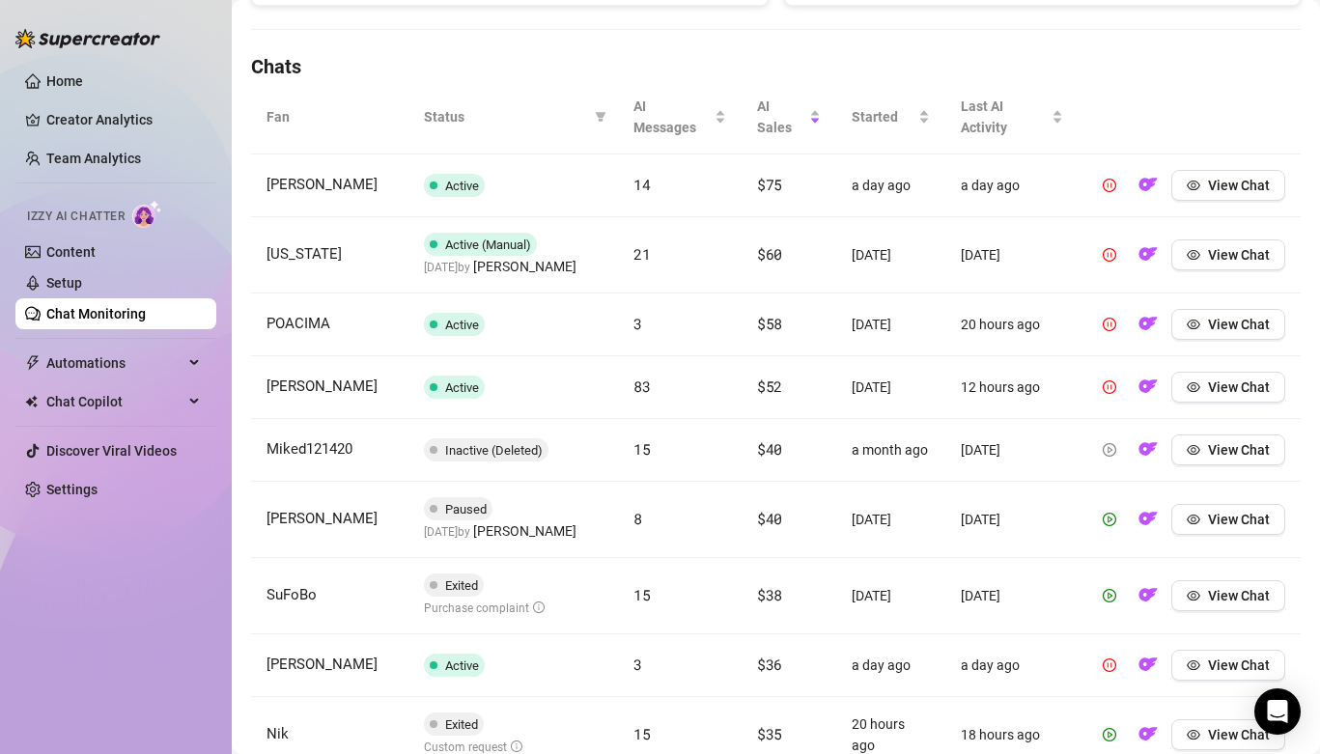
scroll to position [637, 0]
click at [1194, 456] on icon "eye" at bounding box center [1194, 452] width 14 height 10
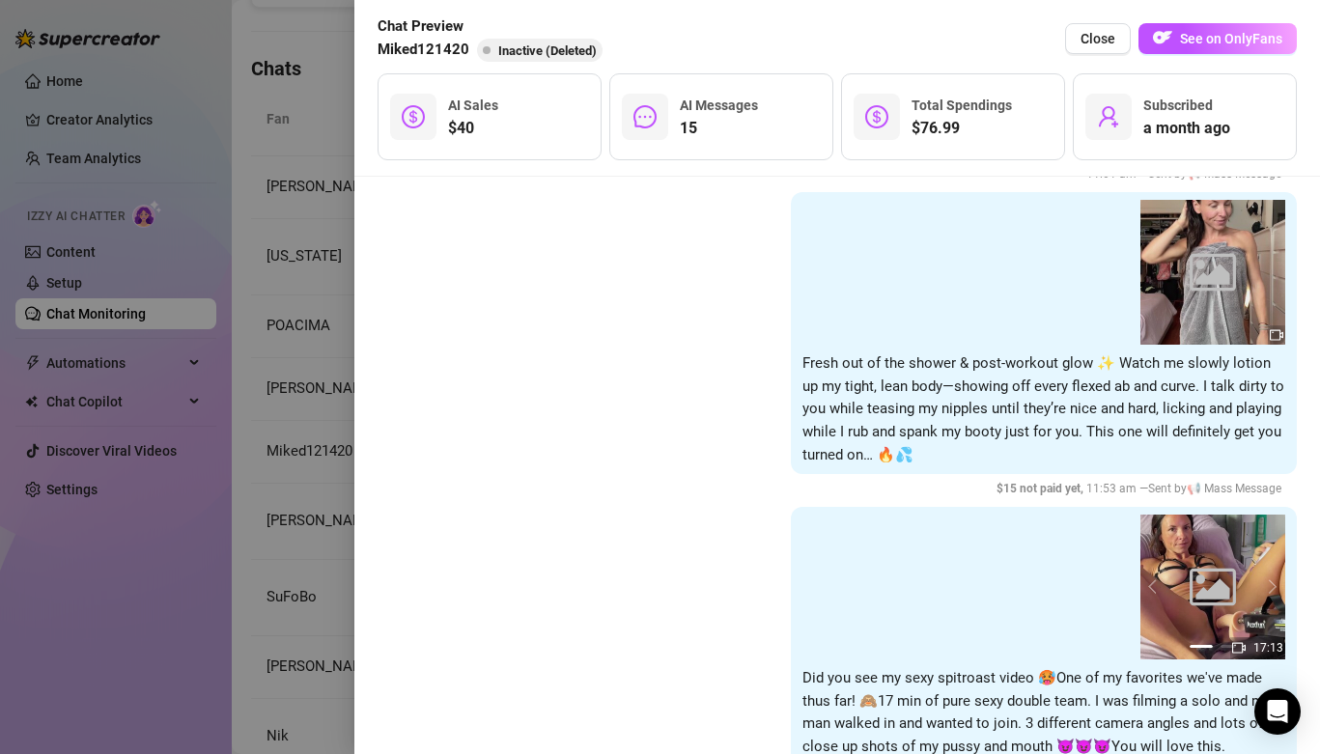
scroll to position [4894, 0]
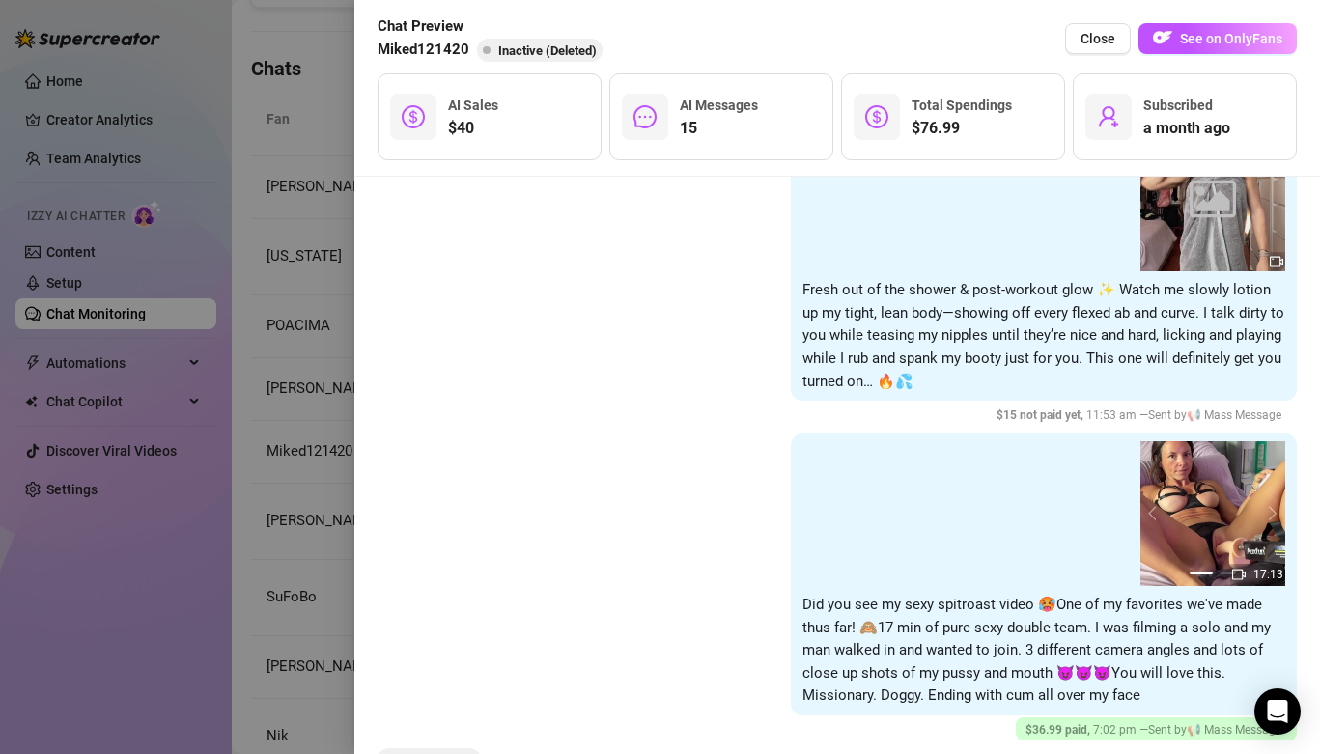
click at [330, 295] on div at bounding box center [660, 377] width 1320 height 754
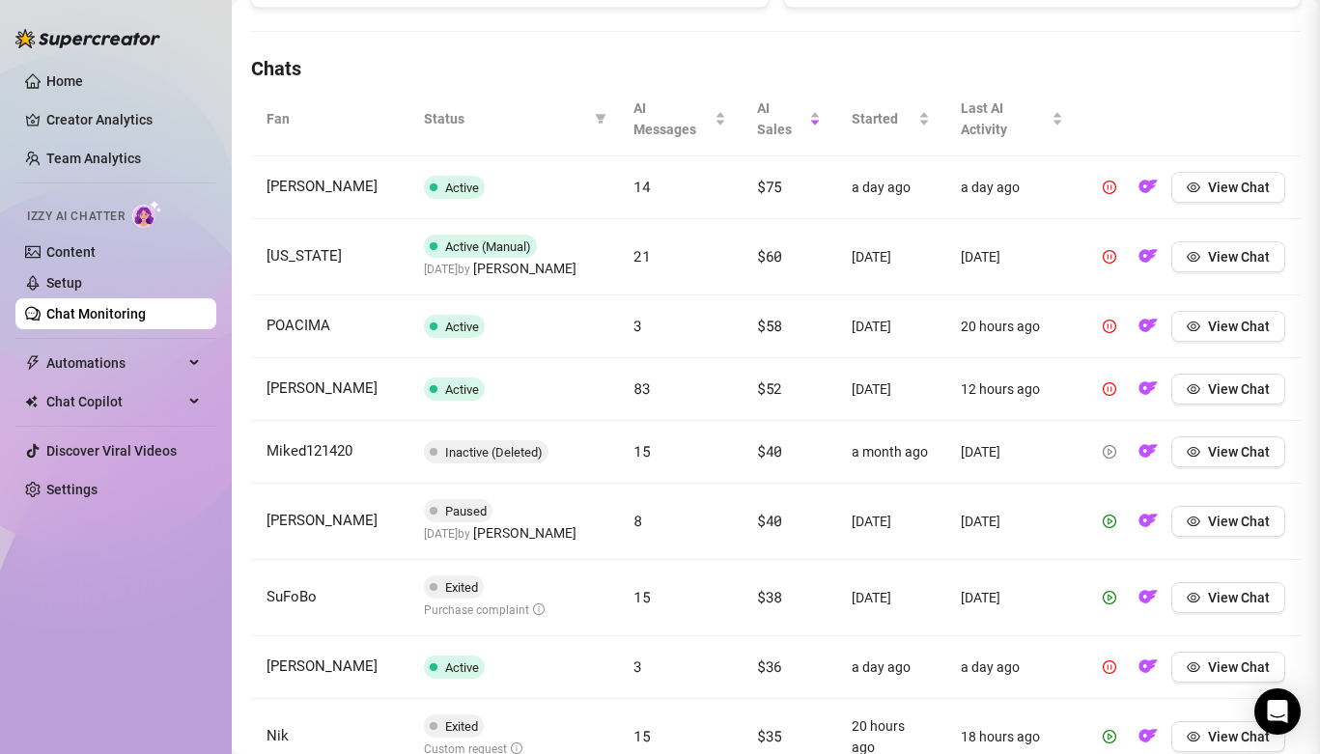
scroll to position [0, 0]
